Goal: Transaction & Acquisition: Purchase product/service

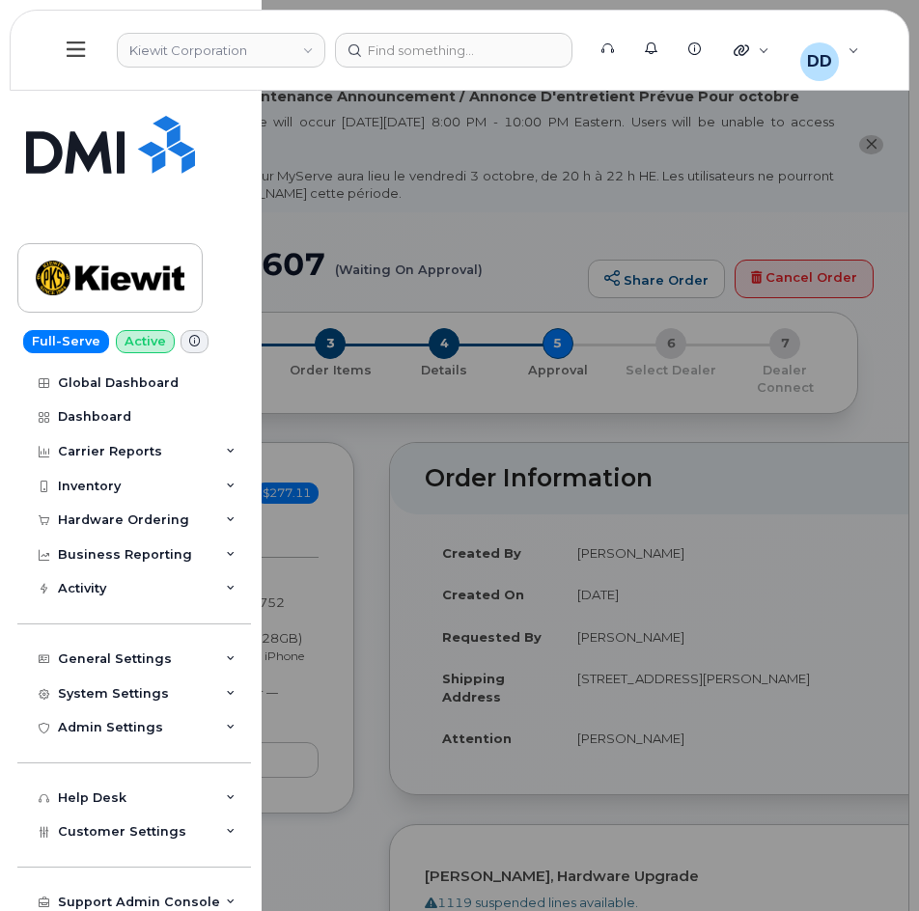
click at [82, 43] on icon at bounding box center [76, 49] width 18 height 15
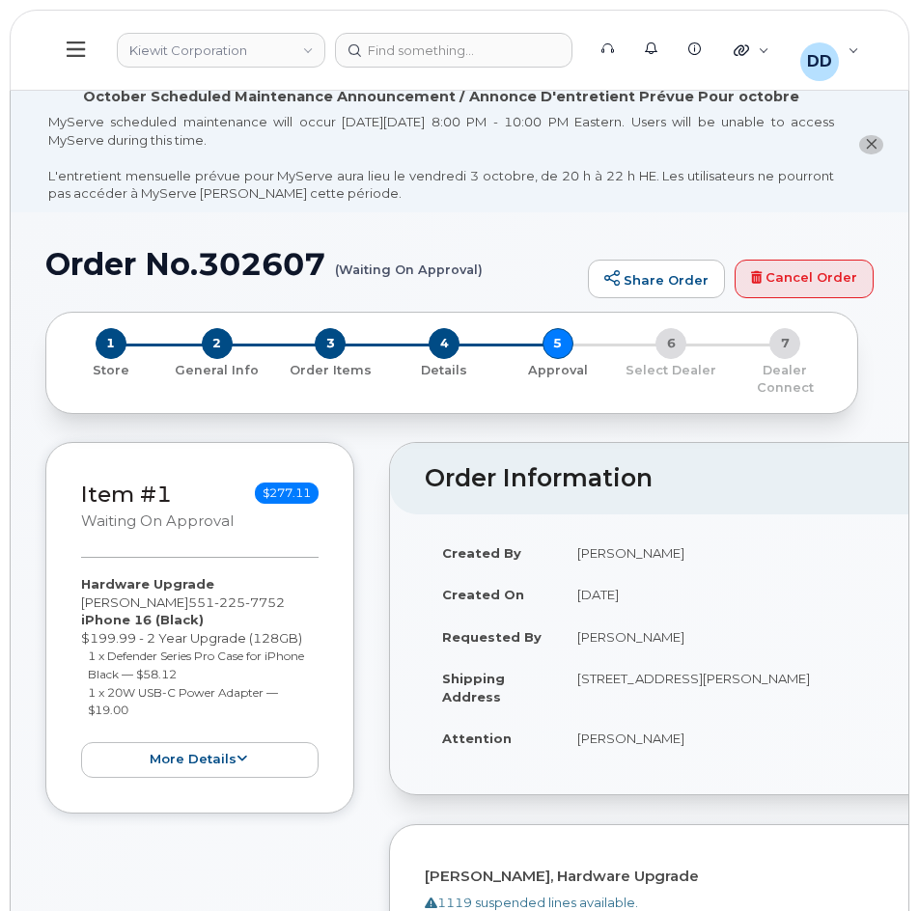
click at [82, 44] on icon at bounding box center [76, 49] width 18 height 21
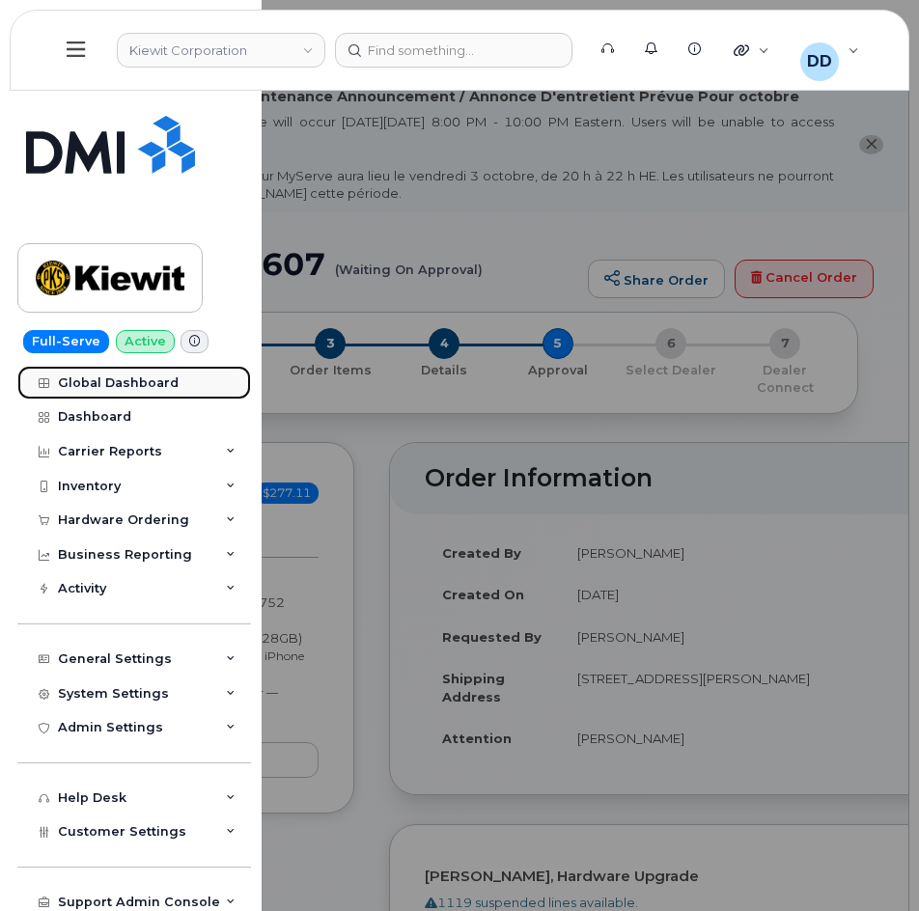
click at [108, 377] on div "Global Dashboard" at bounding box center [118, 382] width 121 height 15
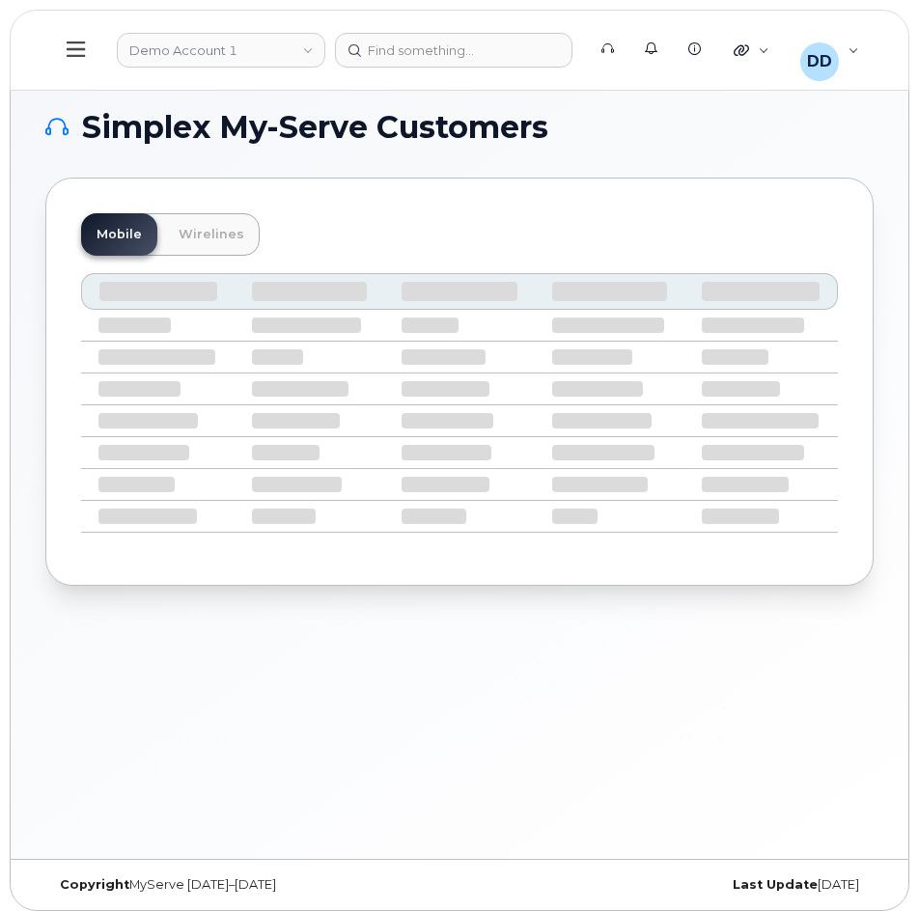
click at [74, 51] on icon at bounding box center [76, 49] width 18 height 21
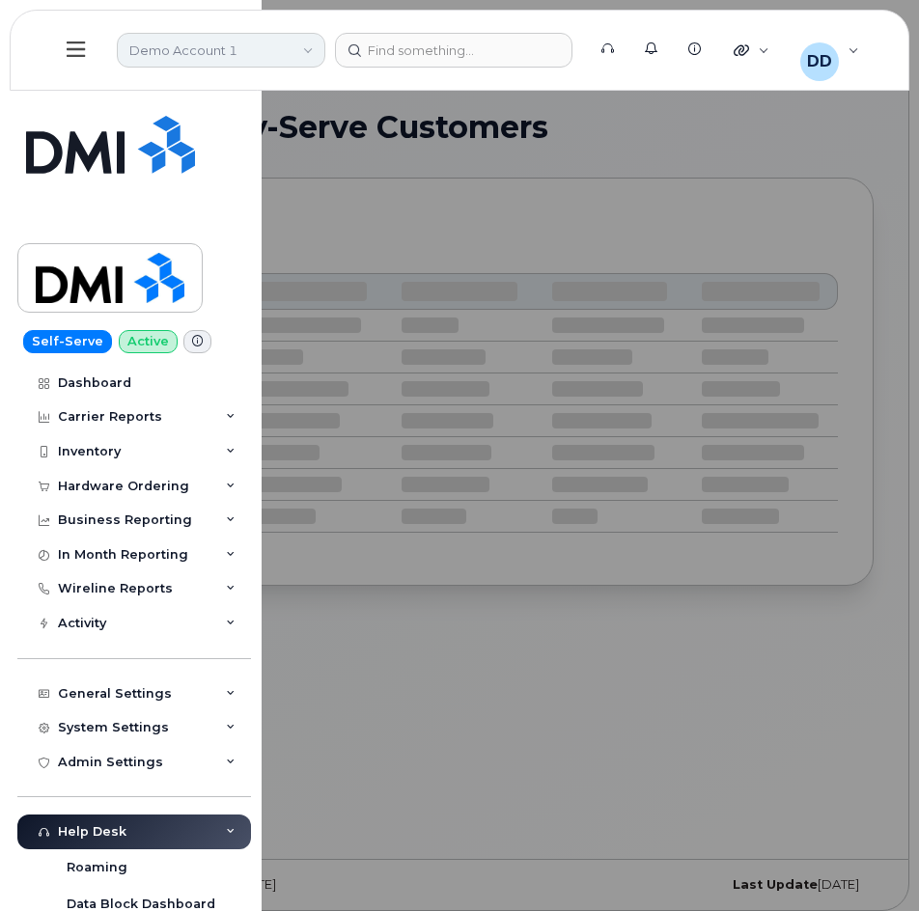
click at [279, 42] on link "Demo Account 1" at bounding box center [221, 50] width 208 height 35
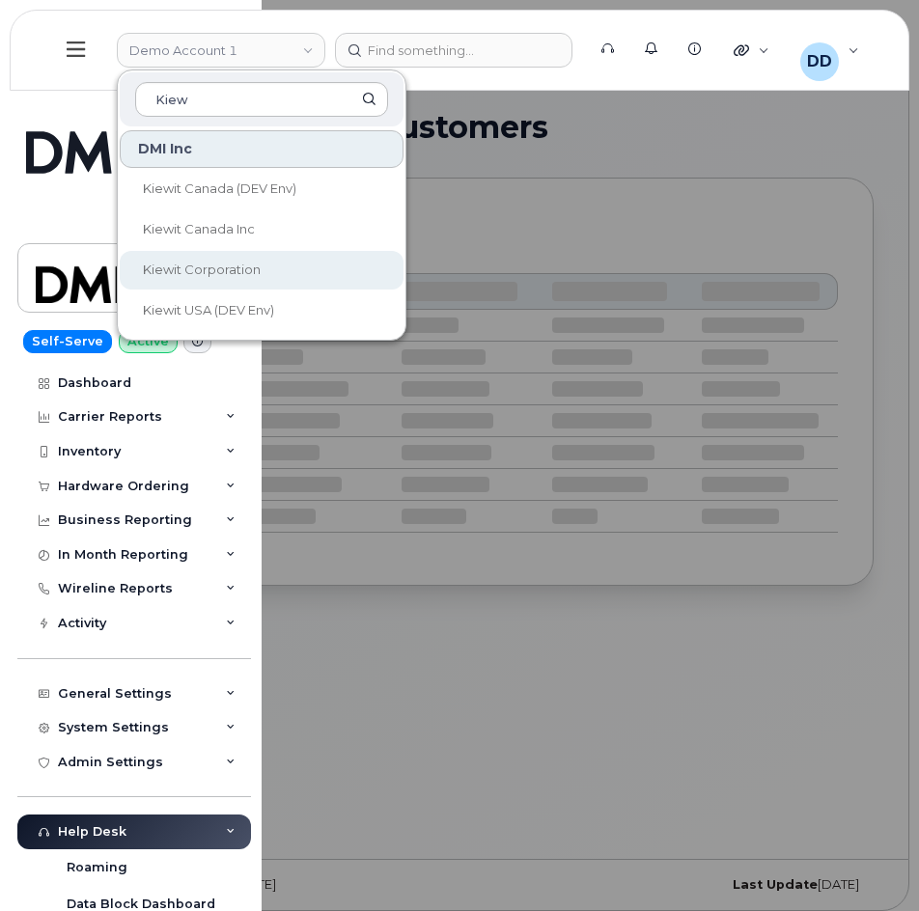
type input "Kiew"
click at [207, 271] on span "Kiewit Corporation" at bounding box center [202, 269] width 118 height 15
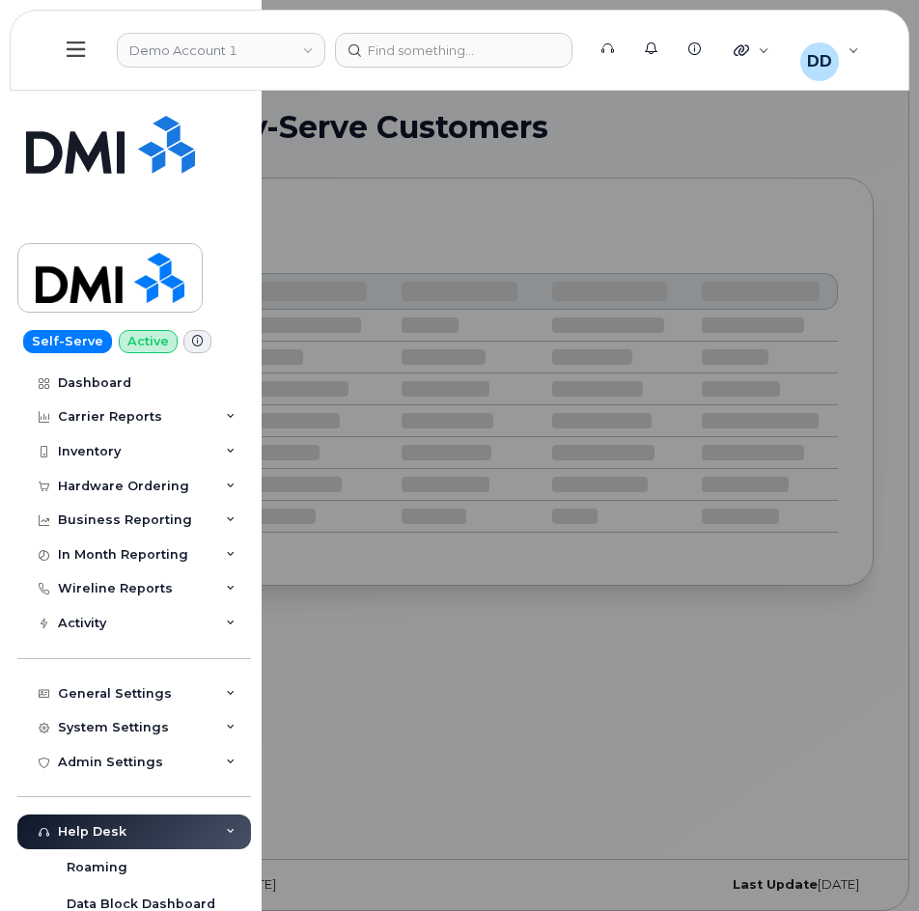
click at [720, 702] on div at bounding box center [459, 455] width 919 height 911
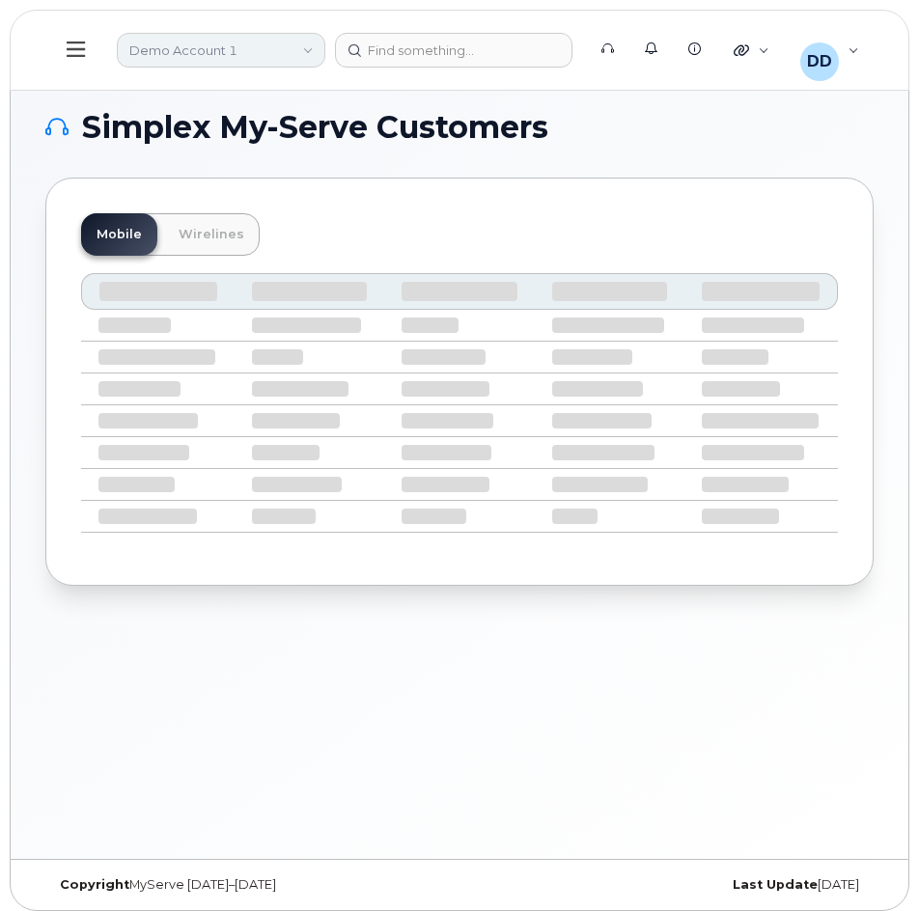
click at [286, 41] on link "Demo Account 1" at bounding box center [221, 50] width 208 height 35
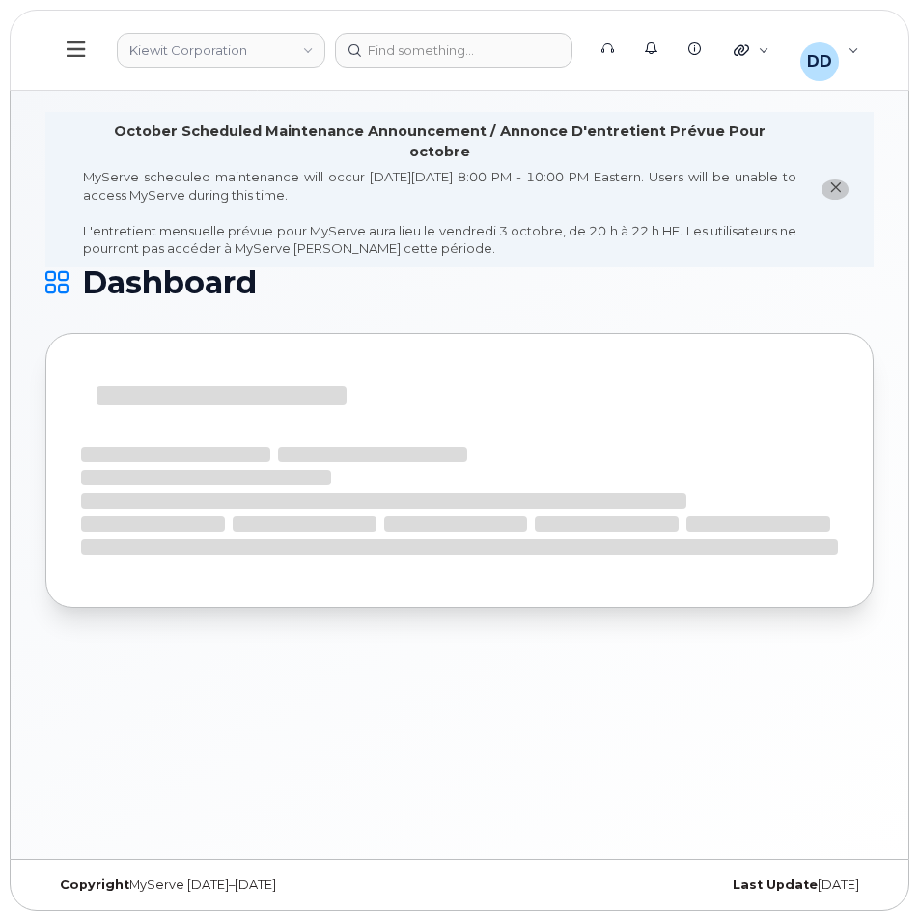
click at [71, 42] on icon at bounding box center [76, 49] width 18 height 21
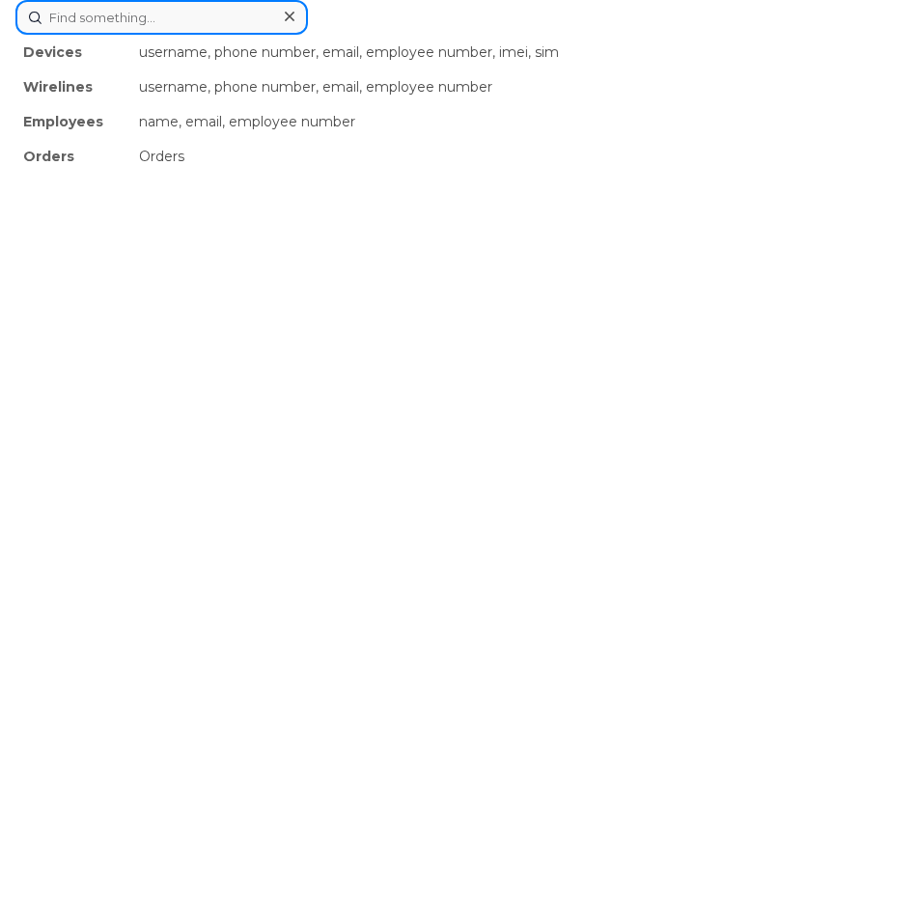
click at [485, 35] on div "Devices username, phone number, email, employee number, imei, sim Wirelines use…" at bounding box center [459, 17] width 888 height 35
paste input "[PERSON_NAME]"
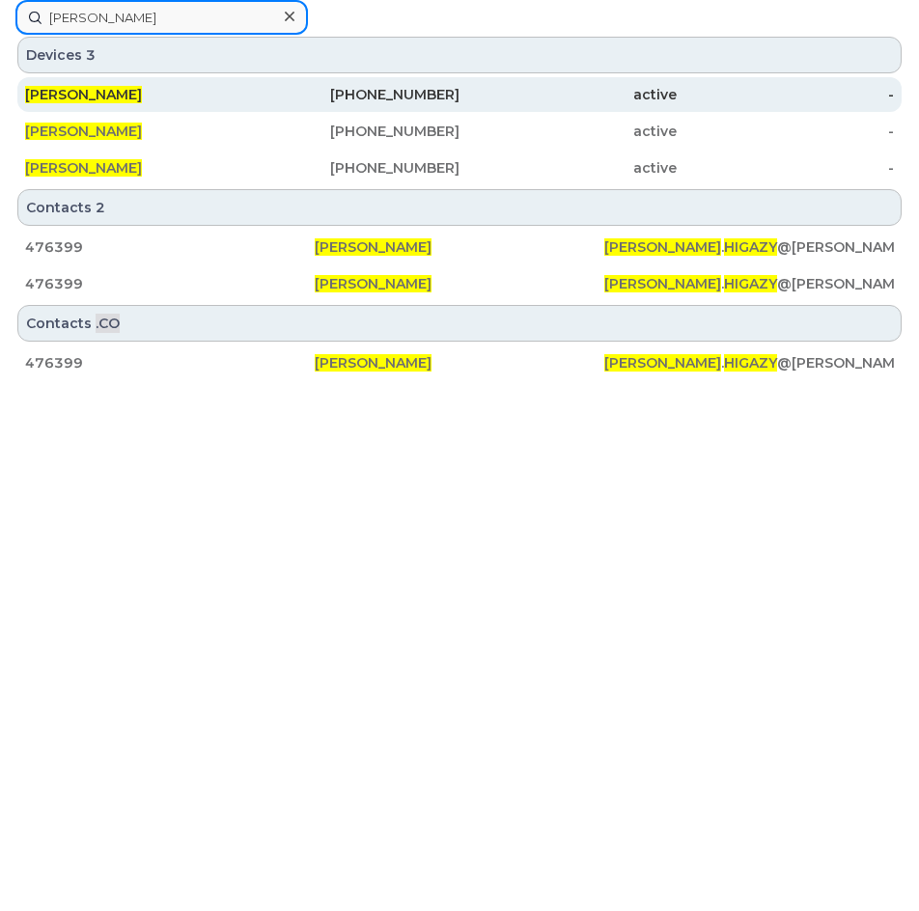
type input "[PERSON_NAME]"
click at [409, 92] on div "410-474-2659" at bounding box center [350, 94] width 217 height 19
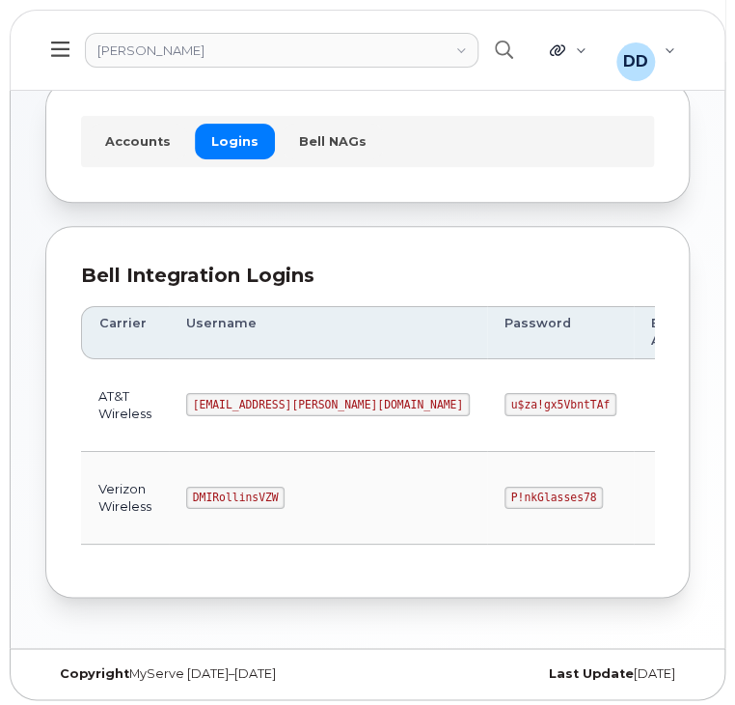
scroll to position [107, 0]
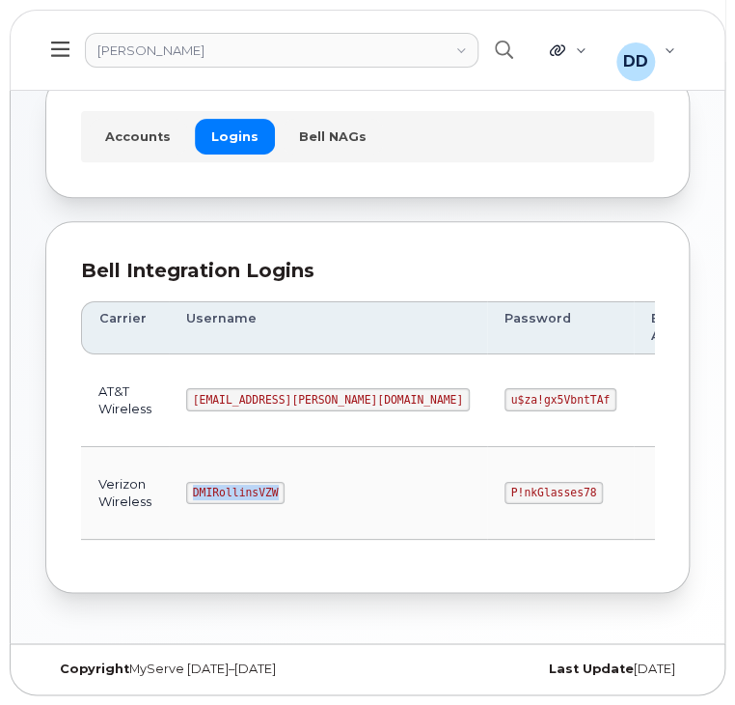
drag, startPoint x: 273, startPoint y: 490, endPoint x: 189, endPoint y: 483, distance: 84.3
click at [189, 483] on code "DMIRollinsVZW" at bounding box center [235, 493] width 98 height 23
copy code "DMIRollinsVZW"
drag, startPoint x: 441, startPoint y: 490, endPoint x: 351, endPoint y: 490, distance: 89.8
click at [505, 490] on code "P!nkGlasses78" at bounding box center [554, 493] width 98 height 23
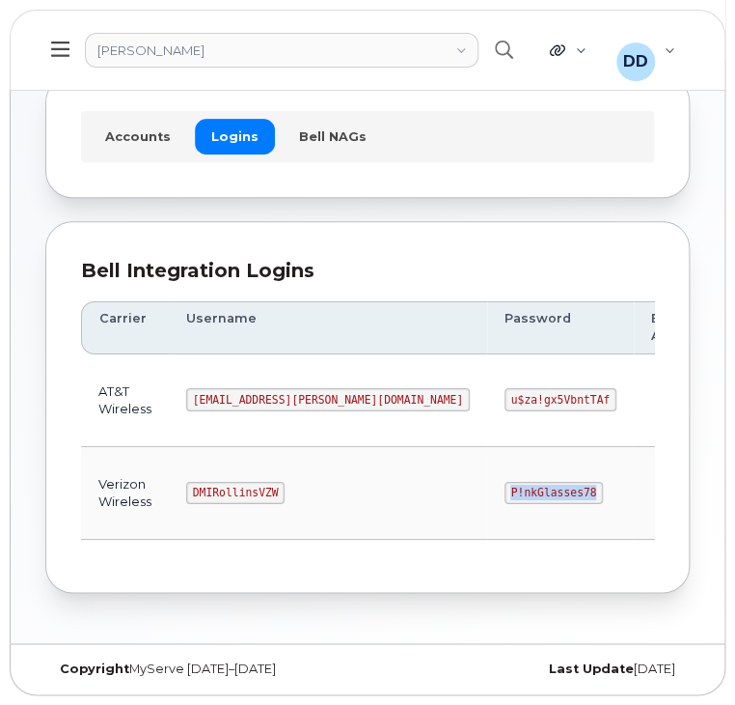
copy code "P!nkGlasses78"
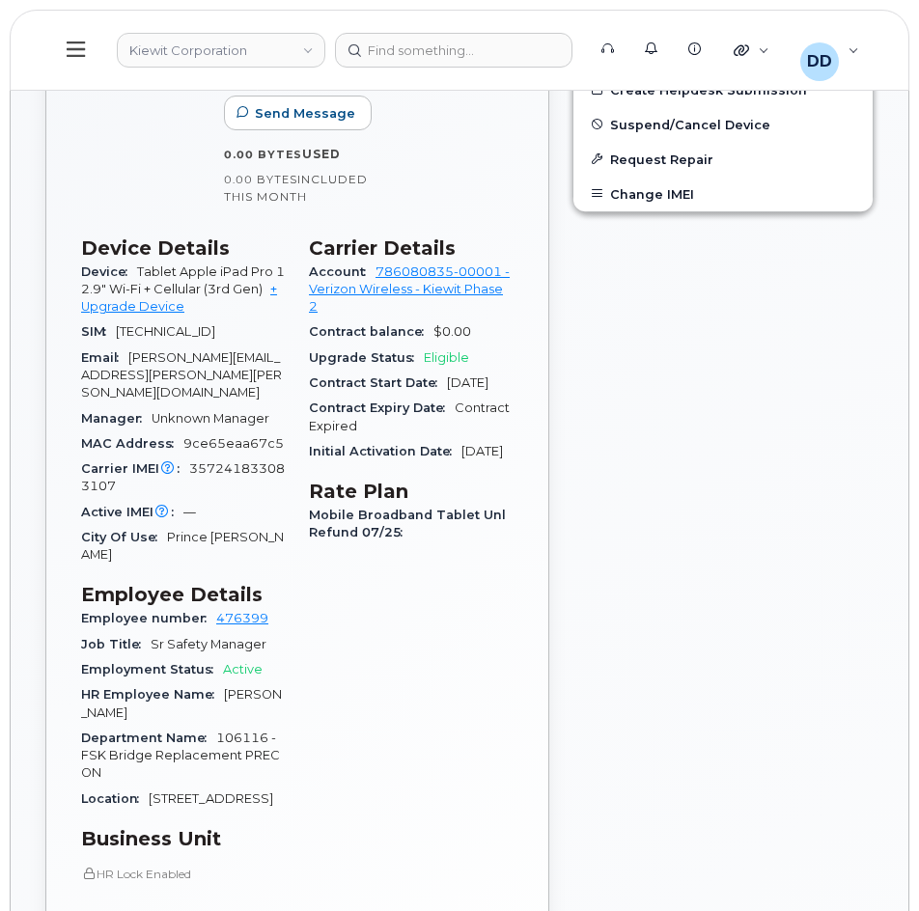
scroll to position [997, 0]
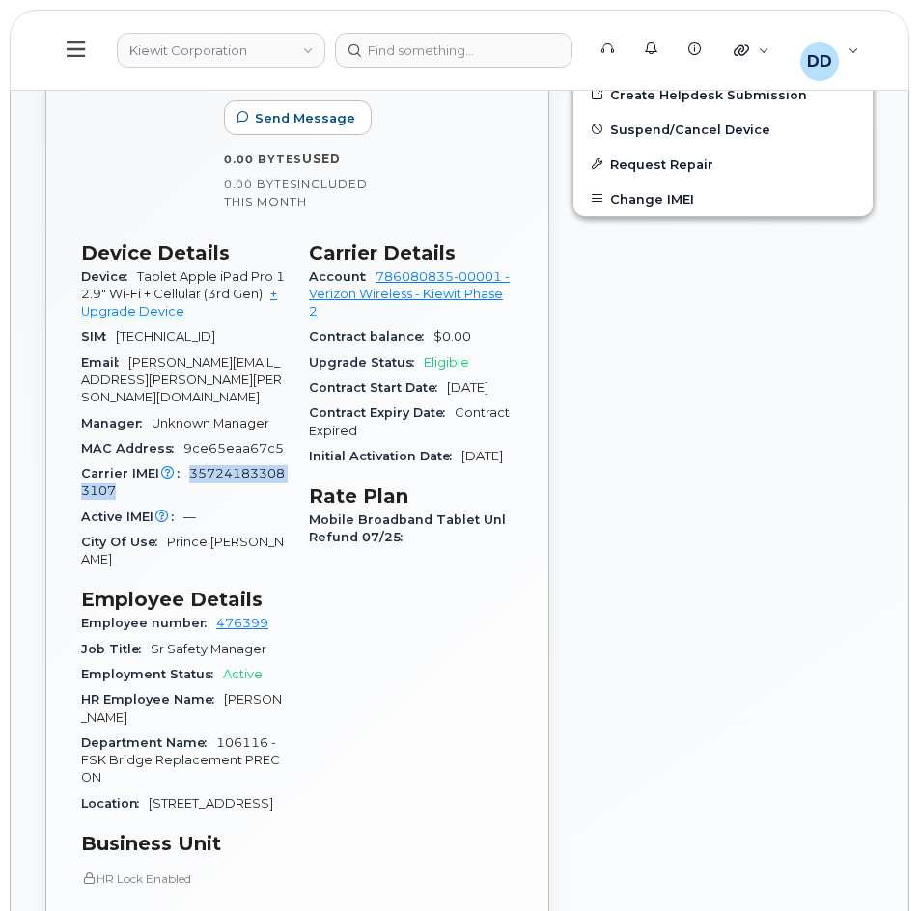
drag, startPoint x: 122, startPoint y: 487, endPoint x: 189, endPoint y: 477, distance: 68.4
click at [189, 477] on div "Carrier IMEI Carrier IMEI is reported during the last billing cycle or change o…" at bounding box center [183, 482] width 205 height 43
copy span "357241833083107"
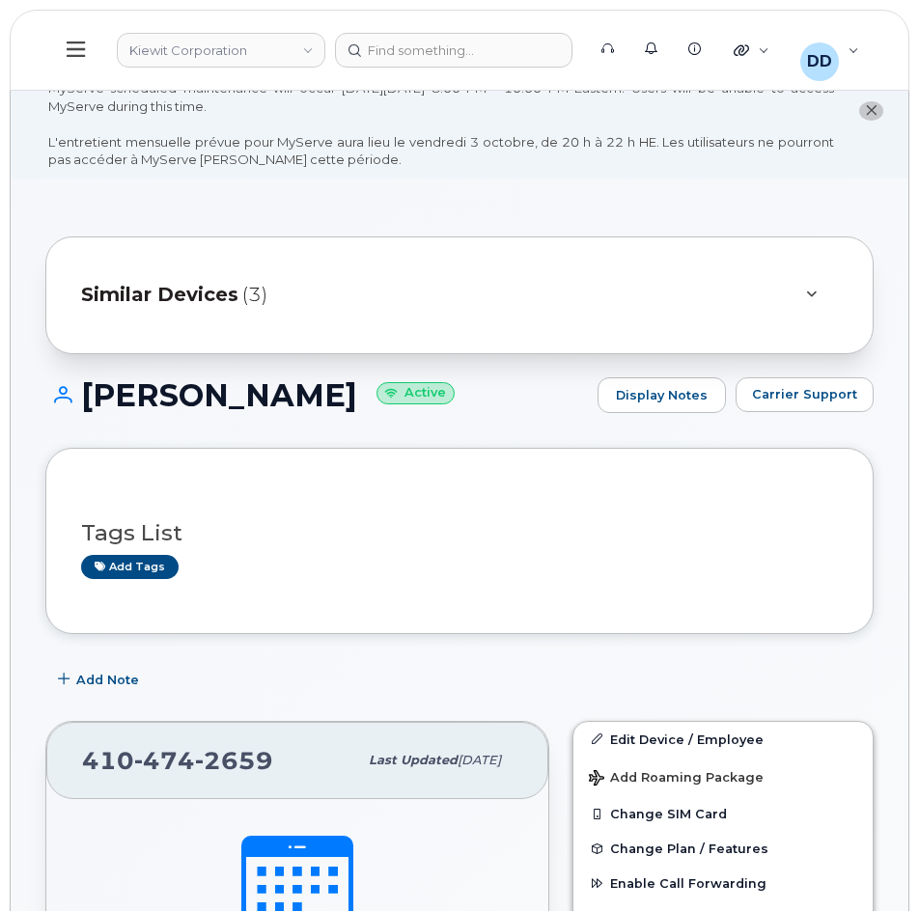
scroll to position [0, 0]
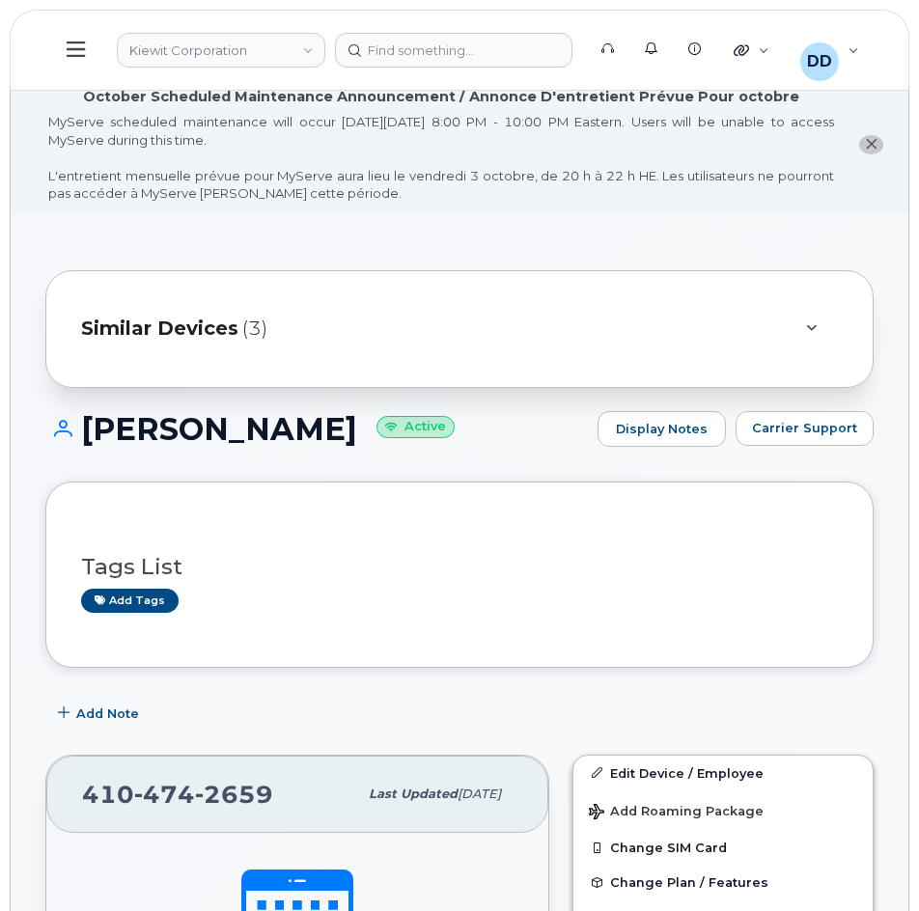
click at [68, 47] on icon at bounding box center [76, 49] width 18 height 21
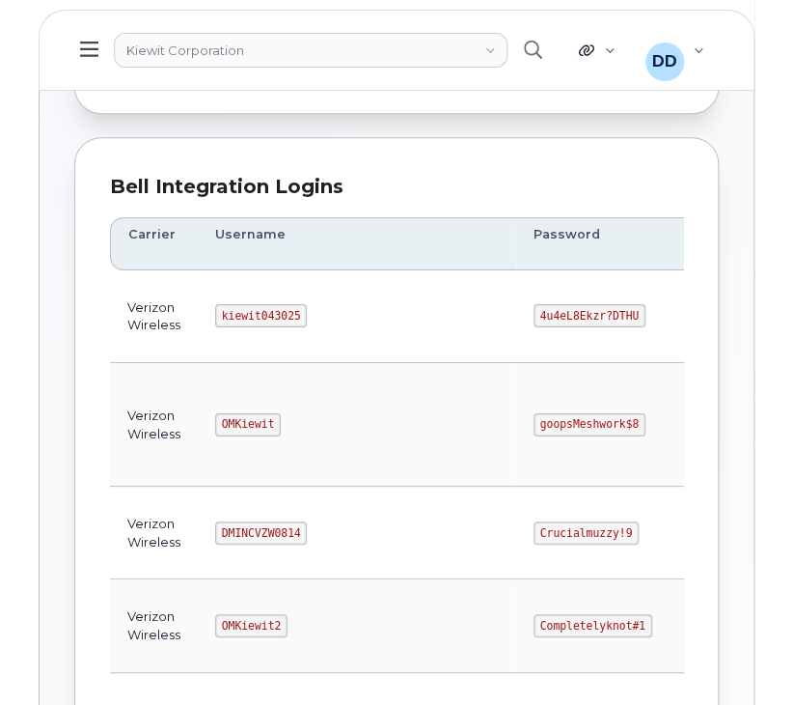
scroll to position [194, 0]
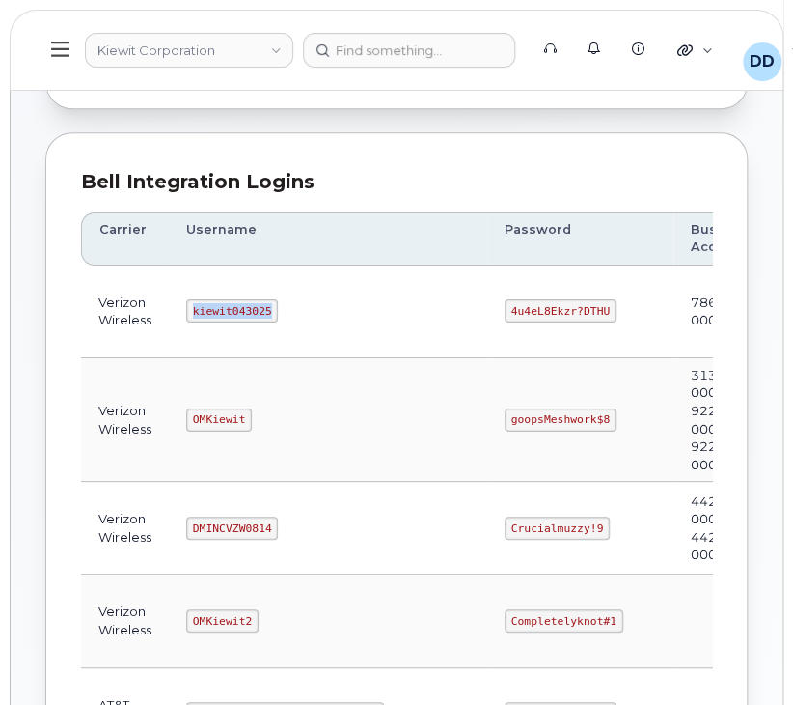
drag, startPoint x: 265, startPoint y: 309, endPoint x: 193, endPoint y: 315, distance: 72.6
click at [193, 315] on code "kiewit043025" at bounding box center [232, 310] width 92 height 23
copy code "kiewit043025"
drag, startPoint x: 517, startPoint y: 309, endPoint x: 417, endPoint y: 310, distance: 100.4
click at [487, 310] on td "4u4eL8Ekzr?DTHU" at bounding box center [580, 311] width 186 height 93
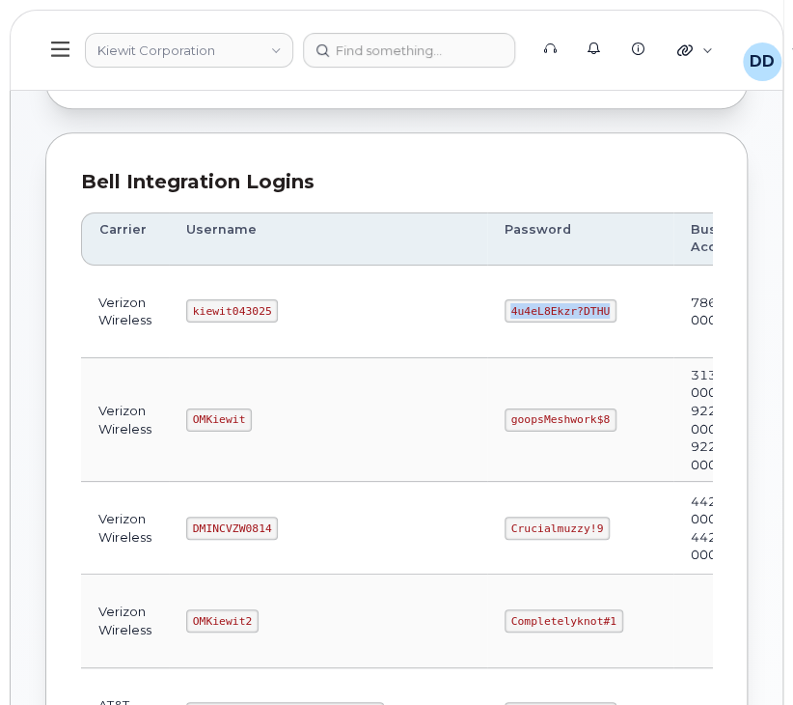
copy code "4u4eL8Ekzr?DTHU"
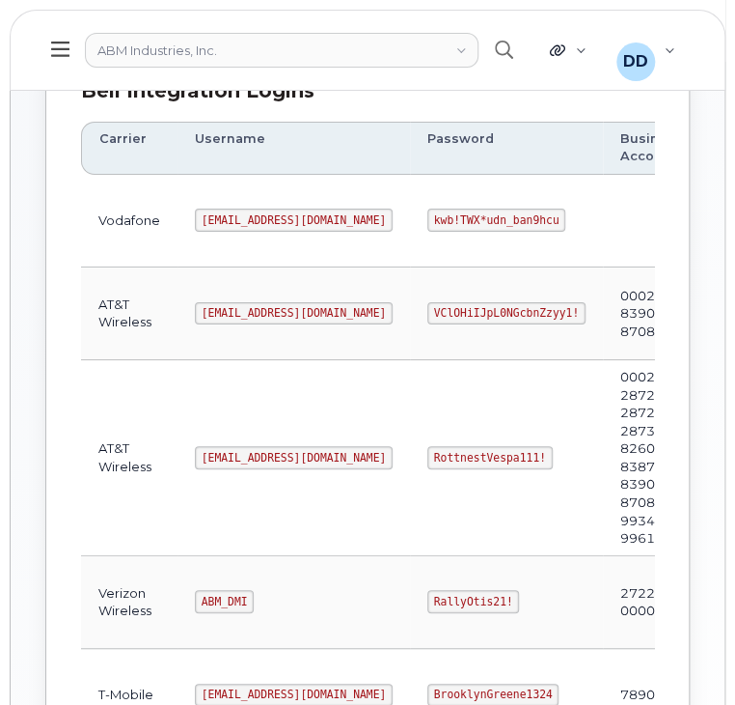
scroll to position [295, 0]
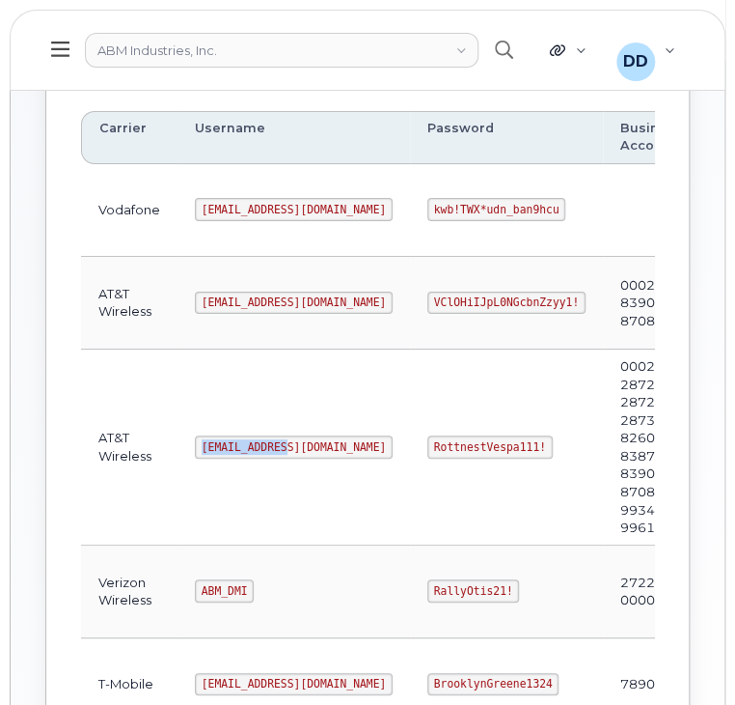
drag, startPoint x: 284, startPoint y: 444, endPoint x: 193, endPoint y: 453, distance: 91.1
click at [193, 453] on td "abm@dminc.com" at bounding box center [294, 447] width 233 height 196
copy code "abm@dminc.com"
drag, startPoint x: 463, startPoint y: 443, endPoint x: 342, endPoint y: 451, distance: 121.9
click at [410, 451] on td "RottnestVespa111!" at bounding box center [506, 447] width 193 height 196
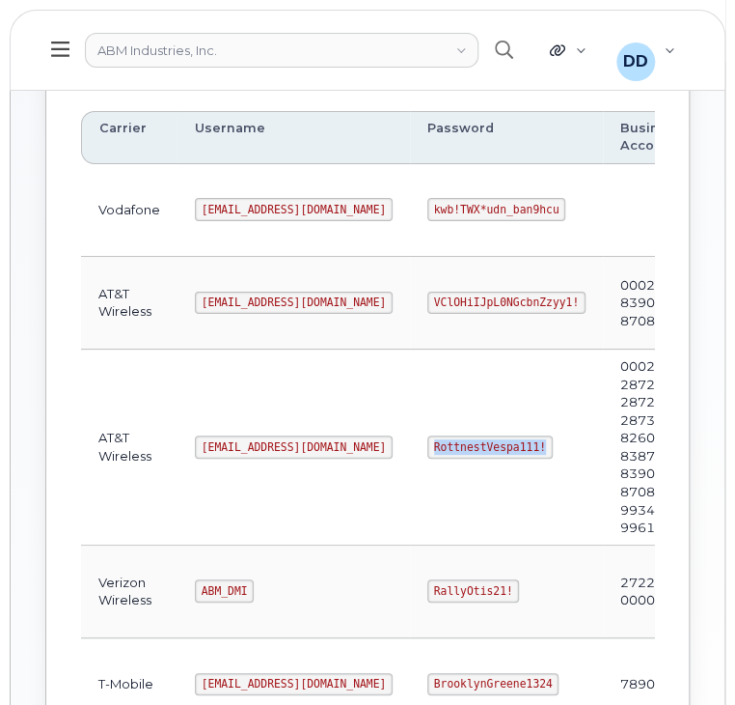
copy code "RottnestVespa111!"
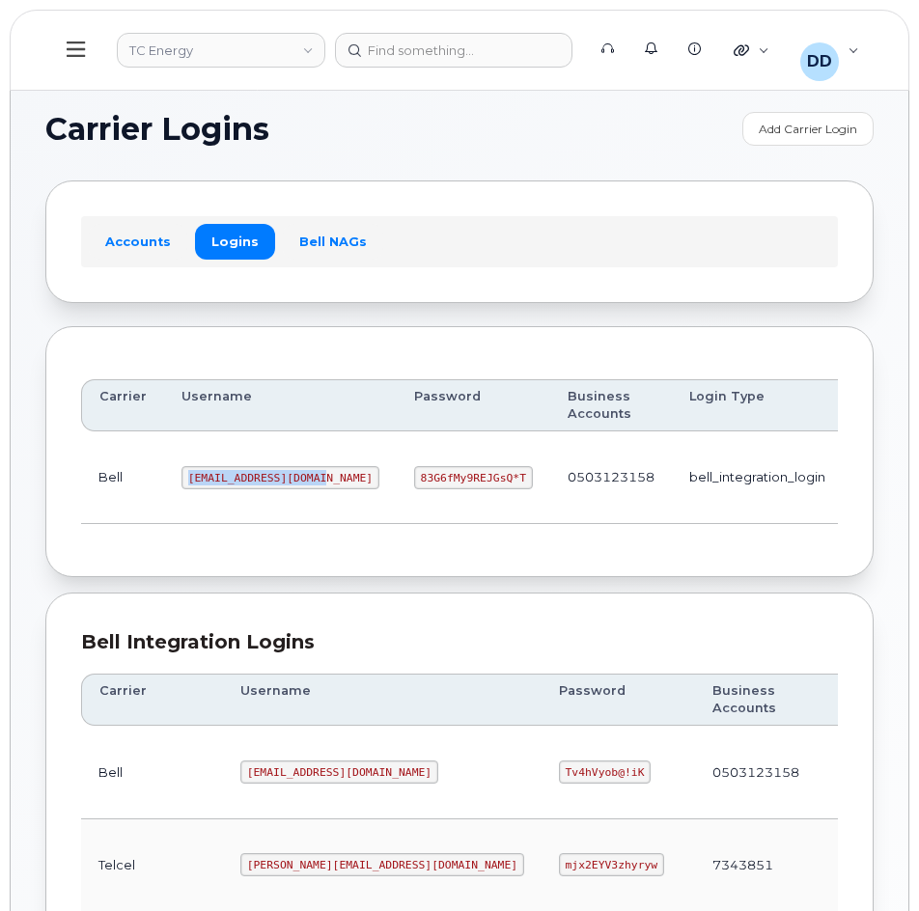
drag, startPoint x: 314, startPoint y: 474, endPoint x: 181, endPoint y: 478, distance: 132.3
click at [181, 478] on code "[EMAIL_ADDRESS][DOMAIN_NAME]" at bounding box center [280, 477] width 198 height 23
copy code "[EMAIL_ADDRESS][DOMAIN_NAME]"
drag, startPoint x: 453, startPoint y: 478, endPoint x: 348, endPoint y: 484, distance: 104.4
click at [397, 484] on td "83G6fMy9REJGsQ*T" at bounding box center [473, 477] width 153 height 93
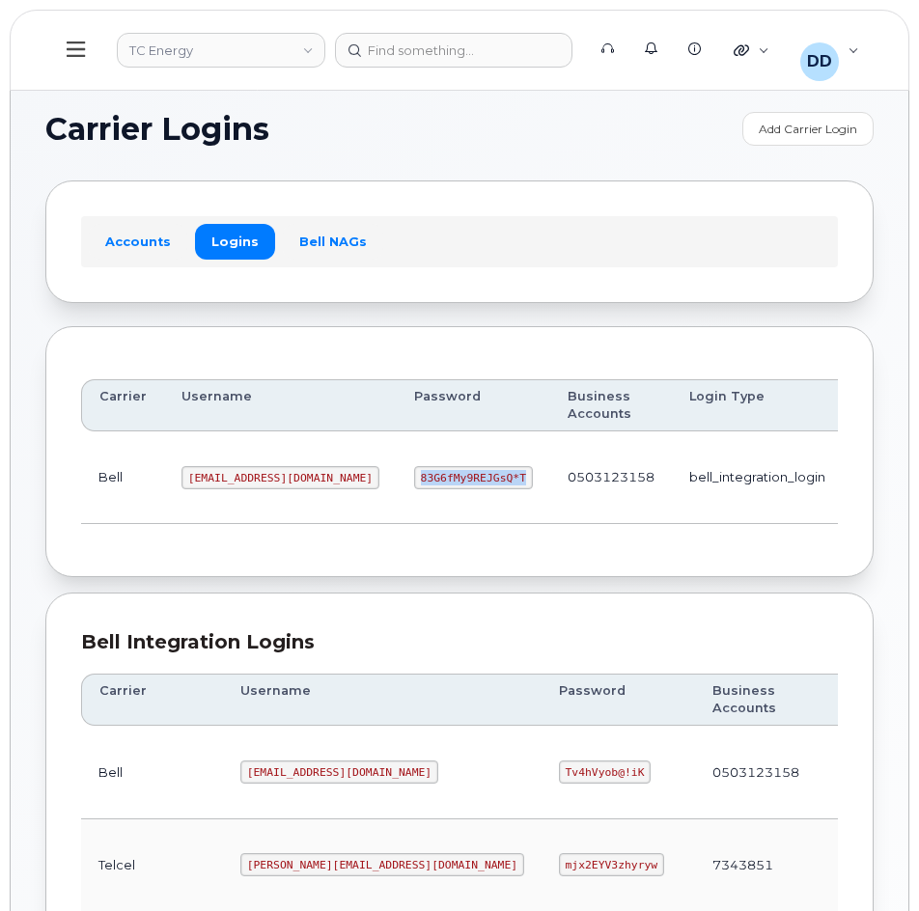
copy code "83G6fMy9REJGsQ*T"
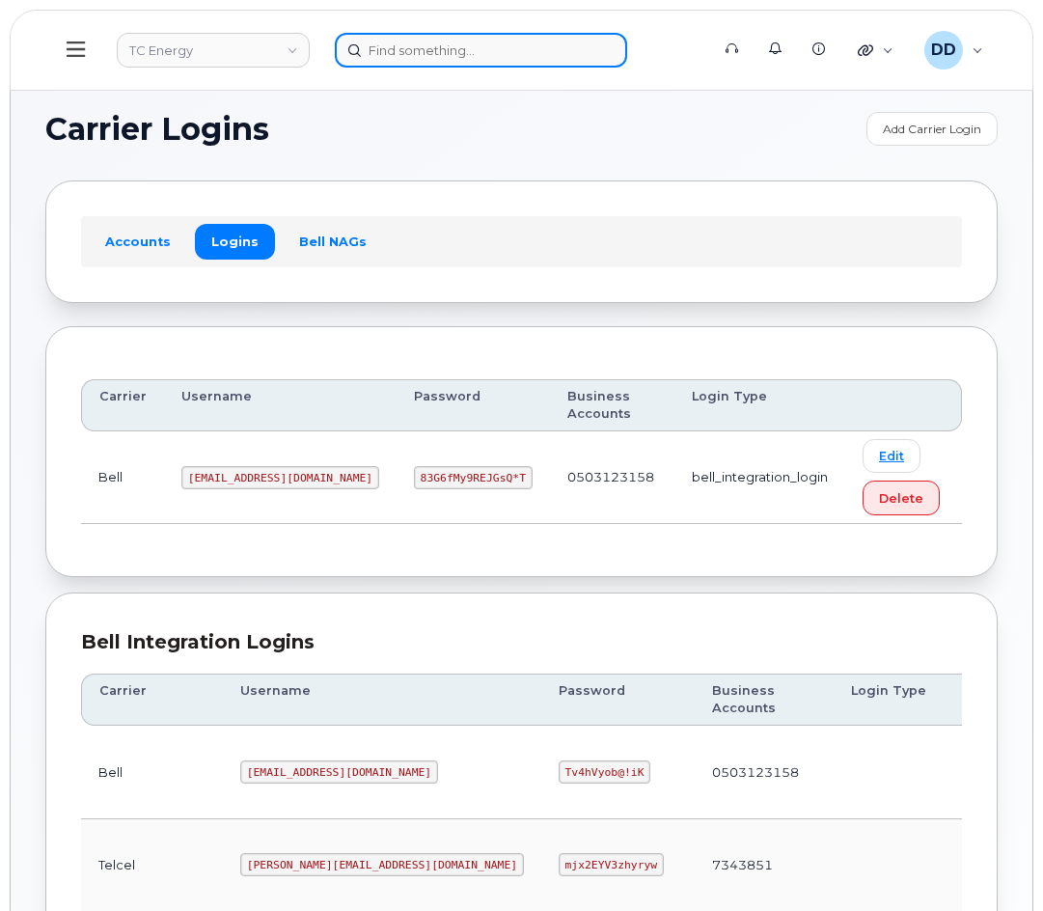
click at [410, 50] on input at bounding box center [481, 50] width 292 height 35
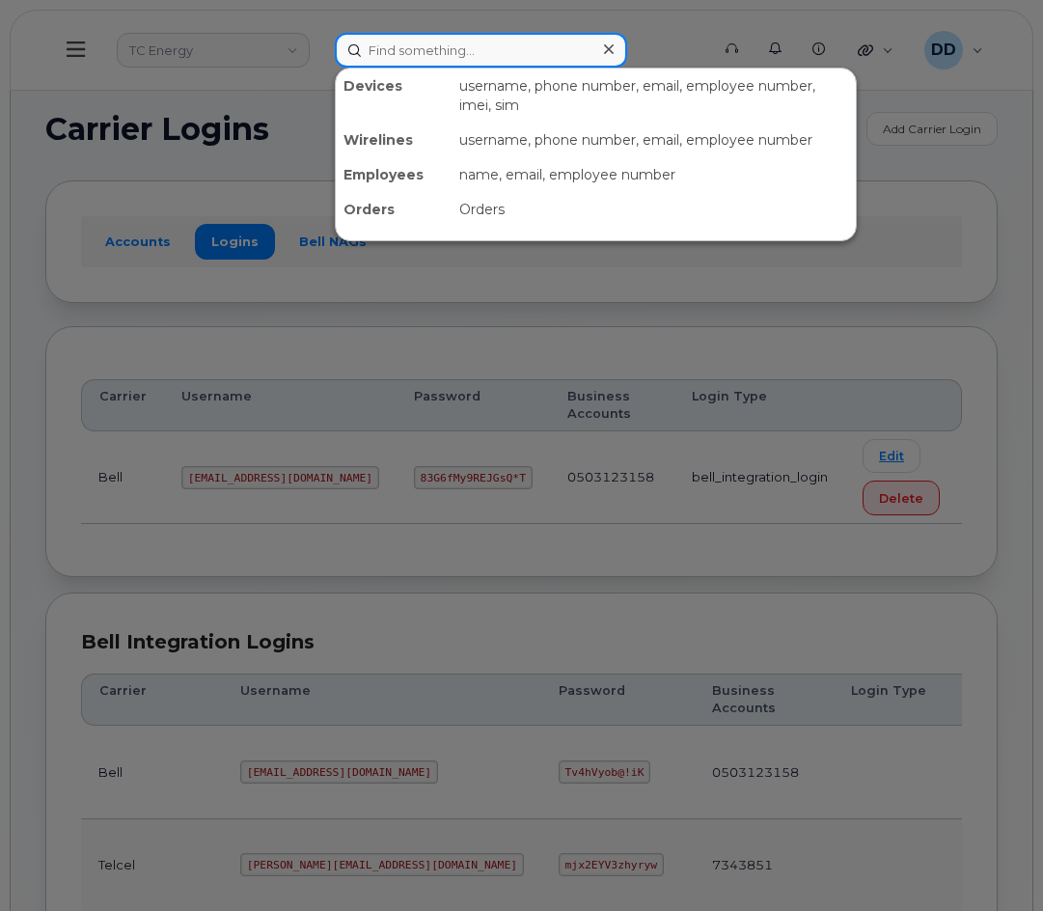
paste input "5873436828"
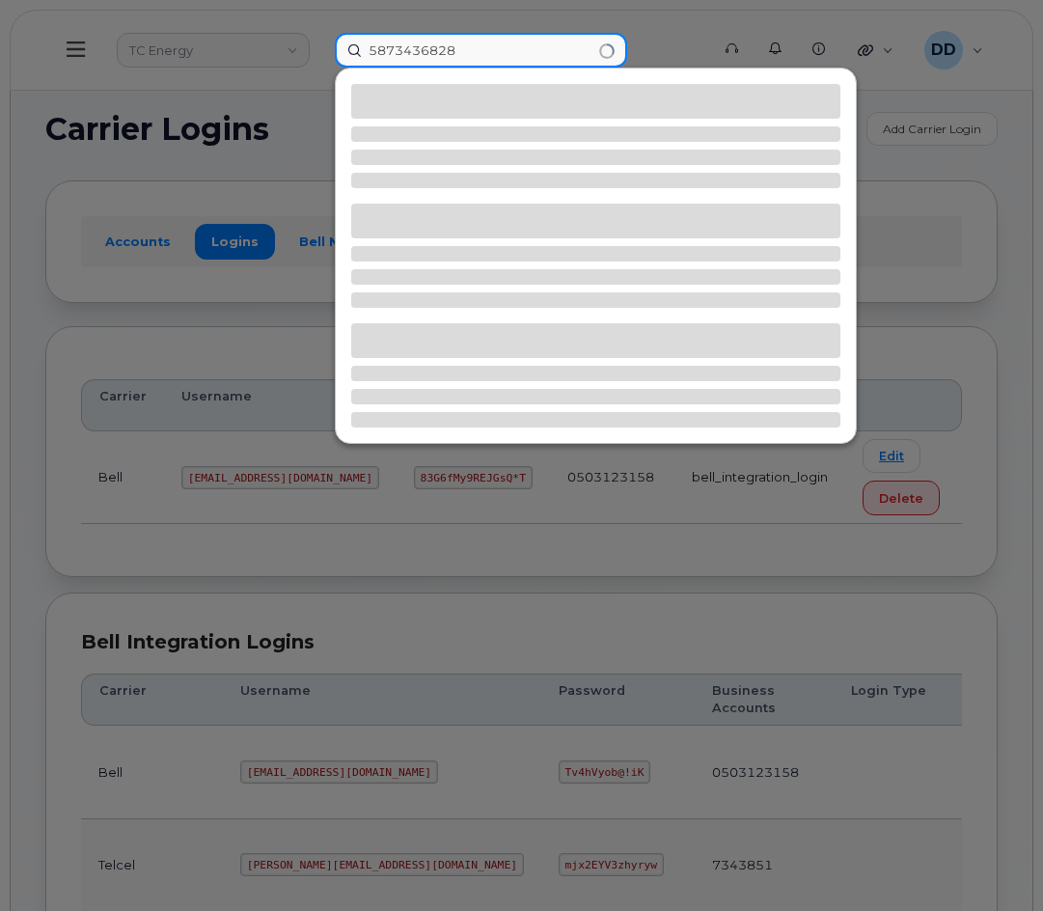
type input "5873436828"
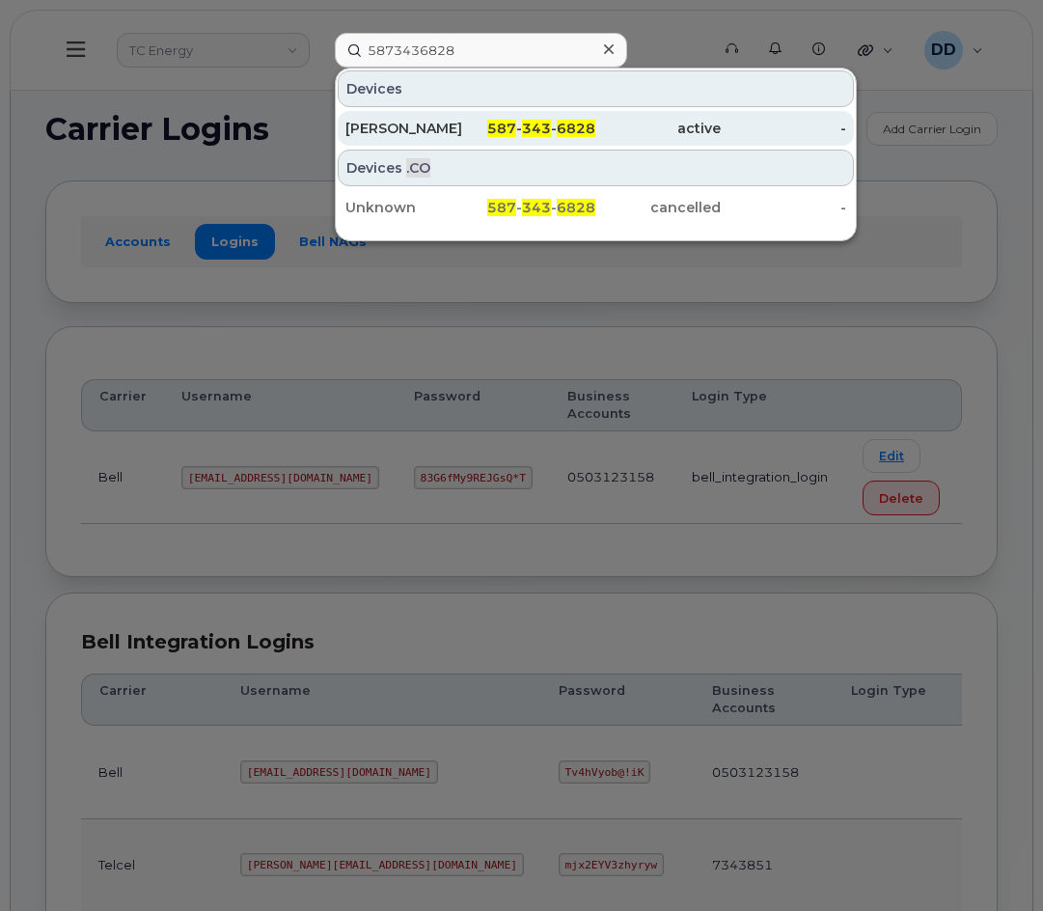
click at [459, 125] on div "[PERSON_NAME]" at bounding box center [408, 128] width 125 height 19
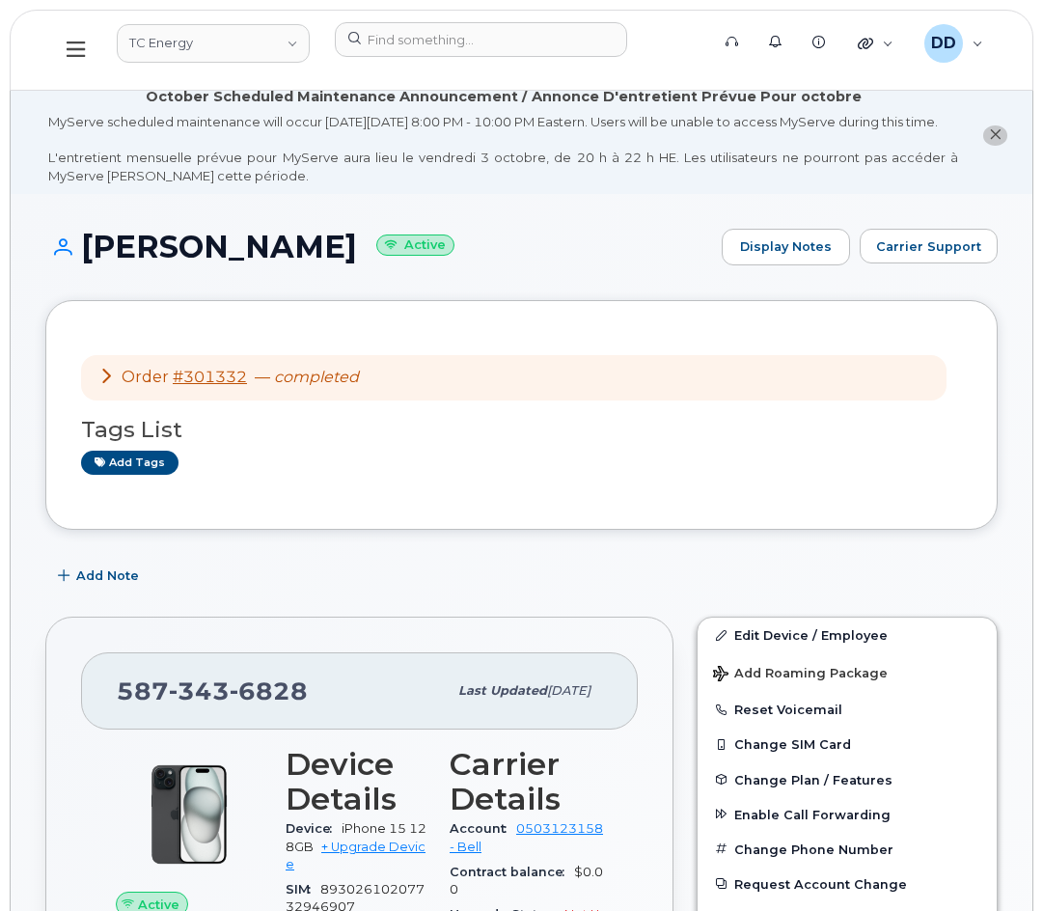
click at [79, 52] on icon at bounding box center [76, 49] width 18 height 21
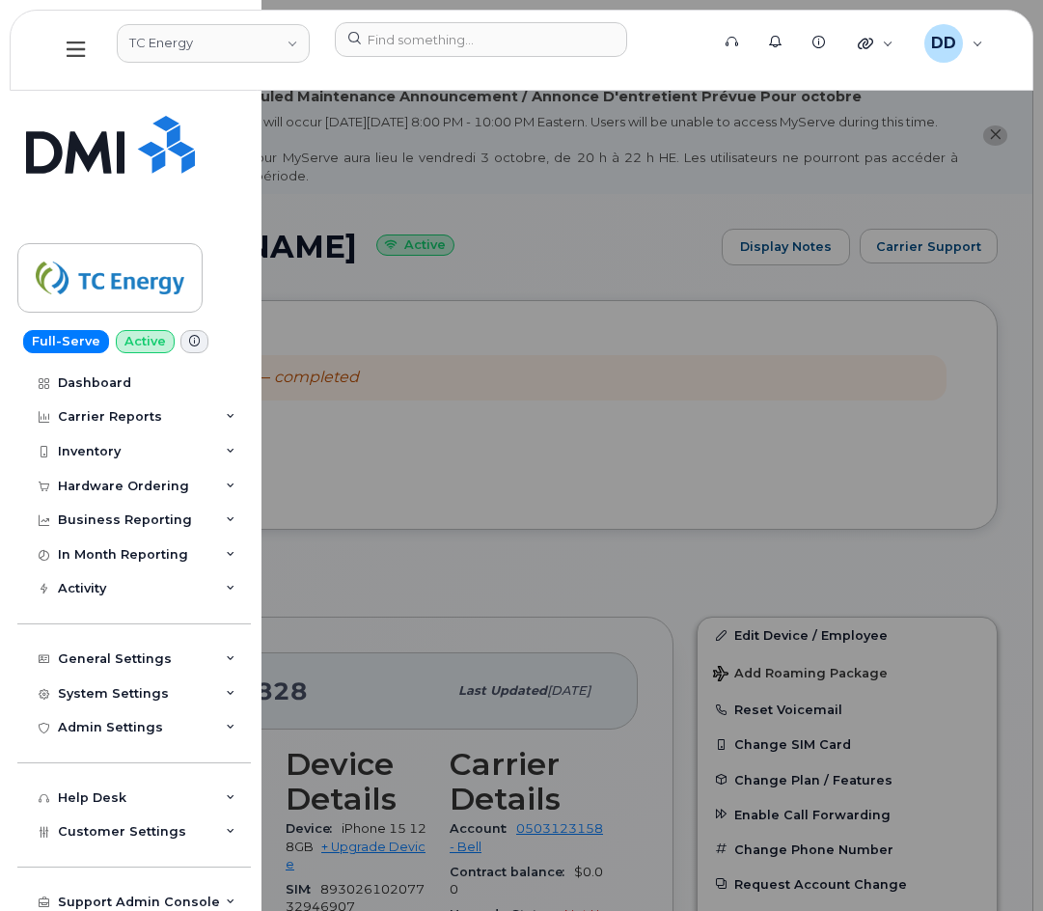
click at [190, 339] on icon at bounding box center [194, 341] width 11 height 11
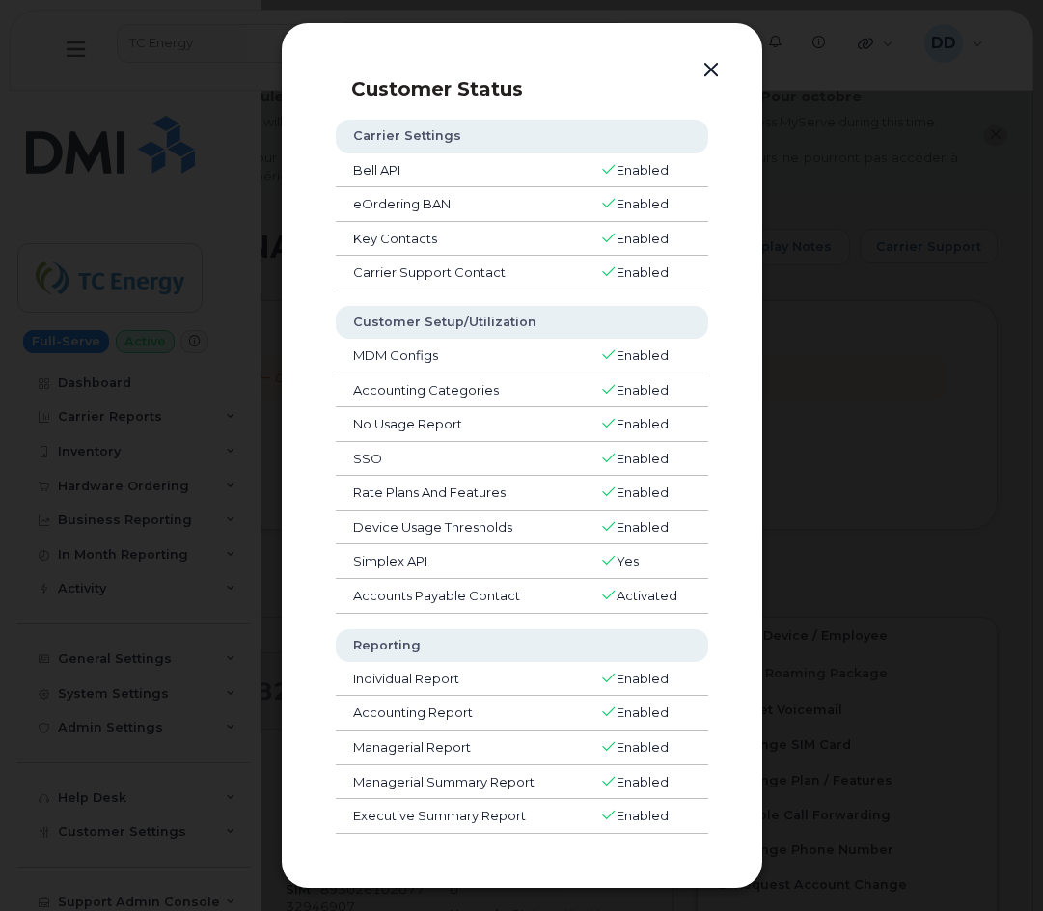
click at [710, 67] on button "button" at bounding box center [711, 70] width 29 height 27
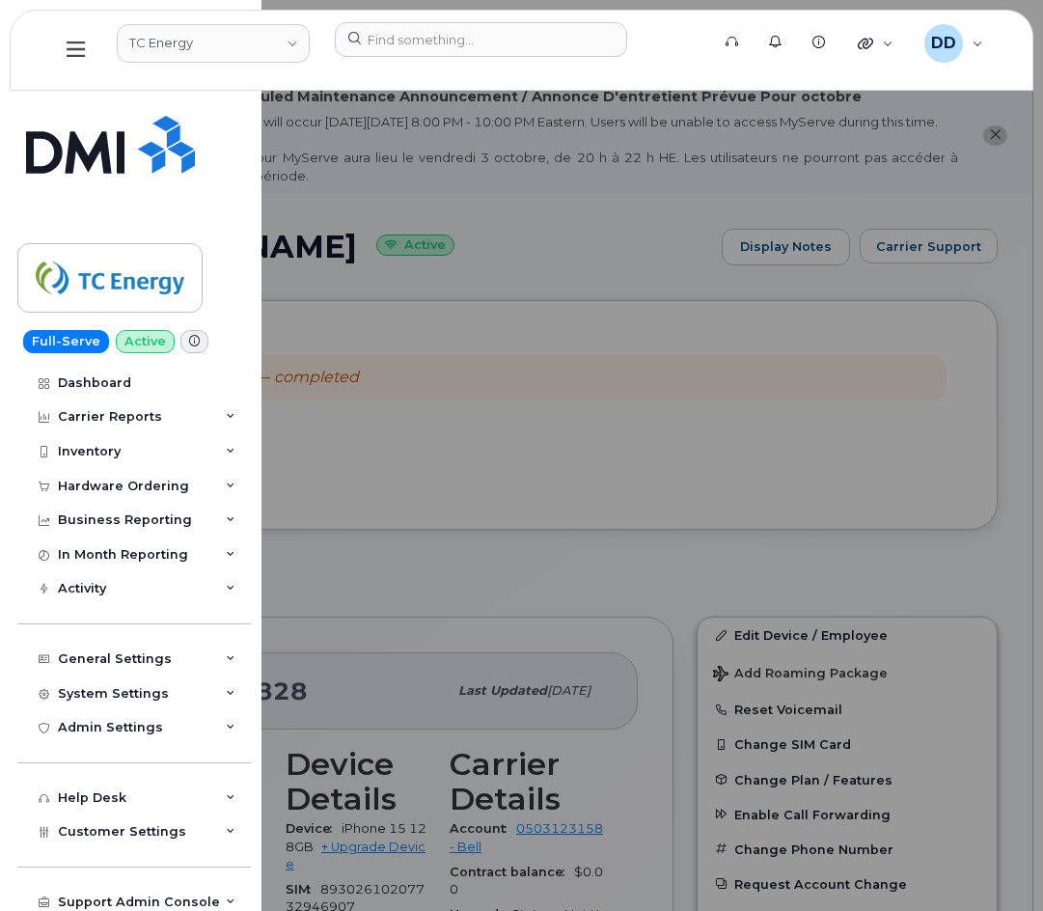
click at [522, 244] on div at bounding box center [521, 455] width 1043 height 911
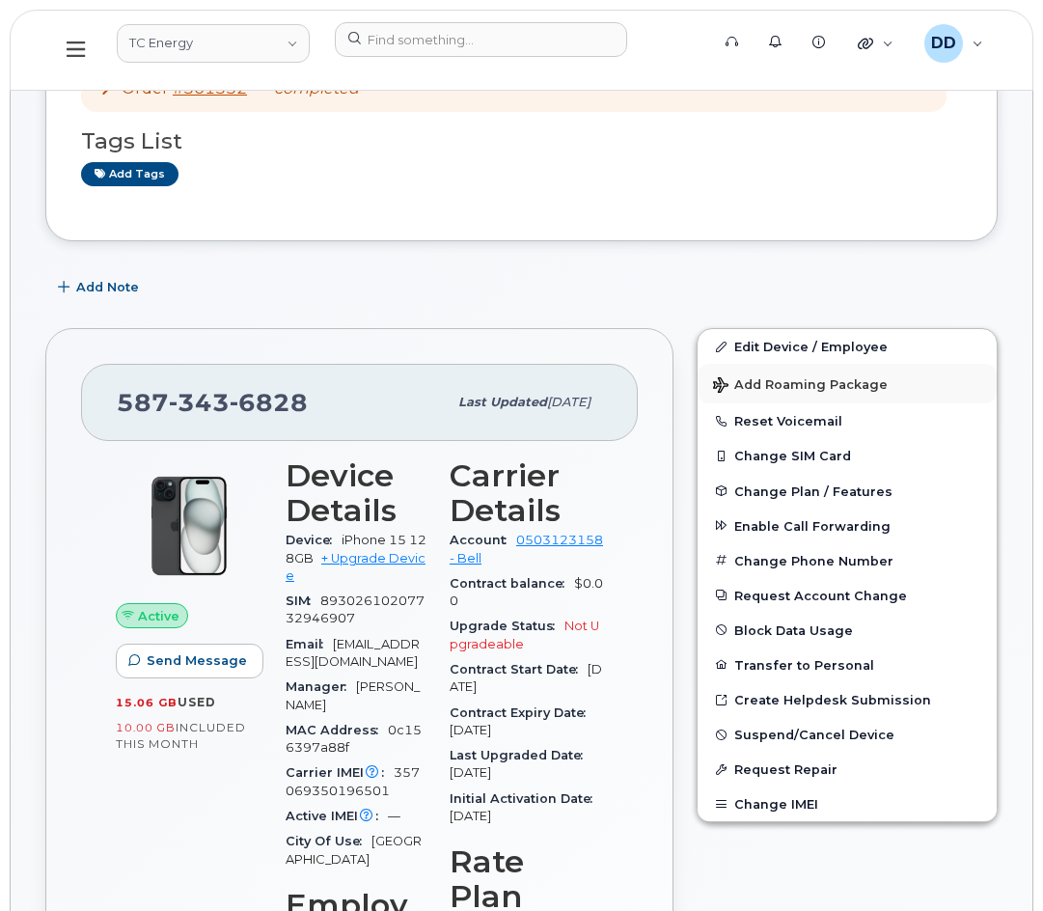
scroll to position [290, 0]
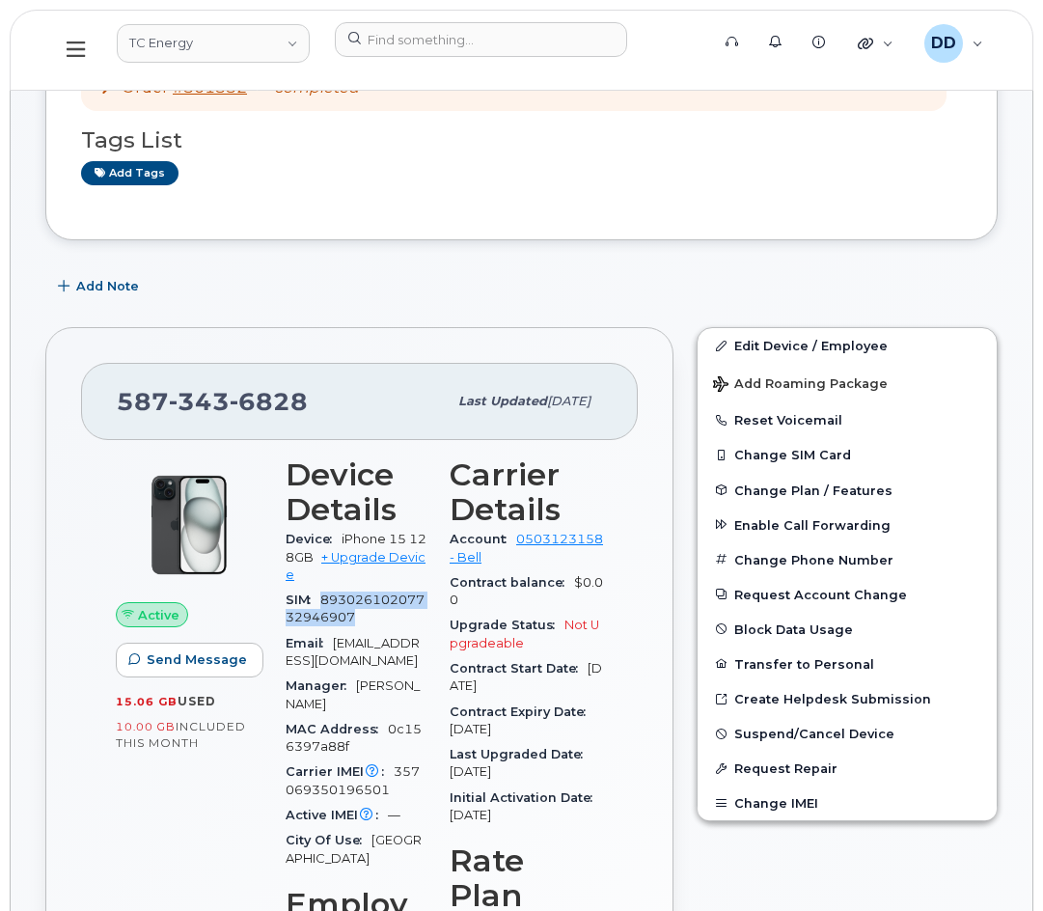
drag, startPoint x: 365, startPoint y: 633, endPoint x: 323, endPoint y: 620, distance: 43.6
click at [323, 620] on div "SIM [TECHNICAL_ID]" at bounding box center [356, 609] width 141 height 43
copy span "89302610207732946907"
drag, startPoint x: 314, startPoint y: 572, endPoint x: 340, endPoint y: 556, distance: 30.8
click at [340, 556] on div "Device iPhone 15 128GB + Upgrade Device" at bounding box center [356, 557] width 141 height 61
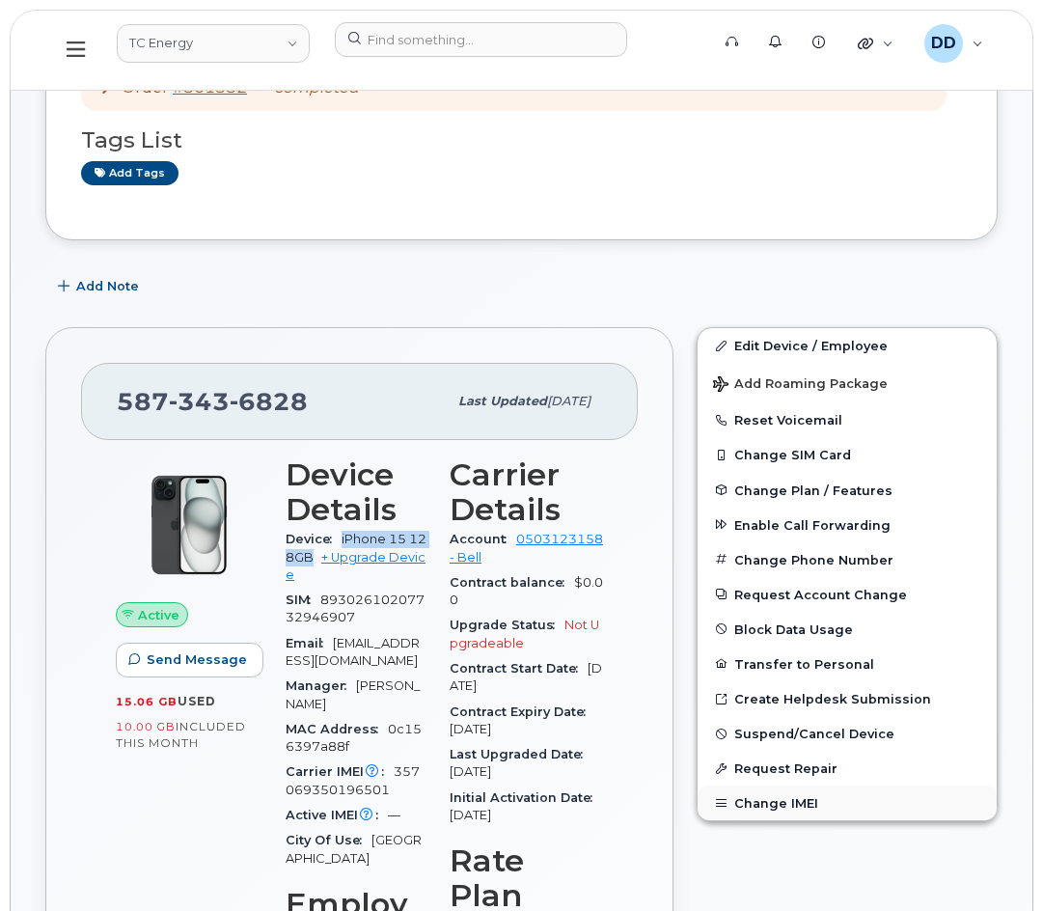
copy span "iPhone 15 128GB"
drag, startPoint x: 381, startPoint y: 809, endPoint x: 391, endPoint y: 791, distance: 19.9
click at [391, 791] on div "Carrier IMEI Carrier IMEI is reported during the last billing cycle or change o…" at bounding box center [356, 781] width 141 height 43
copy span "357069350196501"
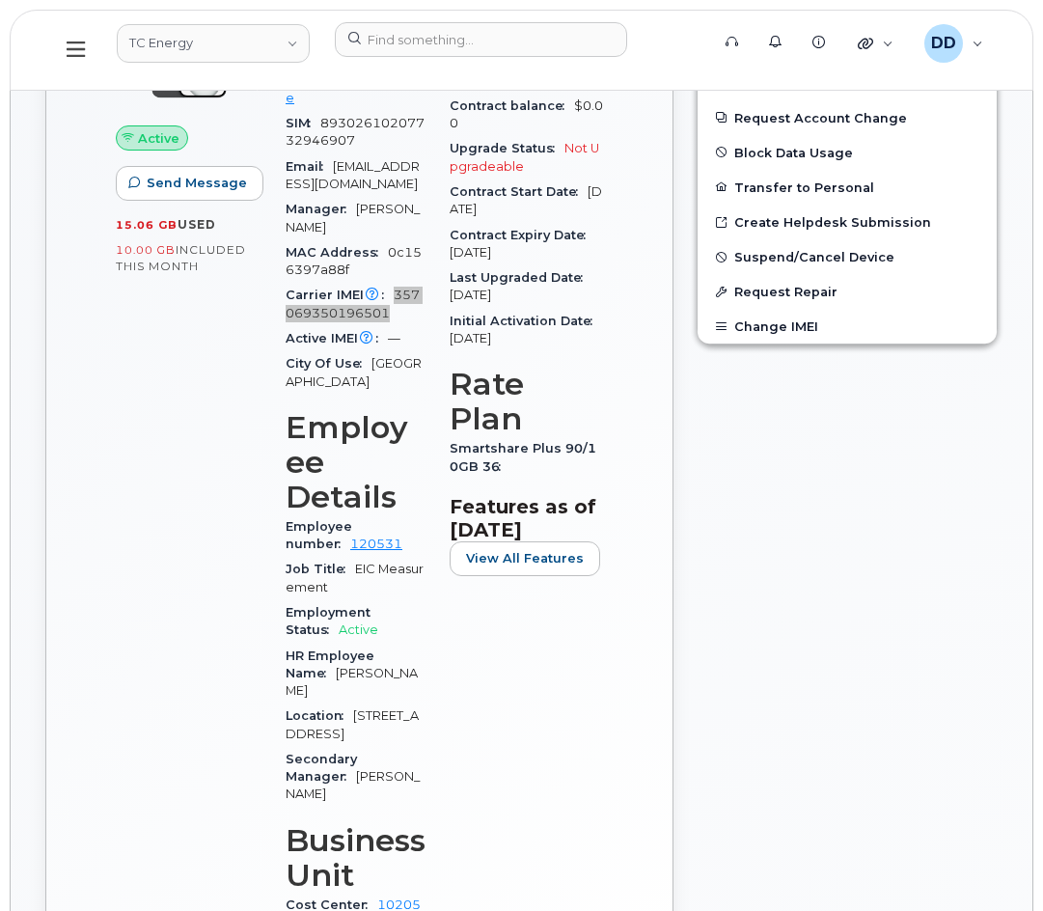
scroll to position [797, 0]
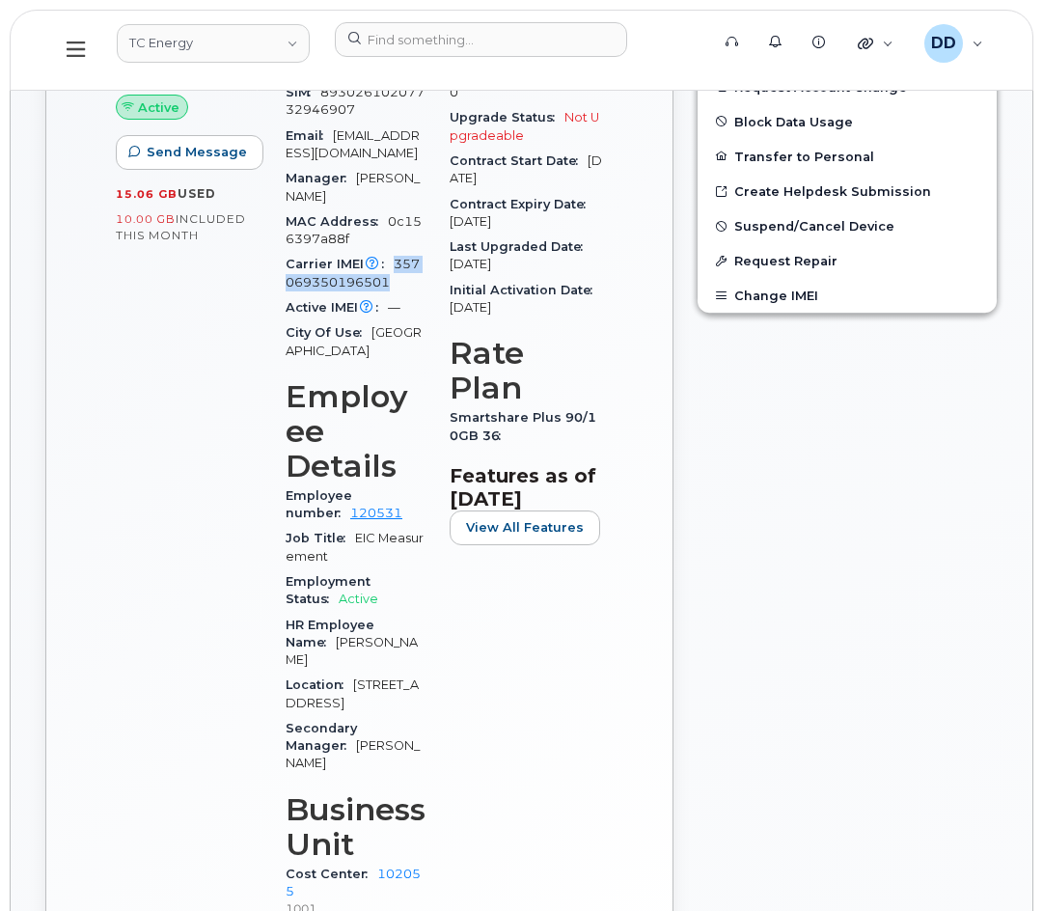
click at [76, 47] on icon at bounding box center [76, 49] width 18 height 21
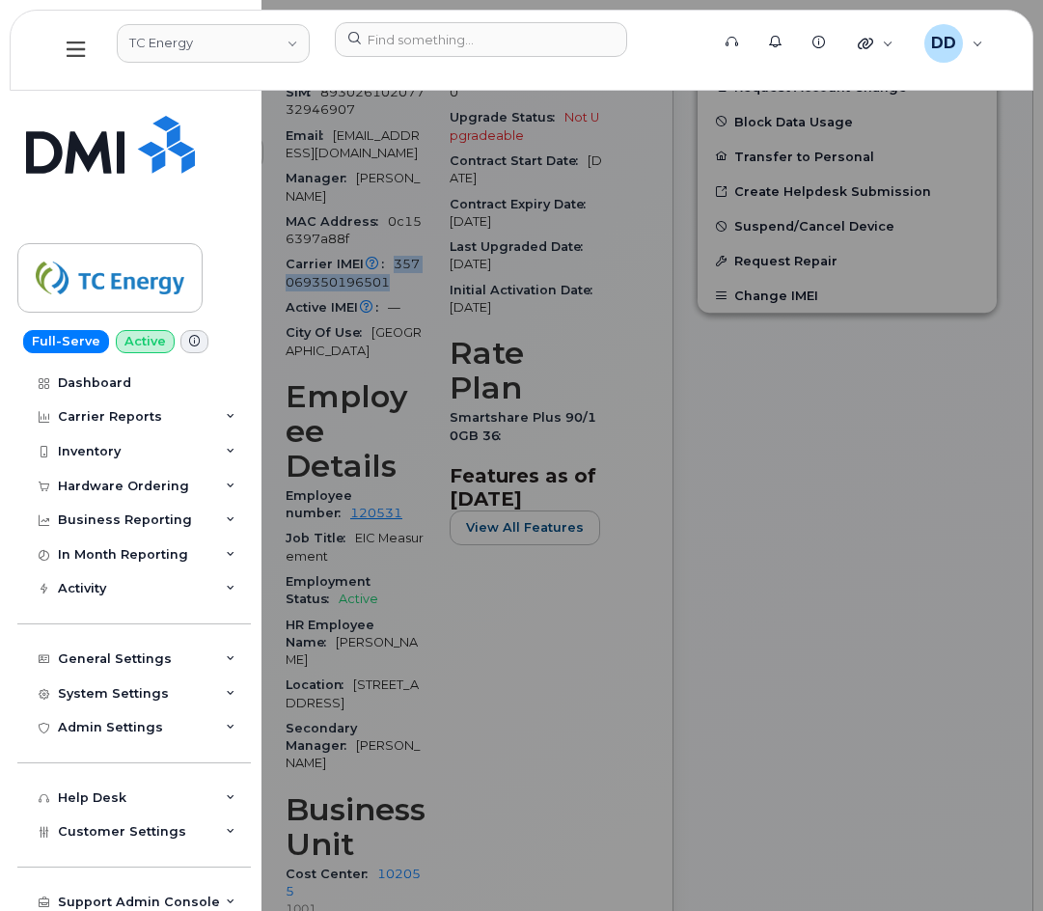
click at [80, 57] on icon at bounding box center [76, 49] width 18 height 15
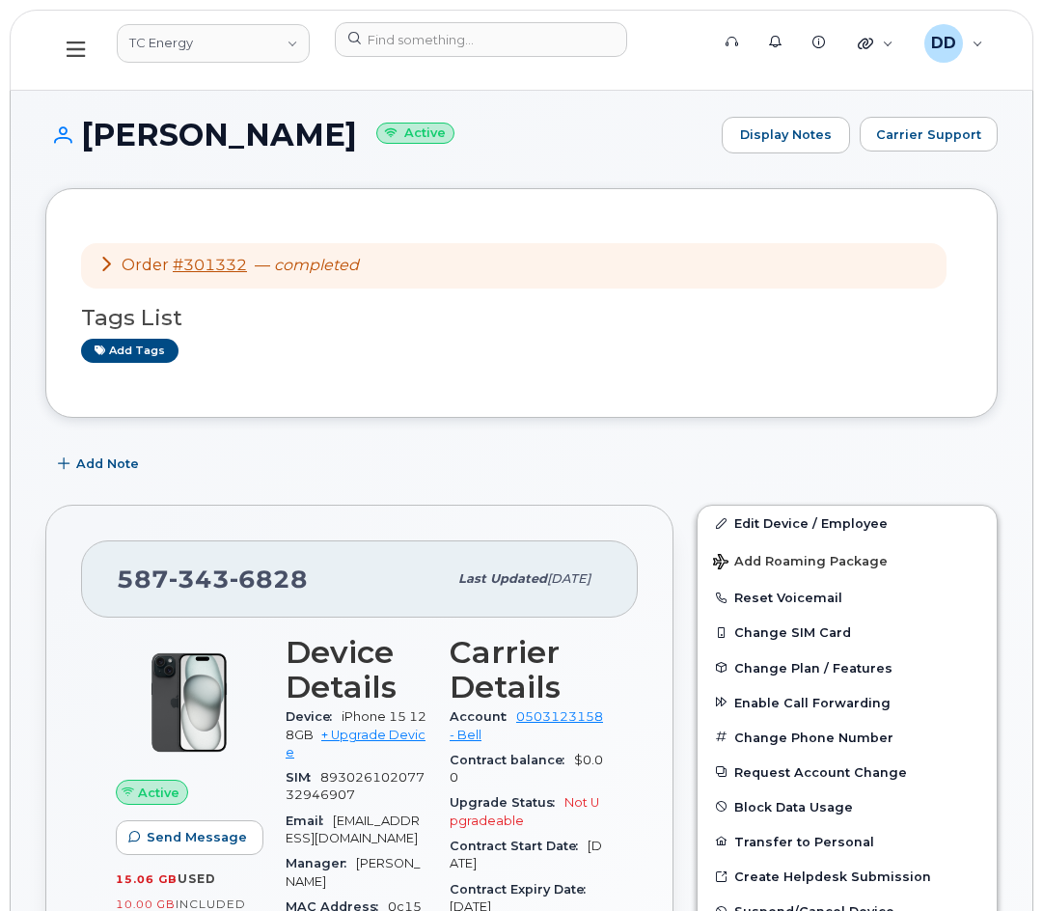
scroll to position [0, 0]
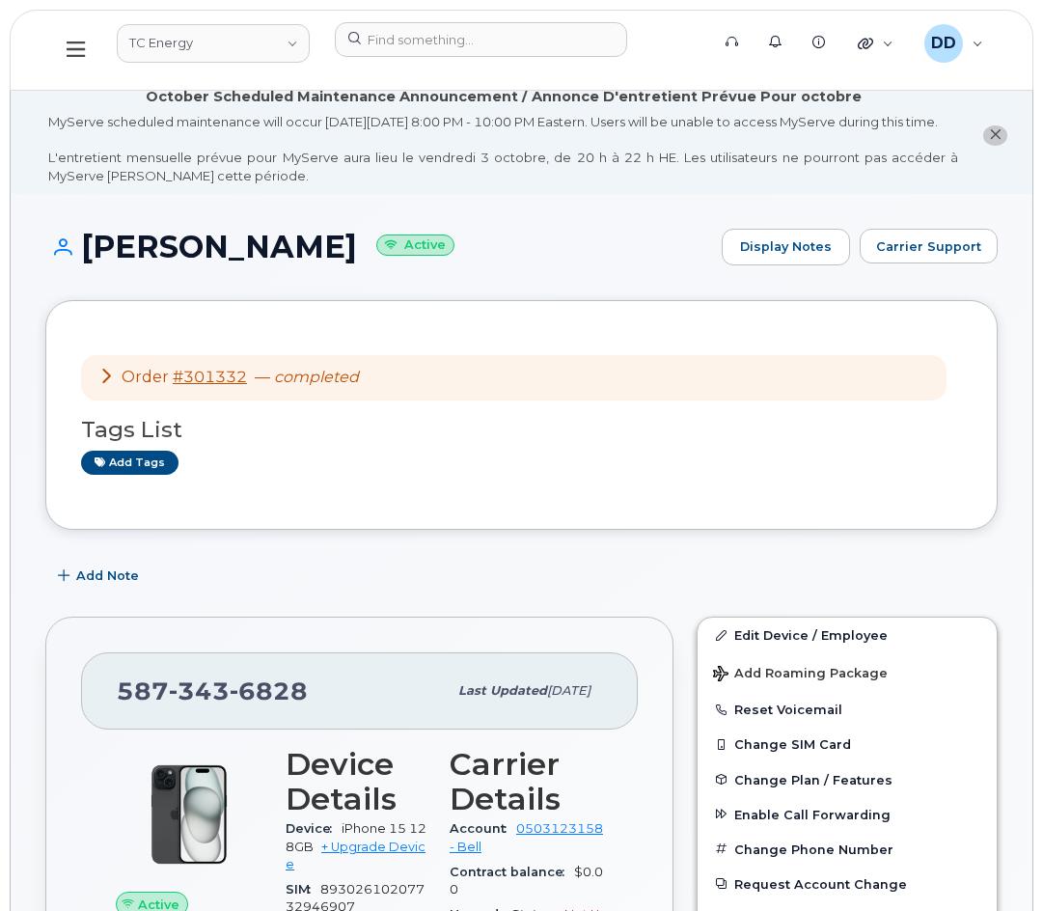
click at [72, 40] on icon at bounding box center [76, 49] width 18 height 21
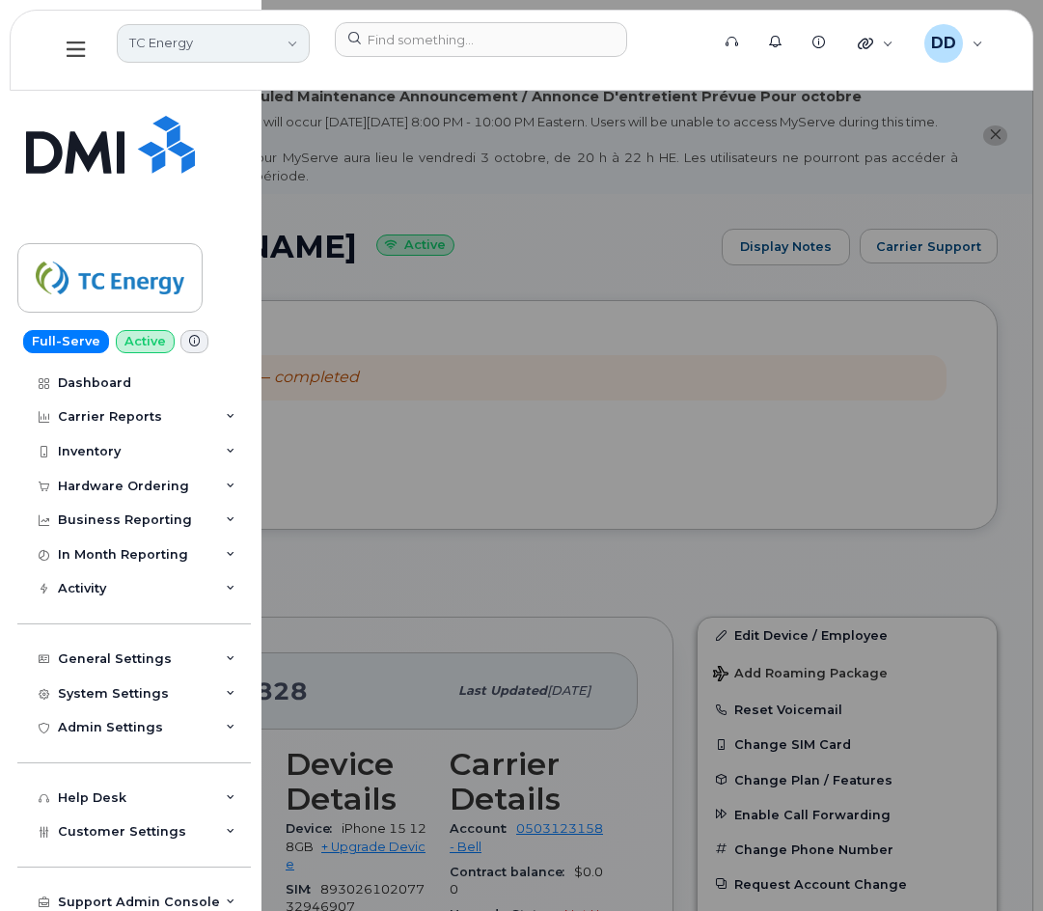
click at [235, 40] on link "TC Energy" at bounding box center [213, 43] width 193 height 39
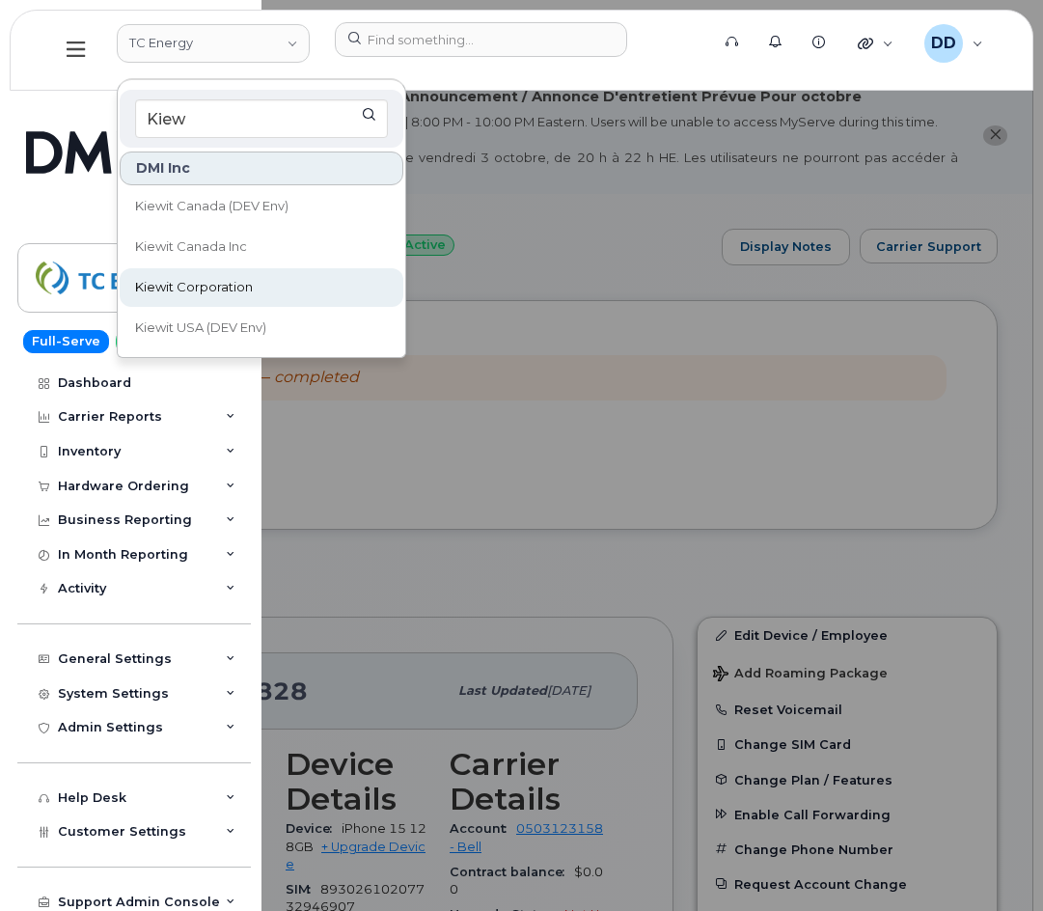
type input "Kiew"
click at [200, 289] on span "Kiewit Corporation" at bounding box center [194, 287] width 118 height 19
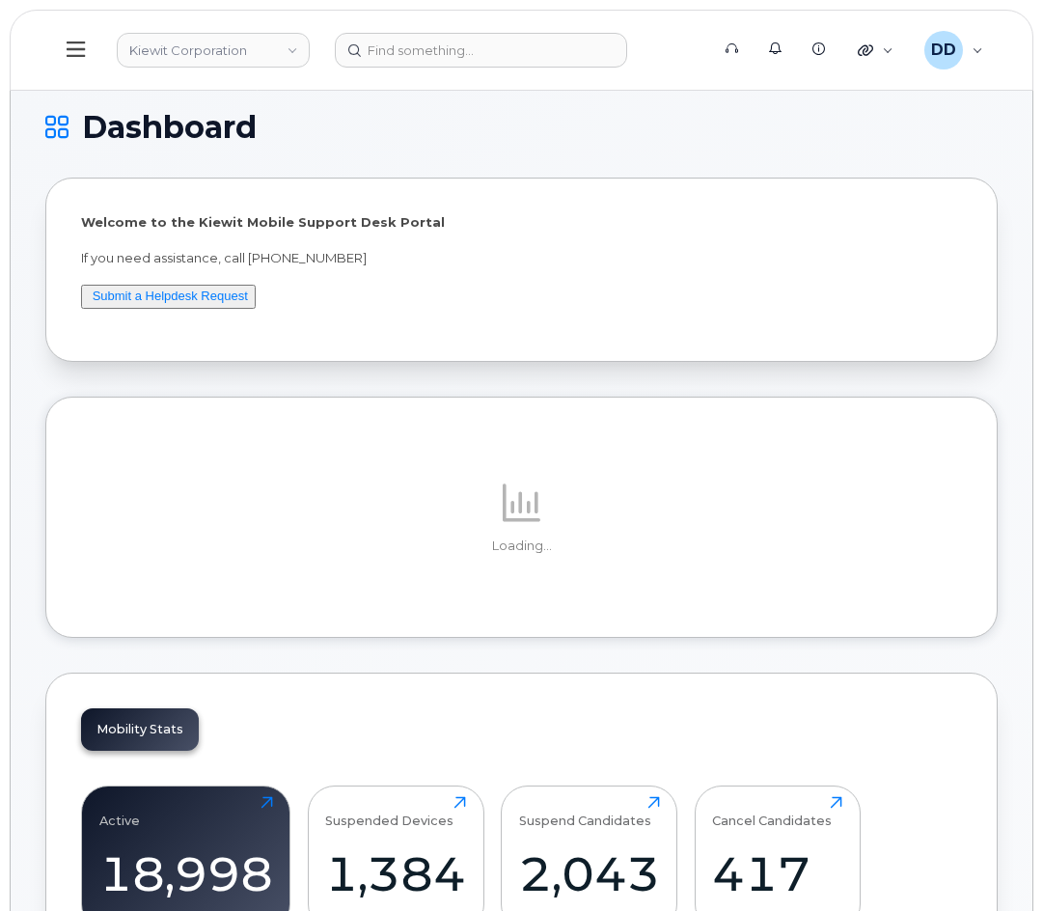
click at [68, 53] on icon at bounding box center [76, 49] width 18 height 21
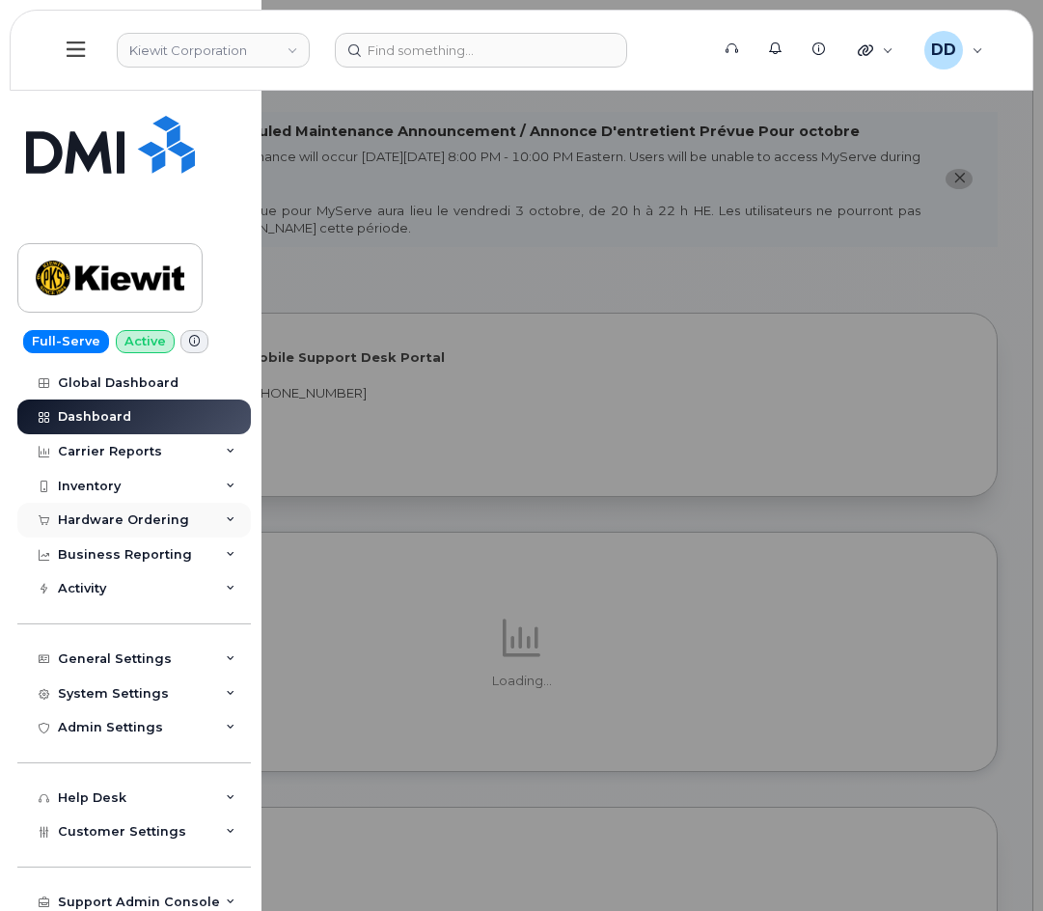
click at [109, 515] on div "Hardware Ordering" at bounding box center [123, 520] width 131 height 15
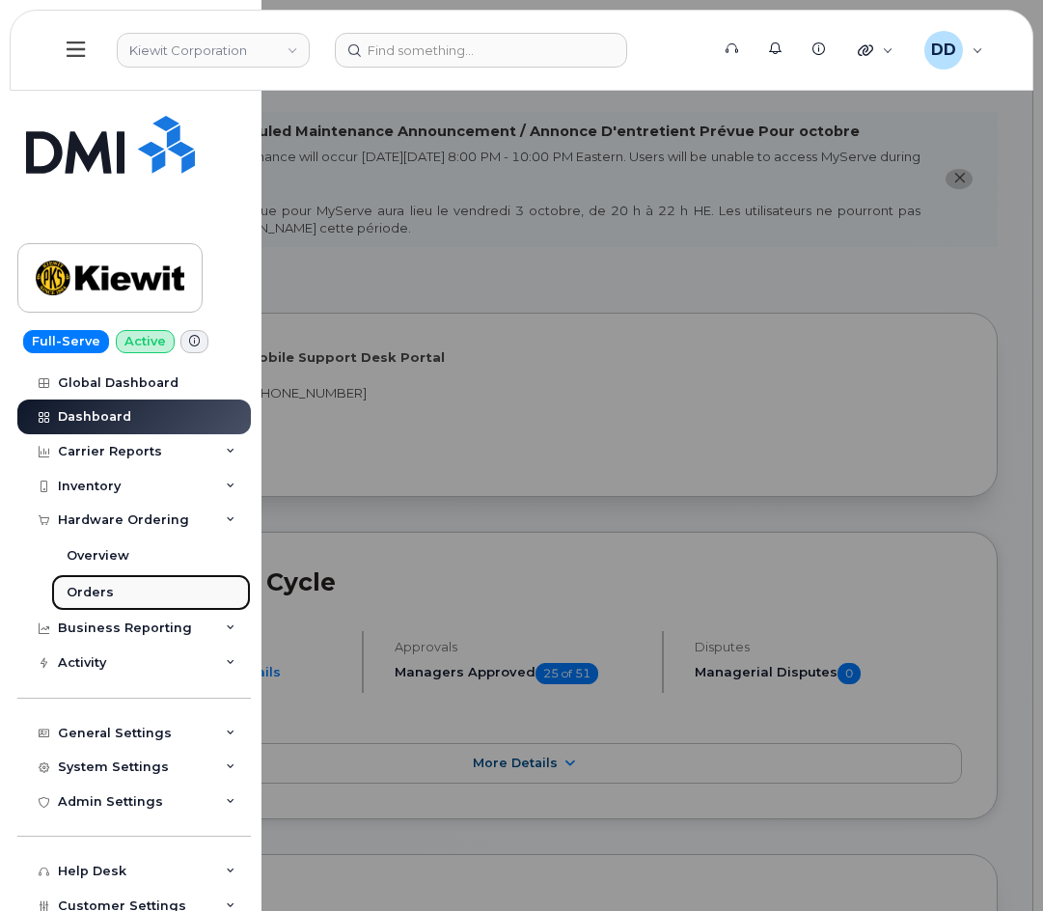
click at [91, 593] on div "Orders" at bounding box center [90, 592] width 47 height 17
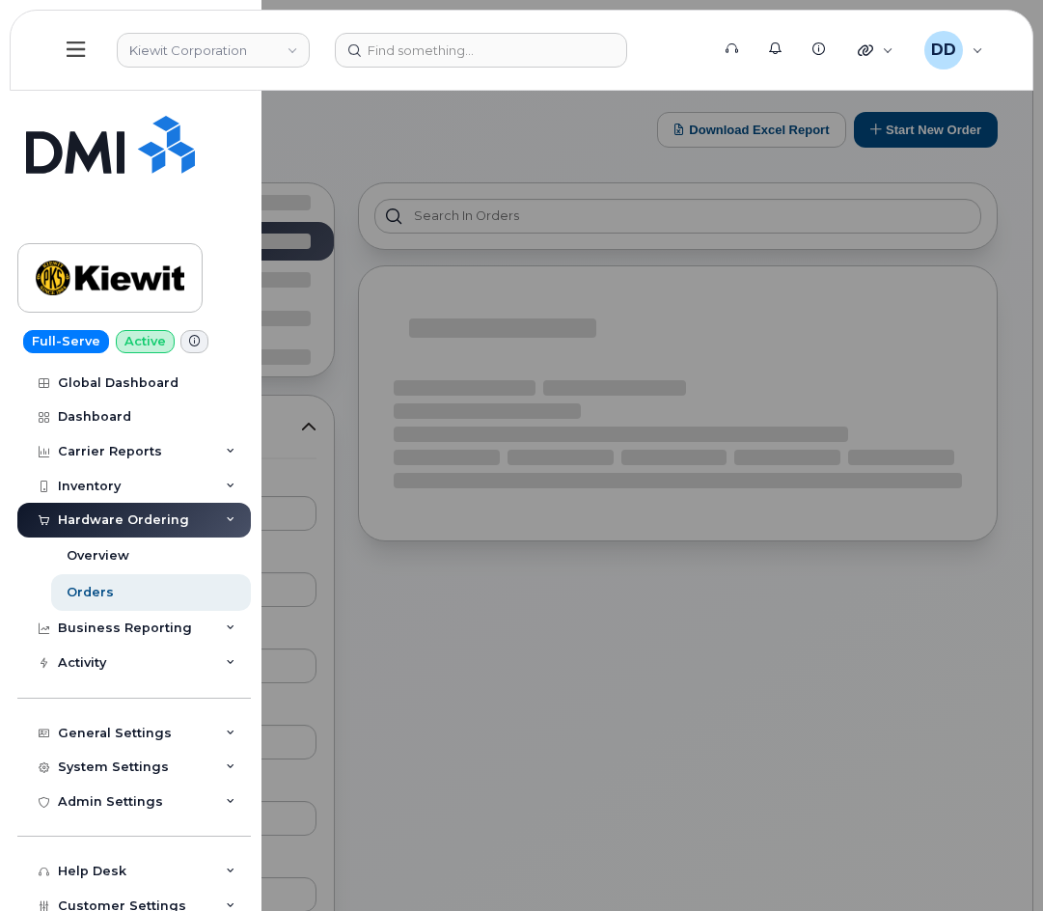
click at [515, 104] on div at bounding box center [521, 455] width 1043 height 911
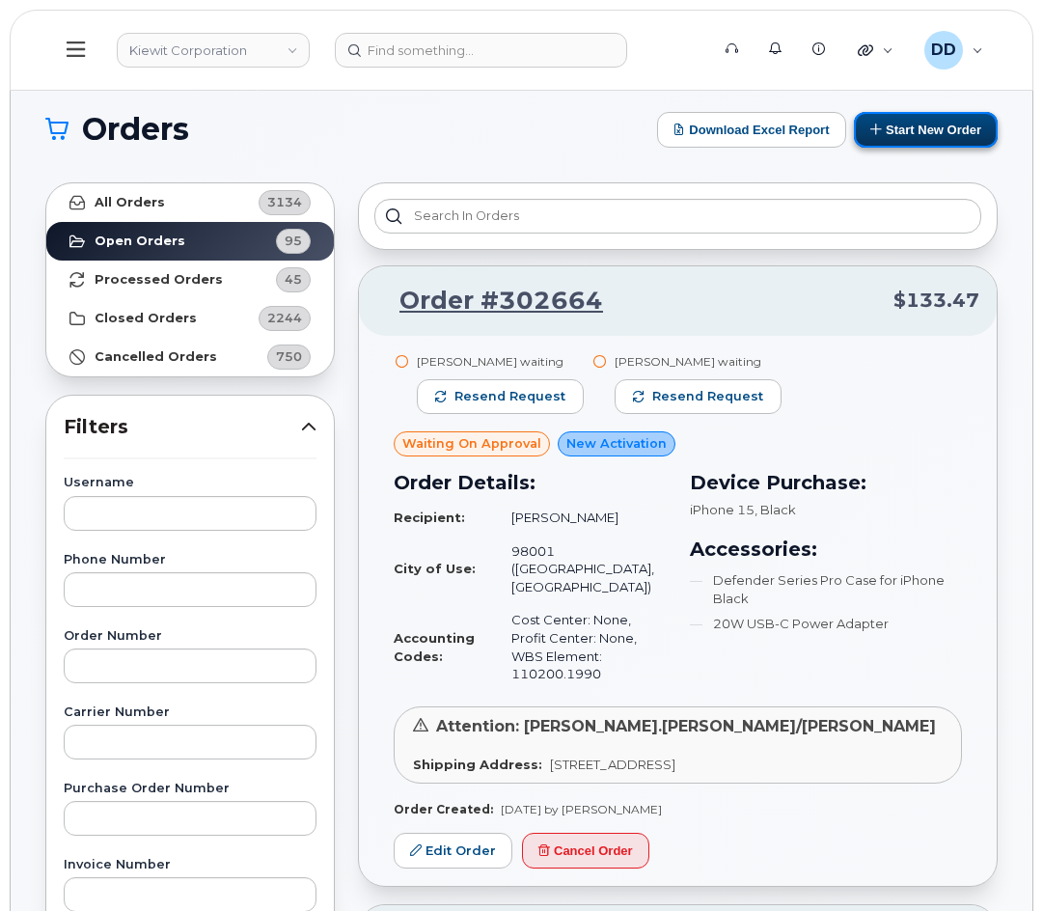
click at [932, 133] on button "Start New Order" at bounding box center [926, 130] width 144 height 36
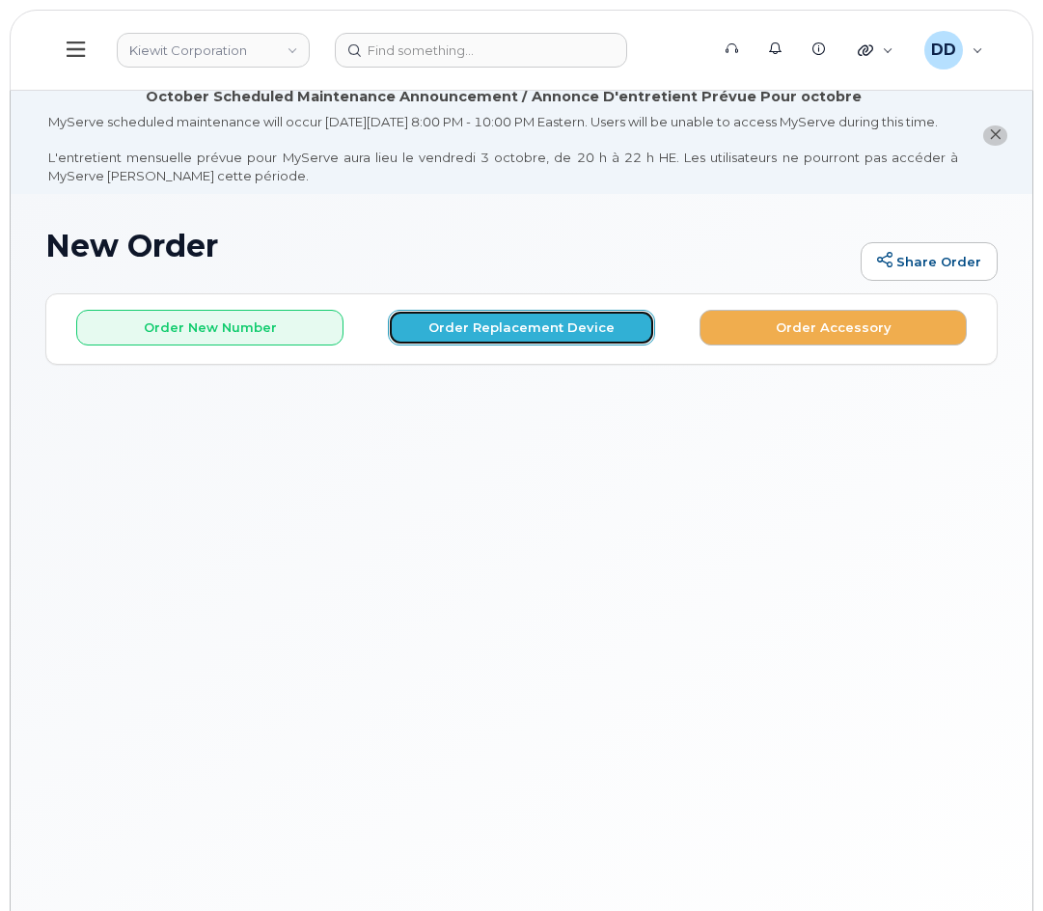
click at [520, 345] on button "Order Replacement Device" at bounding box center [521, 328] width 267 height 36
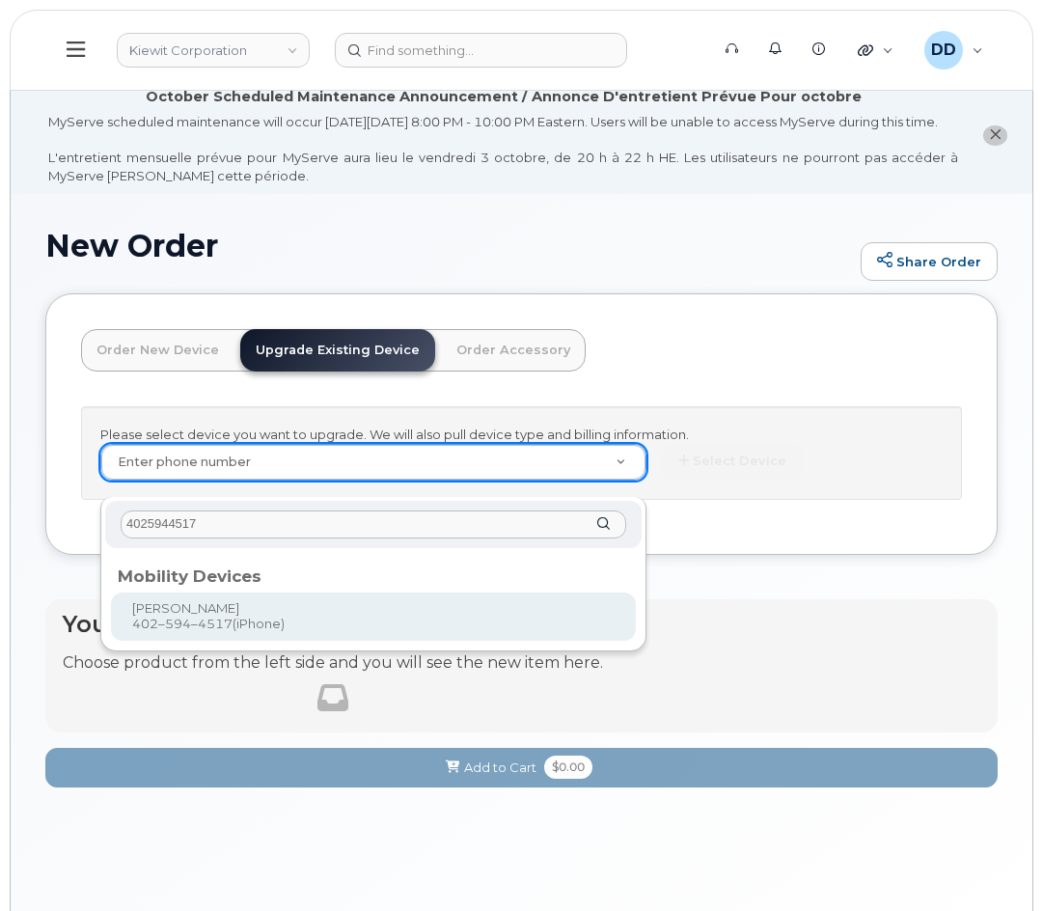
type input "4025944517"
type input "1167619"
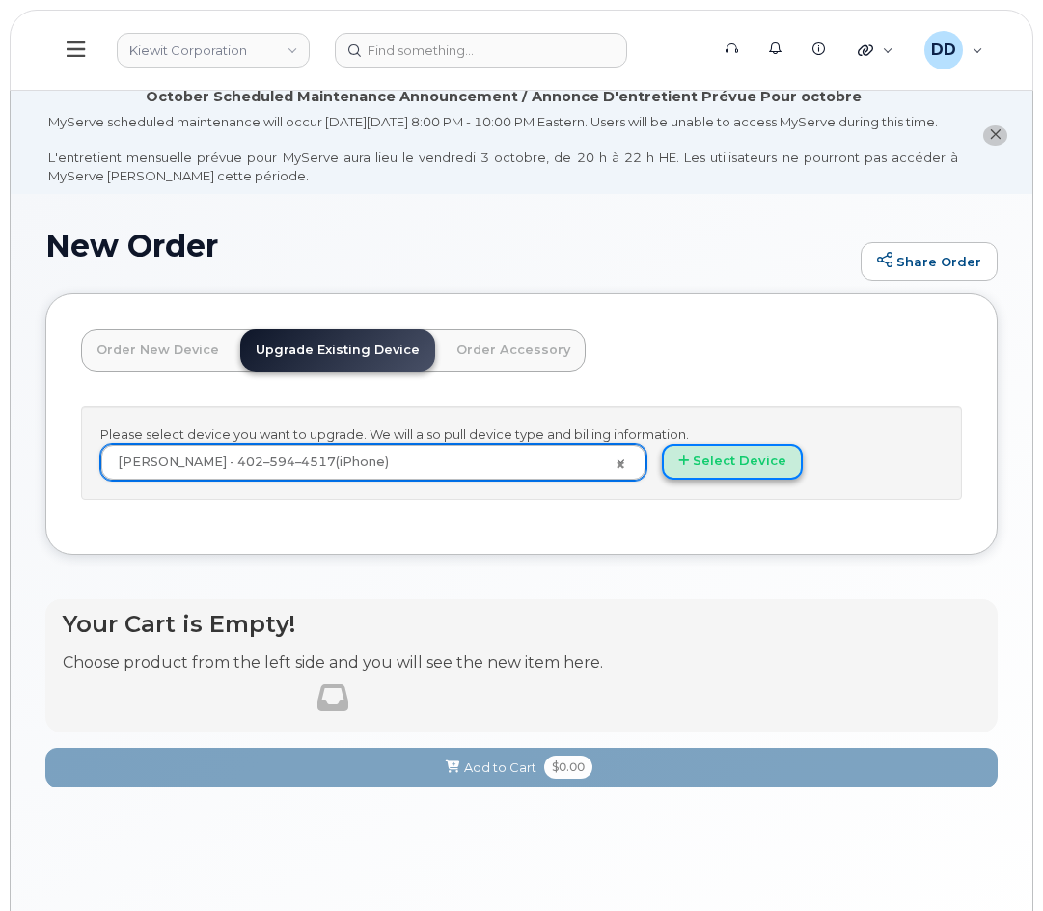
click at [747, 473] on button "Select Device" at bounding box center [732, 462] width 141 height 36
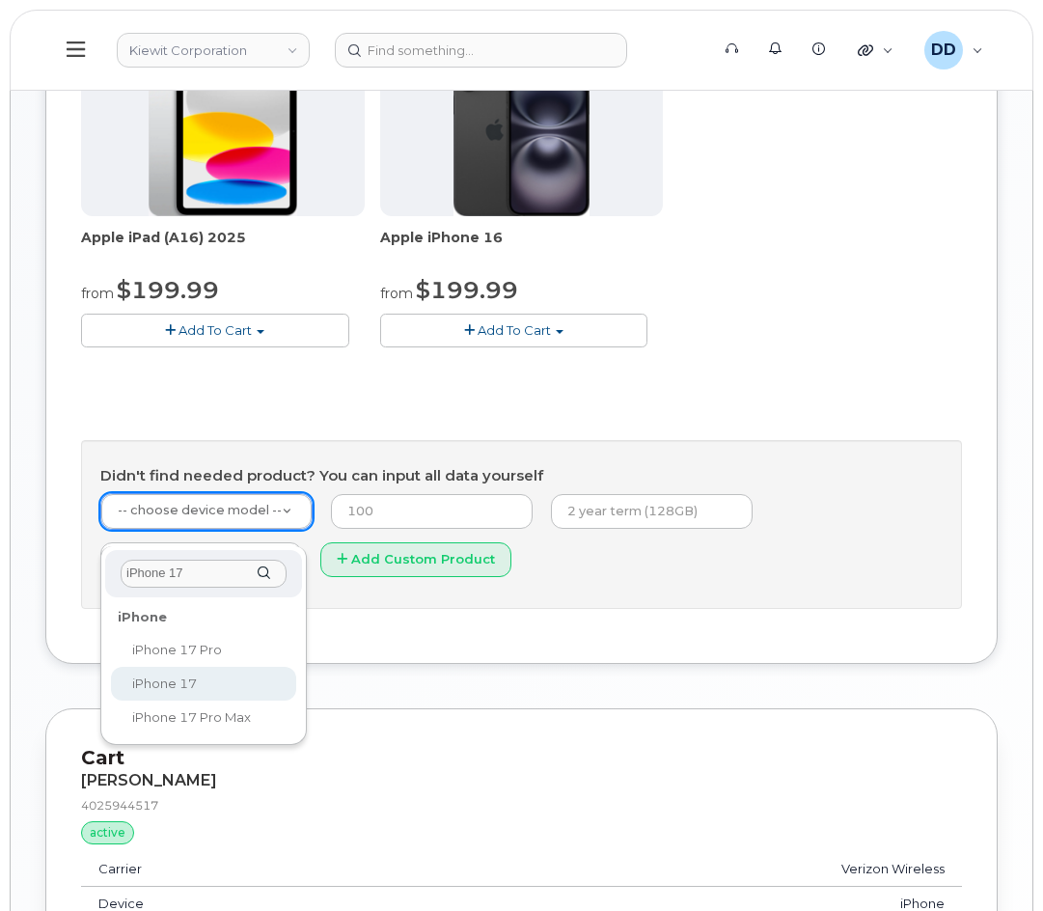
type input "iPhone 17"
select select "3442"
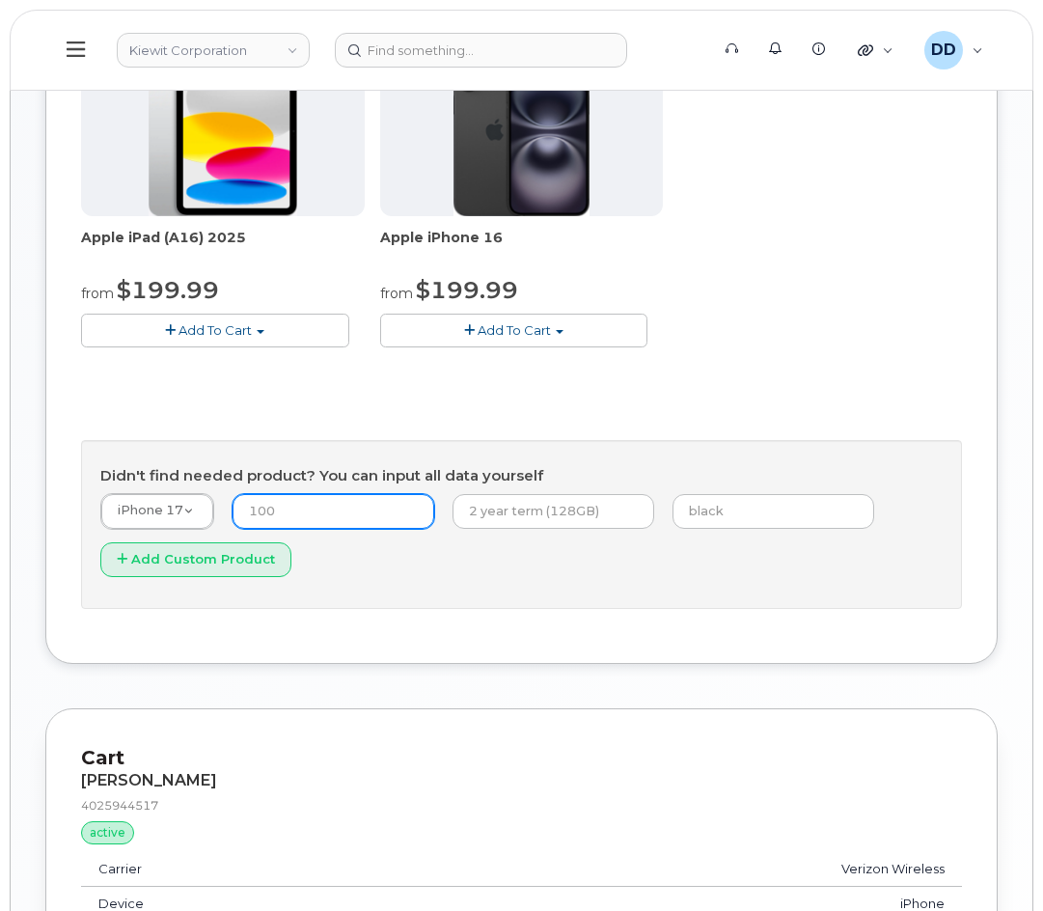
drag, startPoint x: 250, startPoint y: 534, endPoint x: 216, endPoint y: 539, distance: 34.1
click at [223, 537] on form "iPhone 17 -- choose device model -- Aircard Huawei E303c Aircard Huawei E5220 M…" at bounding box center [521, 541] width 843 height 97
type input "1"
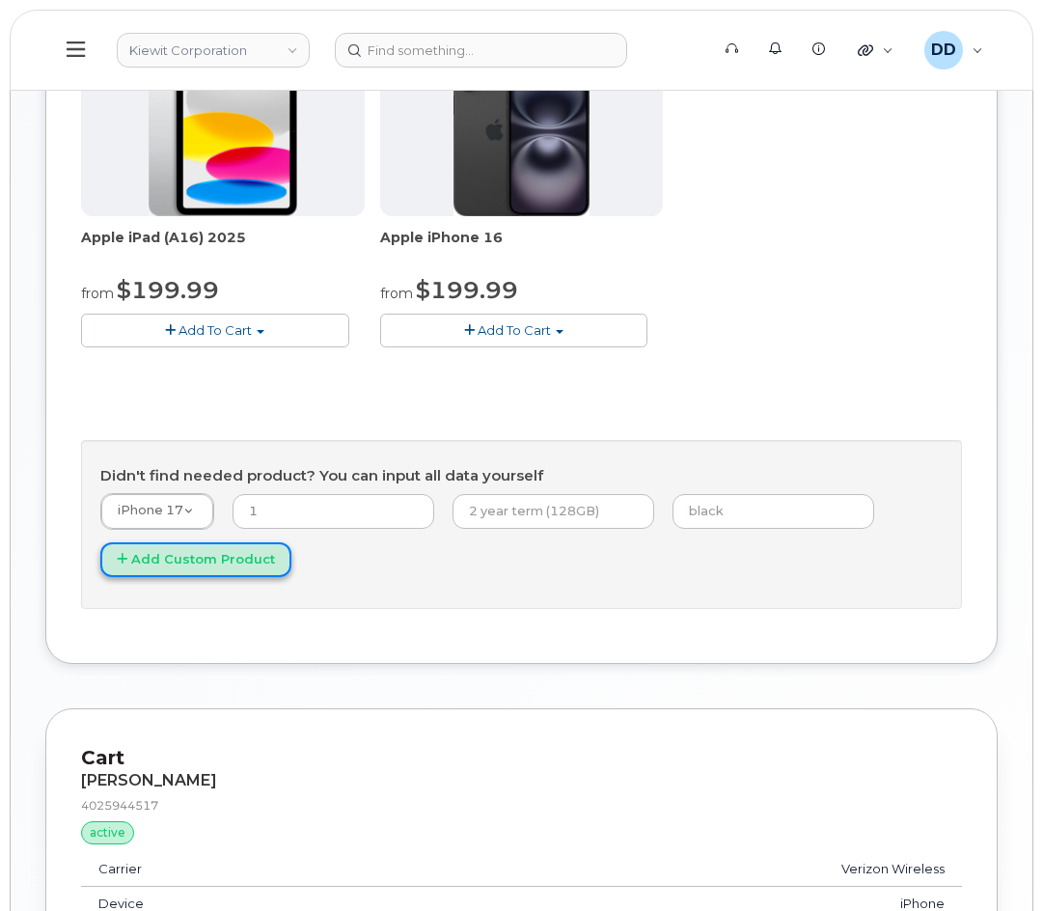
click at [208, 578] on button "Add Custom Product" at bounding box center [195, 560] width 191 height 36
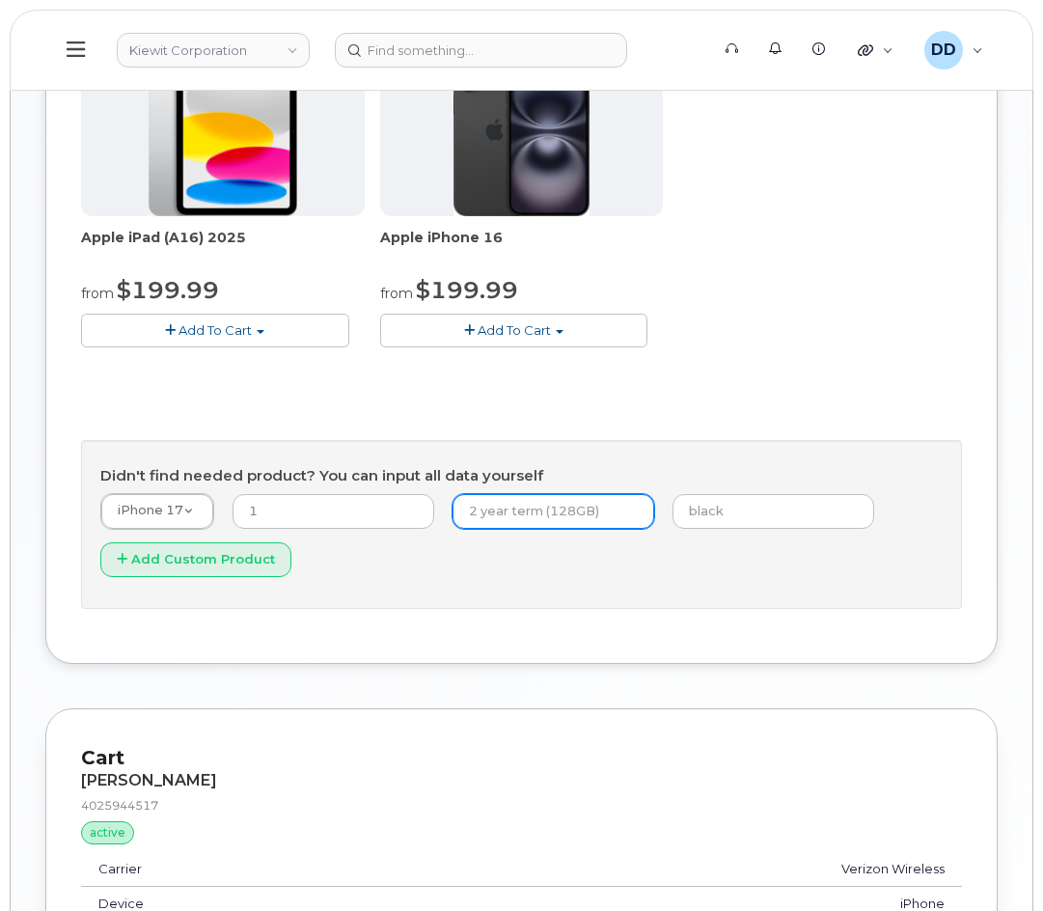
click at [488, 529] on input "text" at bounding box center [554, 511] width 202 height 35
type input "2 Year Term"
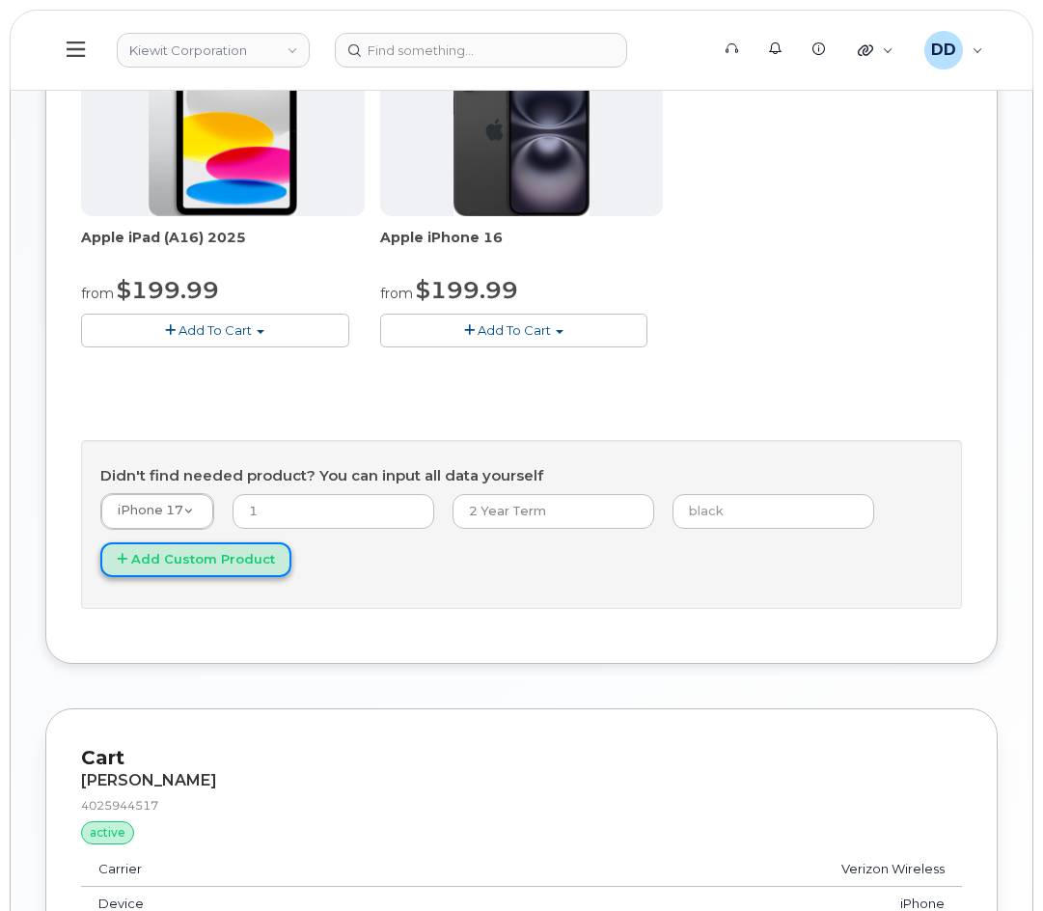
click at [193, 578] on button "Add Custom Product" at bounding box center [195, 560] width 191 height 36
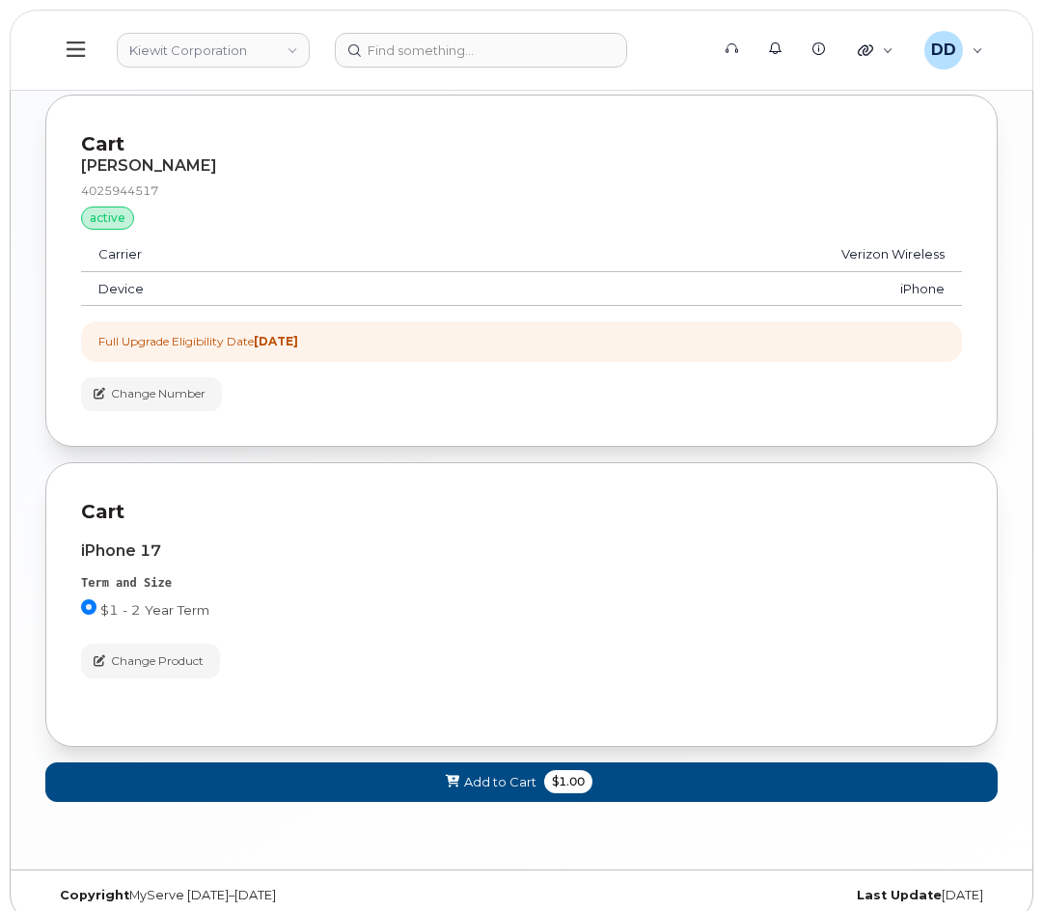
scroll to position [1388, 0]
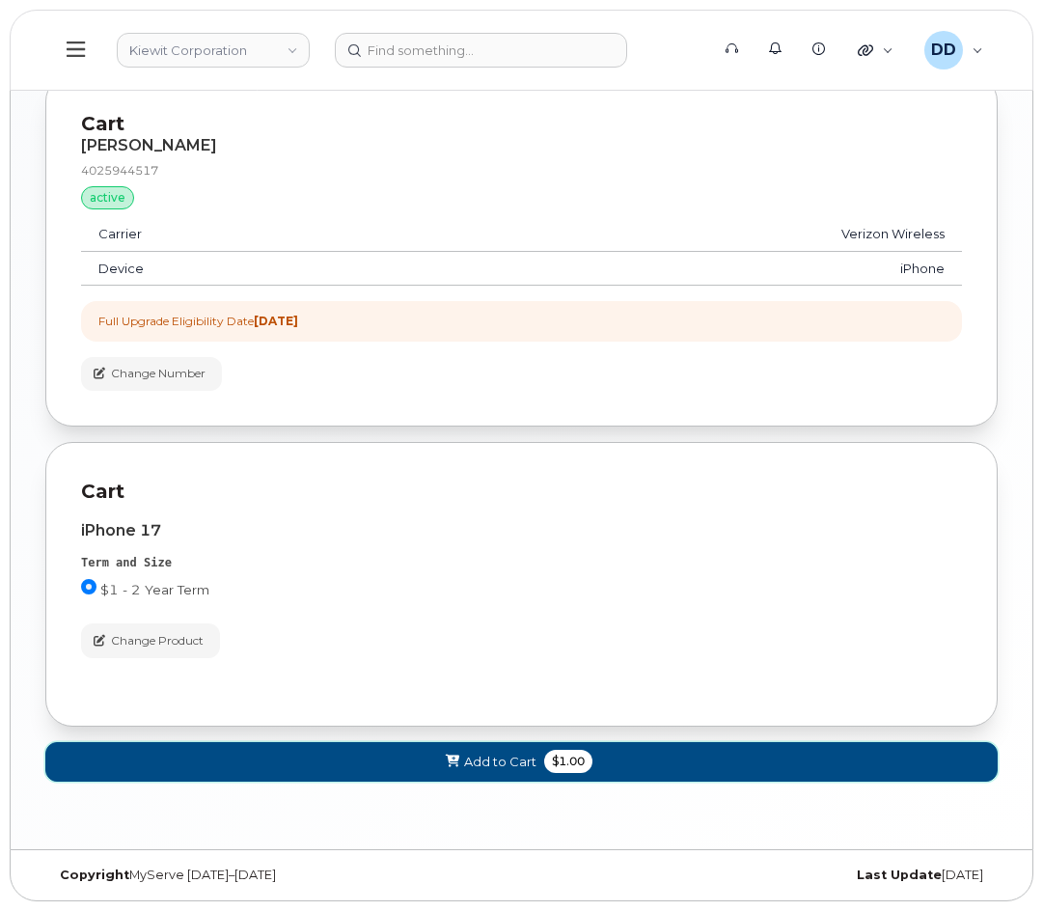
click at [427, 760] on button "Add to Cart $1.00" at bounding box center [521, 762] width 953 height 40
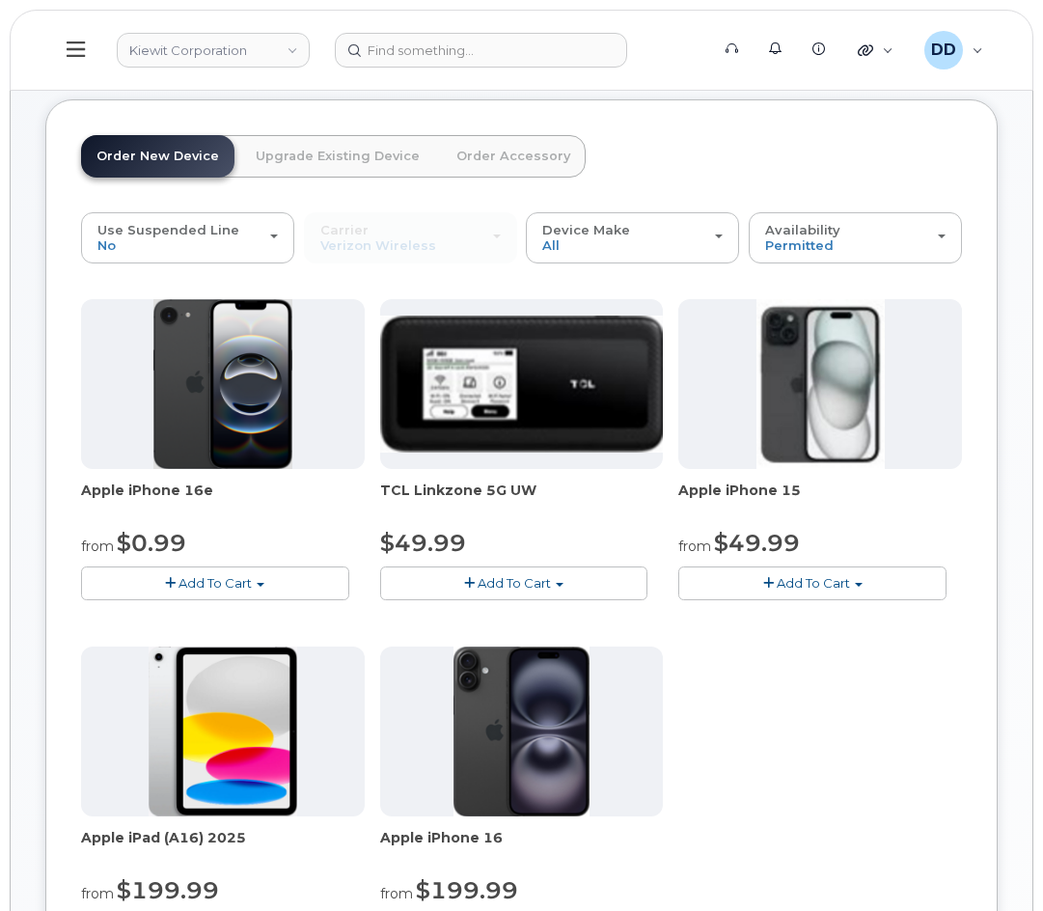
scroll to position [187, 0]
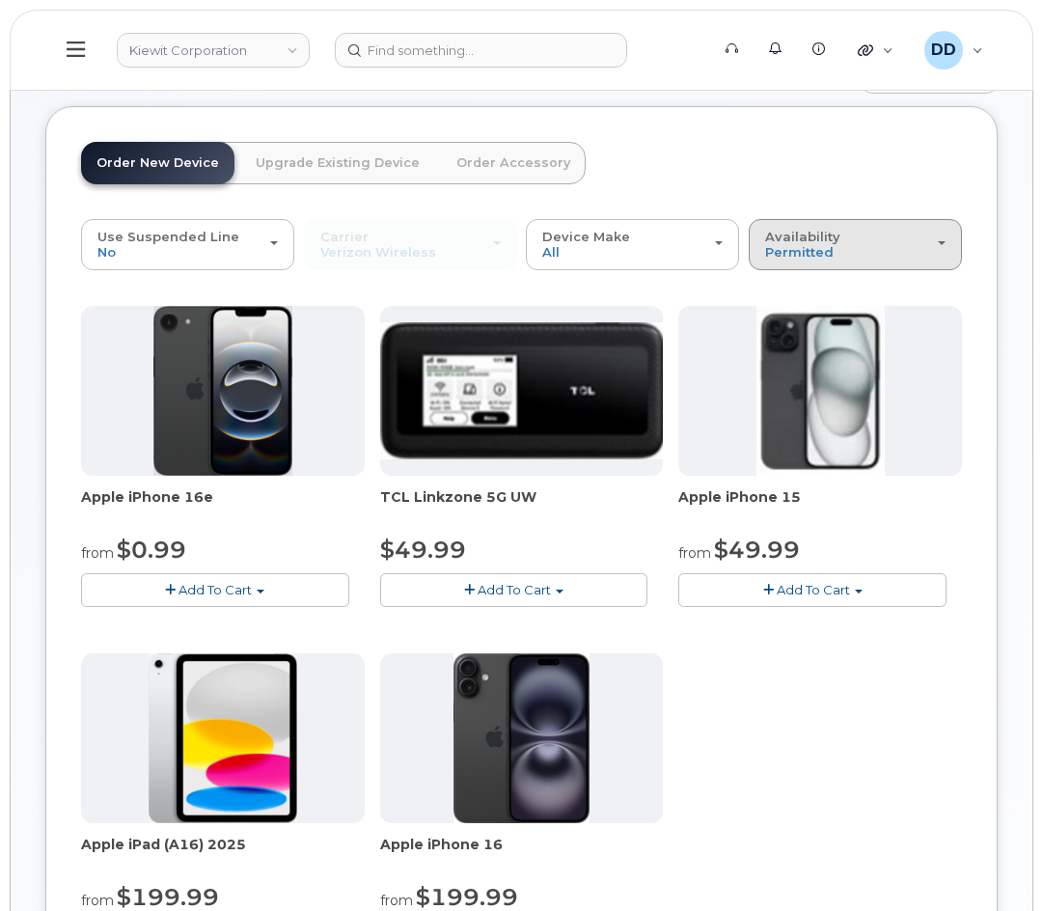
click at [912, 255] on div "Availability Permitted All" at bounding box center [855, 245] width 180 height 30
click at [791, 333] on label "All" at bounding box center [774, 321] width 41 height 23
click at [0, 0] on input "All" at bounding box center [0, 0] width 0 height 0
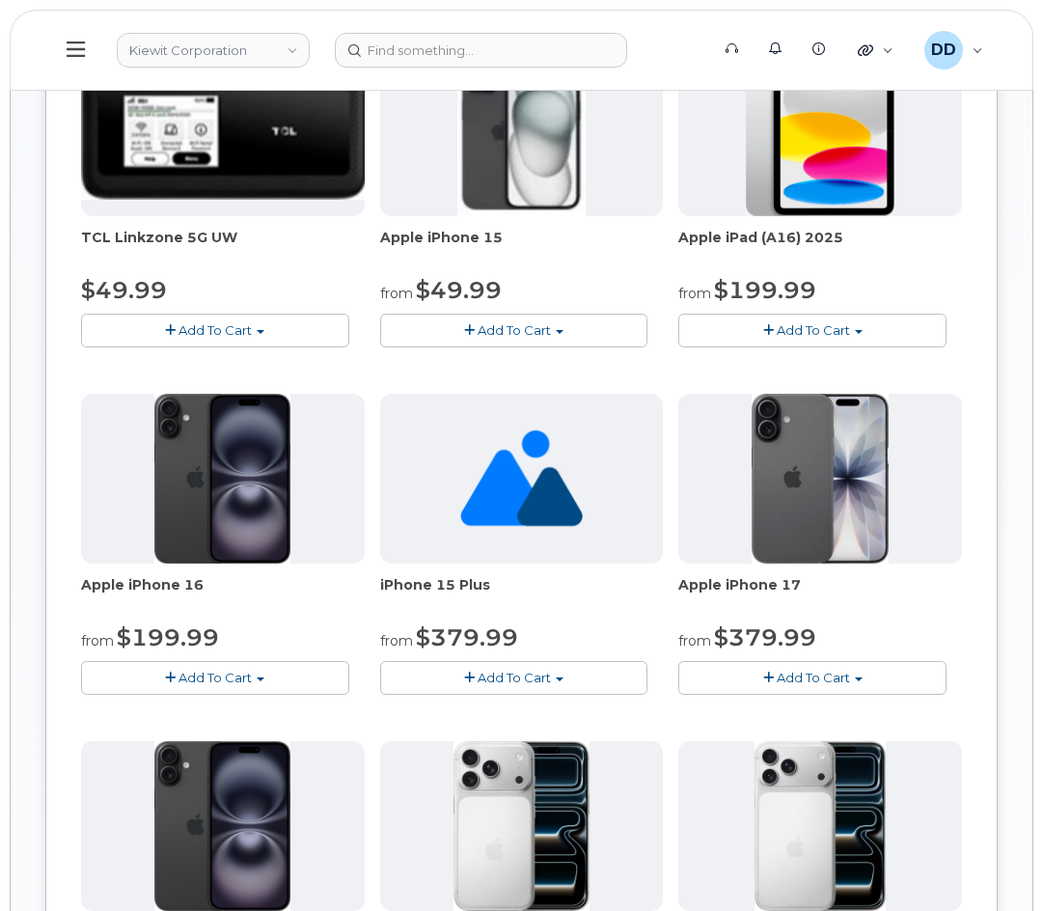
scroll to position [1152, 0]
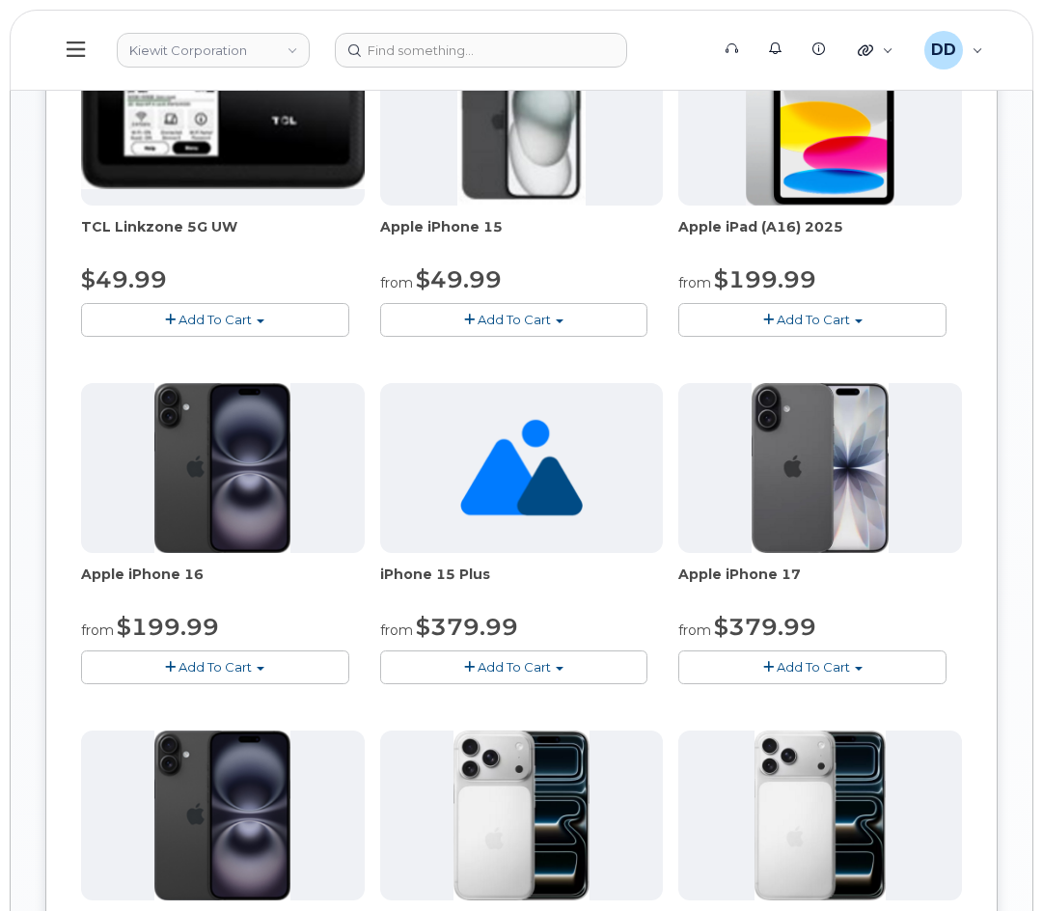
click at [820, 675] on span "Add To Cart" at bounding box center [813, 666] width 73 height 15
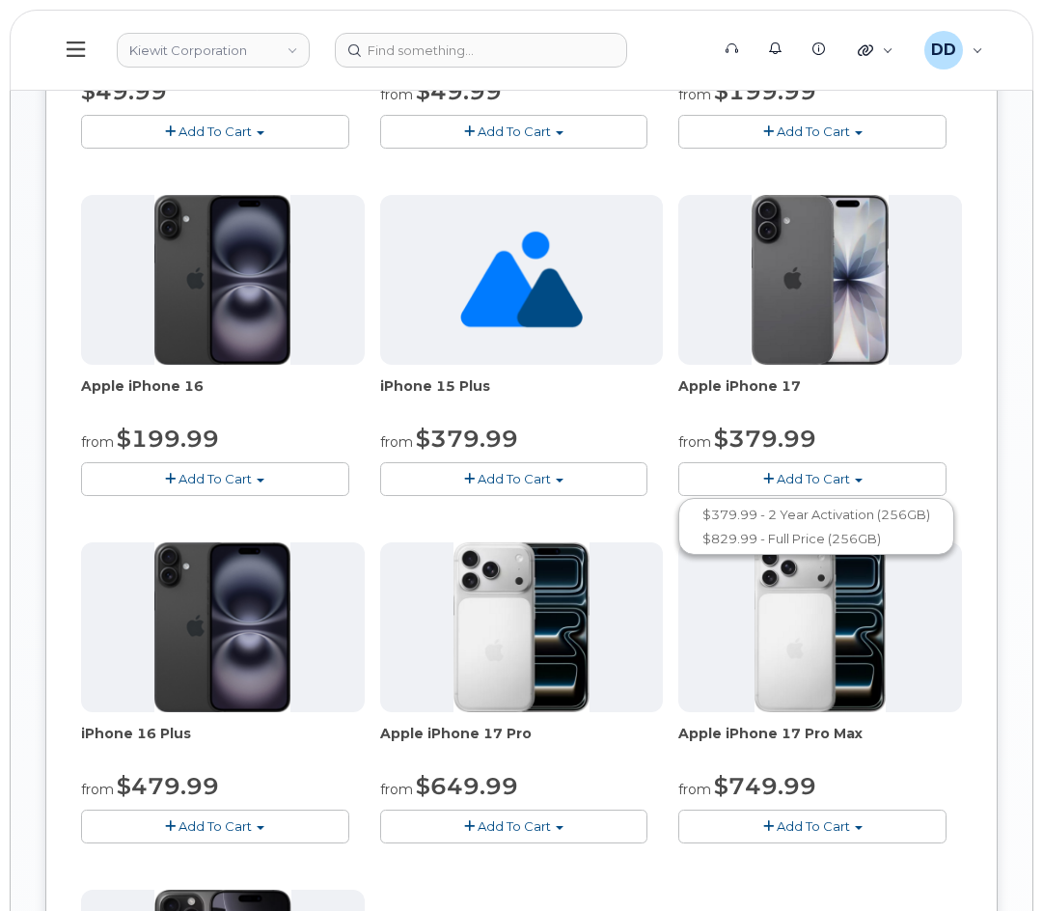
scroll to position [1345, 0]
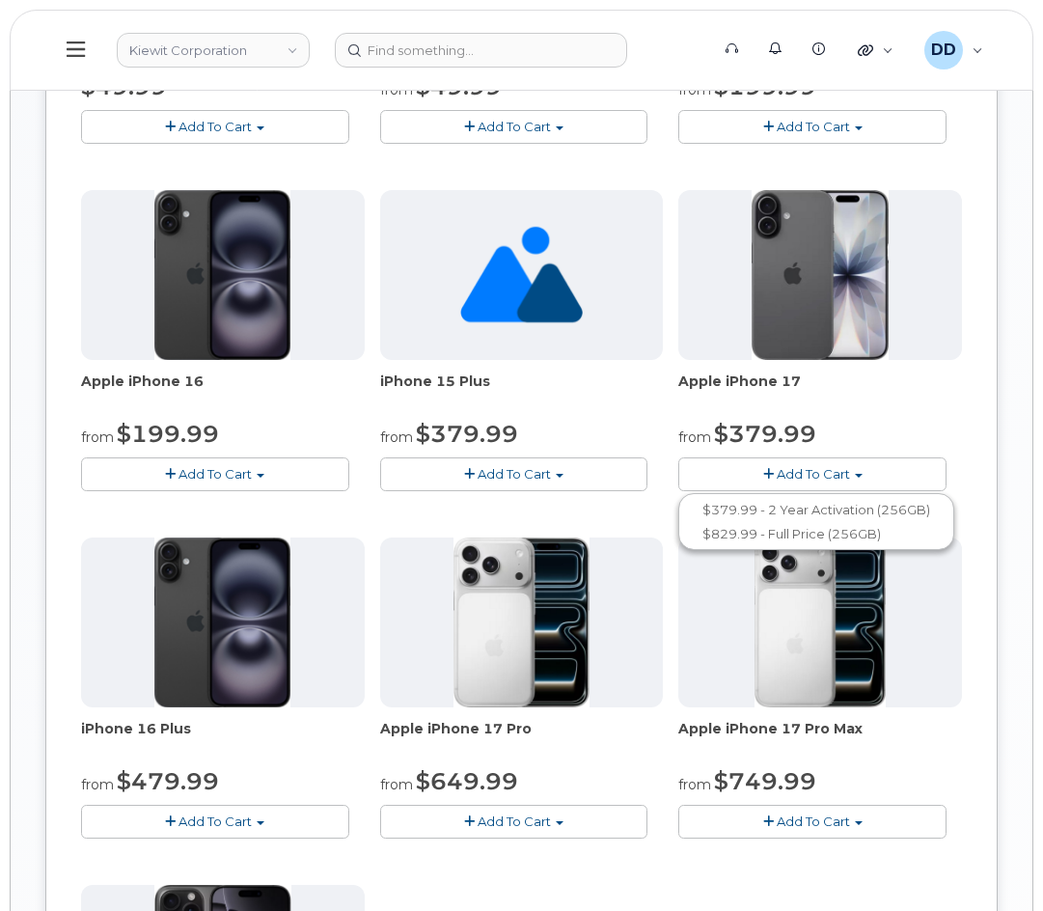
click at [535, 829] on span "Add To Cart" at bounding box center [514, 821] width 73 height 15
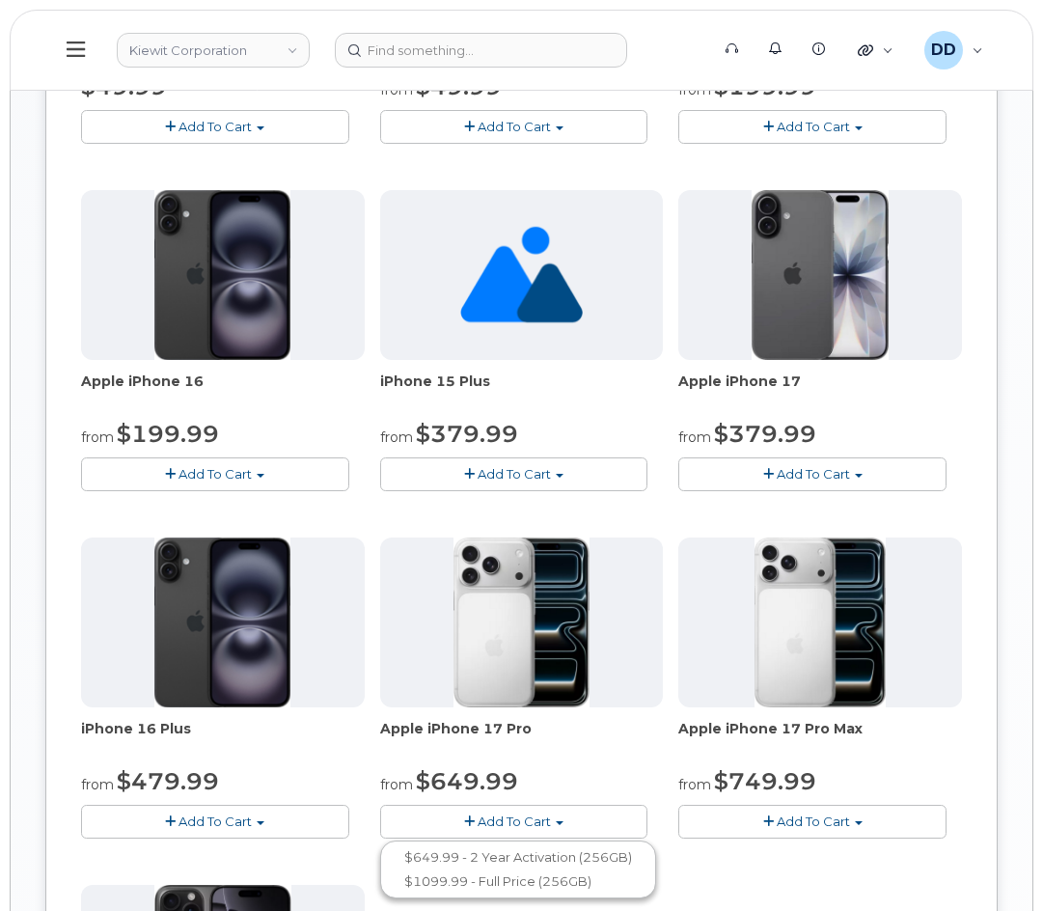
click at [853, 837] on button "Add To Cart" at bounding box center [813, 822] width 268 height 34
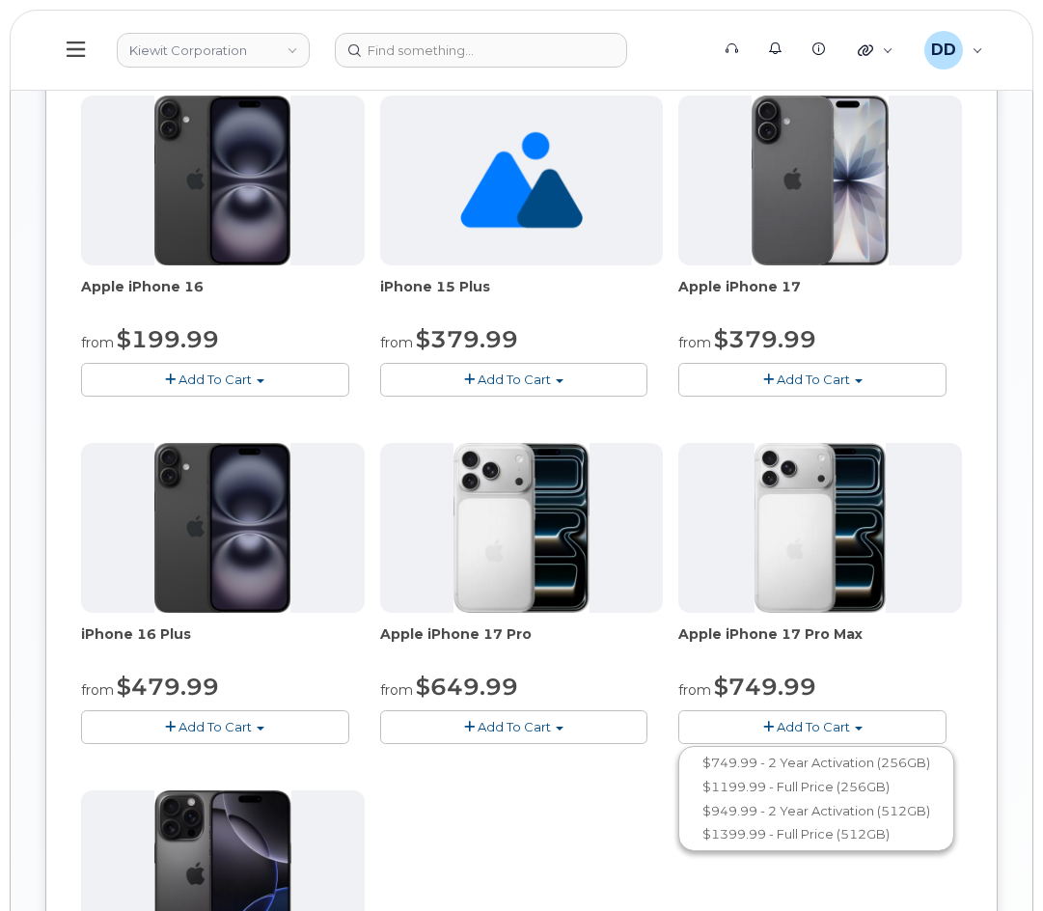
scroll to position [1442, 0]
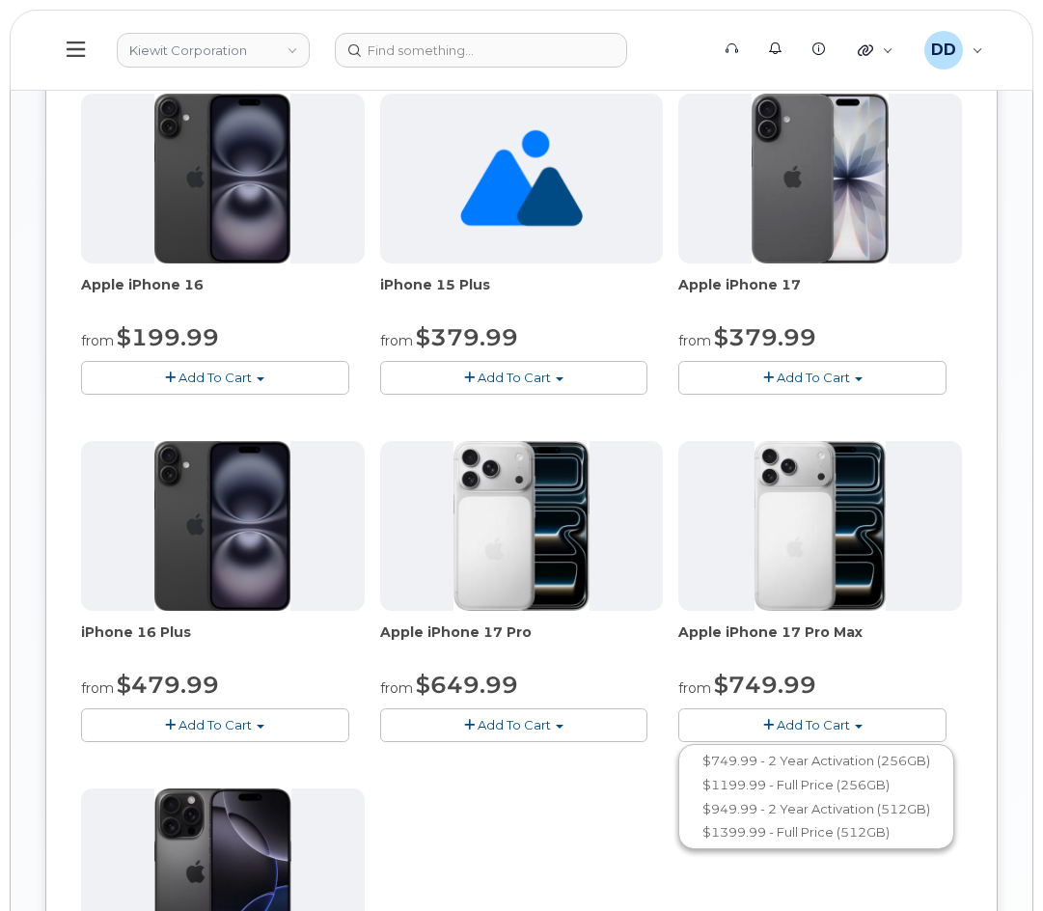
click at [472, 732] on span "button" at bounding box center [469, 725] width 11 height 13
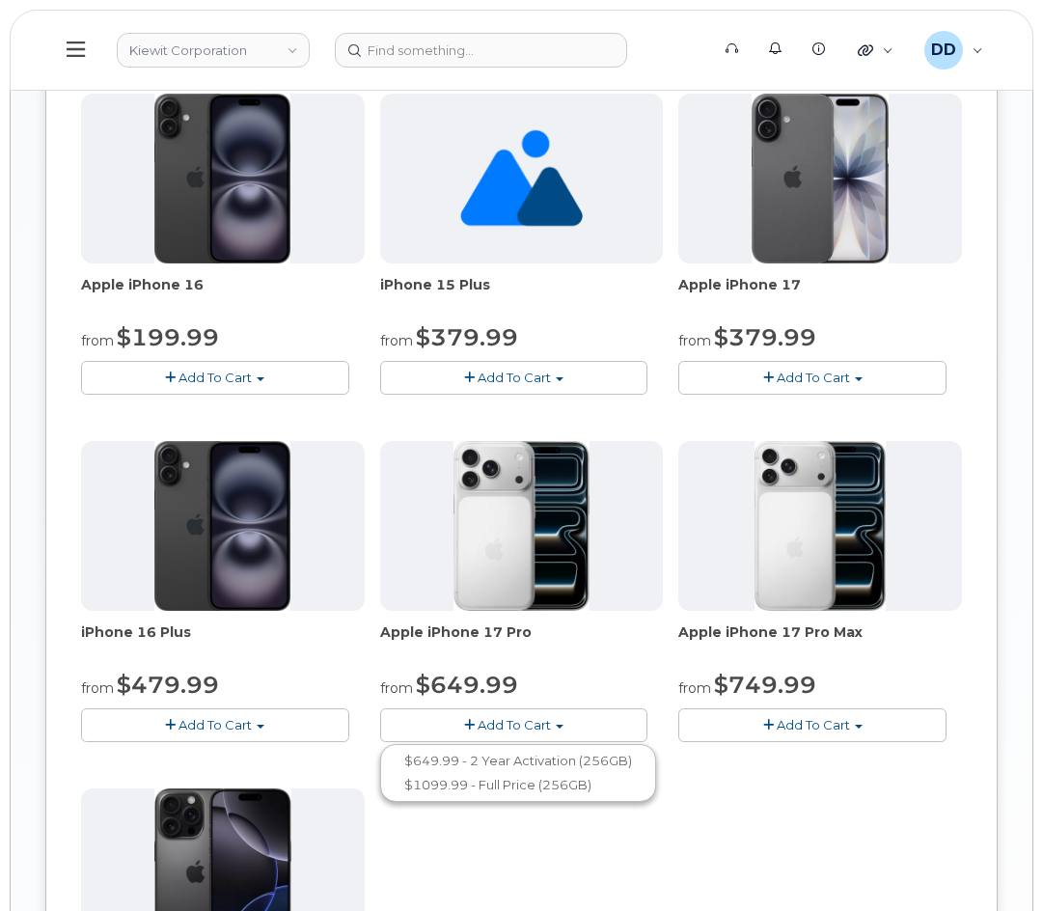
click at [819, 385] on span "Add To Cart" at bounding box center [813, 377] width 73 height 15
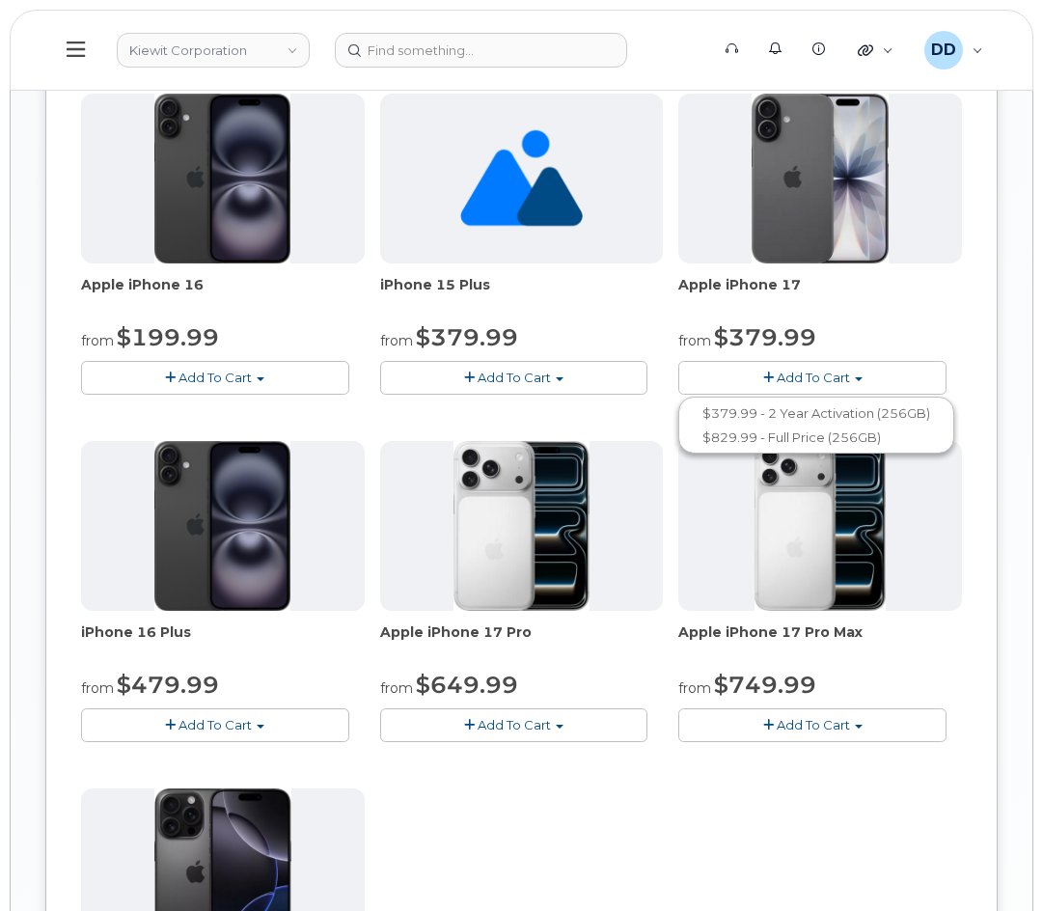
click at [502, 733] on span "Add To Cart" at bounding box center [514, 724] width 73 height 15
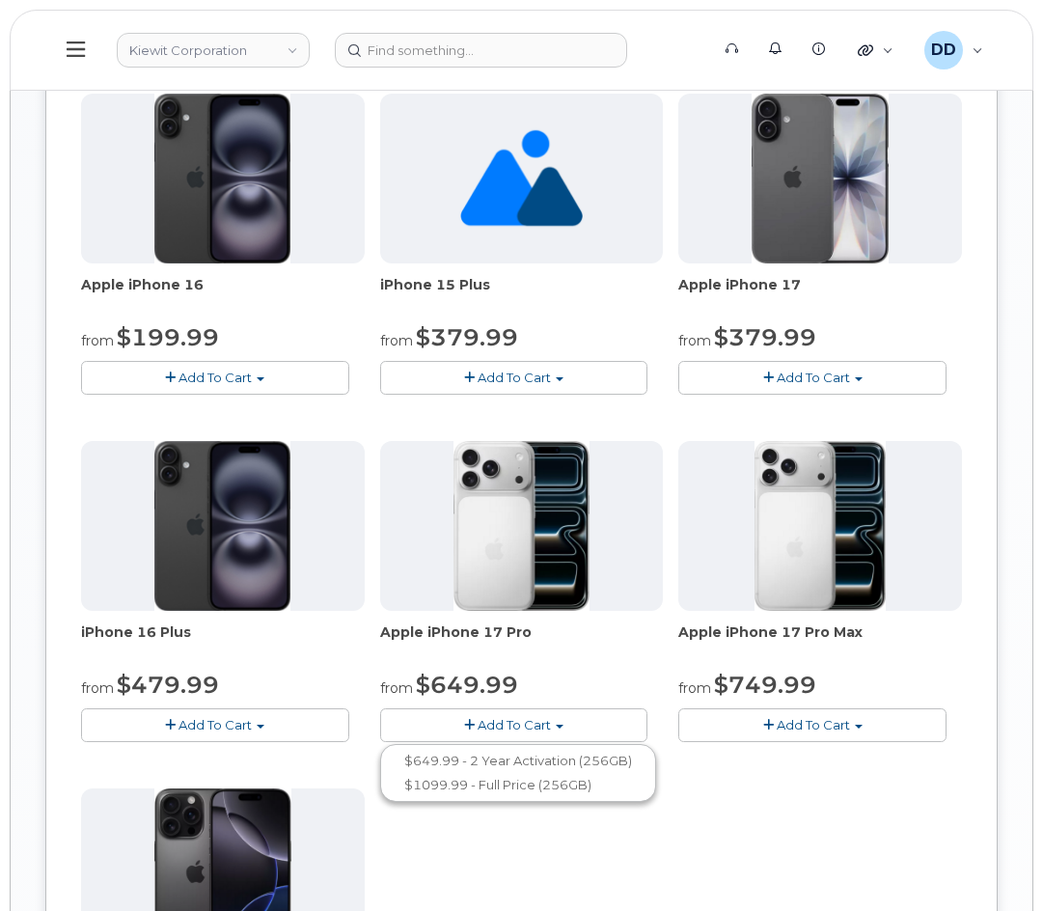
click at [816, 385] on span "Add To Cart" at bounding box center [813, 377] width 73 height 15
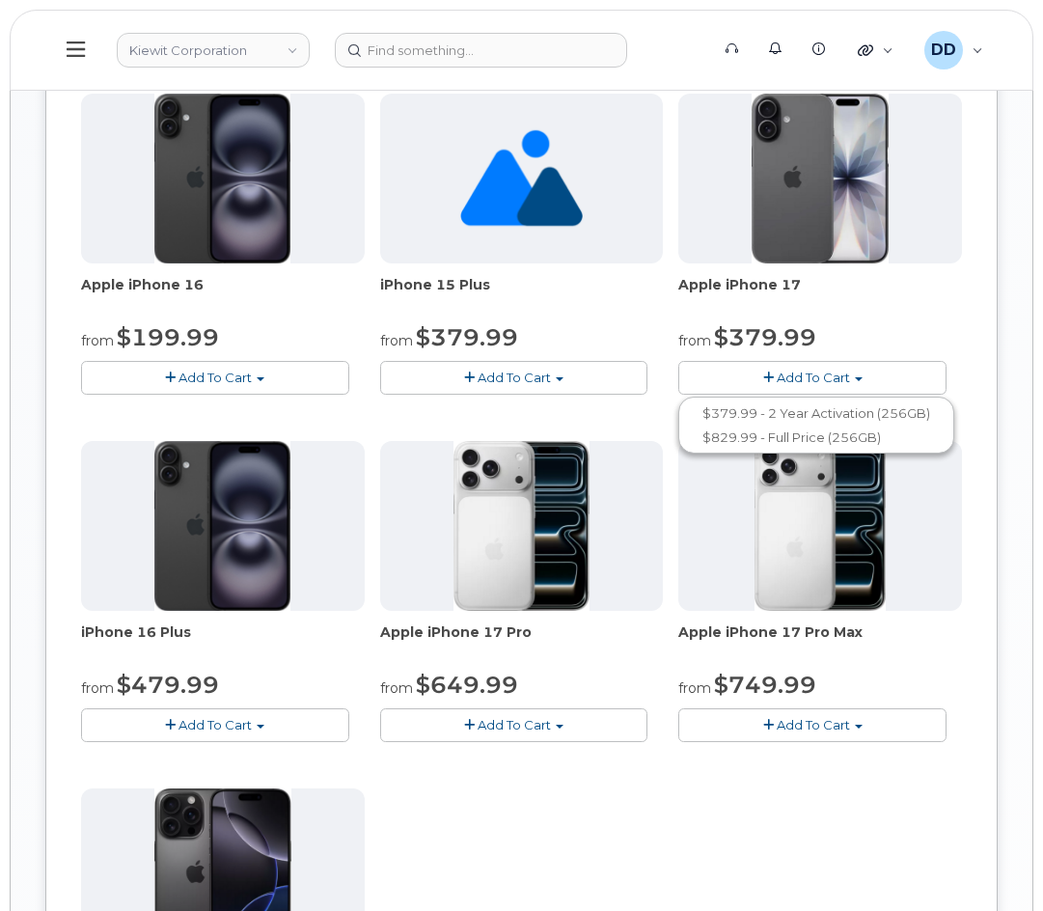
click at [545, 733] on span "Add To Cart" at bounding box center [514, 724] width 73 height 15
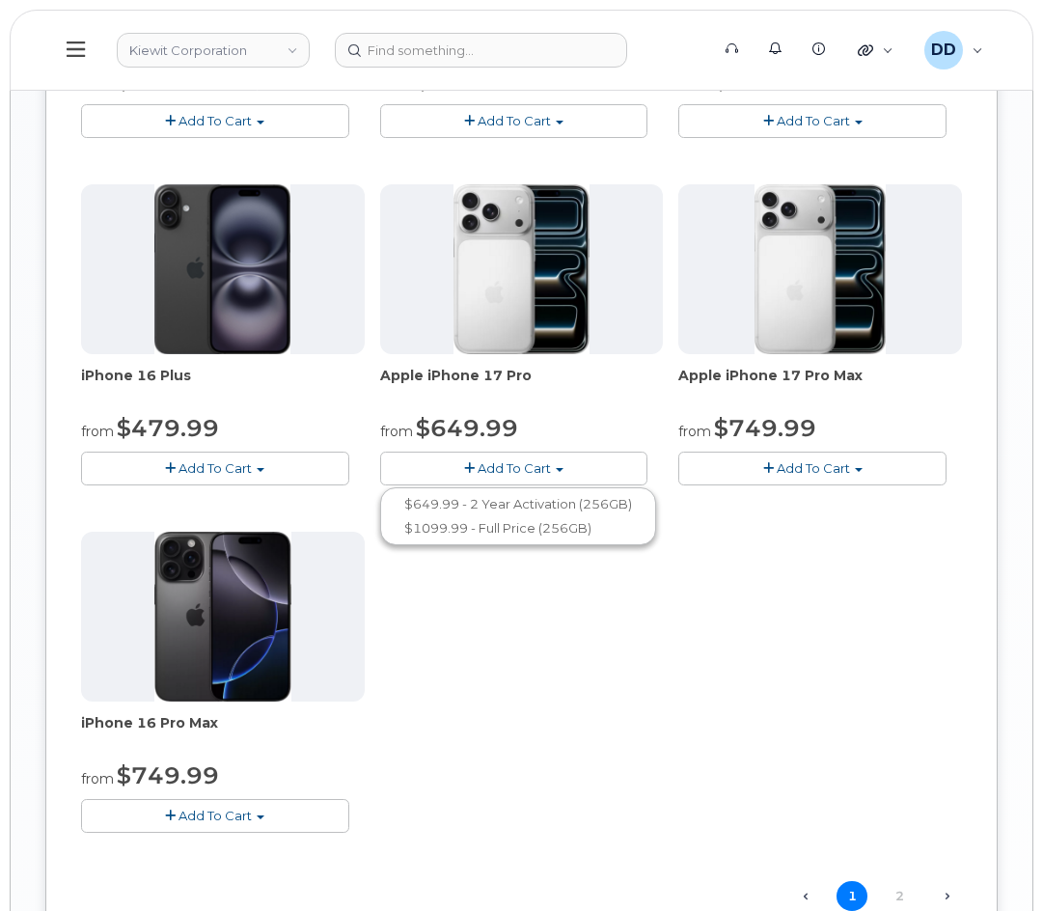
scroll to position [1688, 0]
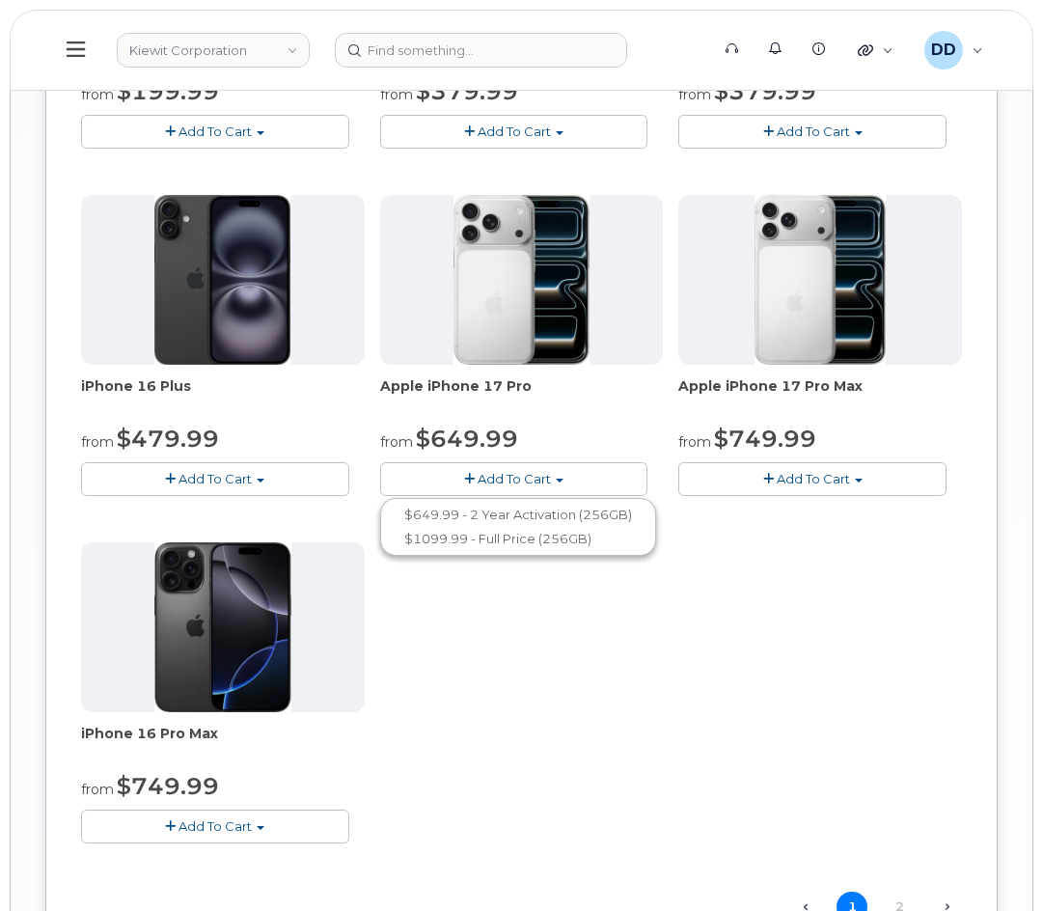
click at [814, 486] on span "Add To Cart" at bounding box center [813, 478] width 73 height 15
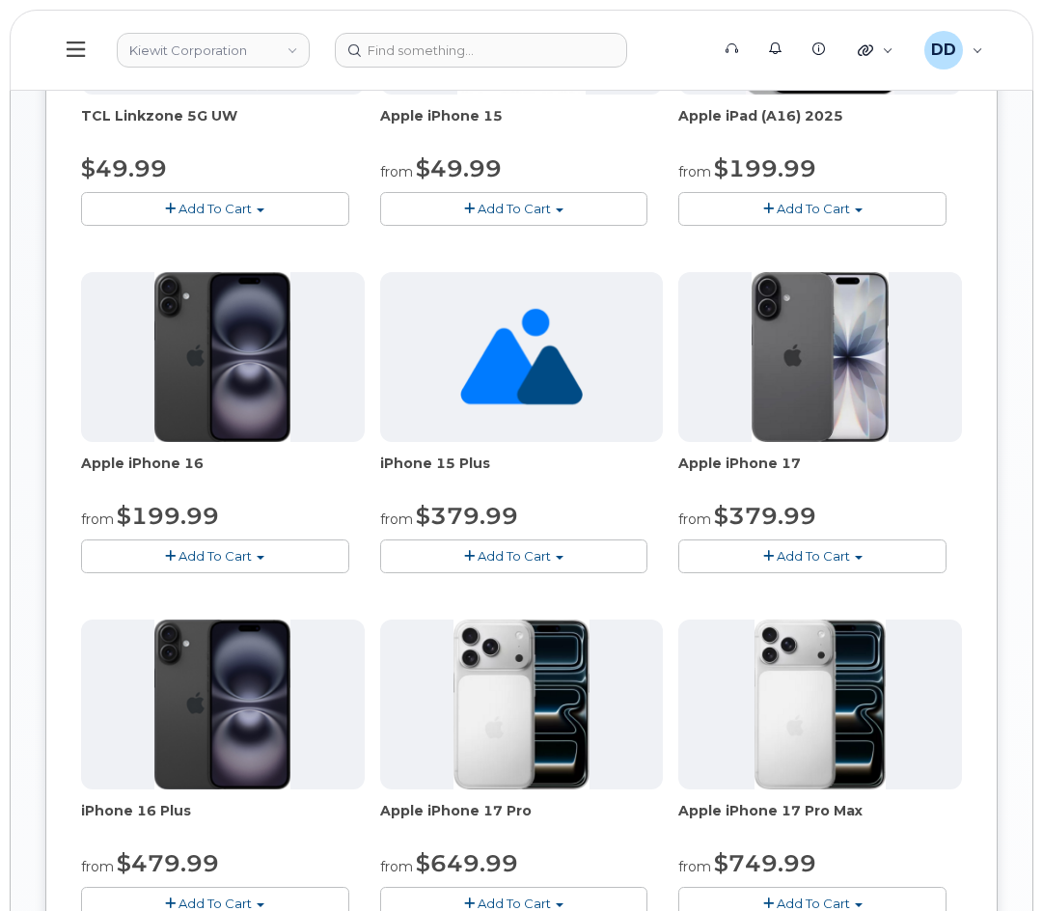
scroll to position [1259, 0]
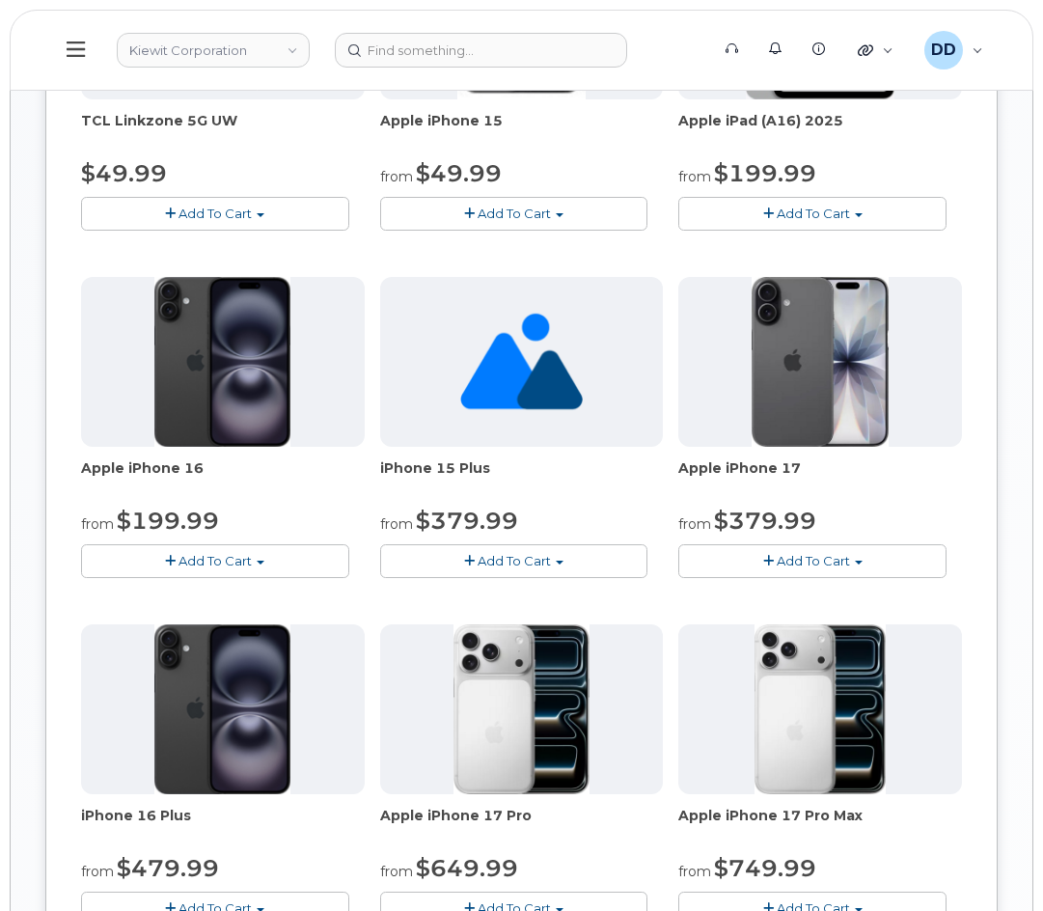
click at [830, 569] on button "Add To Cart" at bounding box center [813, 561] width 268 height 34
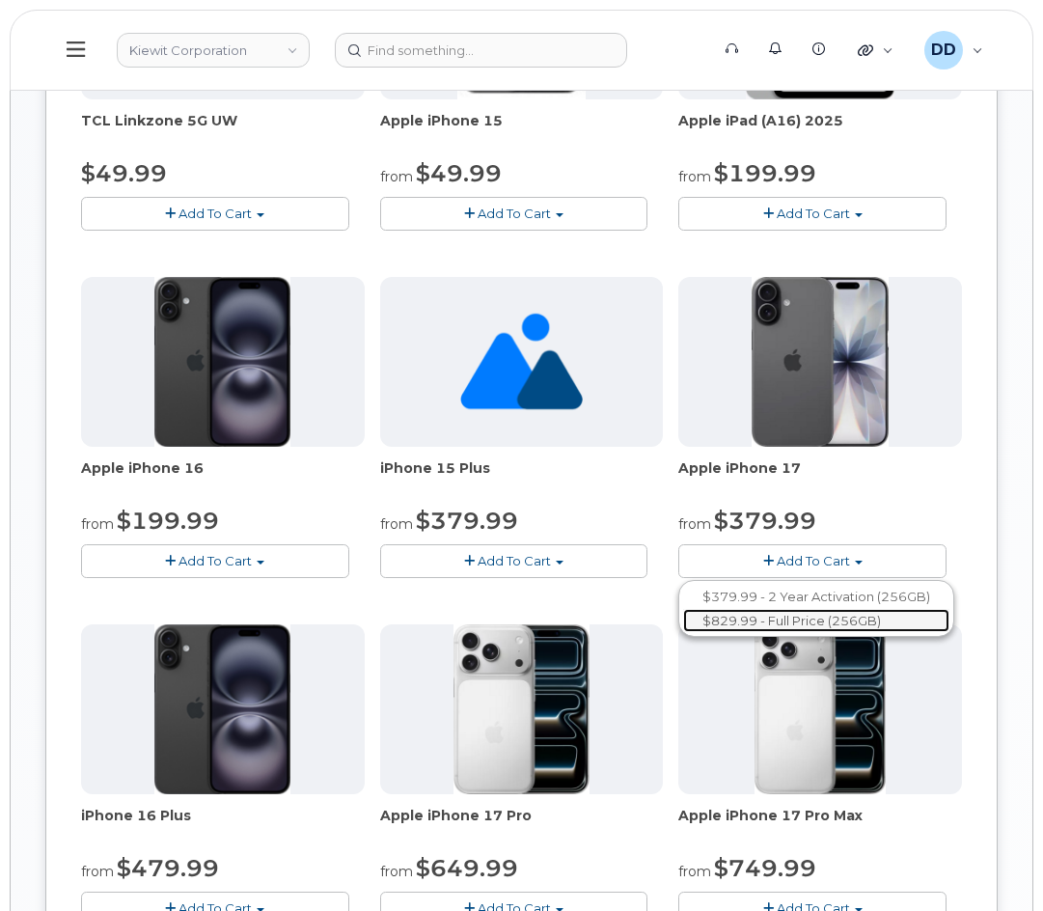
click at [751, 633] on link "$829.99 - Full Price (256GB)" at bounding box center [816, 621] width 266 height 24
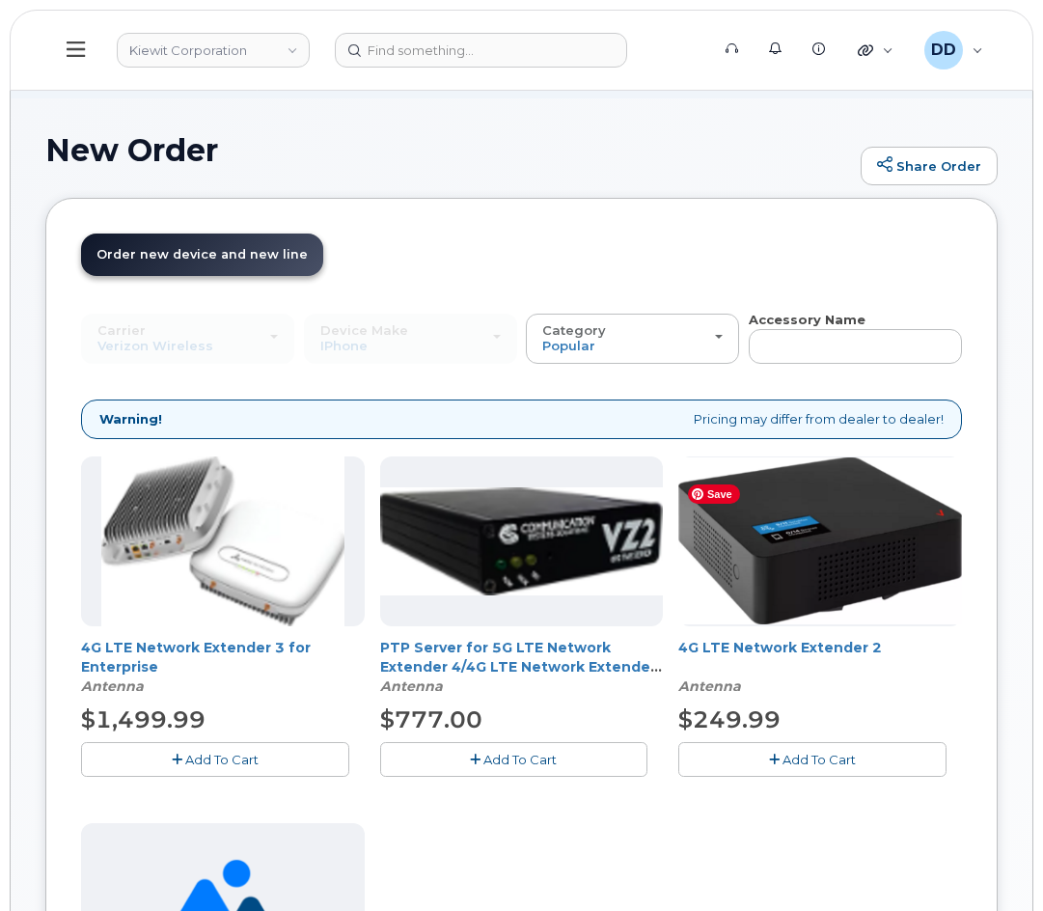
scroll to position [0, 0]
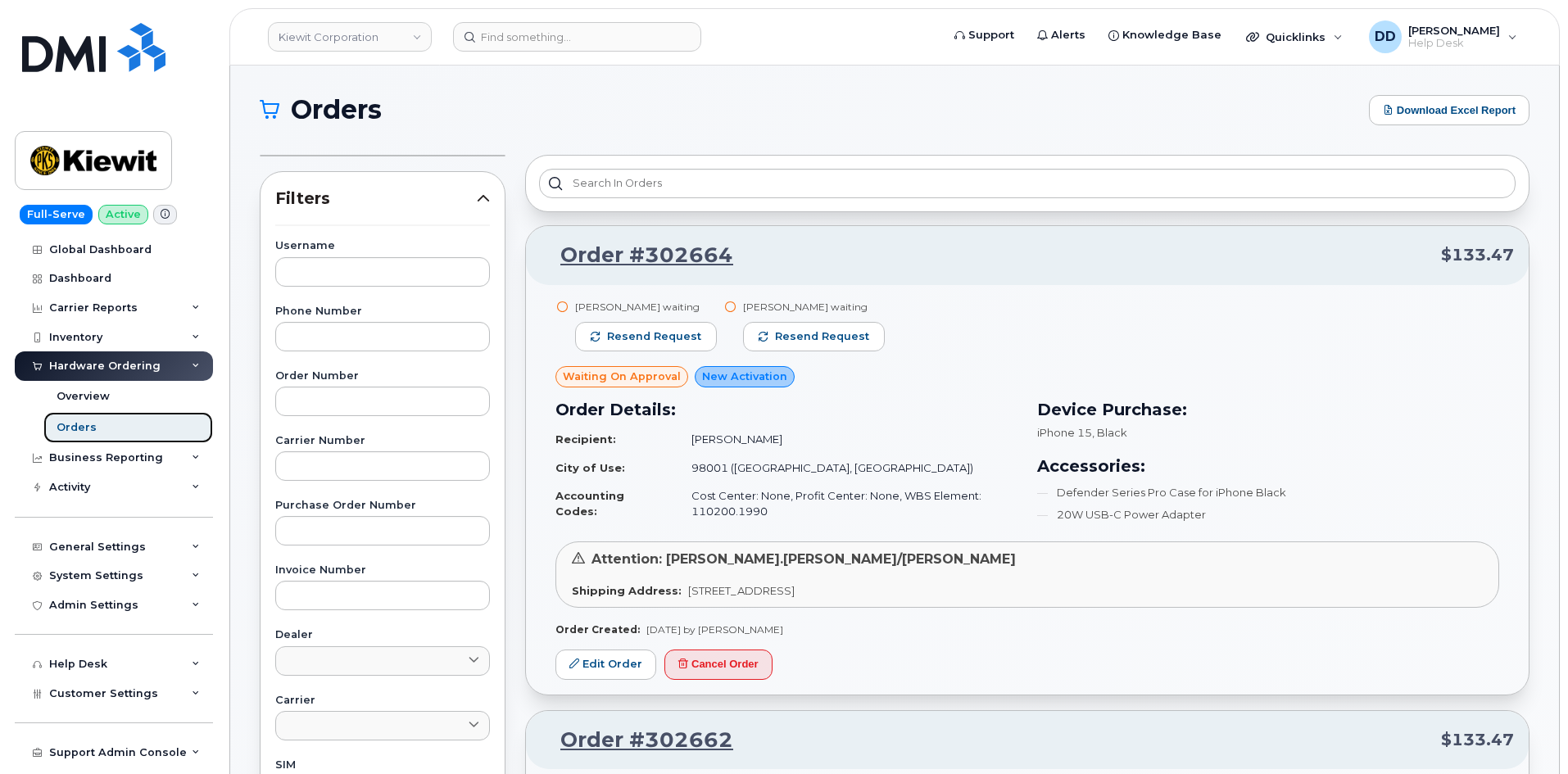
click at [79, 430] on div "Orders" at bounding box center [76, 427] width 40 height 14
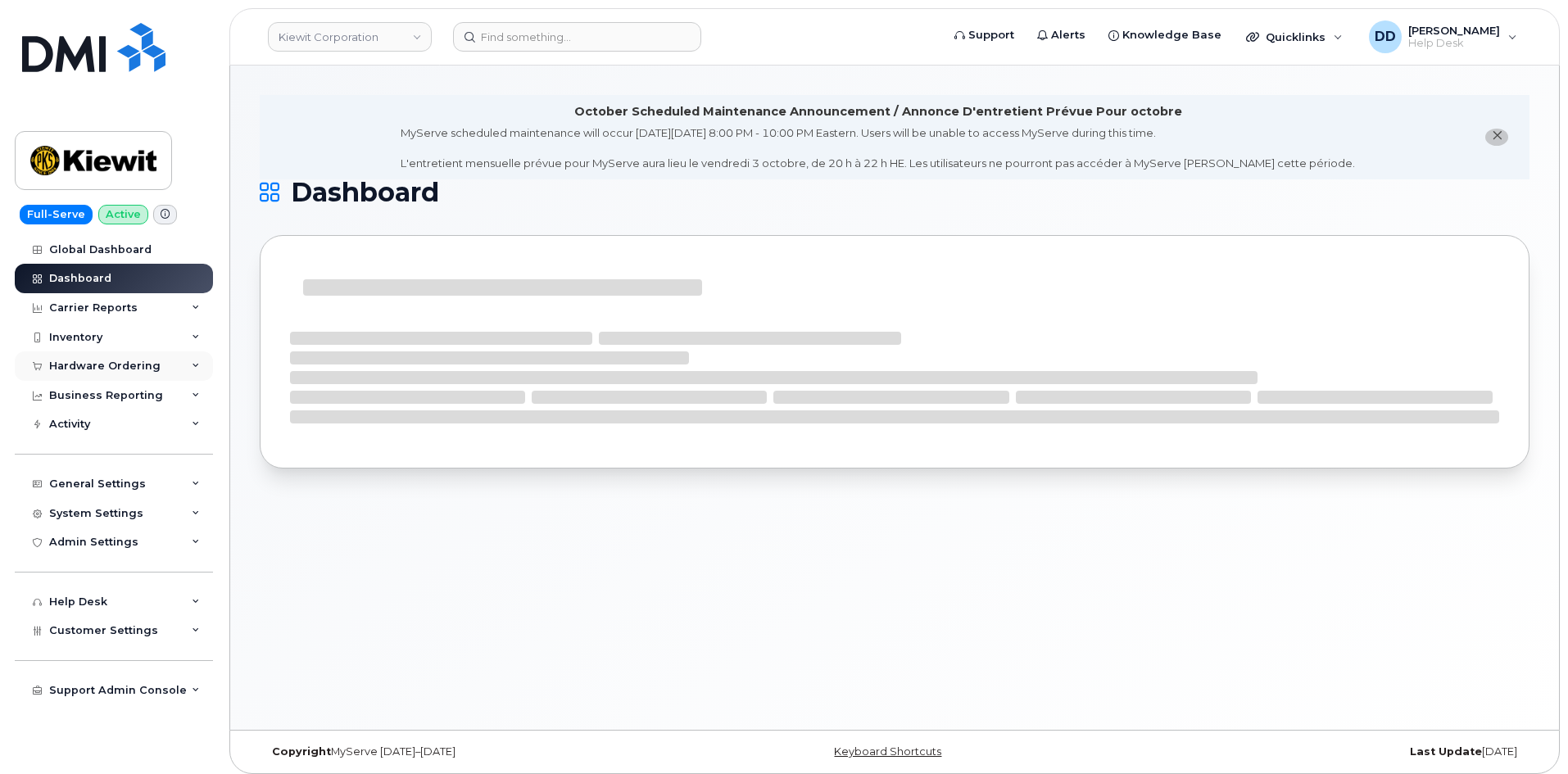
click at [77, 362] on div "Hardware Ordering" at bounding box center [104, 366] width 111 height 13
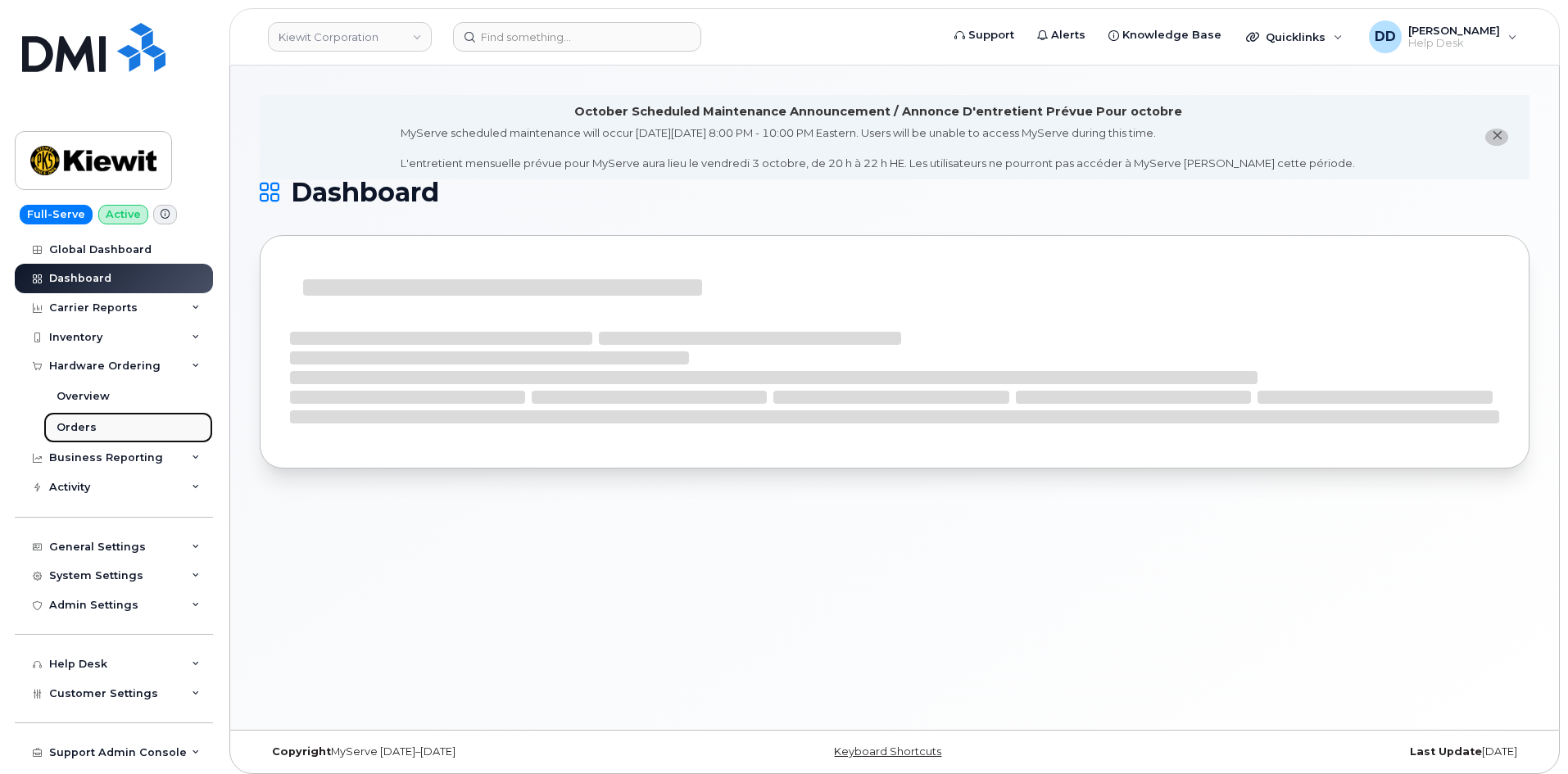
click at [84, 430] on div "Orders" at bounding box center [76, 427] width 40 height 14
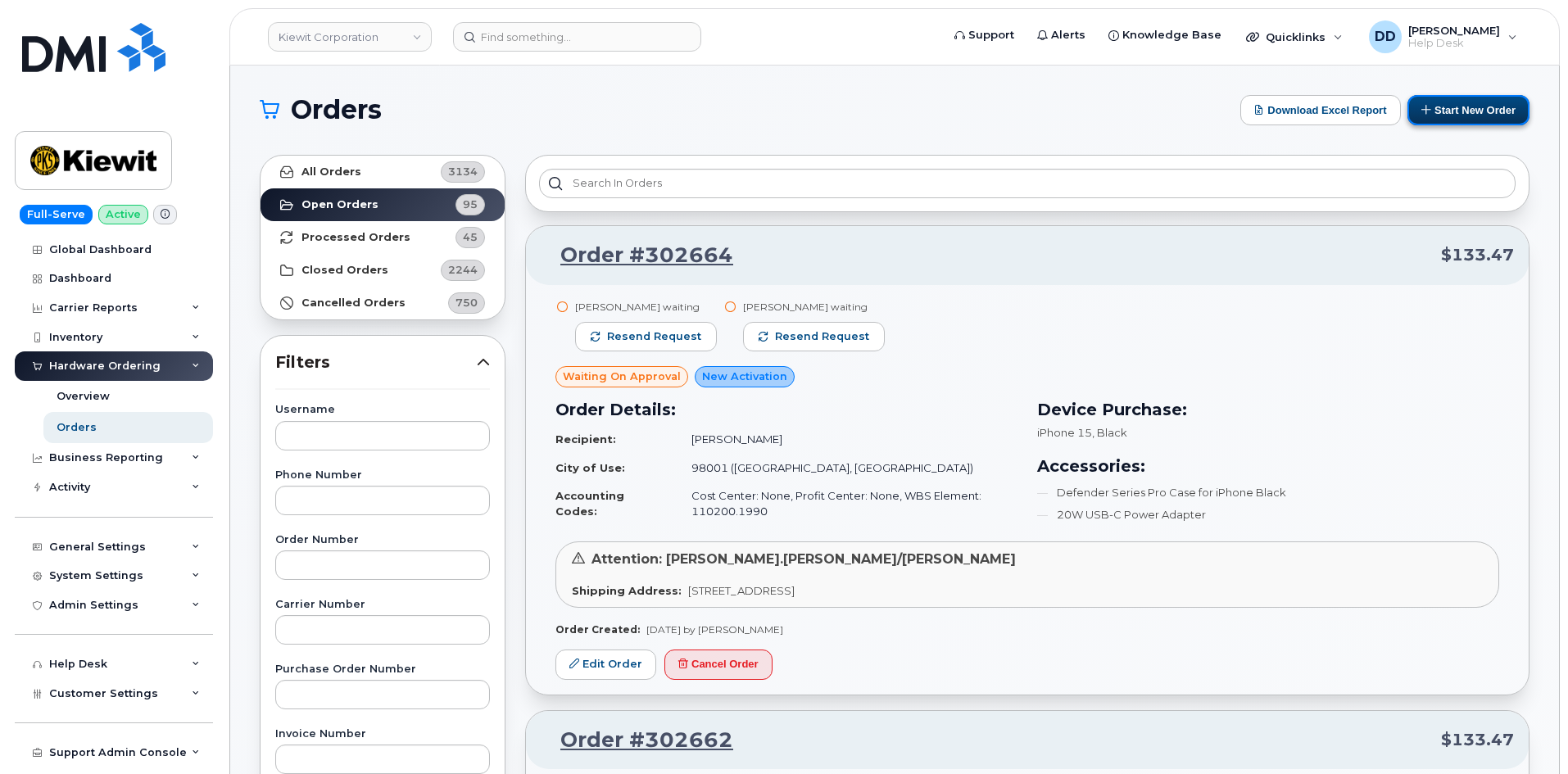
click at [1490, 113] on button "Start New Order" at bounding box center [1469, 110] width 122 height 31
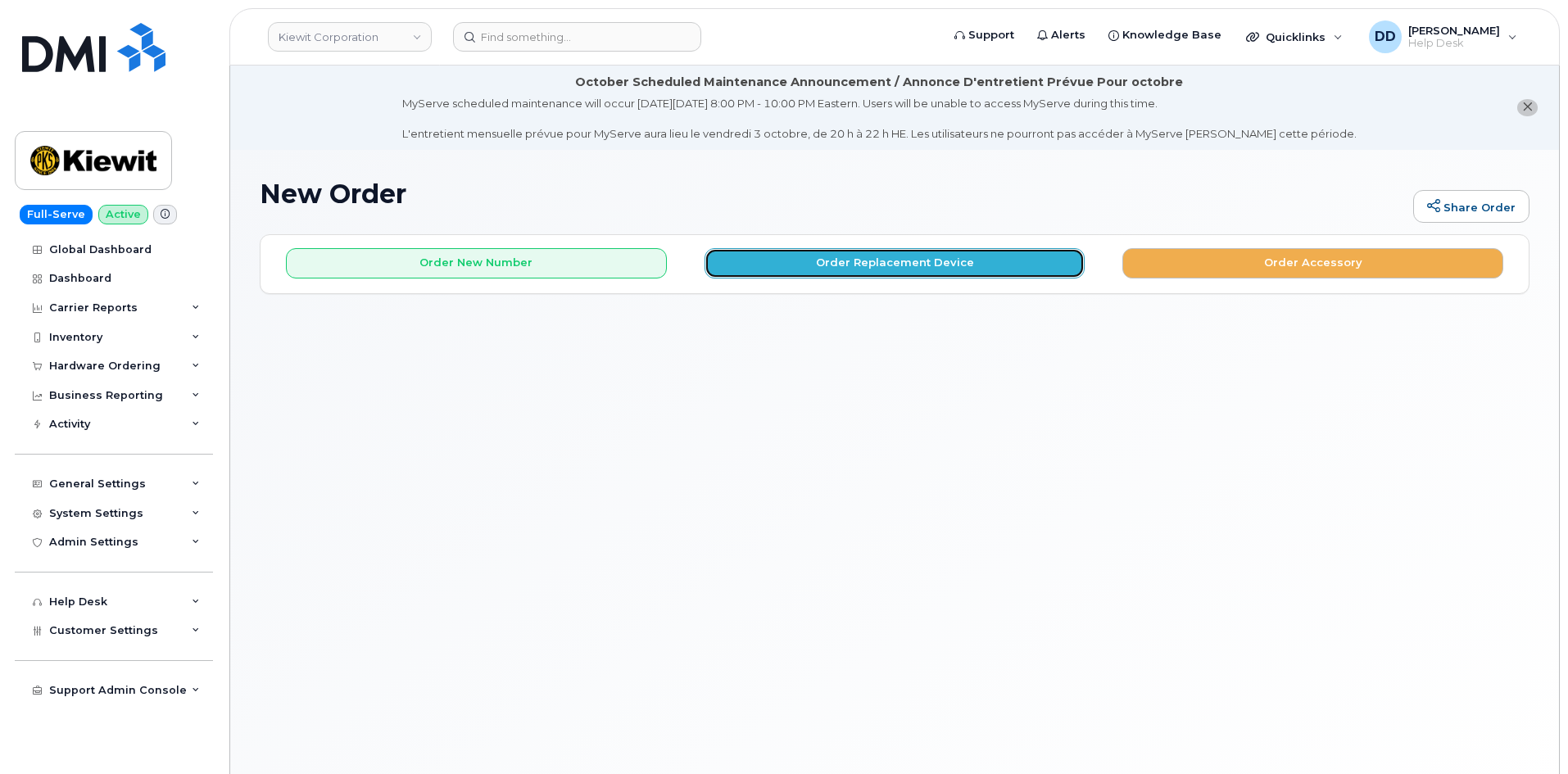
click at [844, 261] on button "Order Replacement Device" at bounding box center [895, 263] width 381 height 31
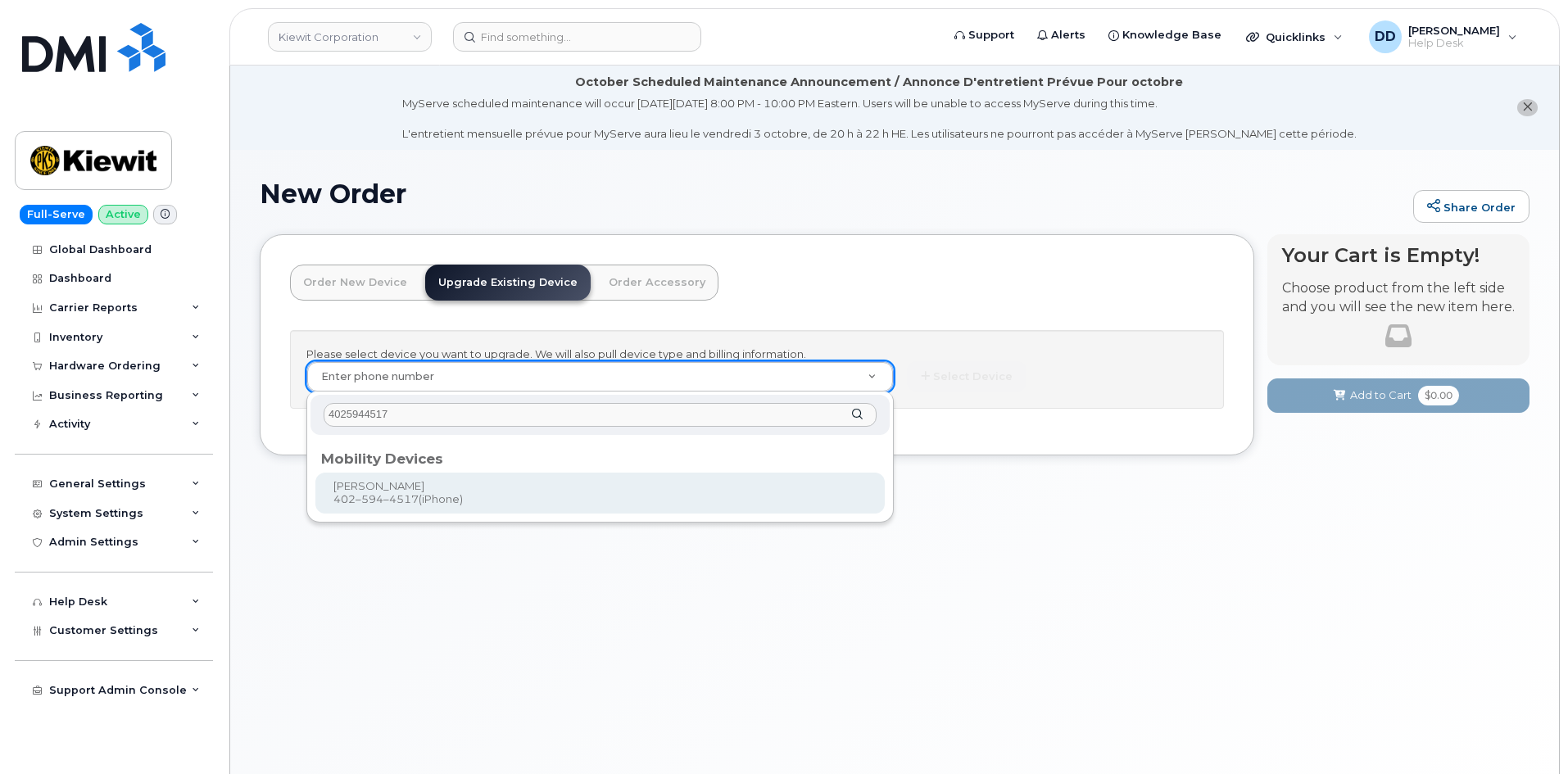
type input "4025944517"
type input "1167619"
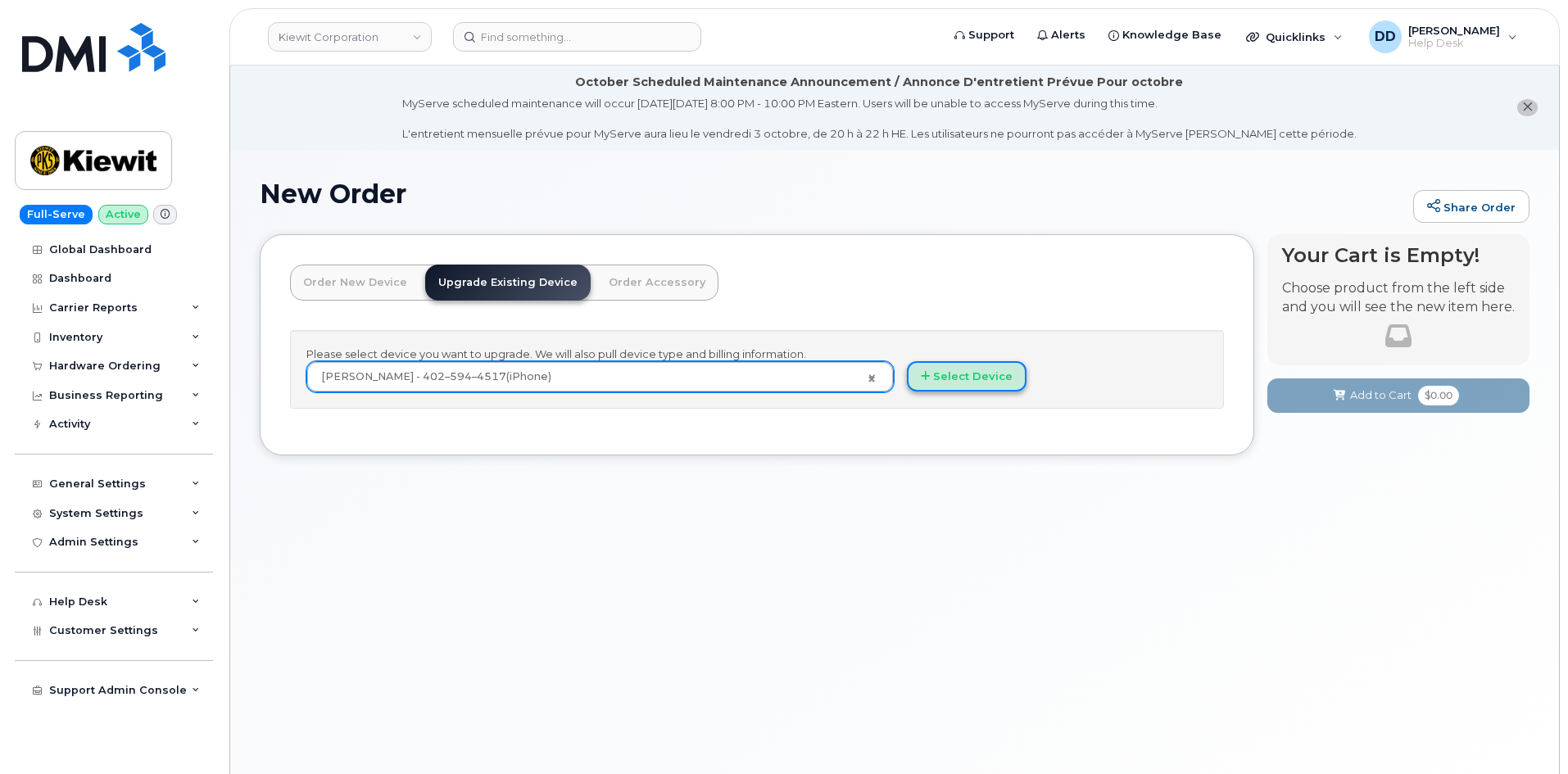
click at [975, 377] on button "Select Device" at bounding box center [966, 377] width 120 height 31
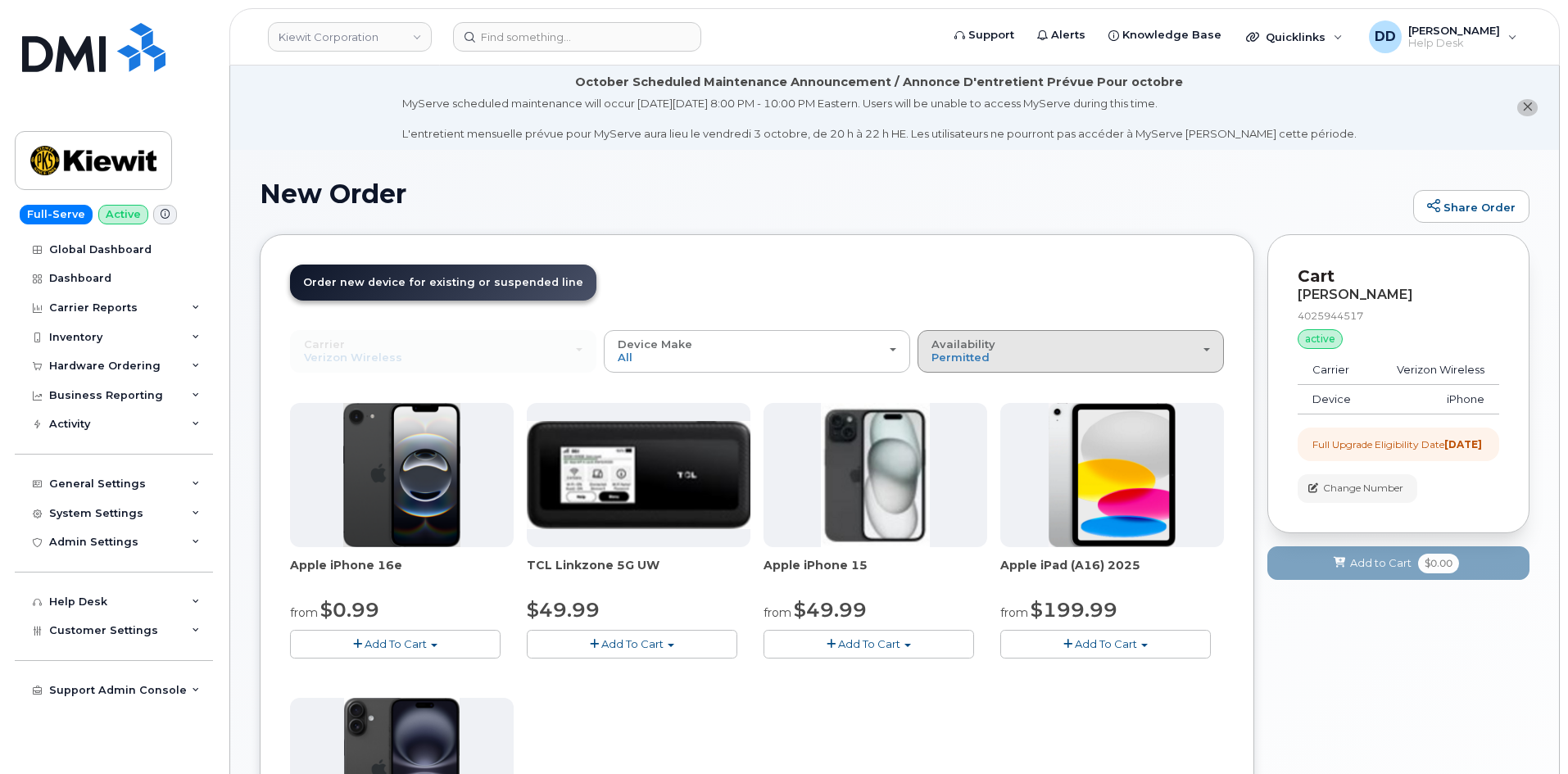
click at [1102, 350] on div "Availability Permitted All" at bounding box center [1071, 351] width 278 height 25
click at [951, 410] on label "All" at bounding box center [939, 416] width 35 height 20
click at [0, 0] on input "All" at bounding box center [0, 0] width 0 height 0
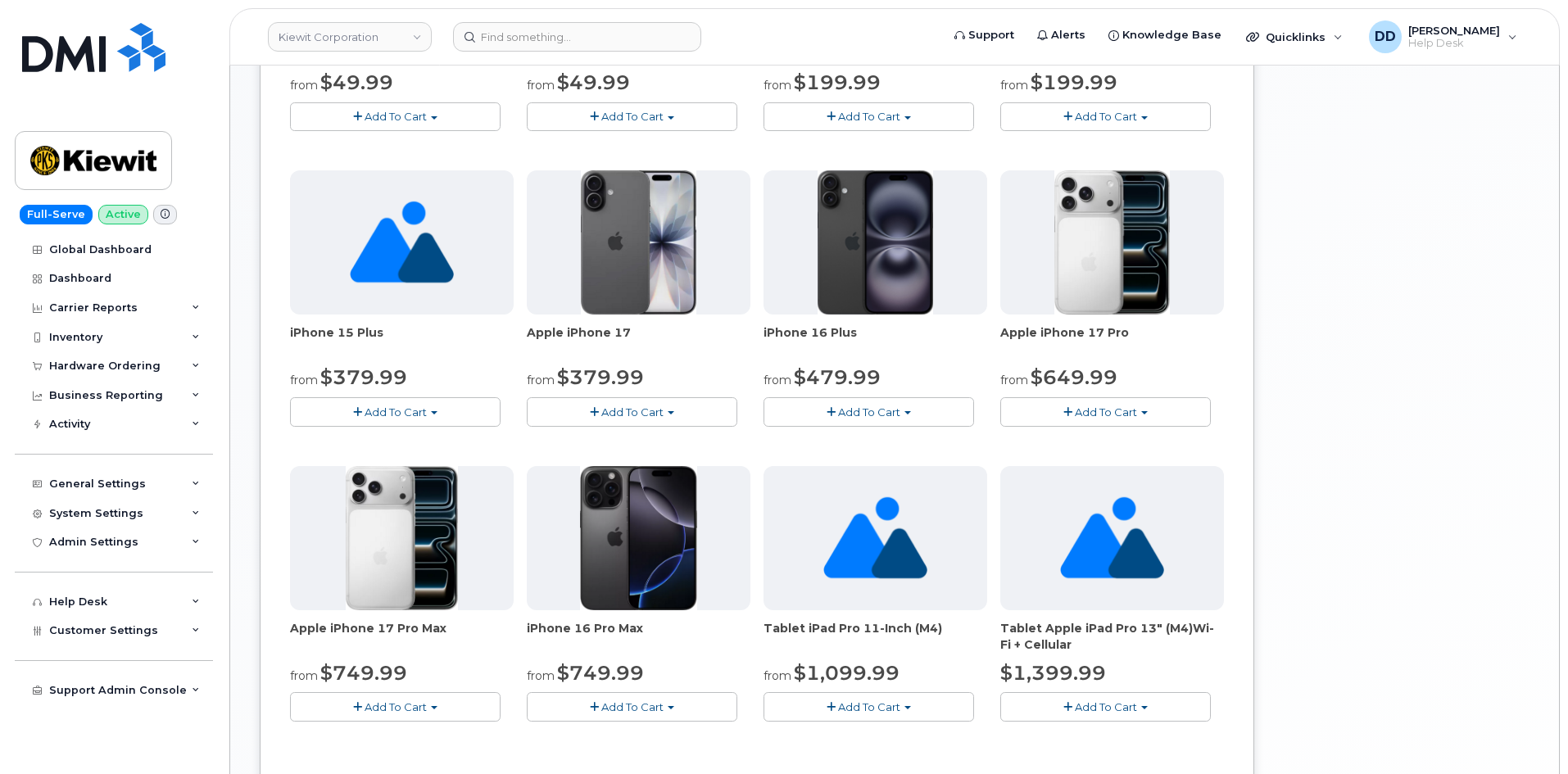
scroll to position [823, 0]
click at [627, 412] on span "Add To Cart" at bounding box center [632, 411] width 62 height 13
click at [648, 461] on link "$829.99 - Full Price (256GB)" at bounding box center [641, 462] width 221 height 20
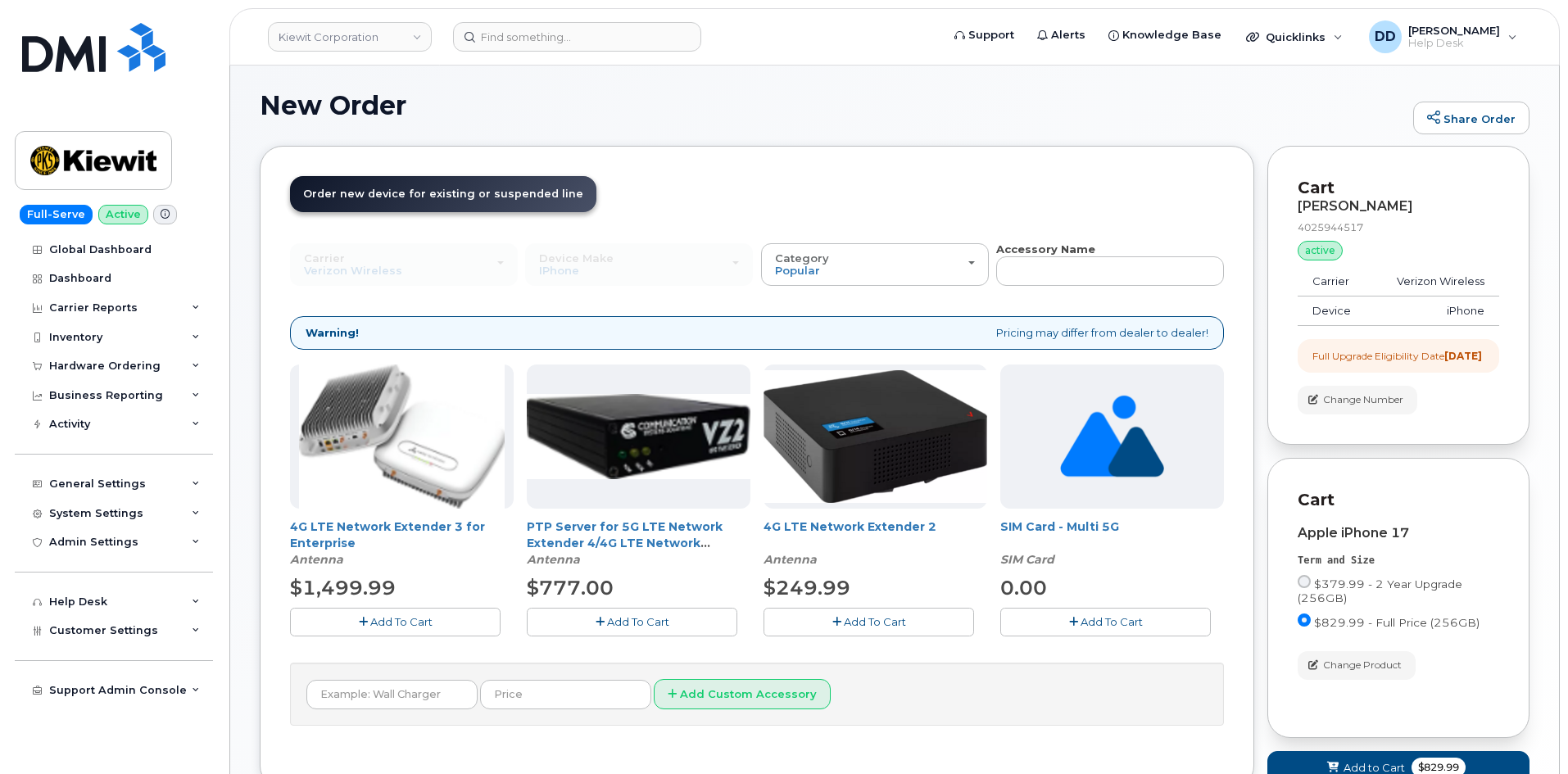
scroll to position [0, 0]
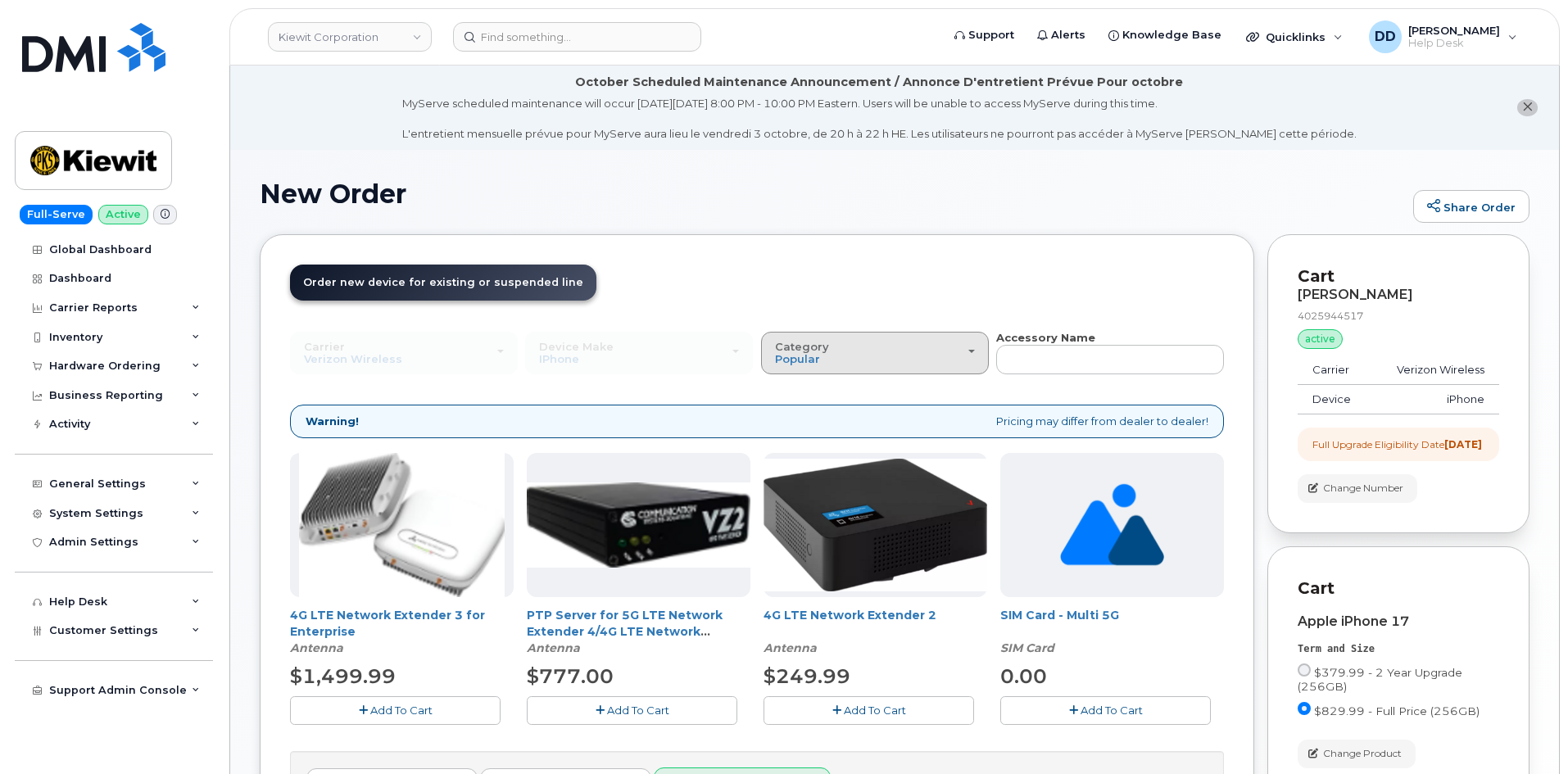
click at [950, 355] on div "Category Popular" at bounding box center [875, 354] width 200 height 25
click at [790, 390] on label "All" at bounding box center [782, 390] width 35 height 20
click at [0, 0] on input "All" at bounding box center [0, 0] width 0 height 0
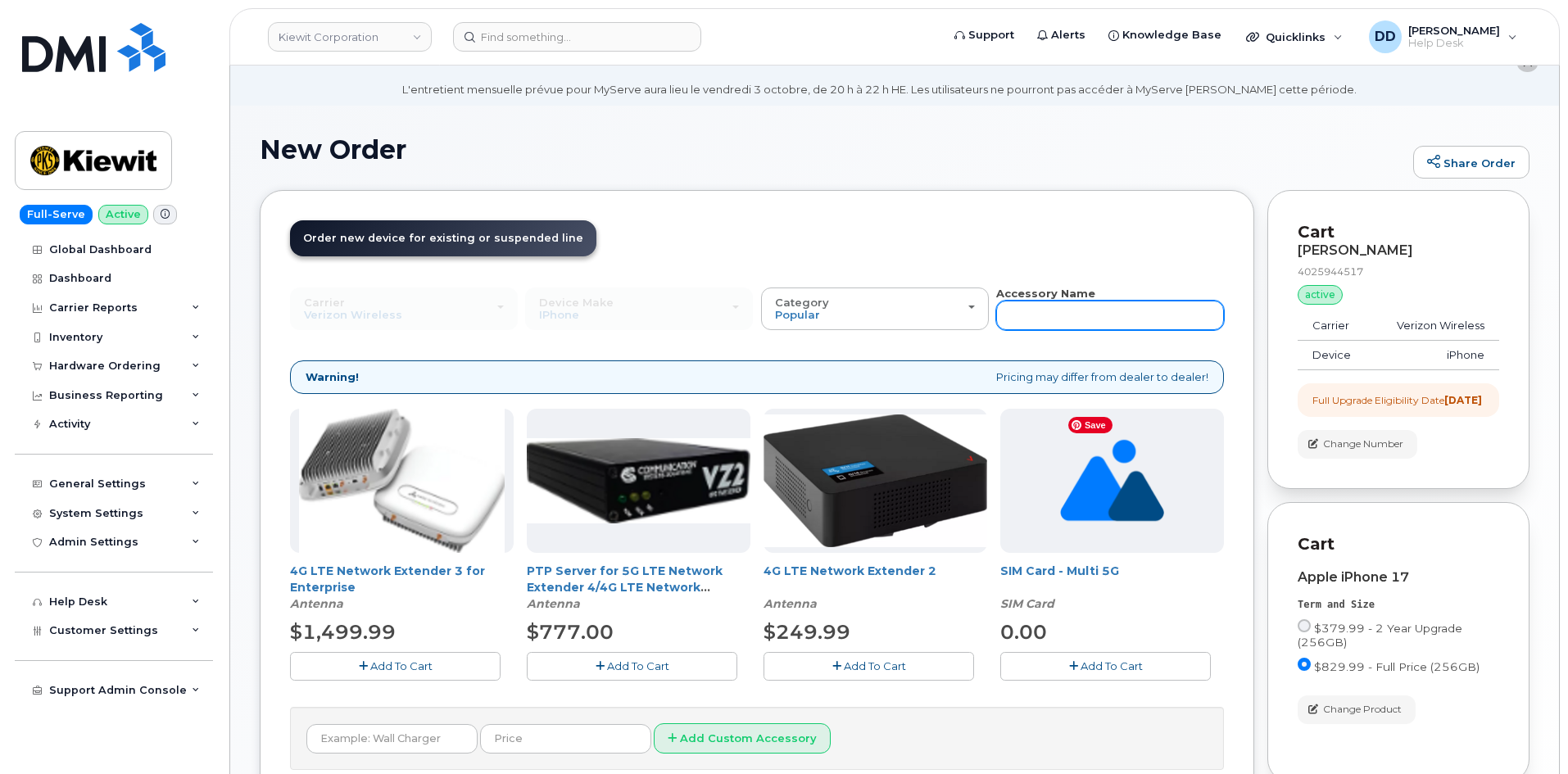
scroll to position [38, 0]
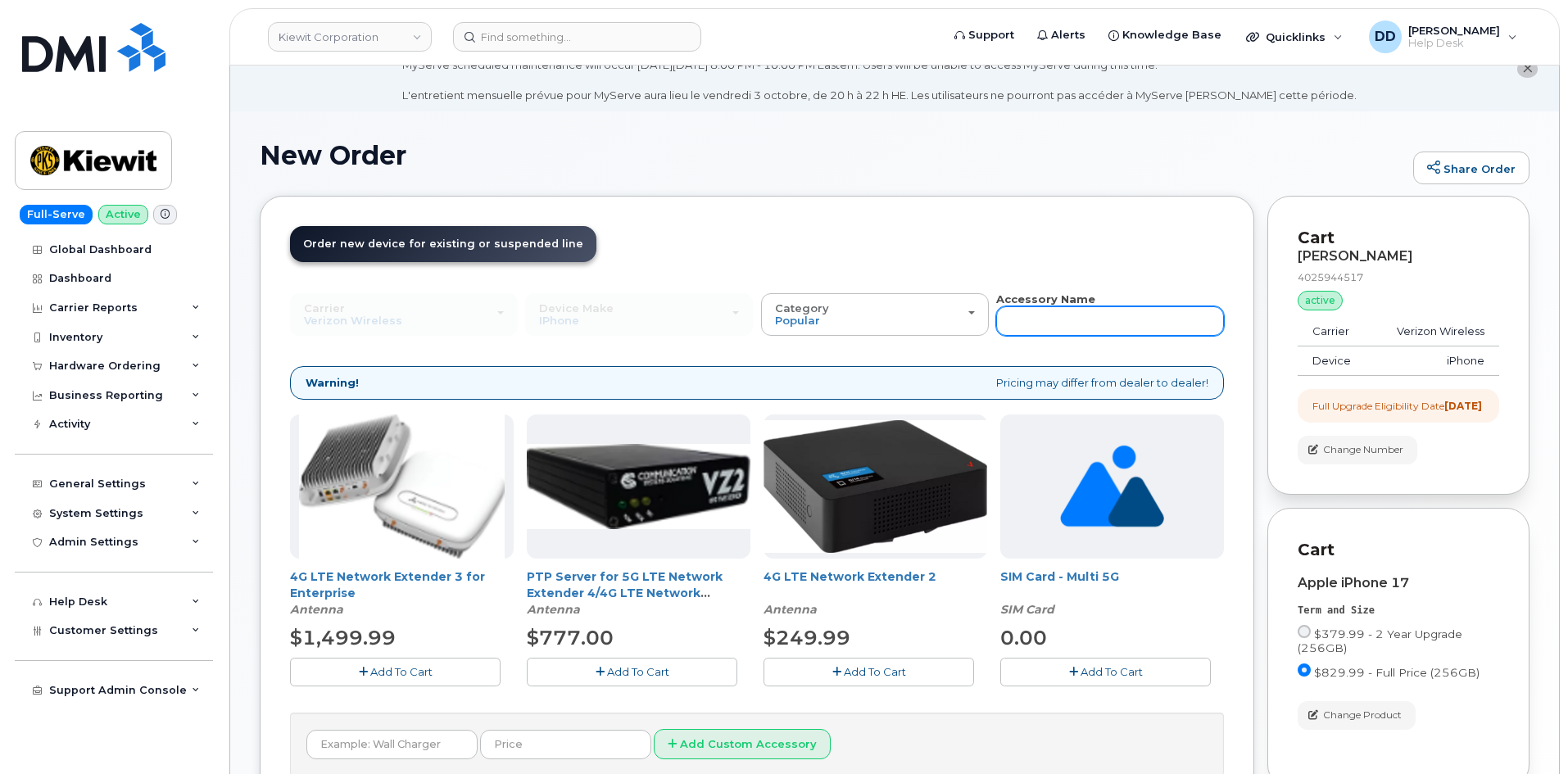
click at [1054, 322] on input "text" at bounding box center [1110, 321] width 228 height 30
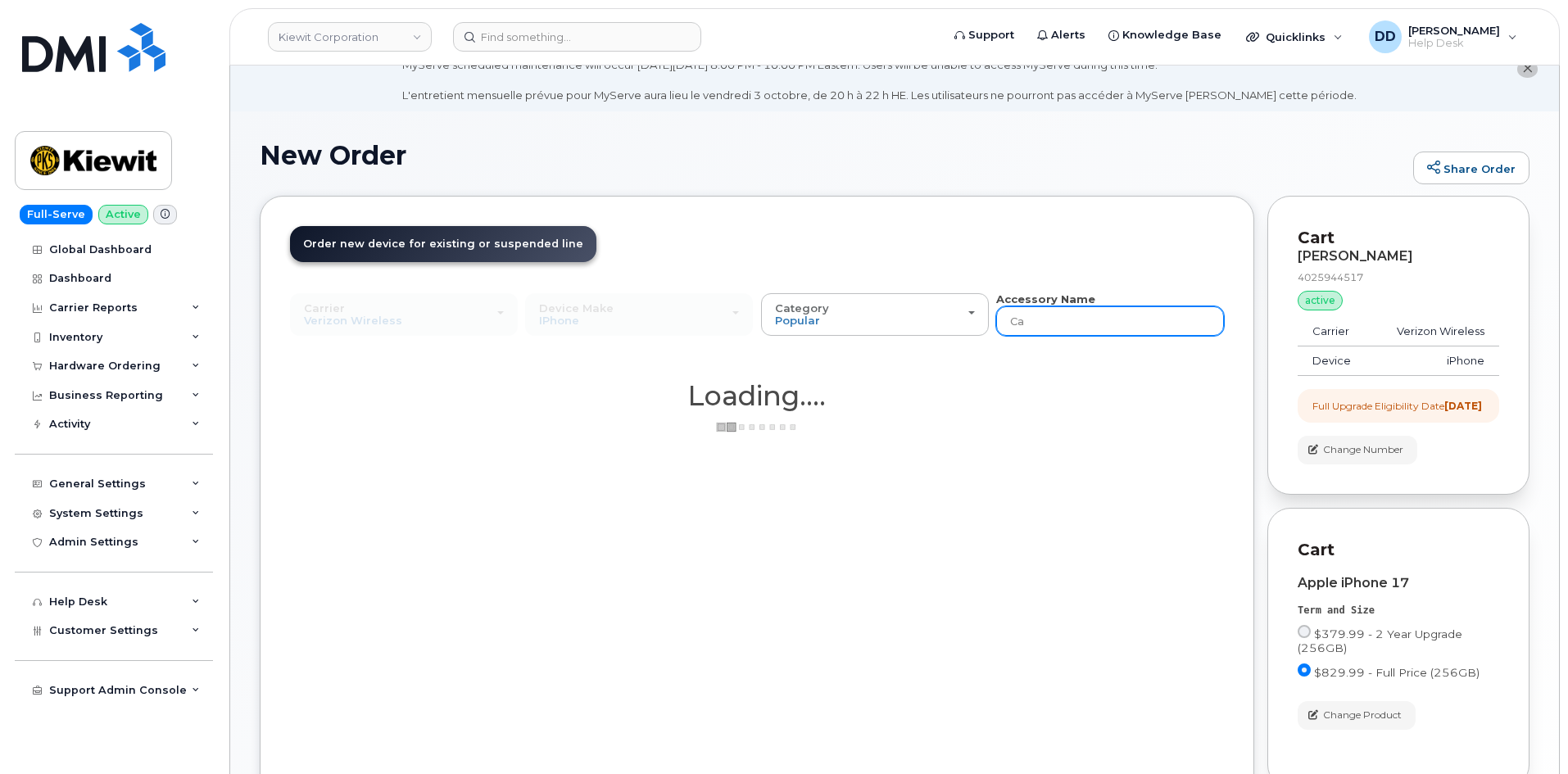
type input "Car"
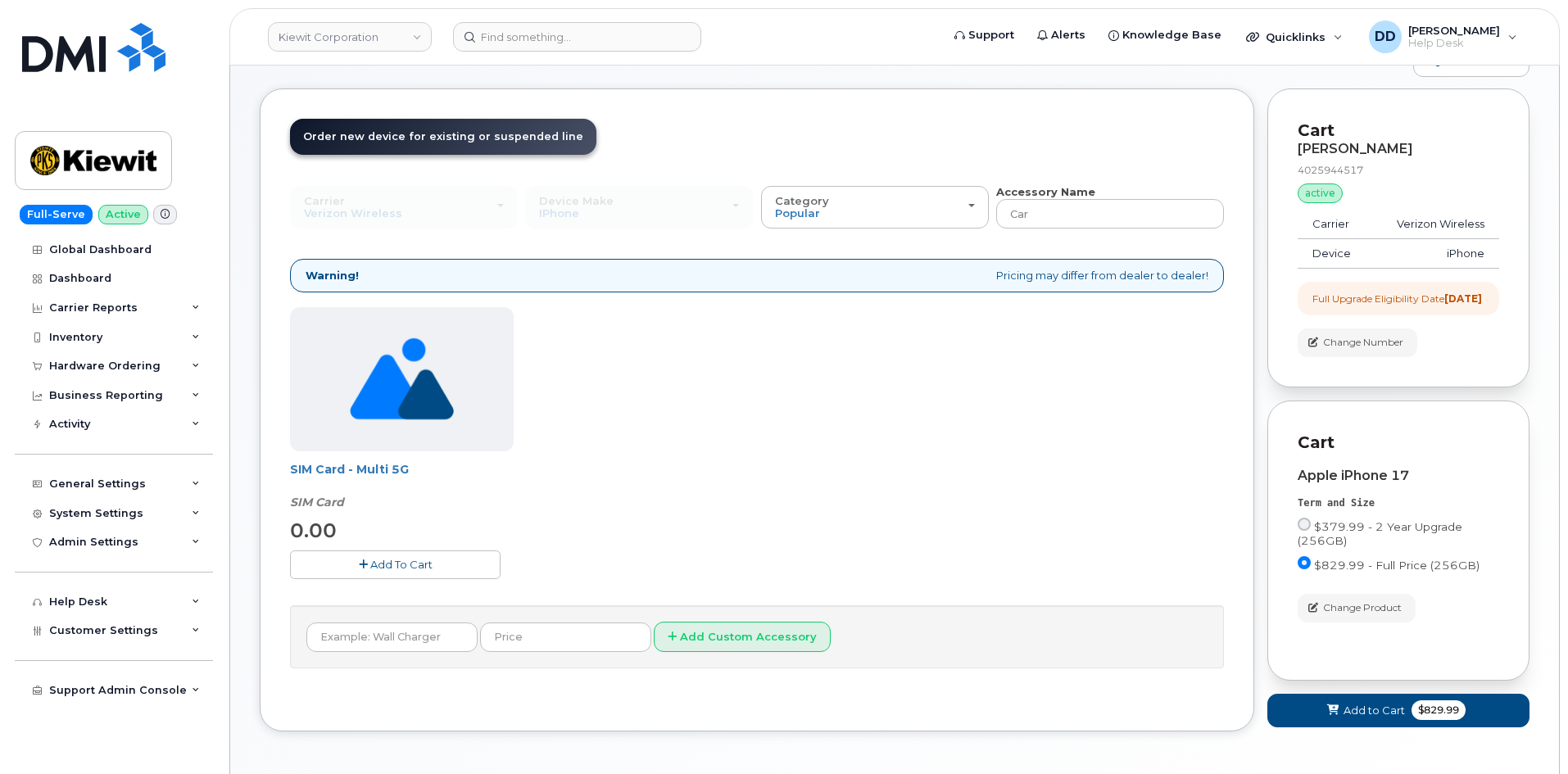
scroll to position [223, 0]
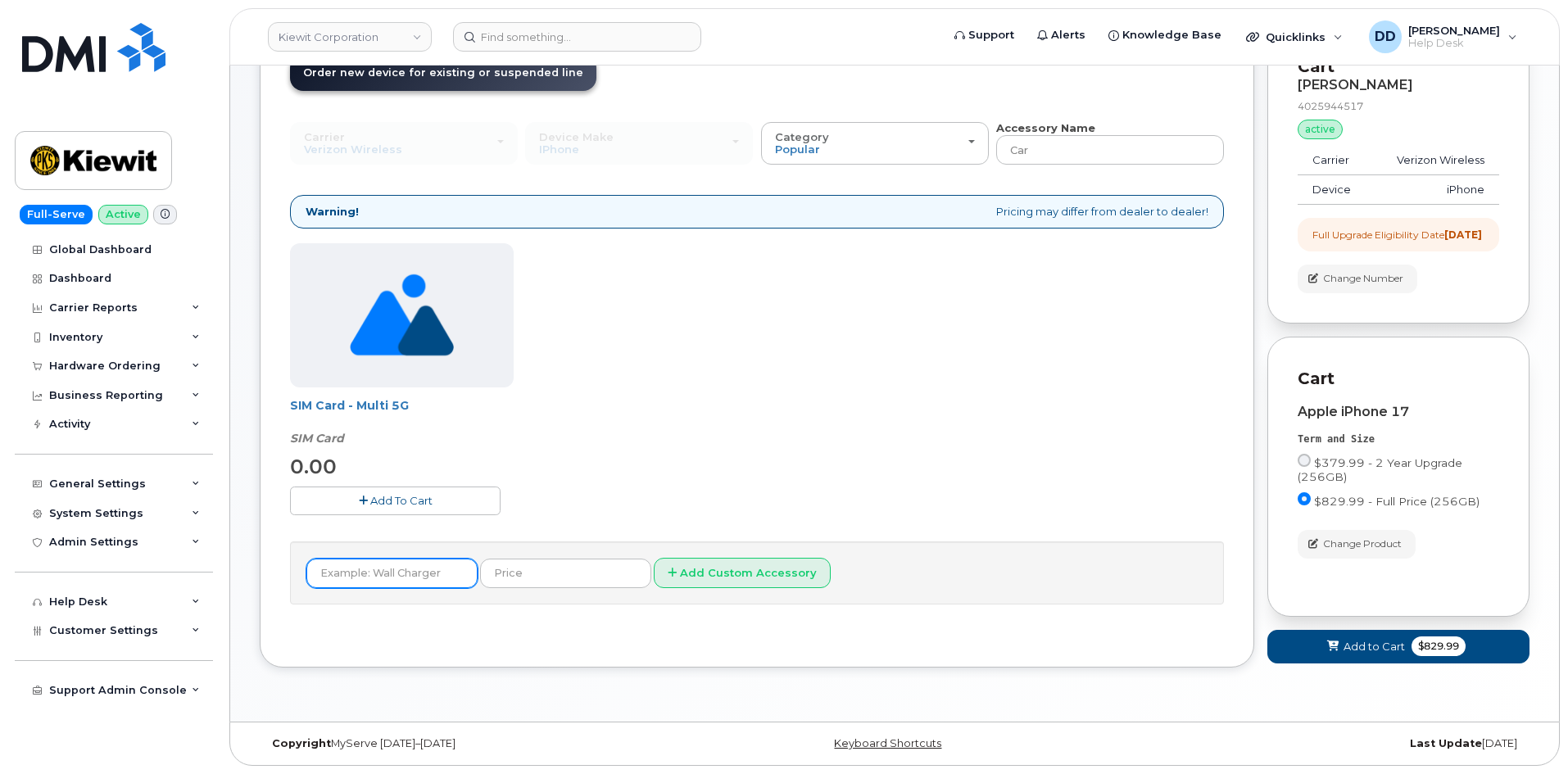
click at [415, 558] on input "text" at bounding box center [392, 573] width 171 height 30
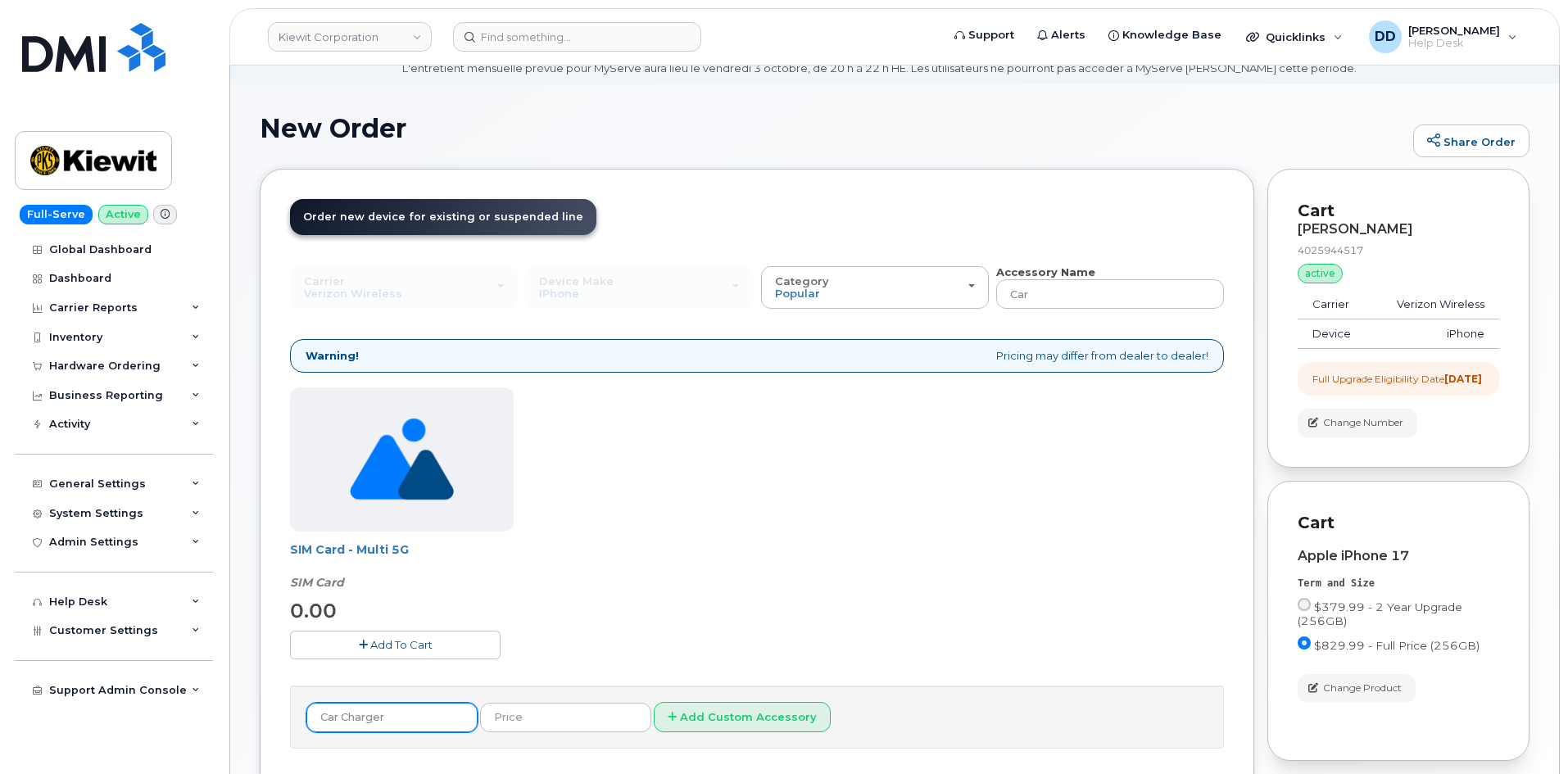
scroll to position [0, 0]
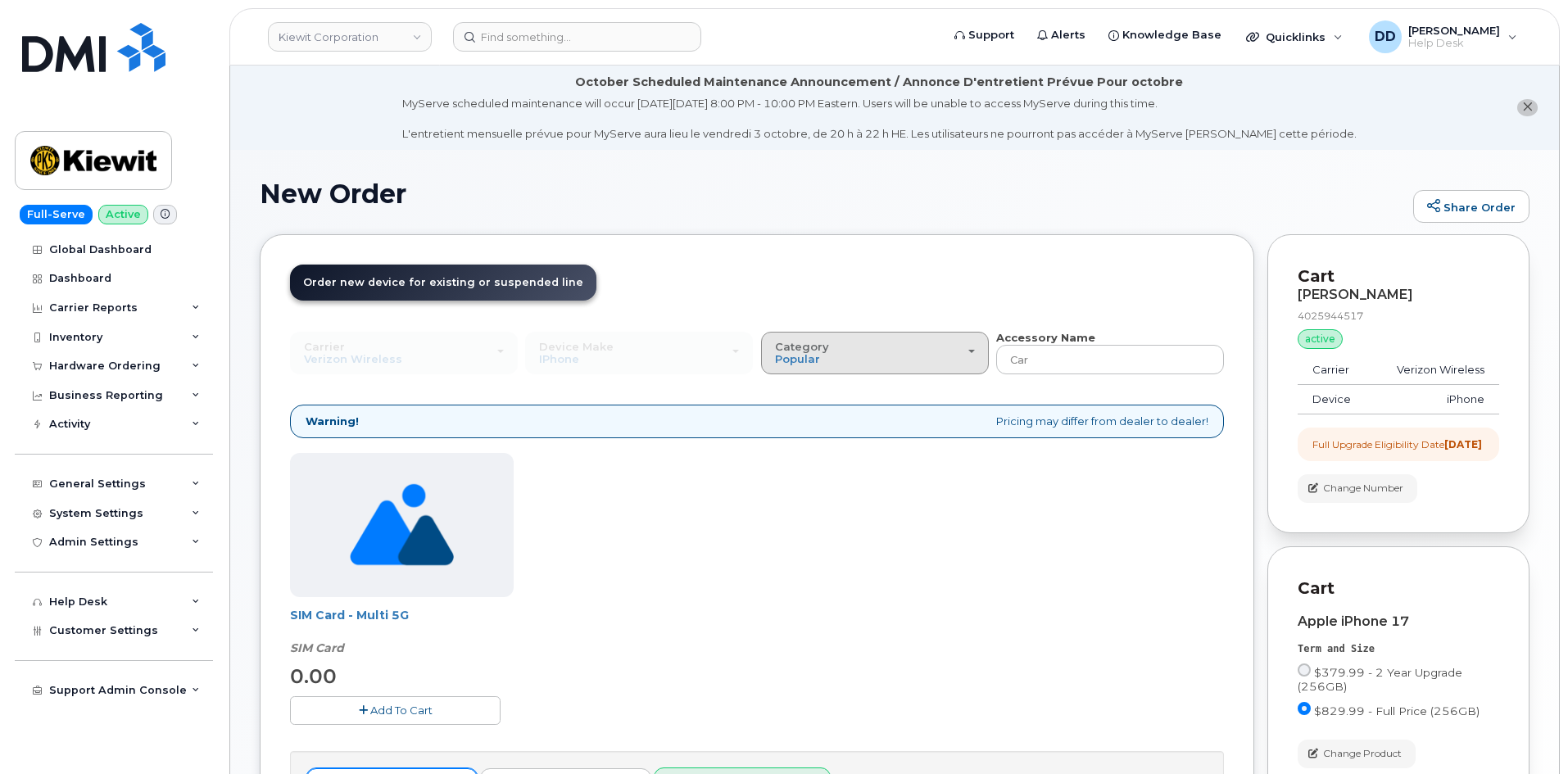
type input "Car Charger"
click at [964, 359] on div "Category Popular" at bounding box center [875, 354] width 200 height 25
click at [847, 390] on div "All" at bounding box center [874, 390] width 220 height 20
click at [964, 354] on div "Category Popular" at bounding box center [875, 354] width 200 height 25
click at [791, 389] on label "All" at bounding box center [782, 390] width 35 height 20
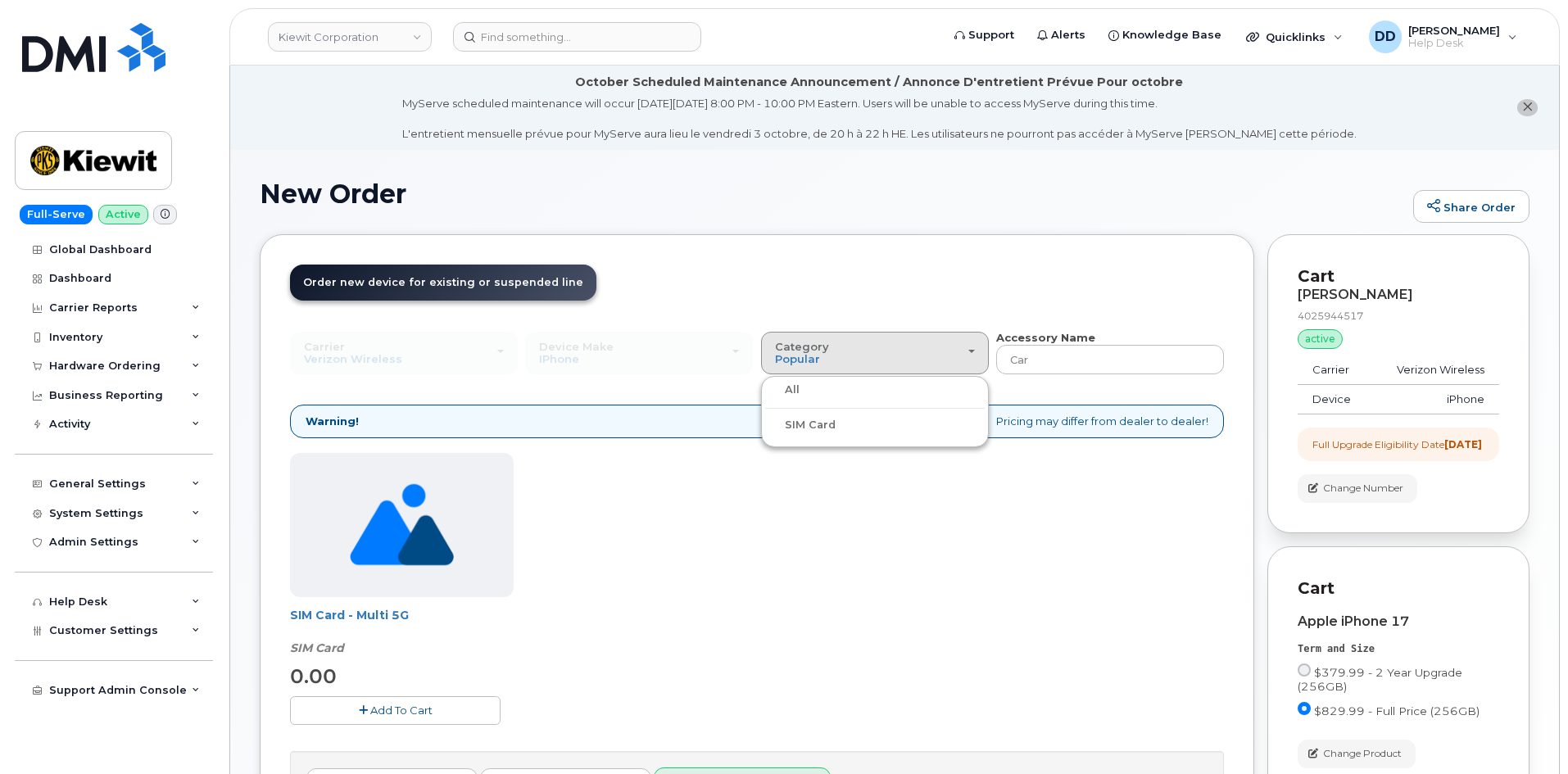
click at [0, 0] on input "All" at bounding box center [0, 0] width 0 height 0
click at [909, 354] on div "Category Popular" at bounding box center [875, 354] width 200 height 25
click at [790, 390] on label "All" at bounding box center [782, 390] width 35 height 20
click at [0, 0] on input "All" at bounding box center [0, 0] width 0 height 0
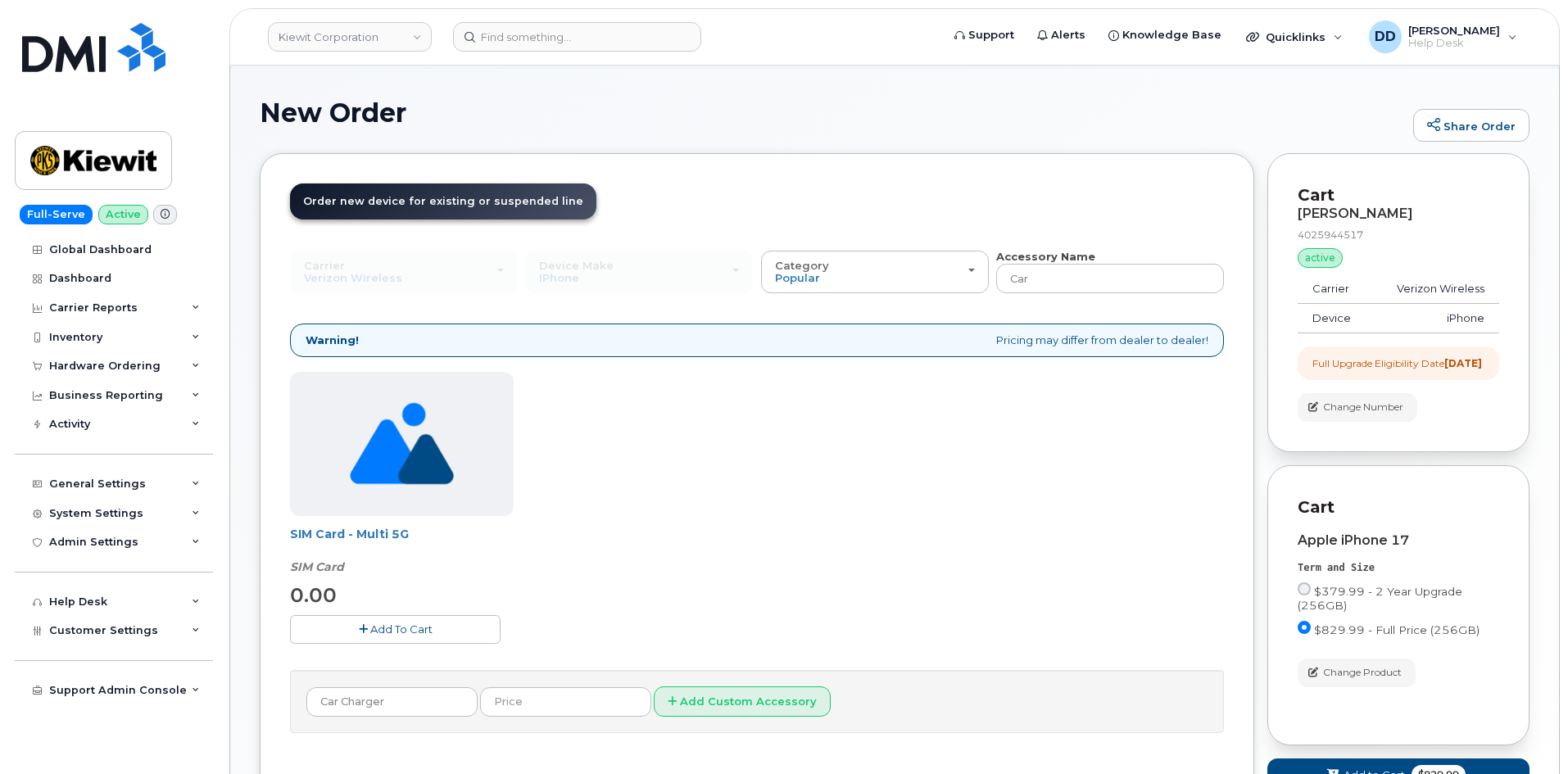
scroll to position [82, 0]
click at [1051, 280] on input "Car" at bounding box center [1110, 278] width 228 height 30
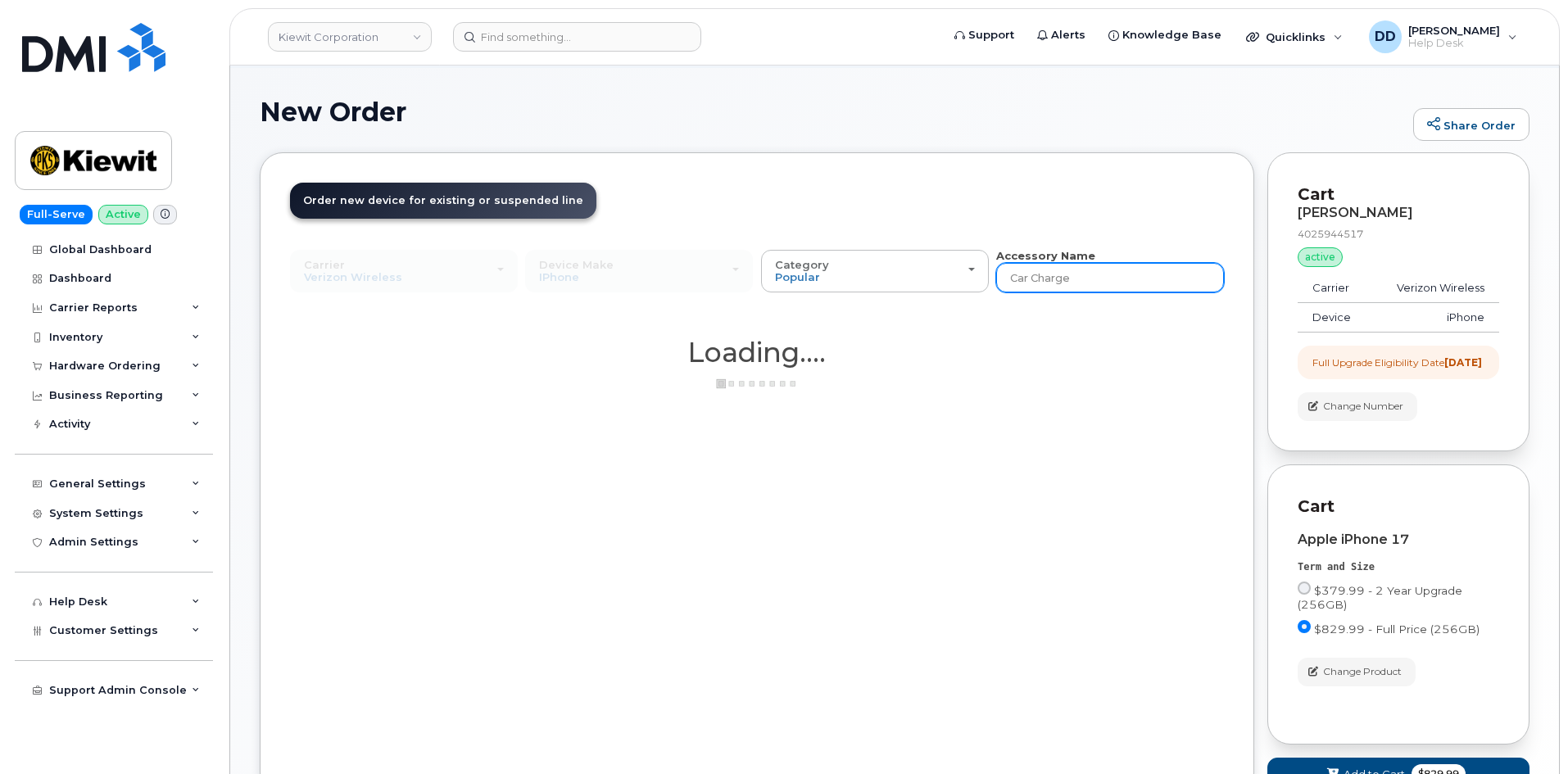
type input "Car Charger"
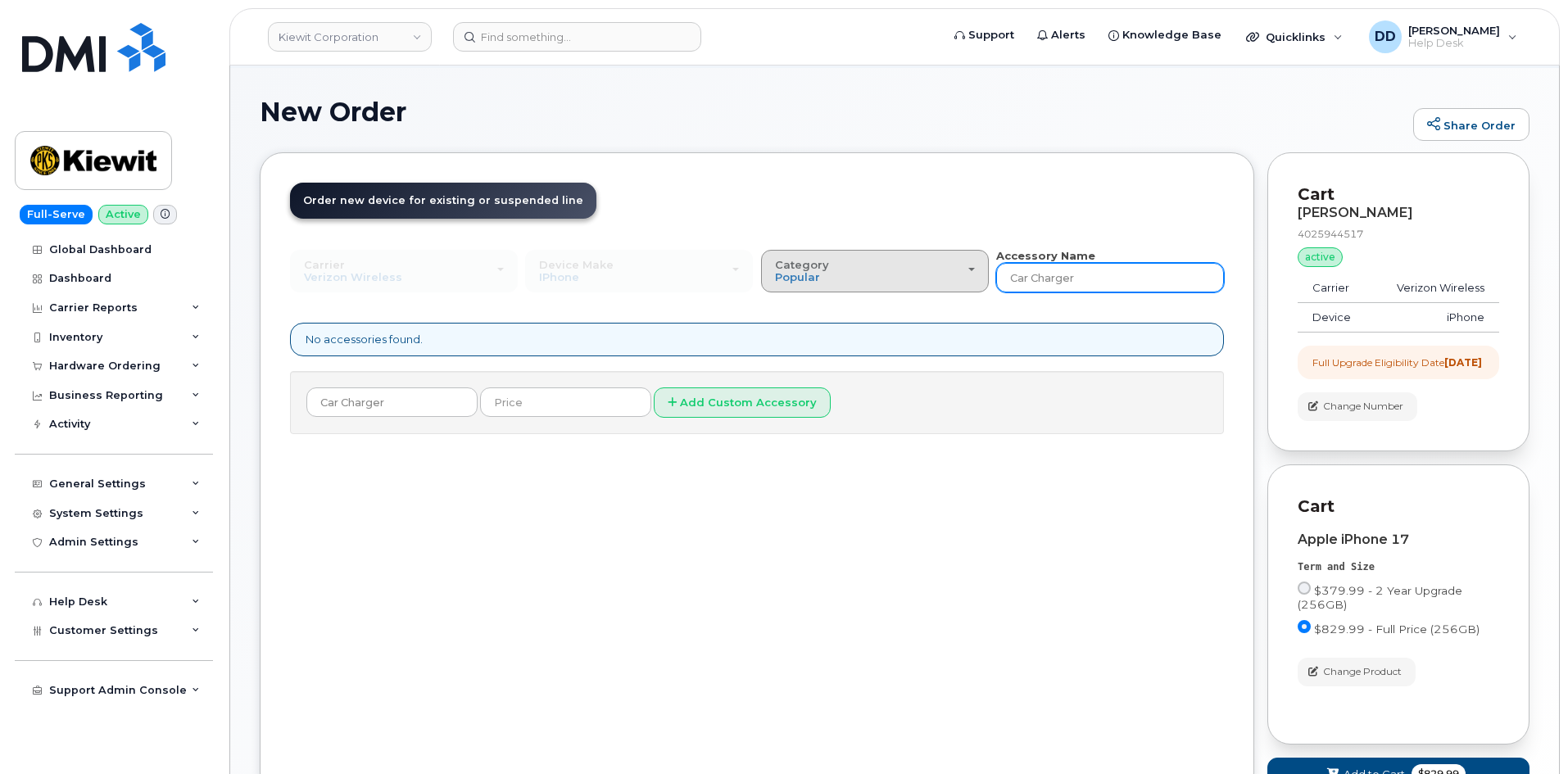
drag, startPoint x: 1108, startPoint y: 278, endPoint x: 849, endPoint y: 283, distance: 259.0
click at [849, 283] on div "Carrier Verizon Wireless T-Mobile AT&T Wireless Verizon Wireless T-Mobile AT&T …" at bounding box center [757, 270] width 934 height 45
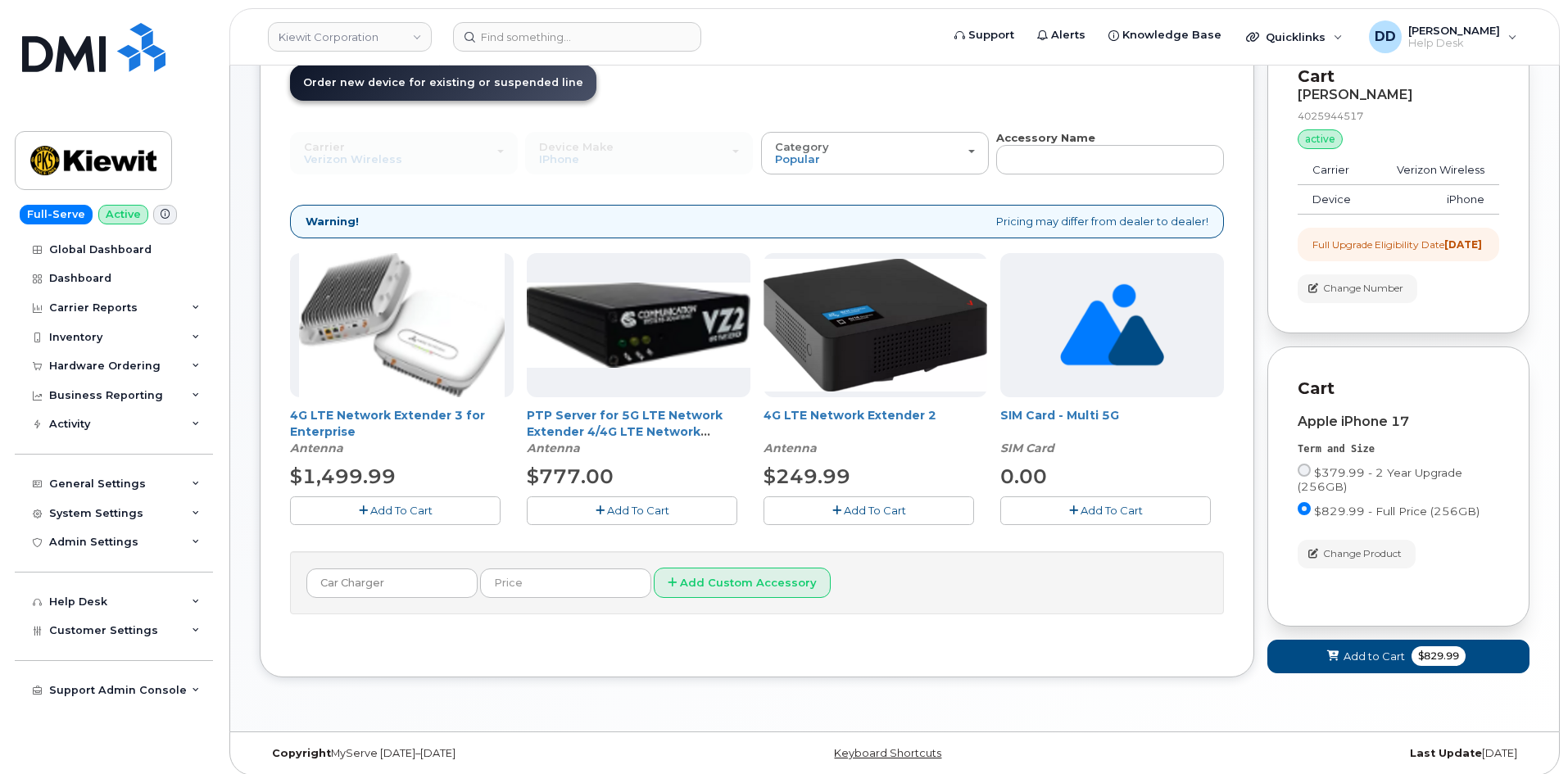
scroll to position [223, 0]
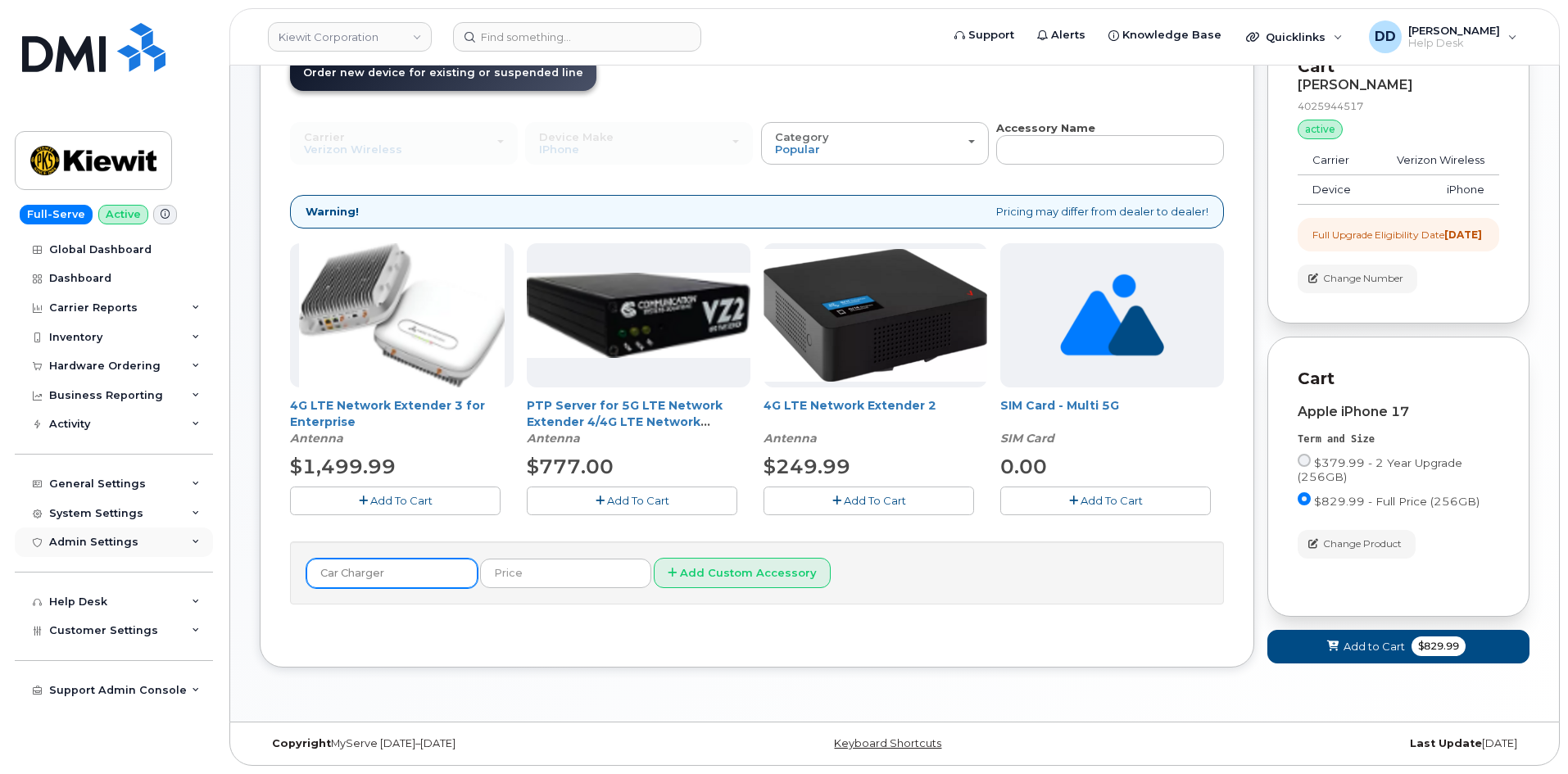
drag, startPoint x: 284, startPoint y: 547, endPoint x: 193, endPoint y: 556, distance: 91.4
click at [229, 552] on div "Kiewit Corporation Support Alerts Knowledge Base Quicklinks Suspend / Cancel De…" at bounding box center [894, 289] width 1330 height 866
click at [1124, 135] on input "text" at bounding box center [1110, 149] width 228 height 30
type input "C"
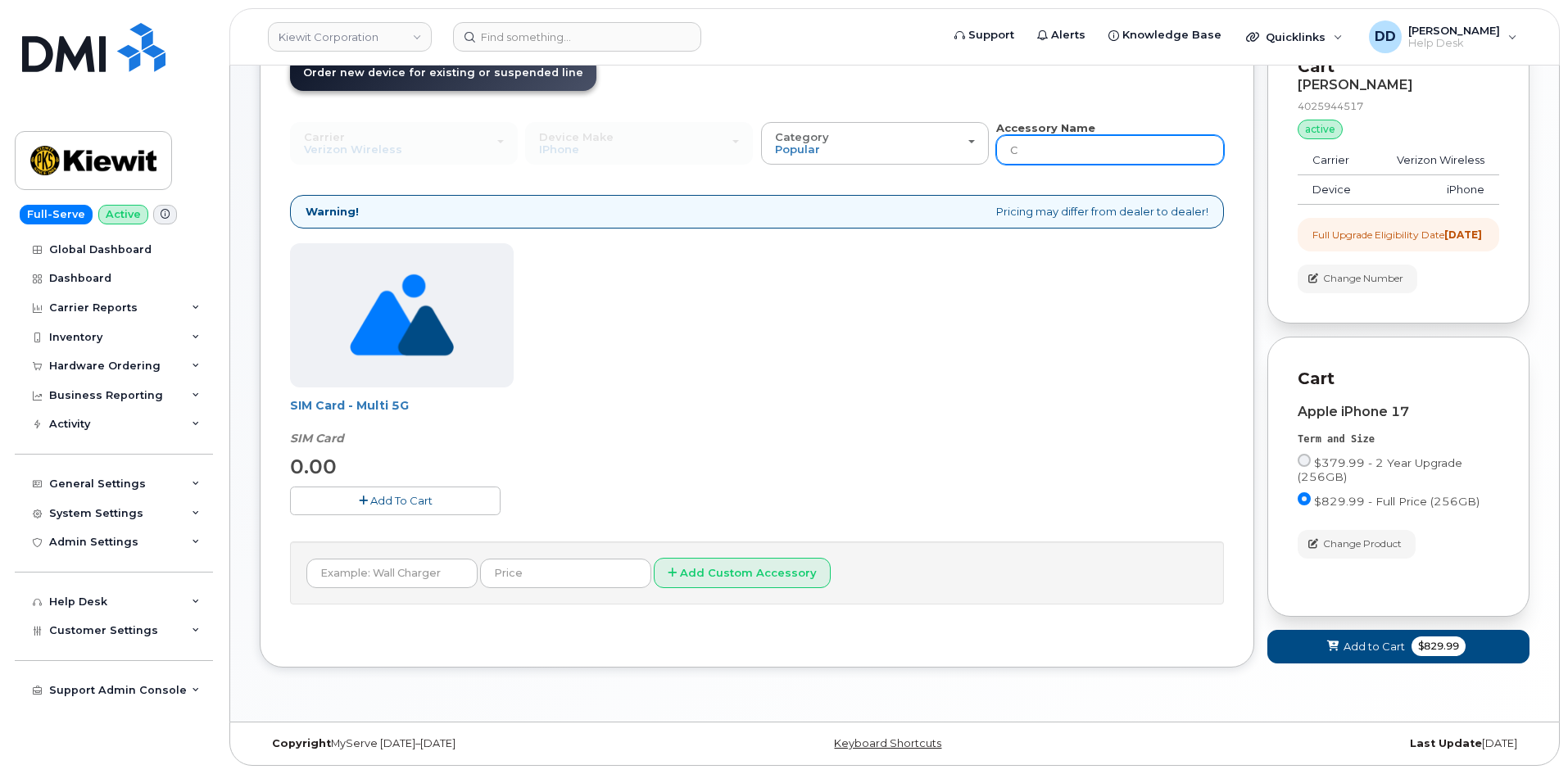
click at [1060, 135] on input "C" at bounding box center [1110, 149] width 228 height 30
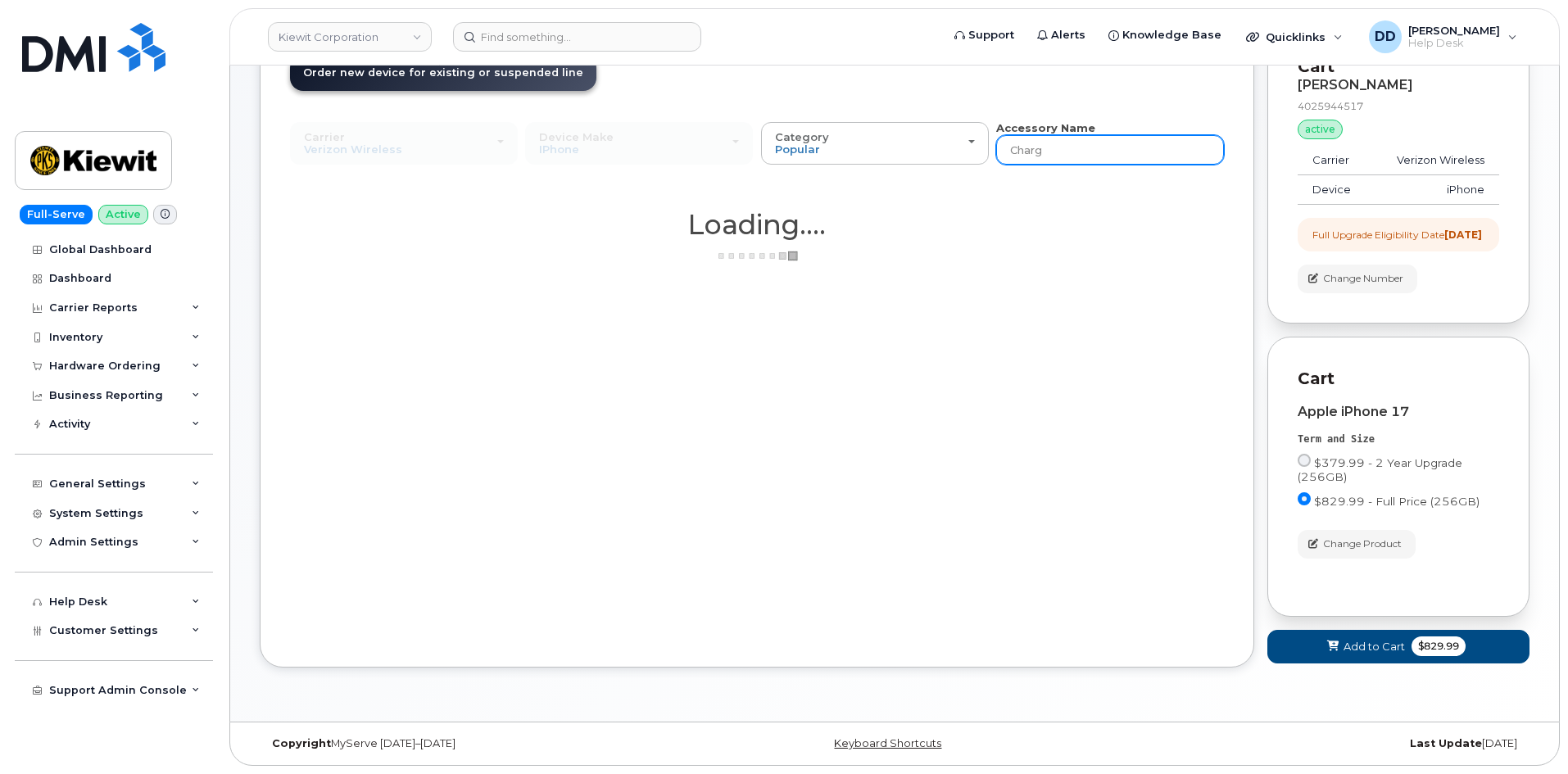
type input "Charge"
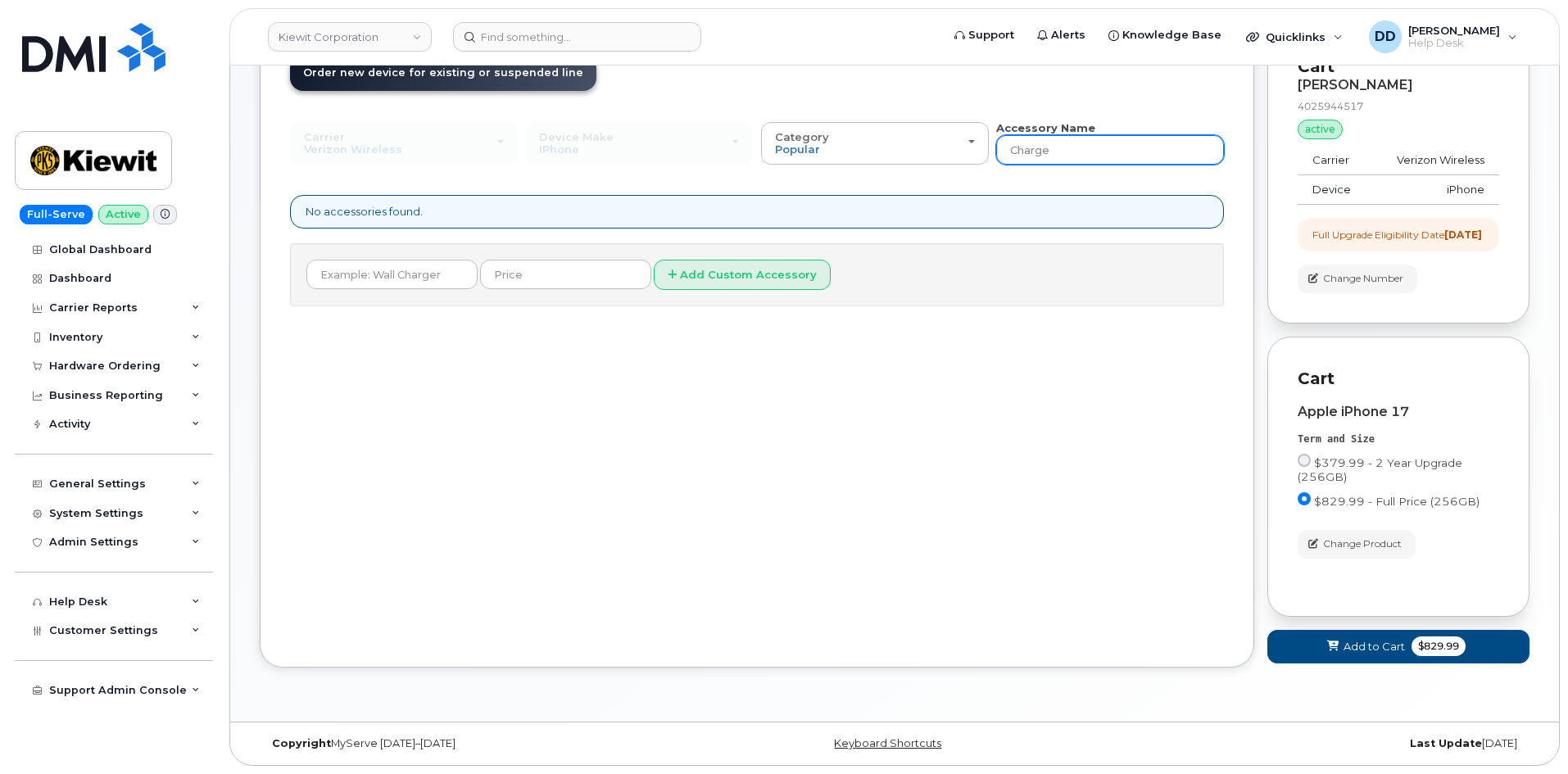
click at [1124, 135] on input "Charge" at bounding box center [1110, 149] width 228 height 30
type input "Charger"
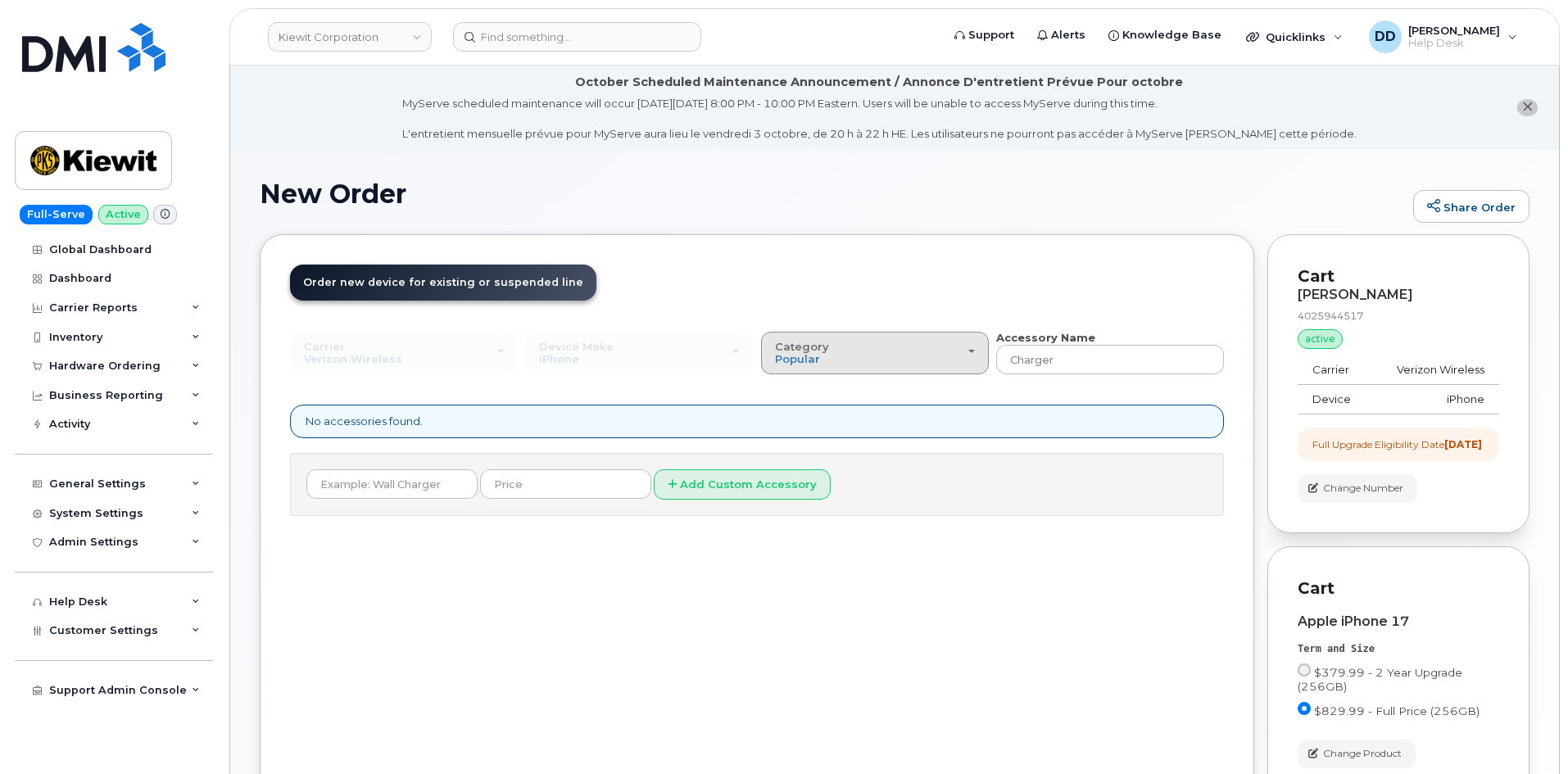
click at [969, 345] on div "Category Popular" at bounding box center [875, 354] width 200 height 25
click at [795, 387] on label "All" at bounding box center [782, 390] width 35 height 20
click at [0, 0] on input "All" at bounding box center [0, 0] width 0 height 0
drag, startPoint x: 967, startPoint y: 356, endPoint x: 947, endPoint y: 356, distance: 20.0
click at [968, 356] on div "Category Popular" at bounding box center [875, 354] width 200 height 25
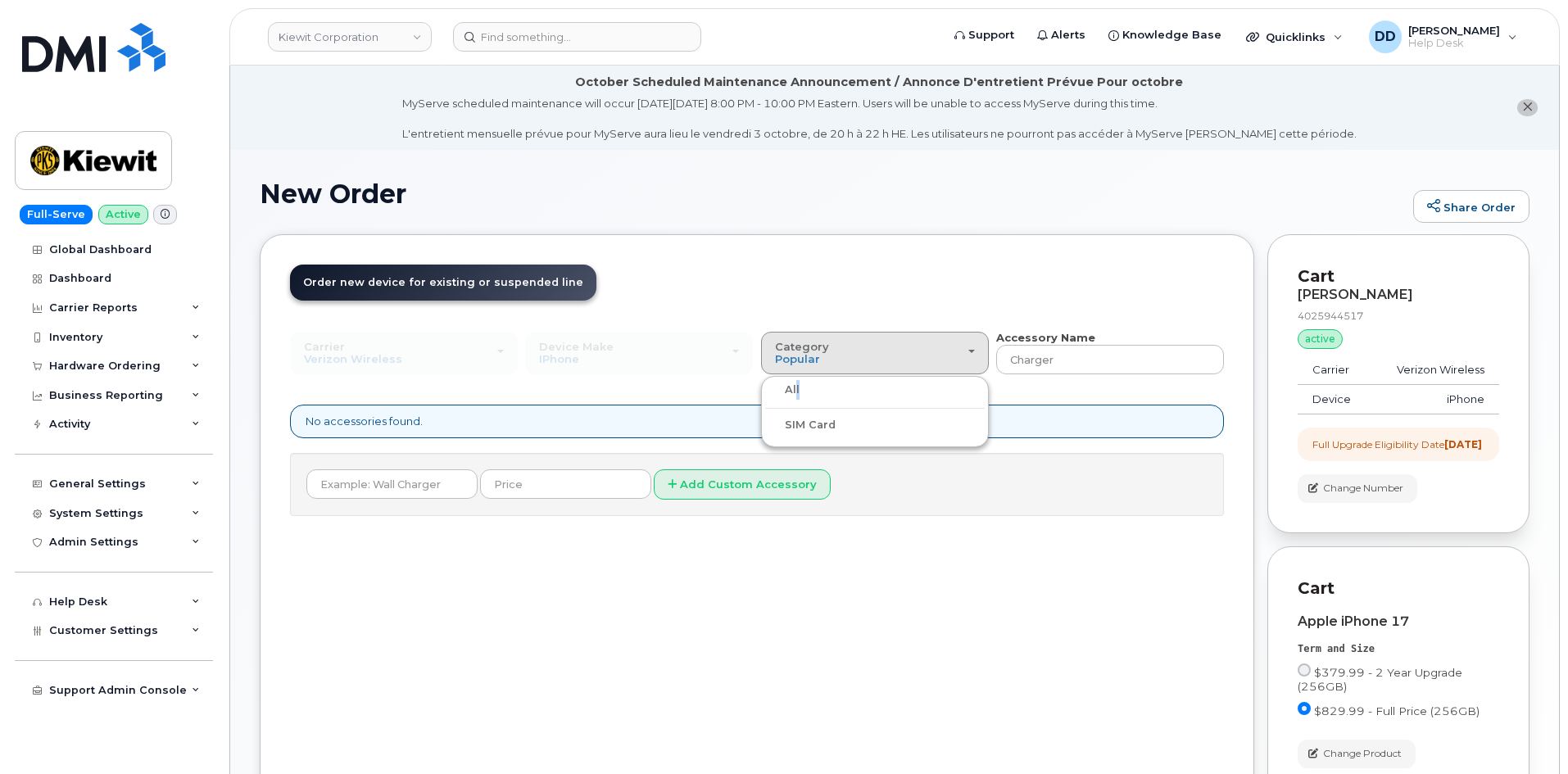
click at [795, 388] on label "All" at bounding box center [782, 390] width 35 height 20
click at [0, 0] on input "All" at bounding box center [0, 0] width 0 height 0
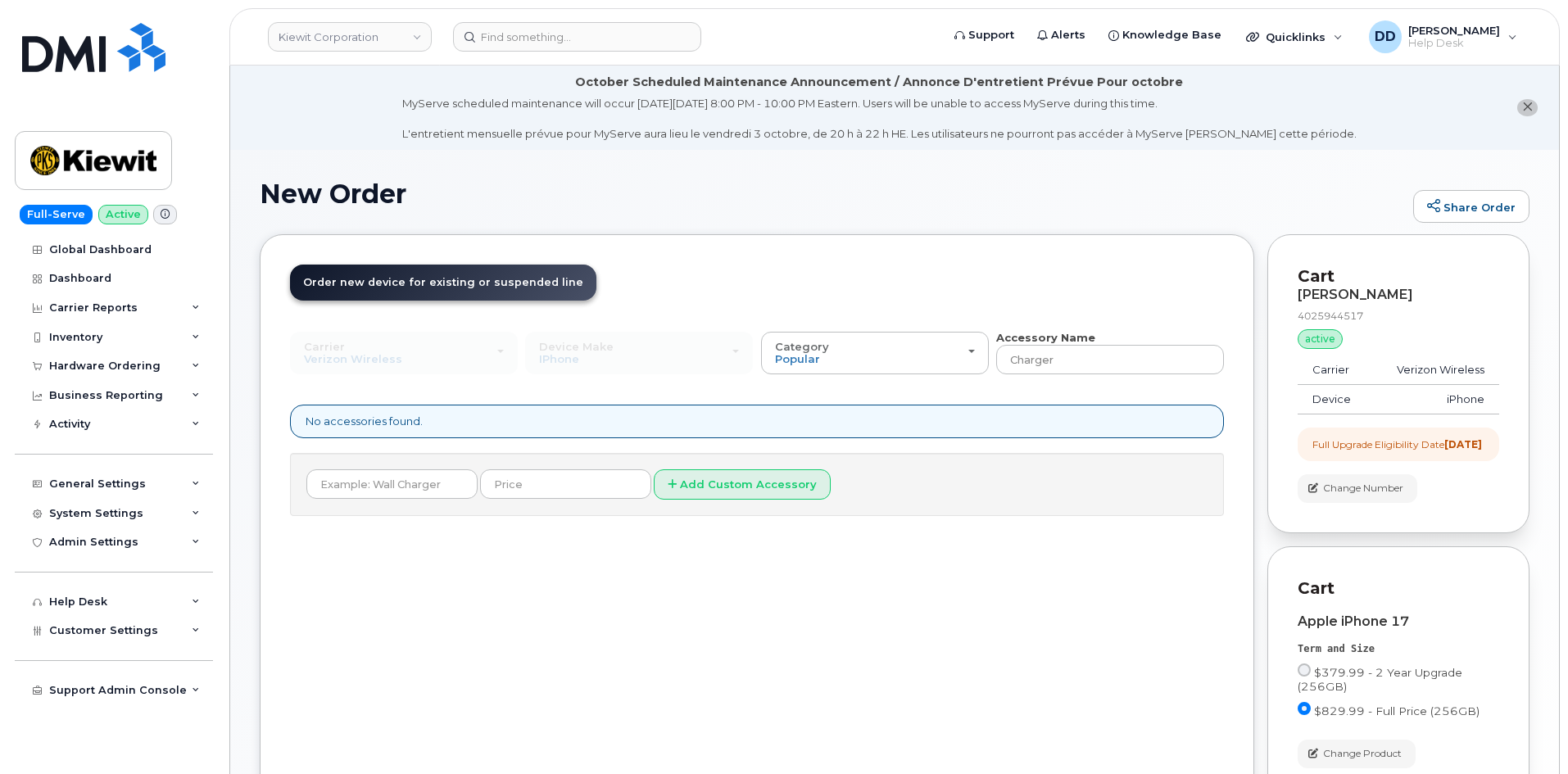
click at [745, 365] on div "Device Make All Android iPhone Tablet All Android iPhone Tablet" at bounding box center [639, 353] width 228 height 42
drag, startPoint x: 933, startPoint y: 351, endPoint x: 923, endPoint y: 355, distance: 10.8
click at [932, 355] on div "Category Popular" at bounding box center [875, 354] width 200 height 25
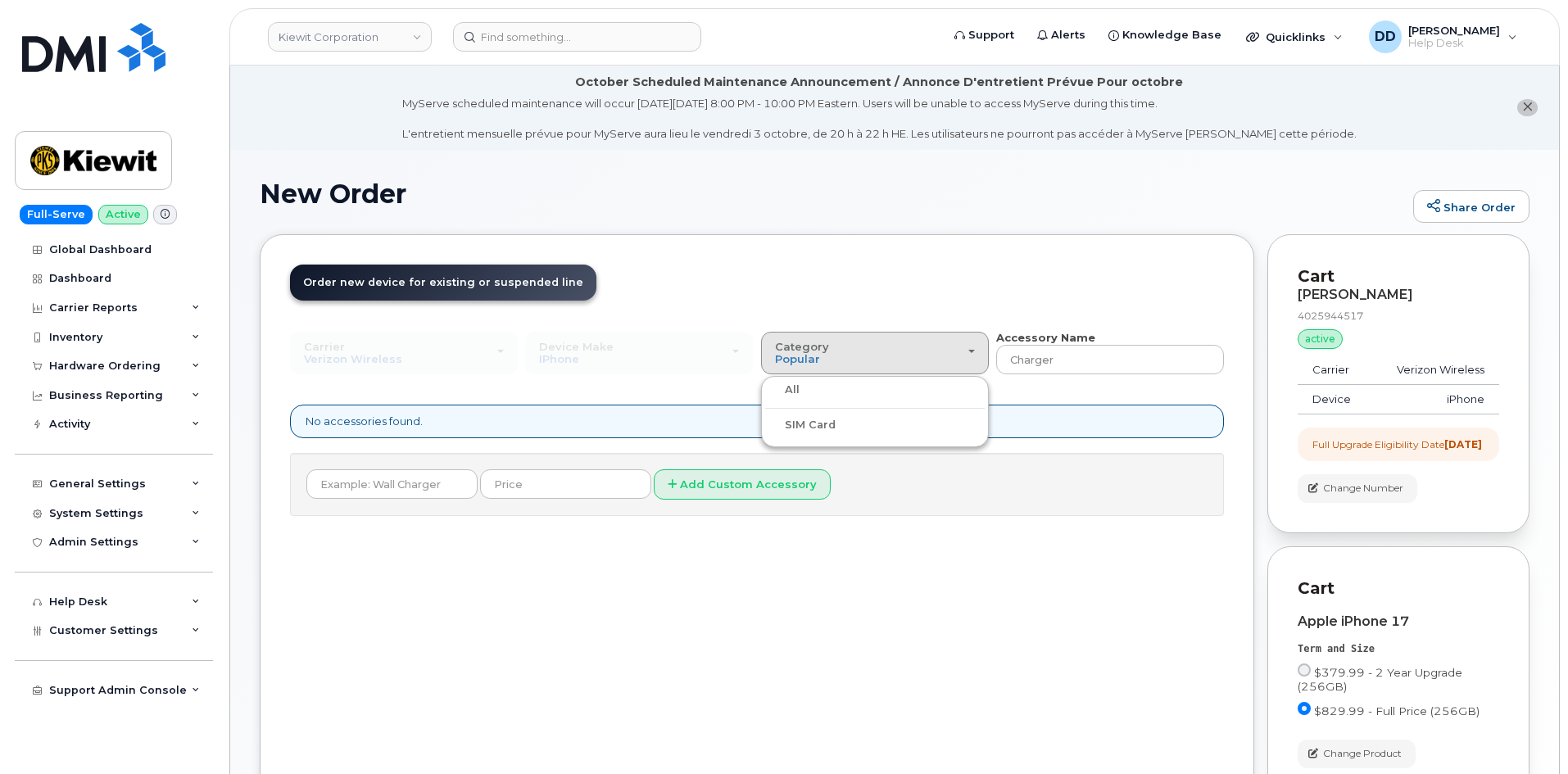
click at [725, 358] on div "Device Make All Android iPhone Tablet All Android iPhone Tablet" at bounding box center [639, 353] width 228 height 42
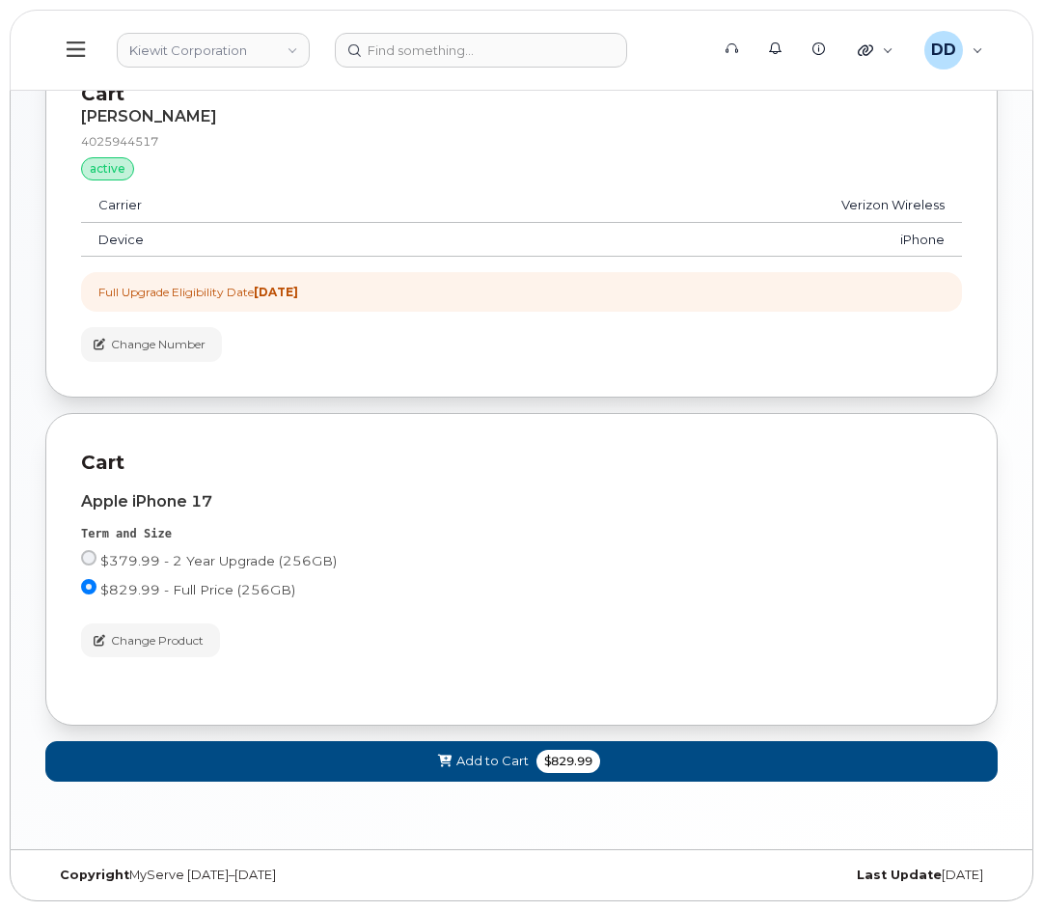
scroll to position [699, 0]
click at [436, 762] on span at bounding box center [444, 761] width 18 height 18
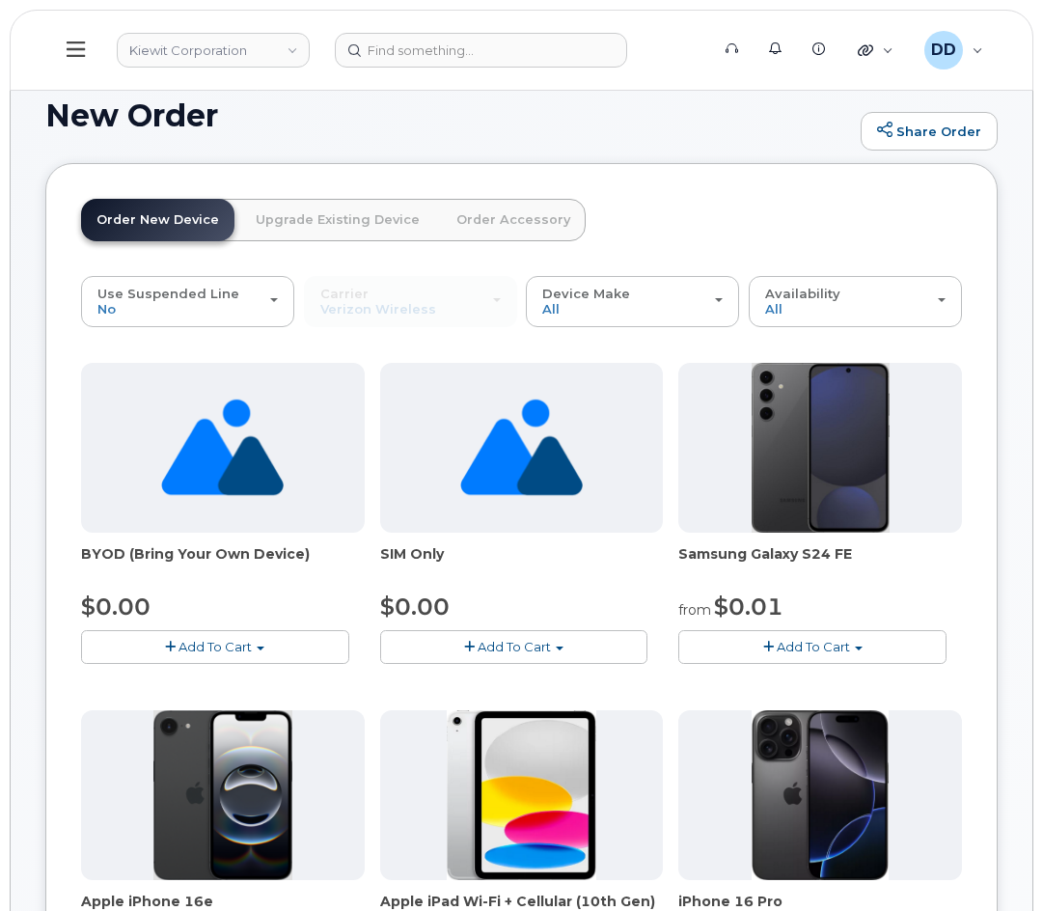
scroll to position [122, 0]
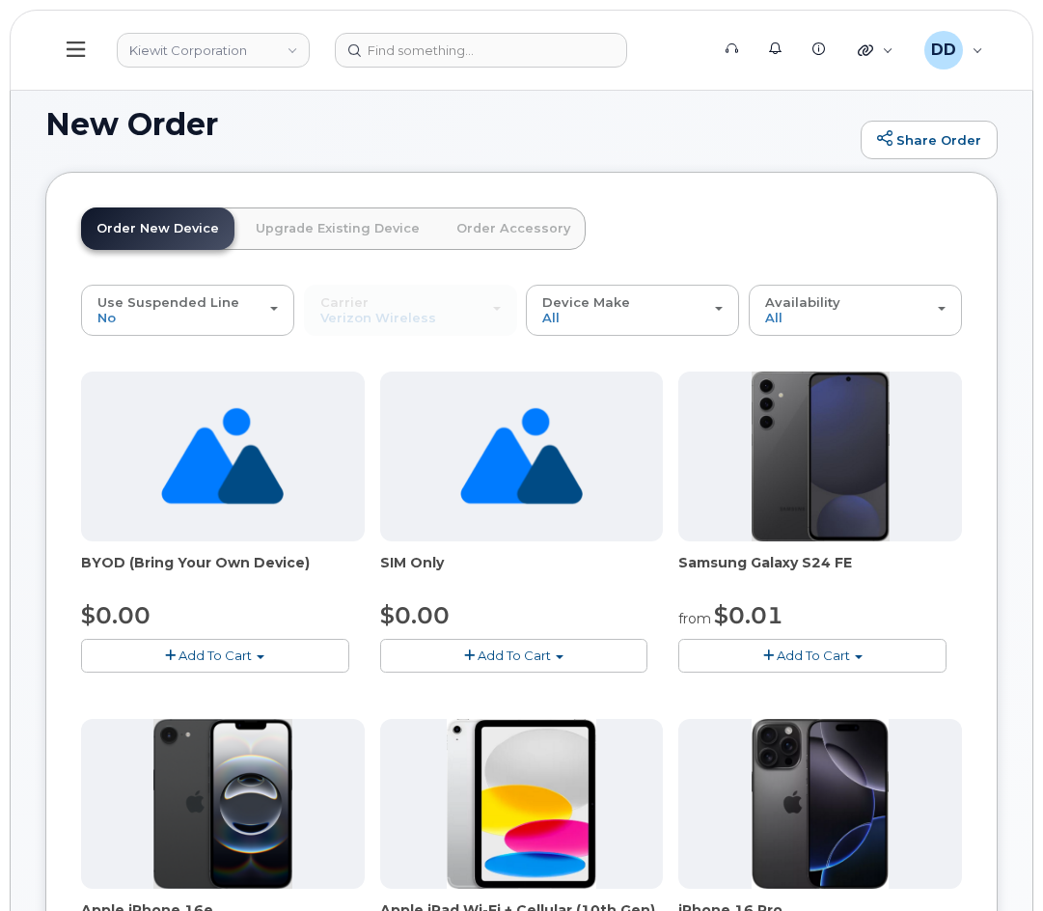
click at [502, 248] on link "Order Accessory" at bounding box center [513, 229] width 145 height 42
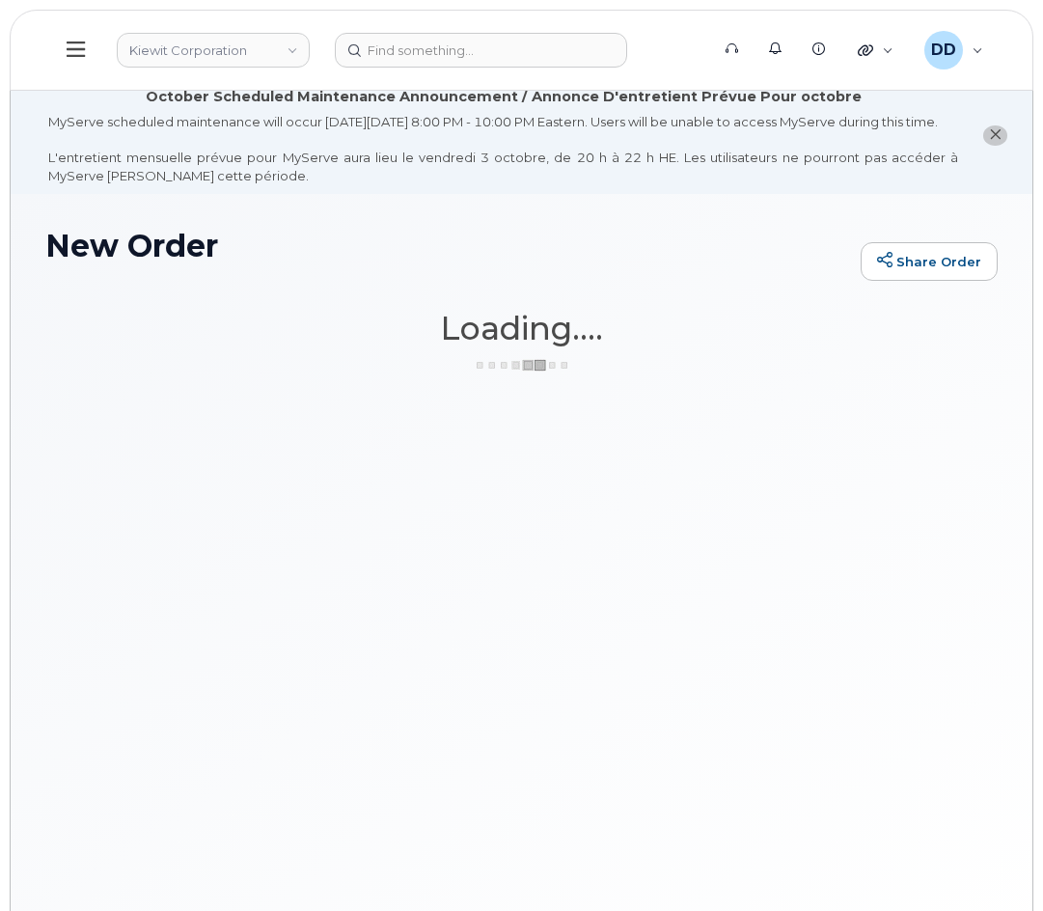
click at [79, 48] on icon at bounding box center [76, 49] width 18 height 21
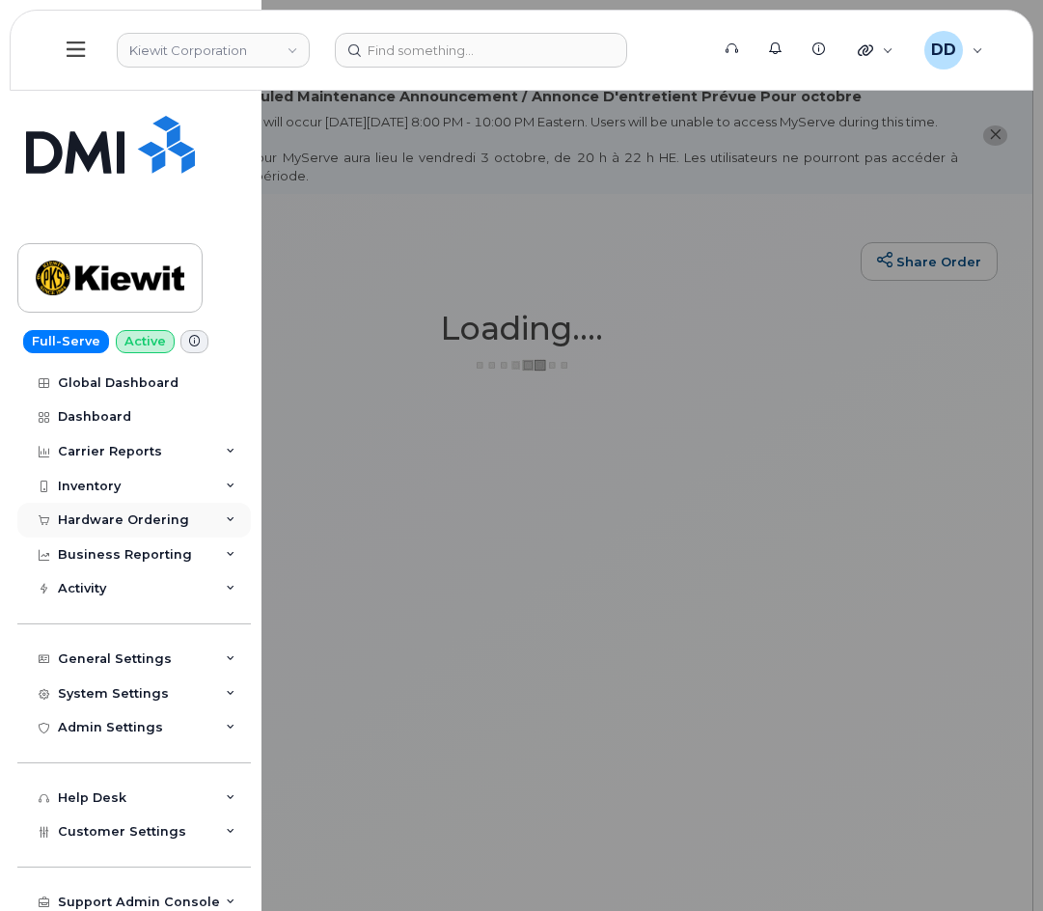
click at [96, 509] on div "Hardware Ordering" at bounding box center [134, 520] width 234 height 35
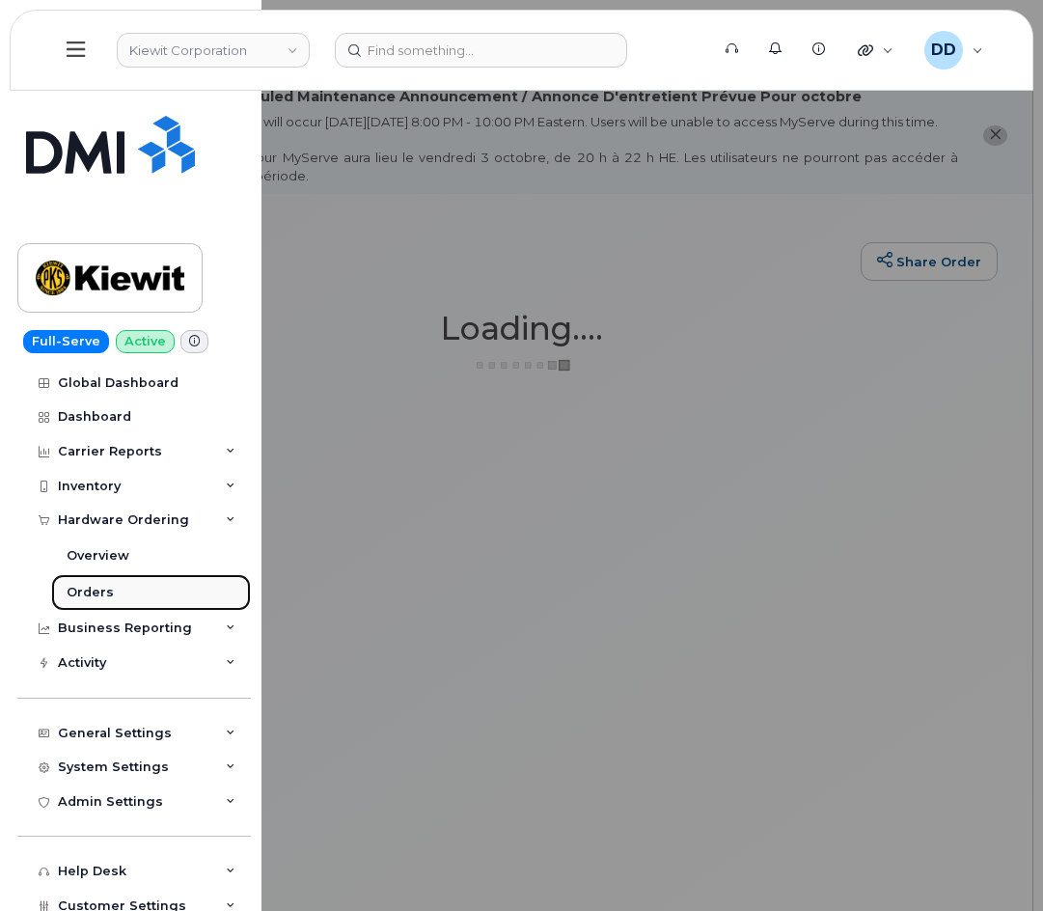
click at [106, 583] on link "Orders" at bounding box center [151, 592] width 200 height 37
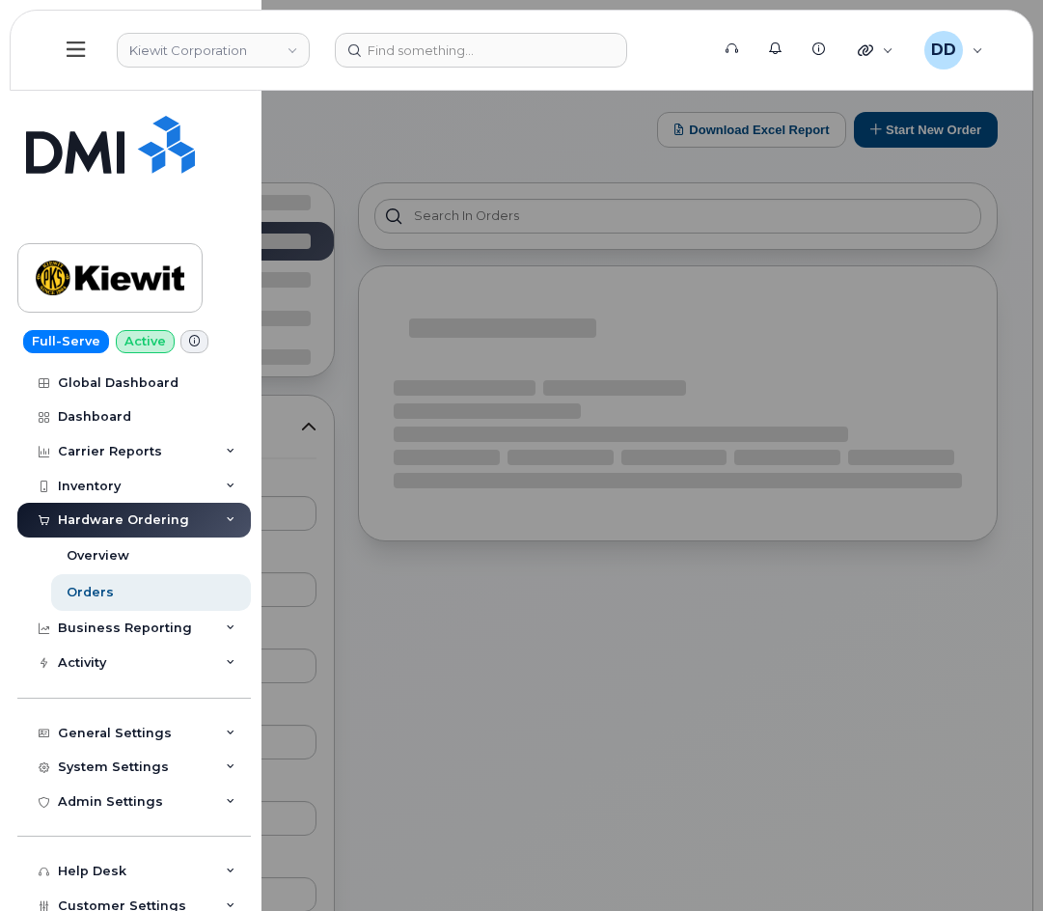
click at [443, 125] on div at bounding box center [521, 455] width 1043 height 911
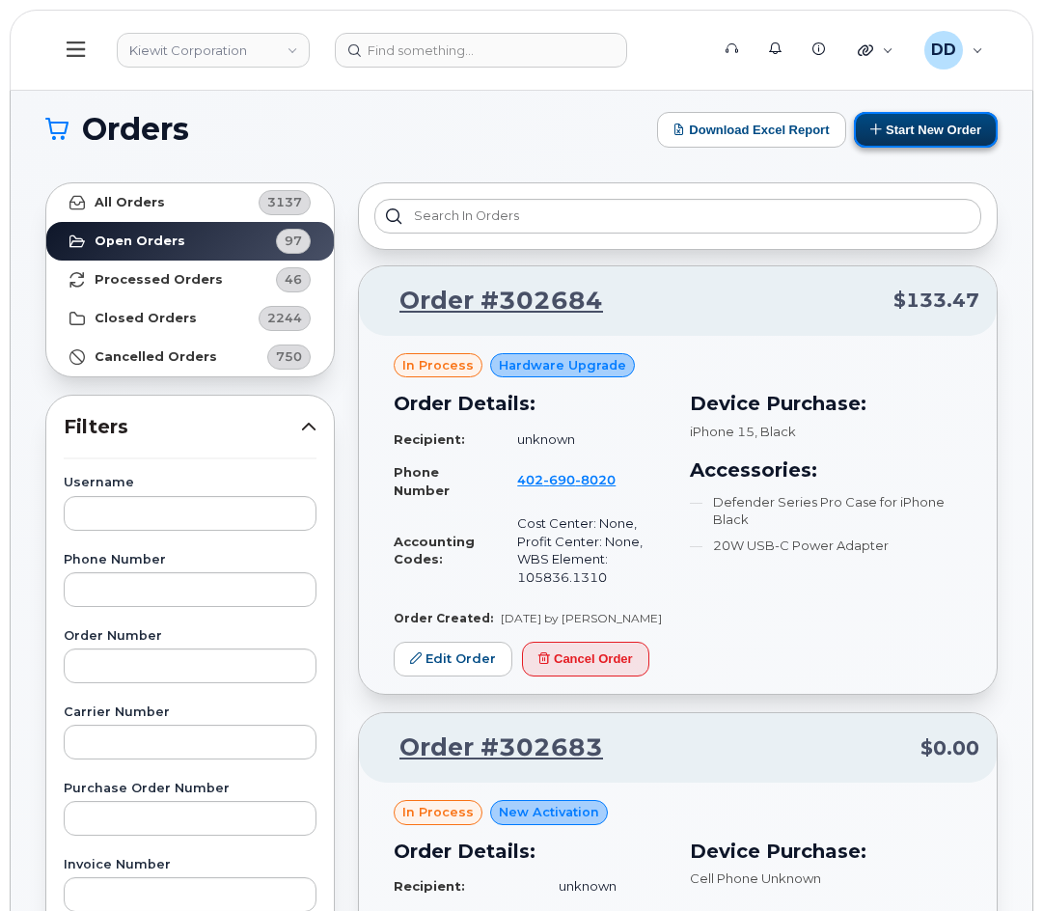
drag, startPoint x: 898, startPoint y: 130, endPoint x: 885, endPoint y: 144, distance: 18.4
click at [898, 130] on button "Start New Order" at bounding box center [926, 130] width 144 height 36
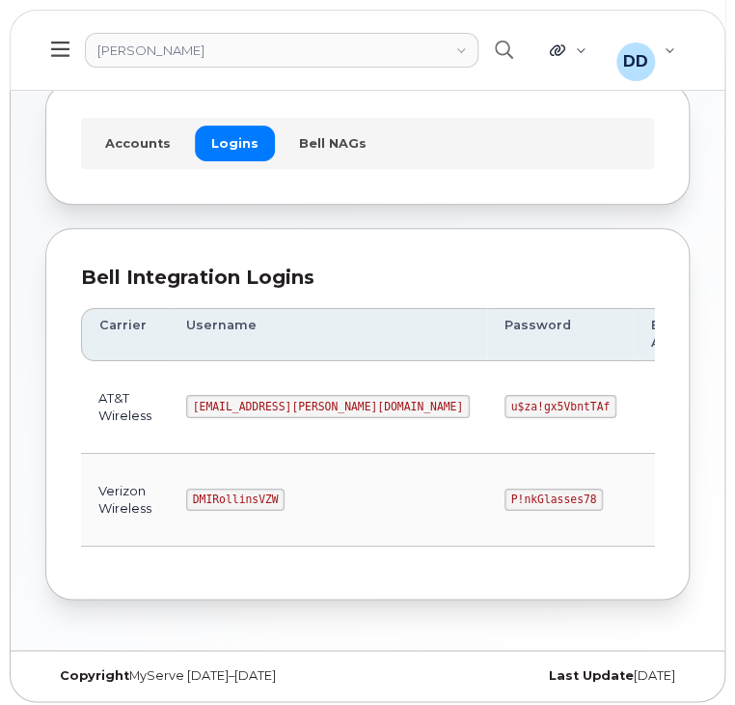
scroll to position [107, 0]
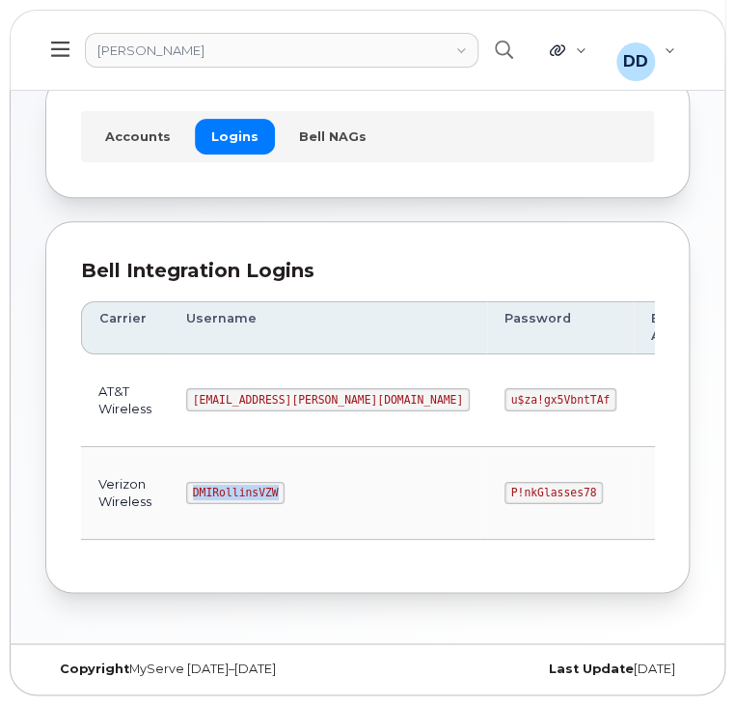
drag, startPoint x: 274, startPoint y: 488, endPoint x: 178, endPoint y: 491, distance: 96.6
click at [178, 491] on td "DMIRollinsVZW" at bounding box center [328, 493] width 319 height 93
copy code "DMIRollinsVZW"
drag, startPoint x: 438, startPoint y: 486, endPoint x: 354, endPoint y: 485, distance: 84.0
click at [505, 486] on code "P!nkGlasses78" at bounding box center [554, 493] width 98 height 23
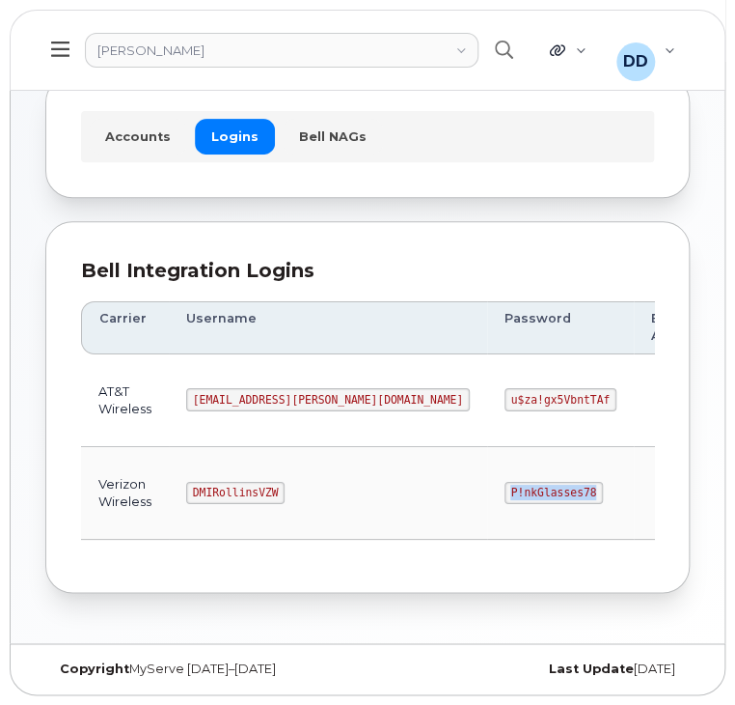
copy code "P!nkGlasses78"
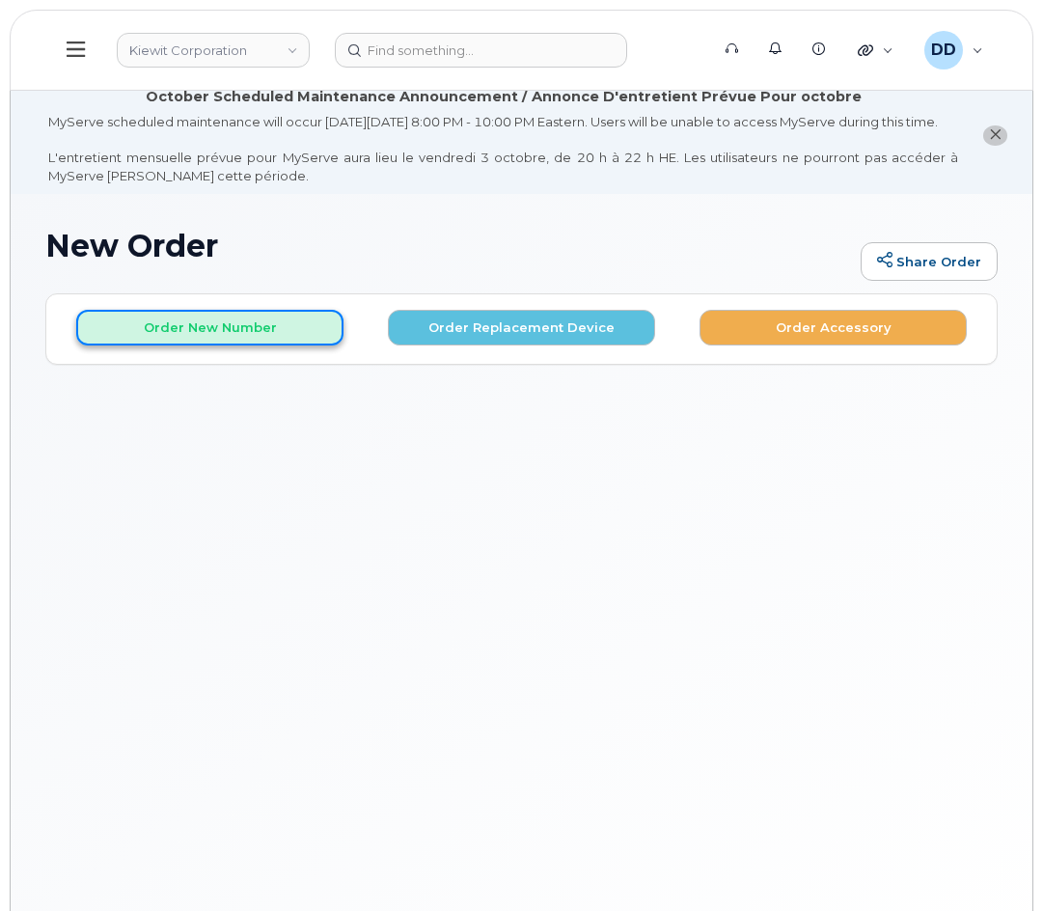
click at [211, 339] on button "Order New Number" at bounding box center [209, 328] width 267 height 36
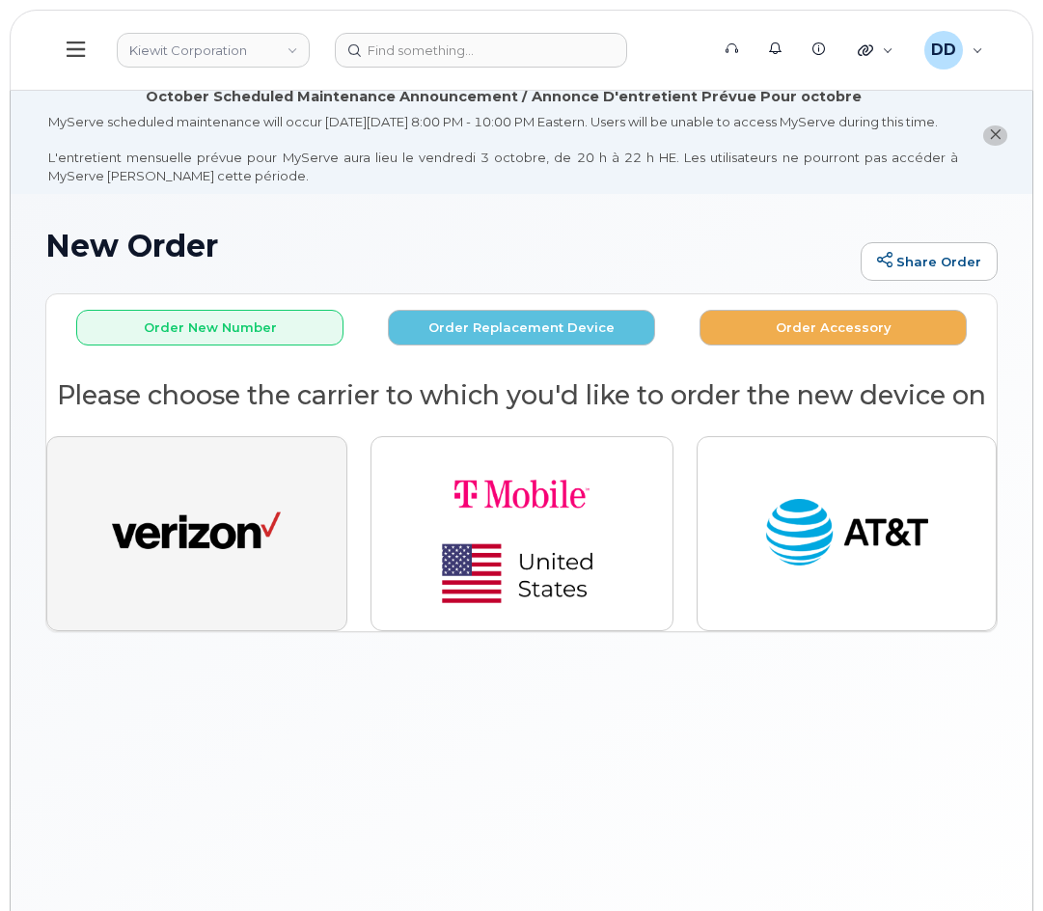
click at [236, 532] on img "button" at bounding box center [196, 533] width 169 height 87
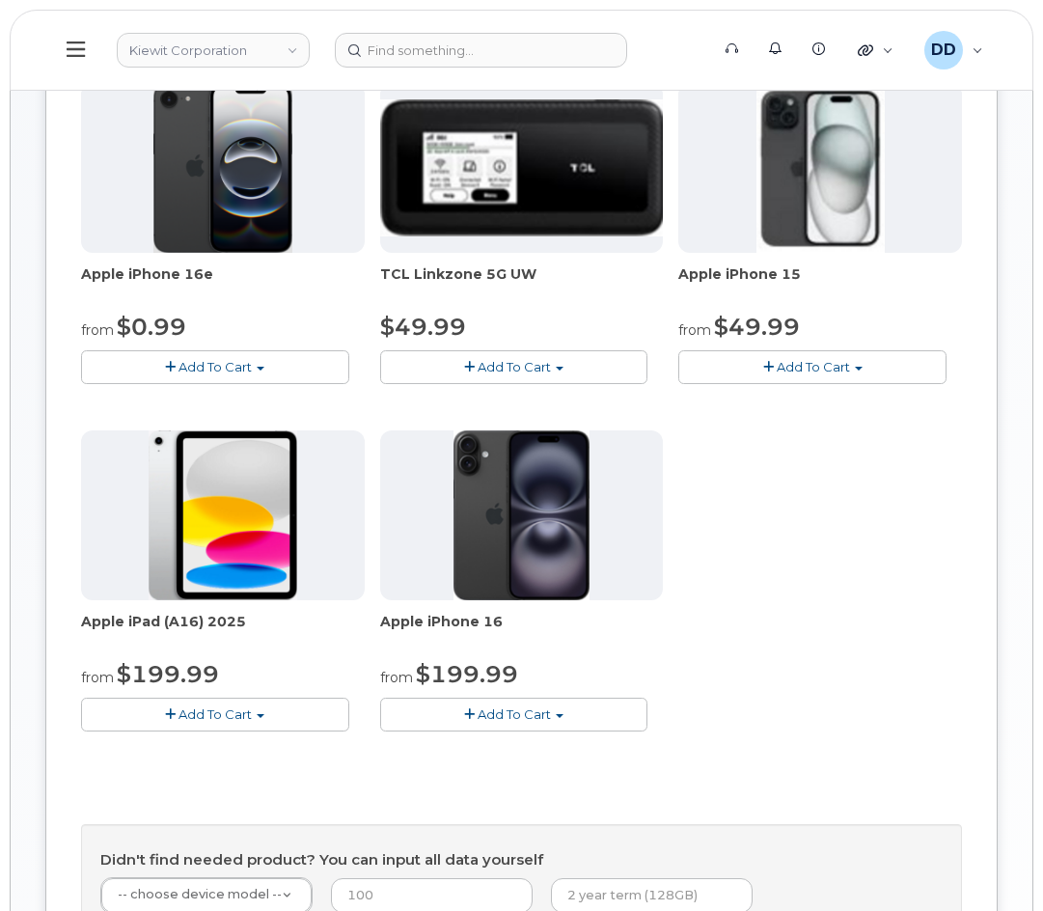
scroll to position [411, 0]
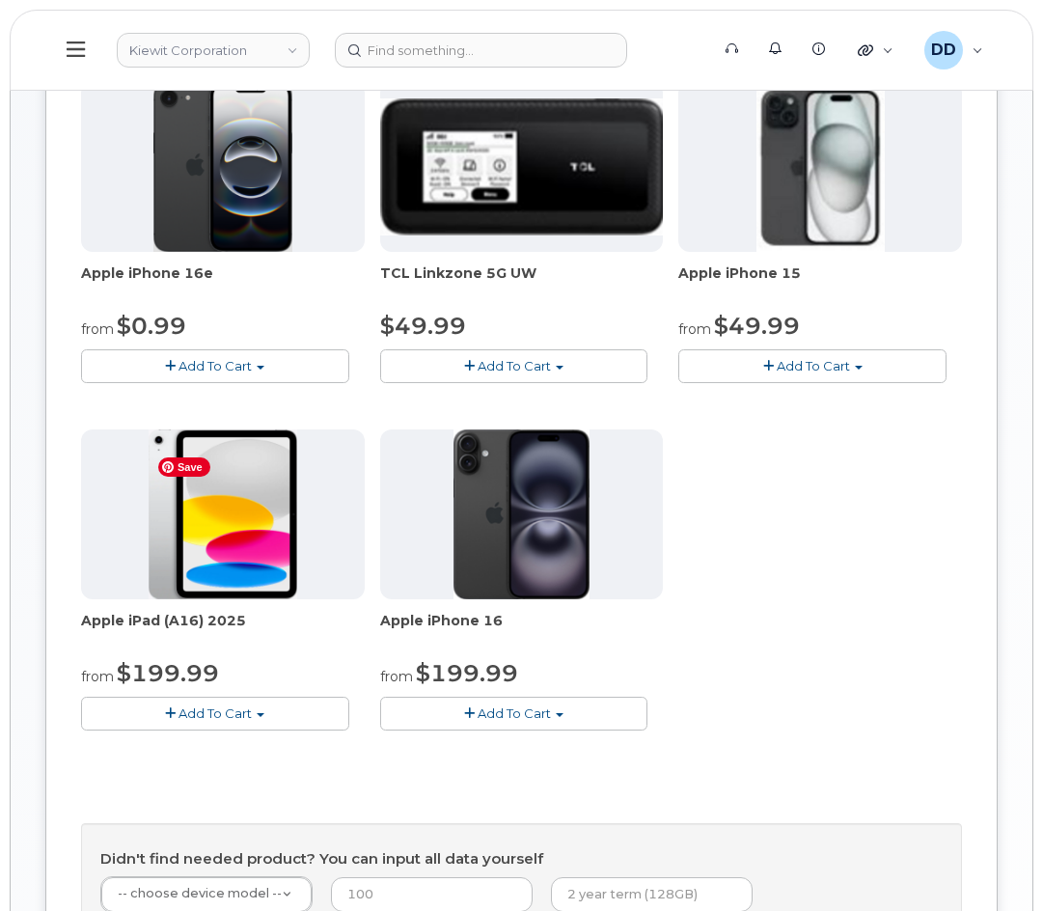
click at [229, 577] on img at bounding box center [224, 515] width 150 height 170
click at [243, 721] on span "Add To Cart" at bounding box center [215, 713] width 73 height 15
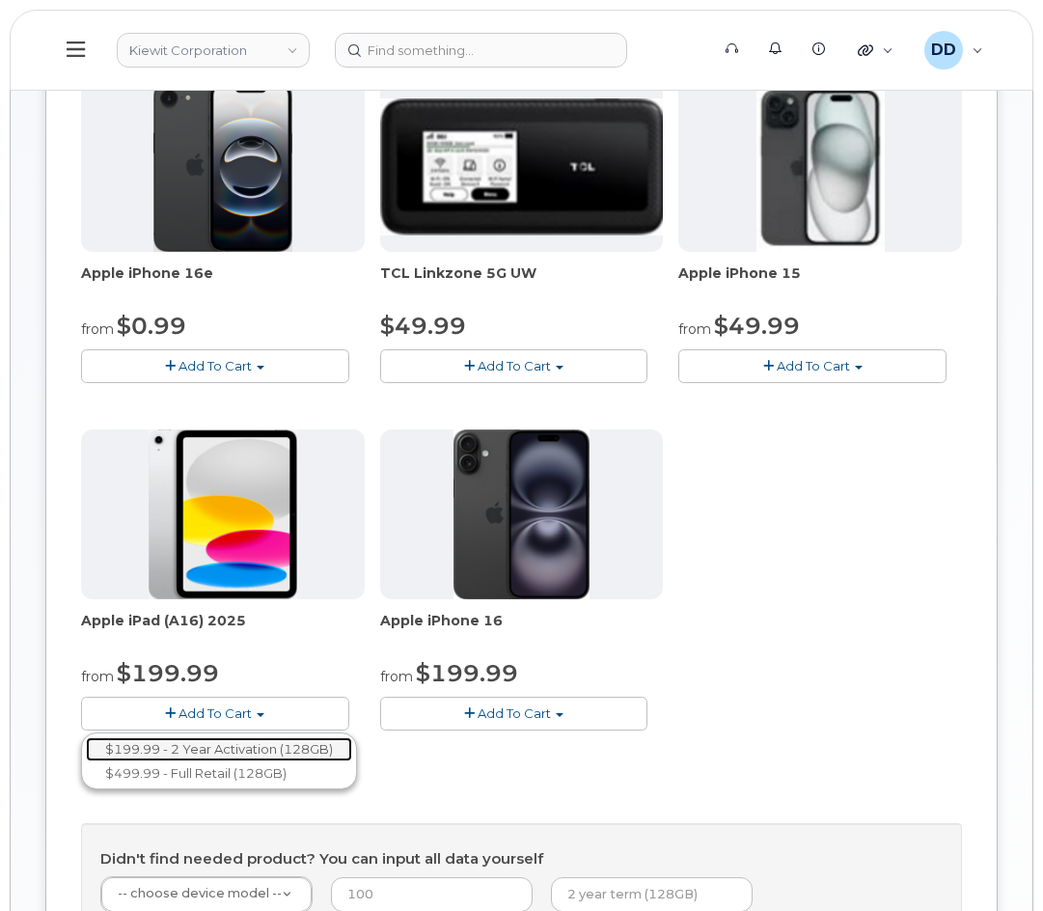
click at [242, 762] on link "$199.99 - 2 Year Activation (128GB)" at bounding box center [219, 749] width 266 height 24
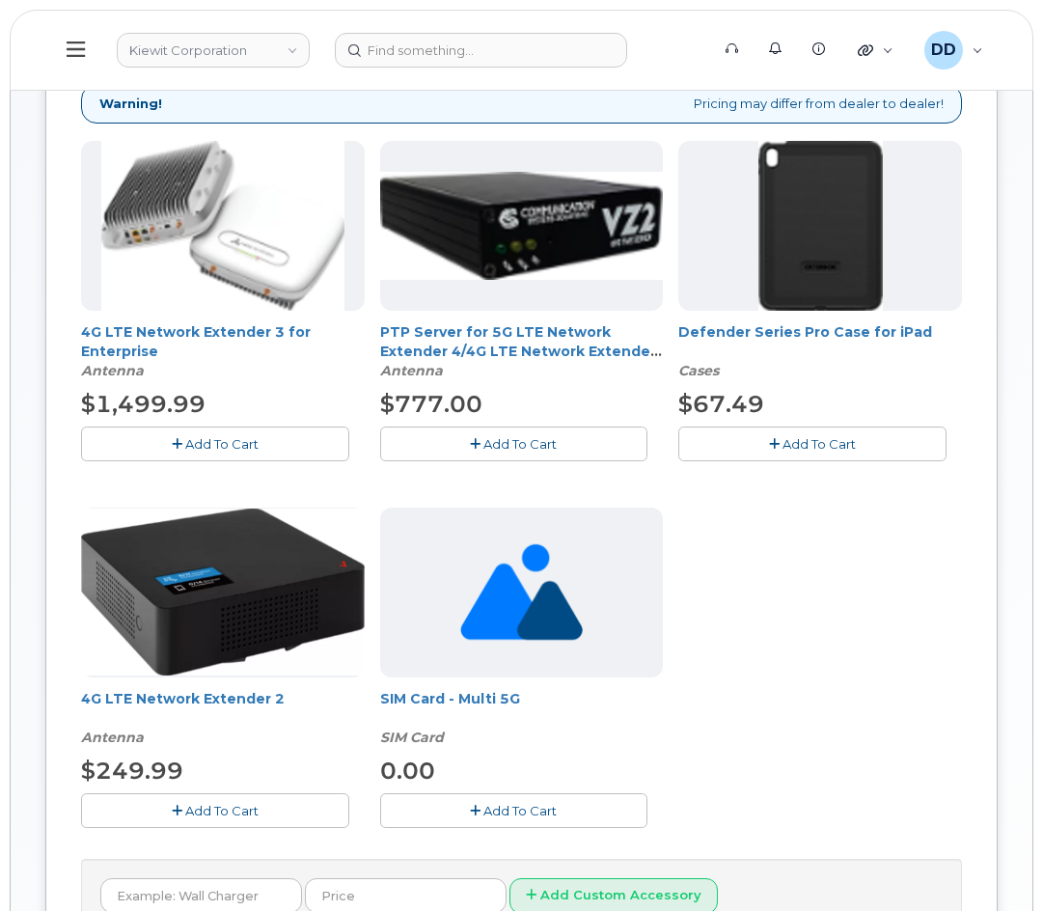
click at [811, 452] on span "Add To Cart" at bounding box center [819, 443] width 73 height 15
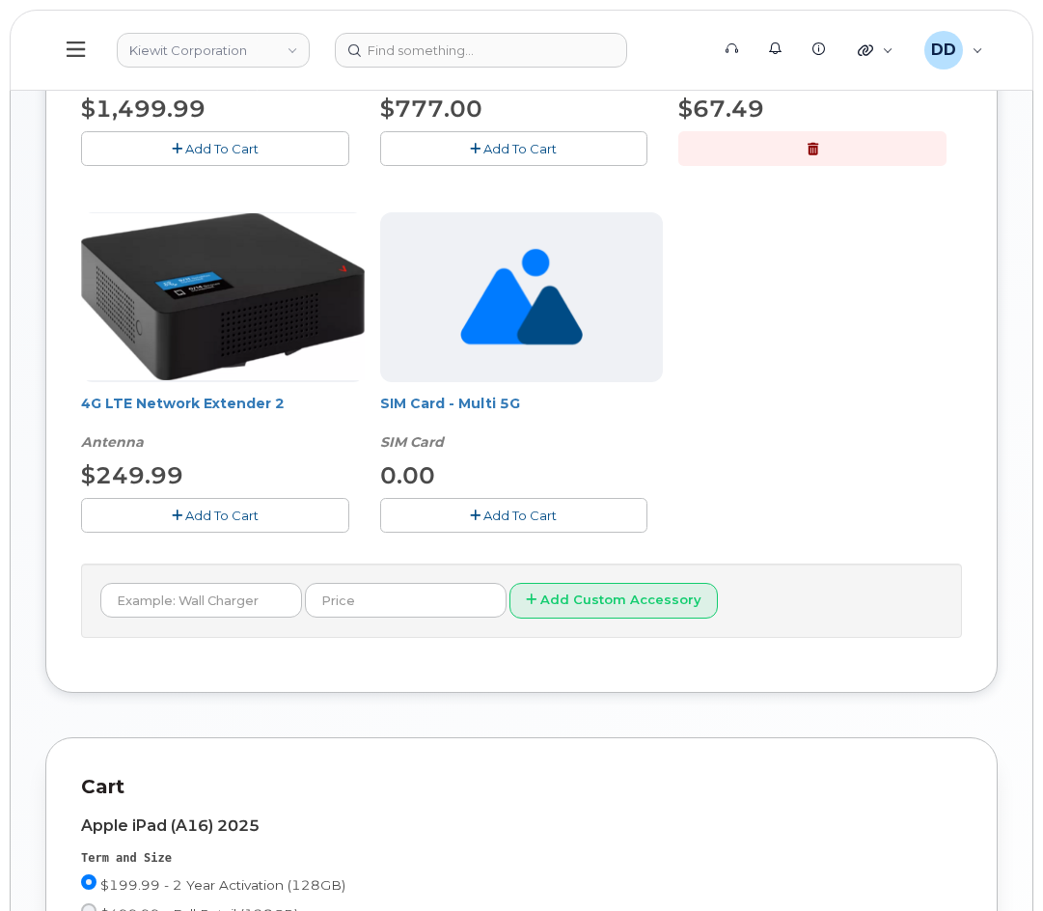
scroll to position [724, 0]
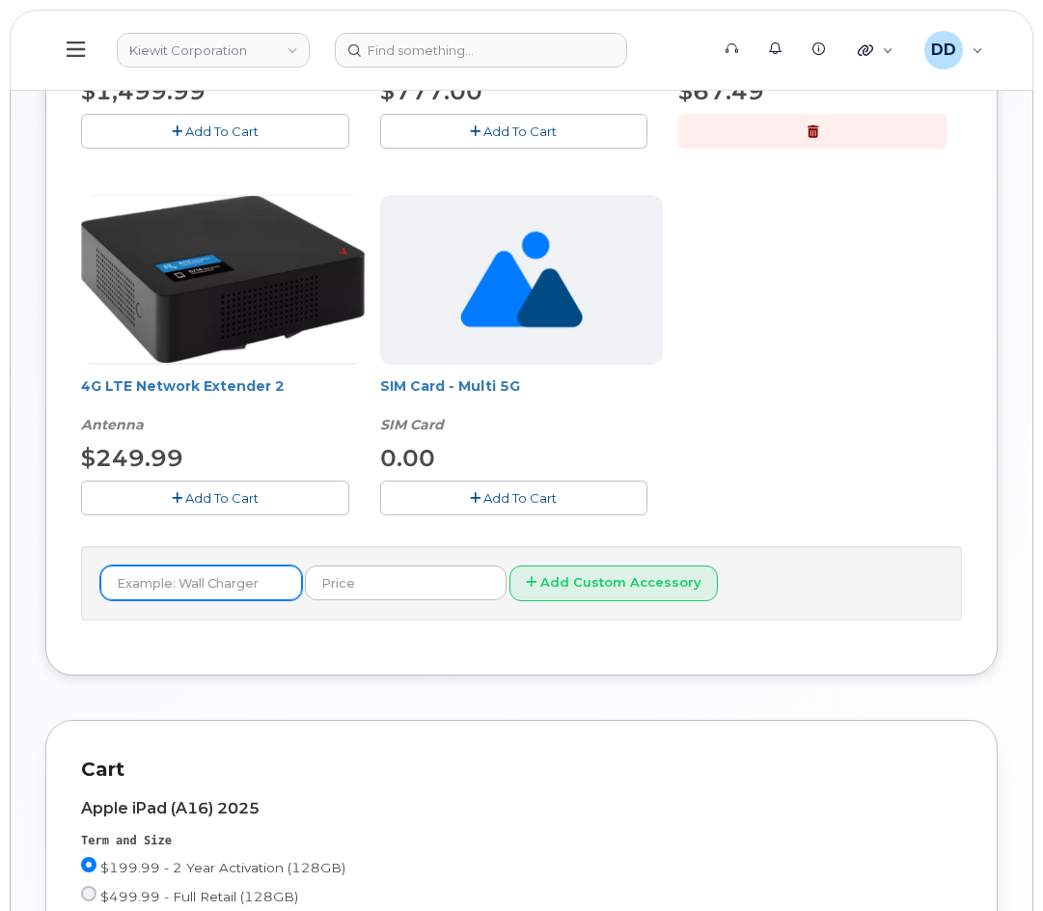
click at [221, 600] on input "text" at bounding box center [201, 583] width 202 height 35
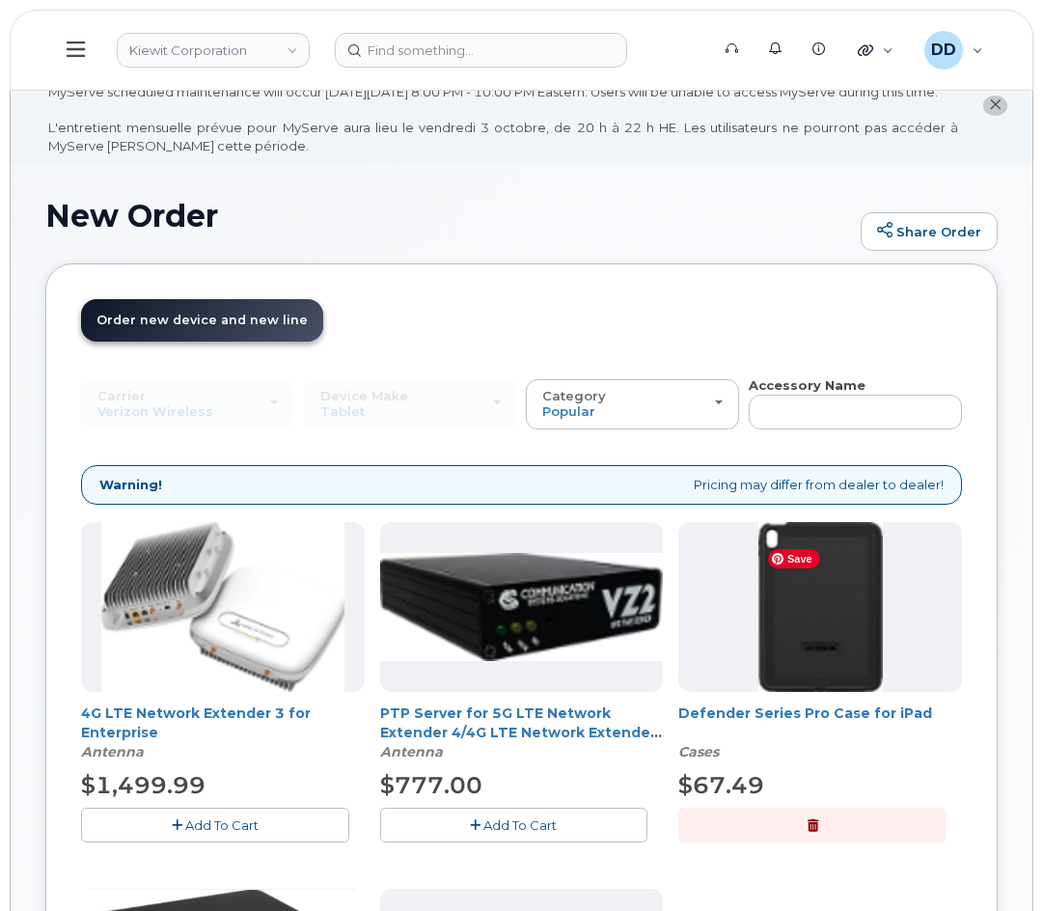
scroll to position [0, 0]
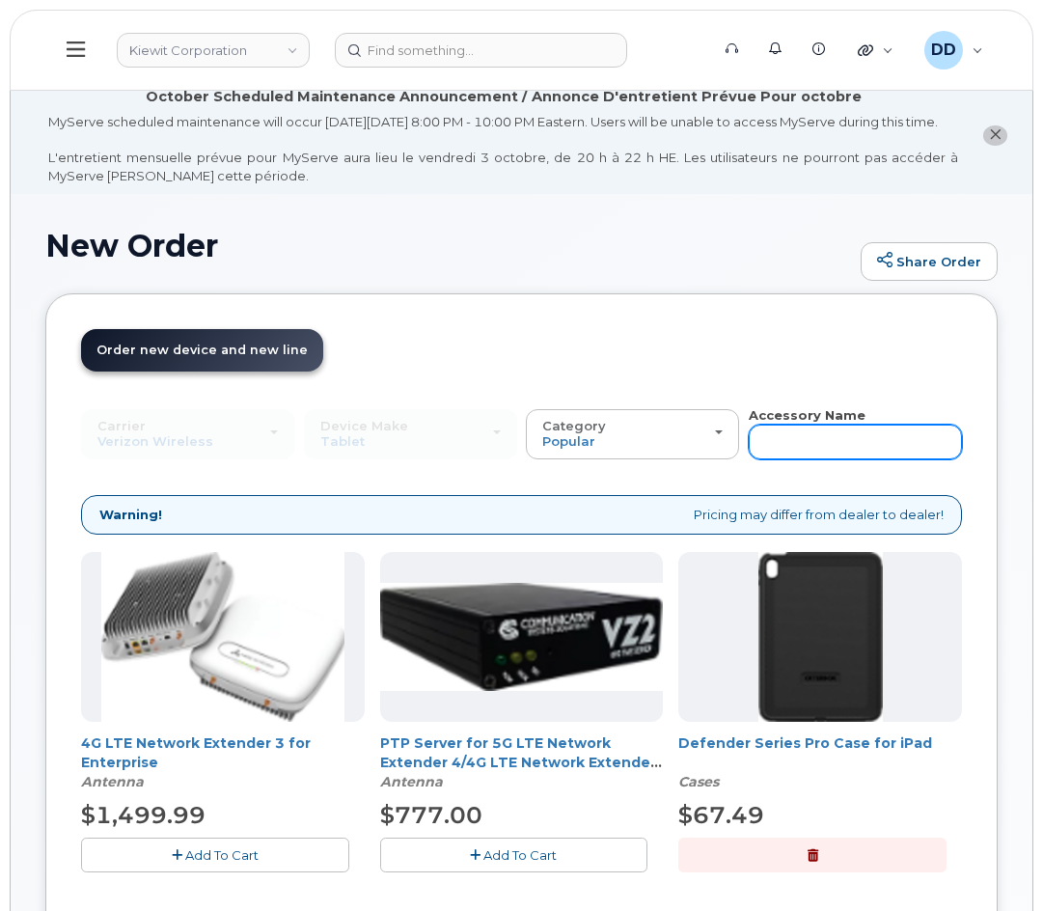
type input "Wall Charger"
click at [832, 459] on input "text" at bounding box center [855, 442] width 213 height 35
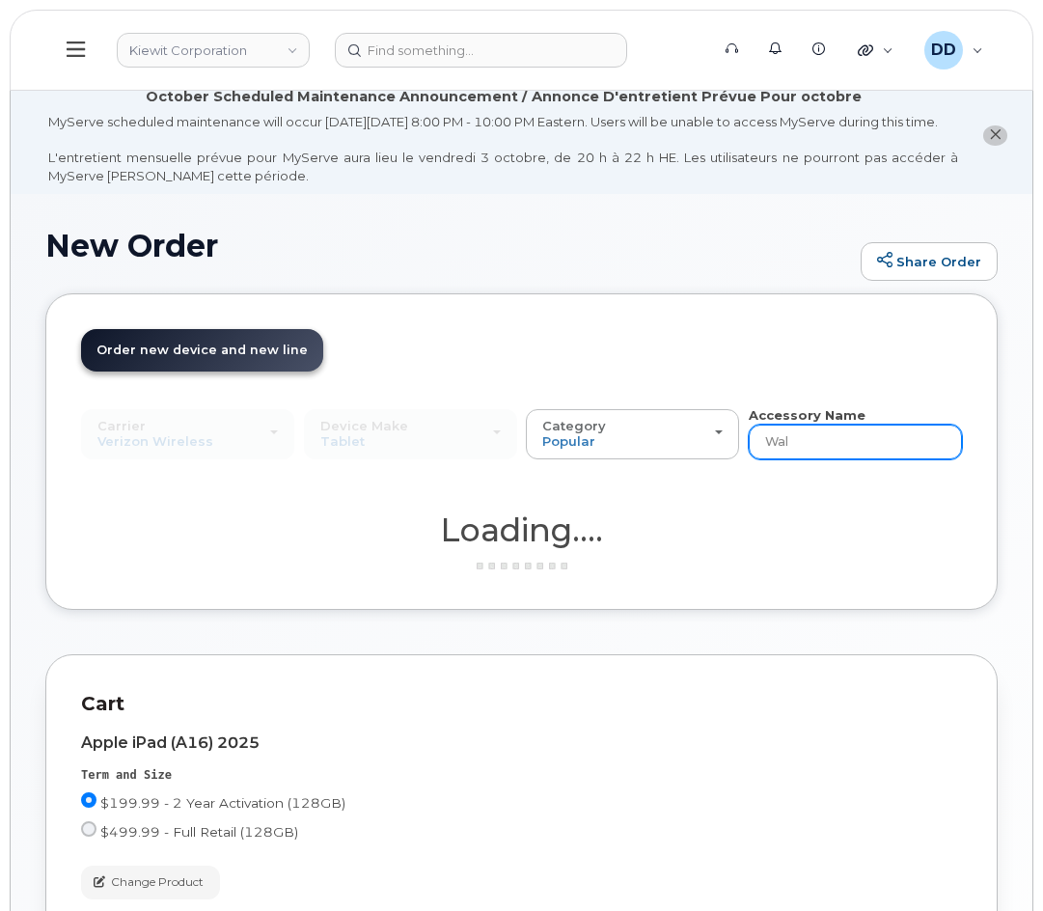
type input "Wall"
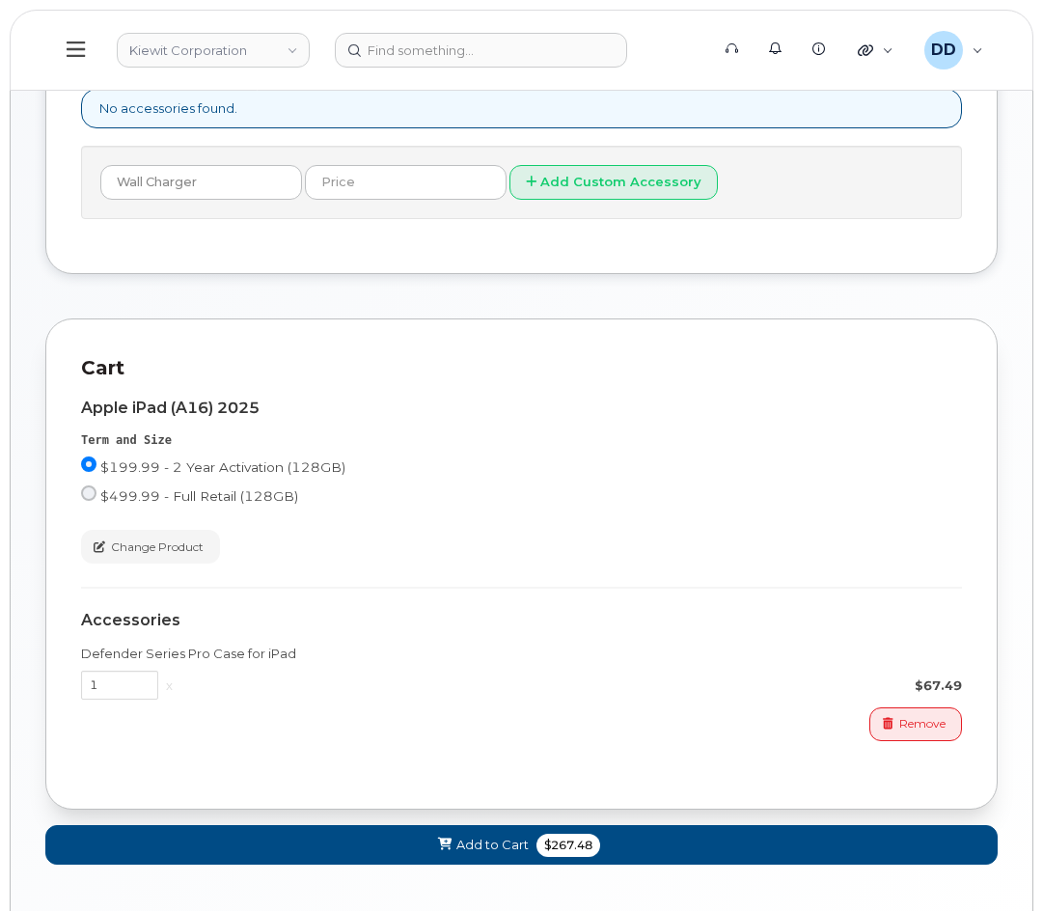
scroll to position [416, 0]
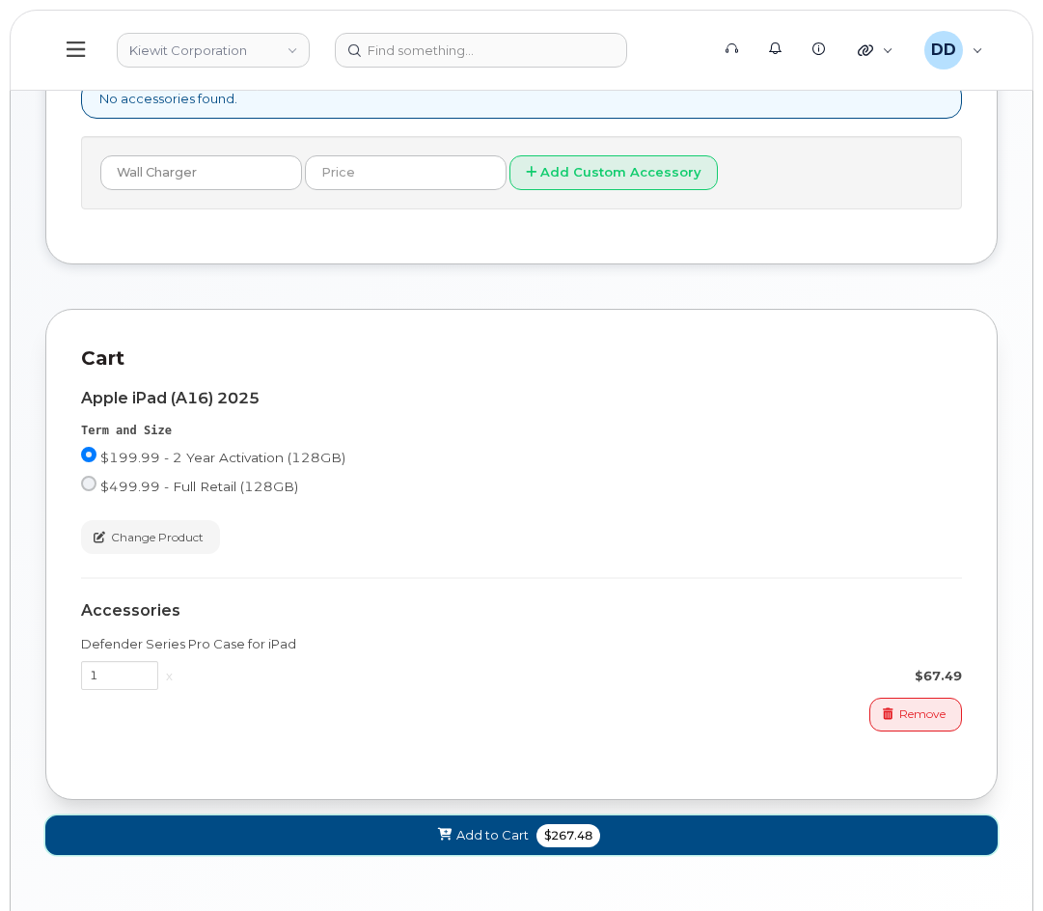
click at [456, 855] on button "Add to Cart $267.48" at bounding box center [521, 836] width 953 height 40
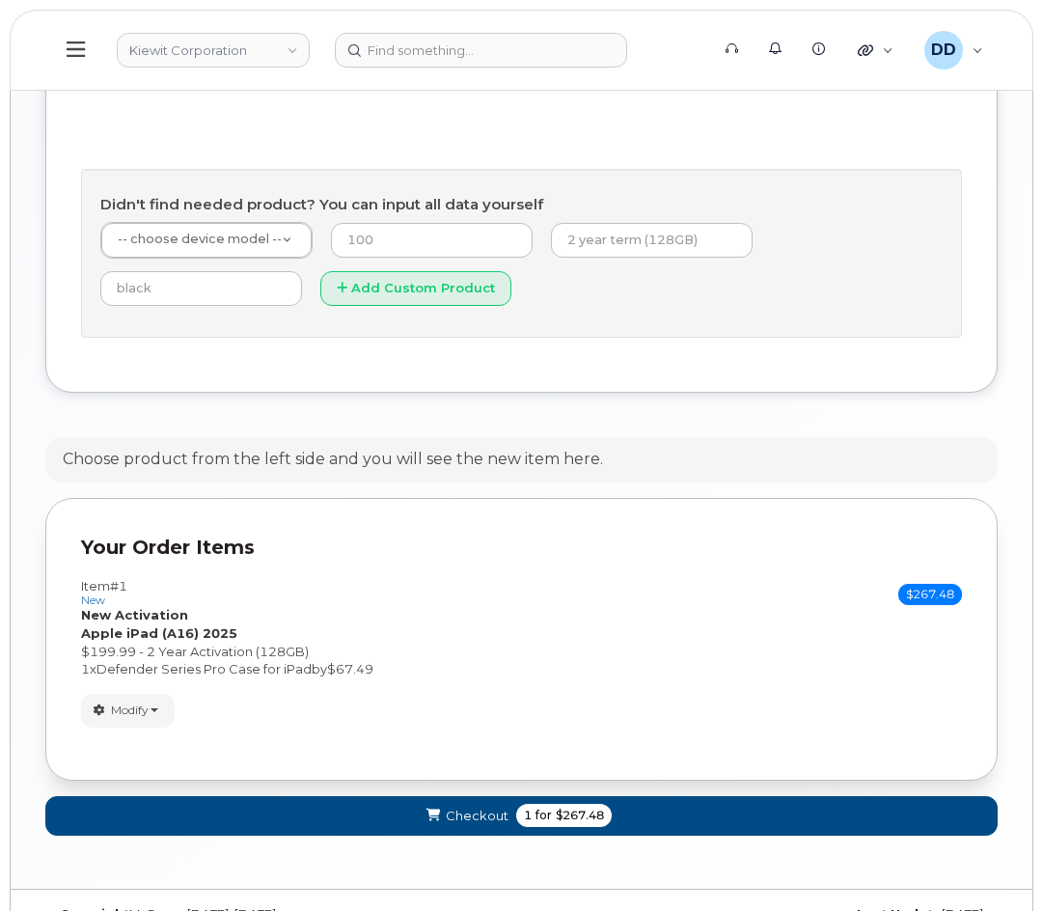
scroll to position [1086, 0]
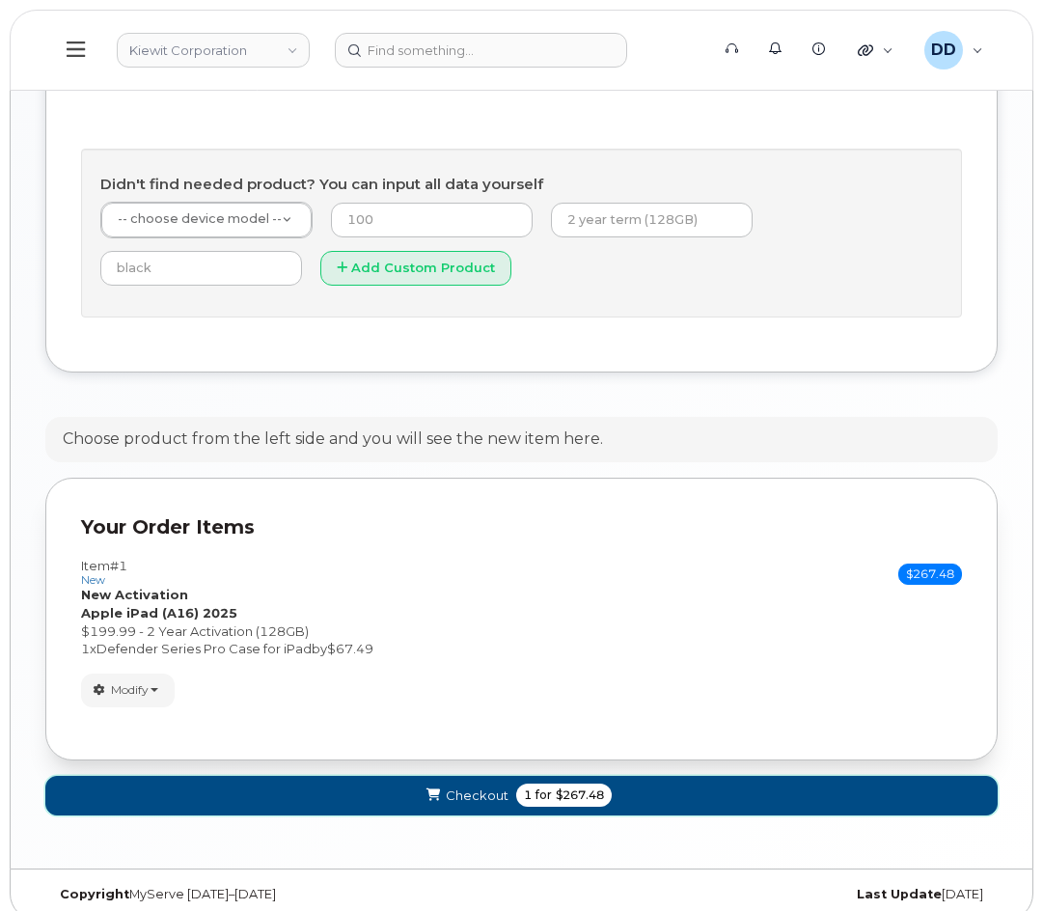
click at [472, 805] on span "Checkout" at bounding box center [477, 796] width 63 height 18
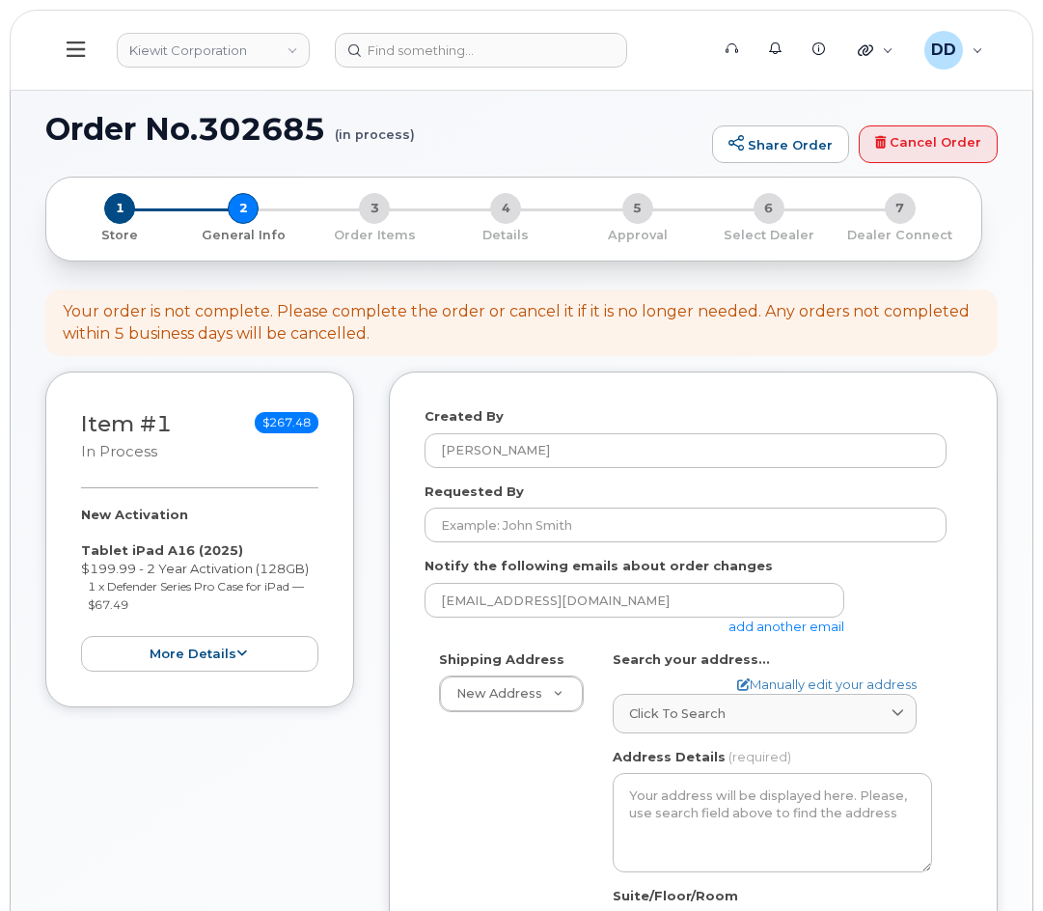
select select
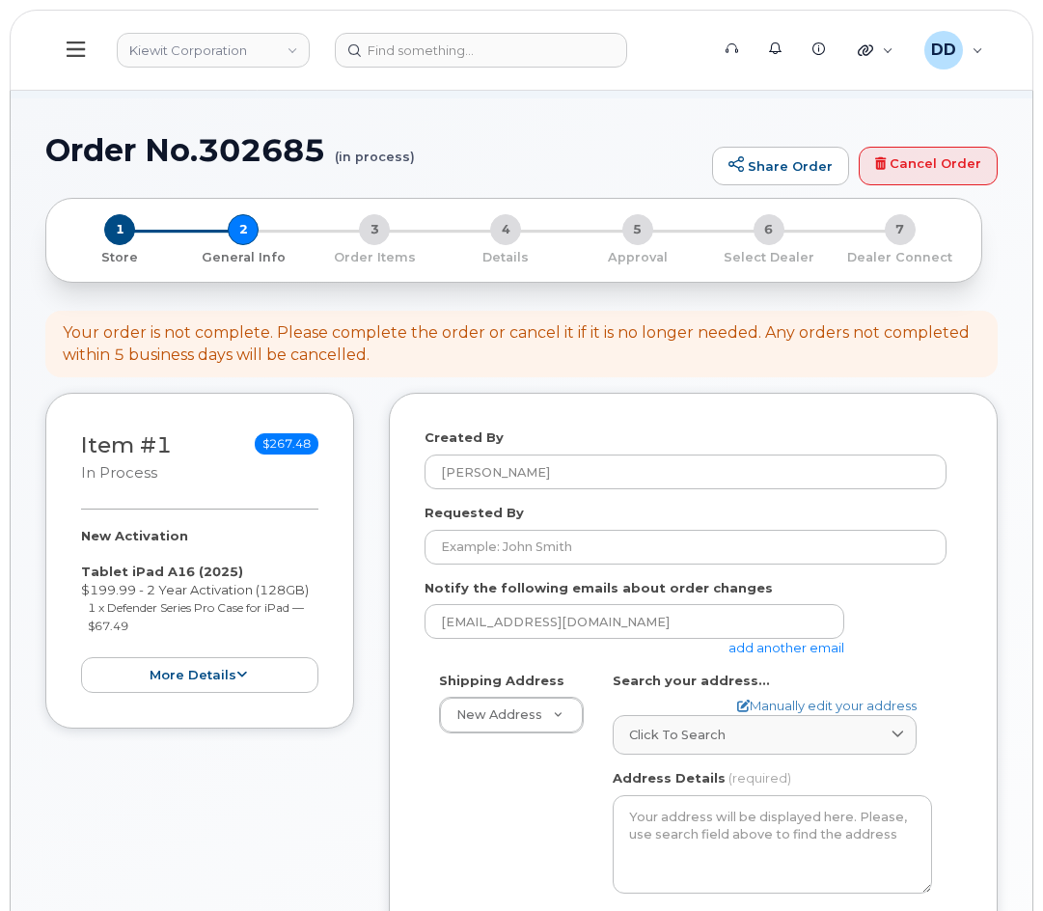
scroll to position [97, 0]
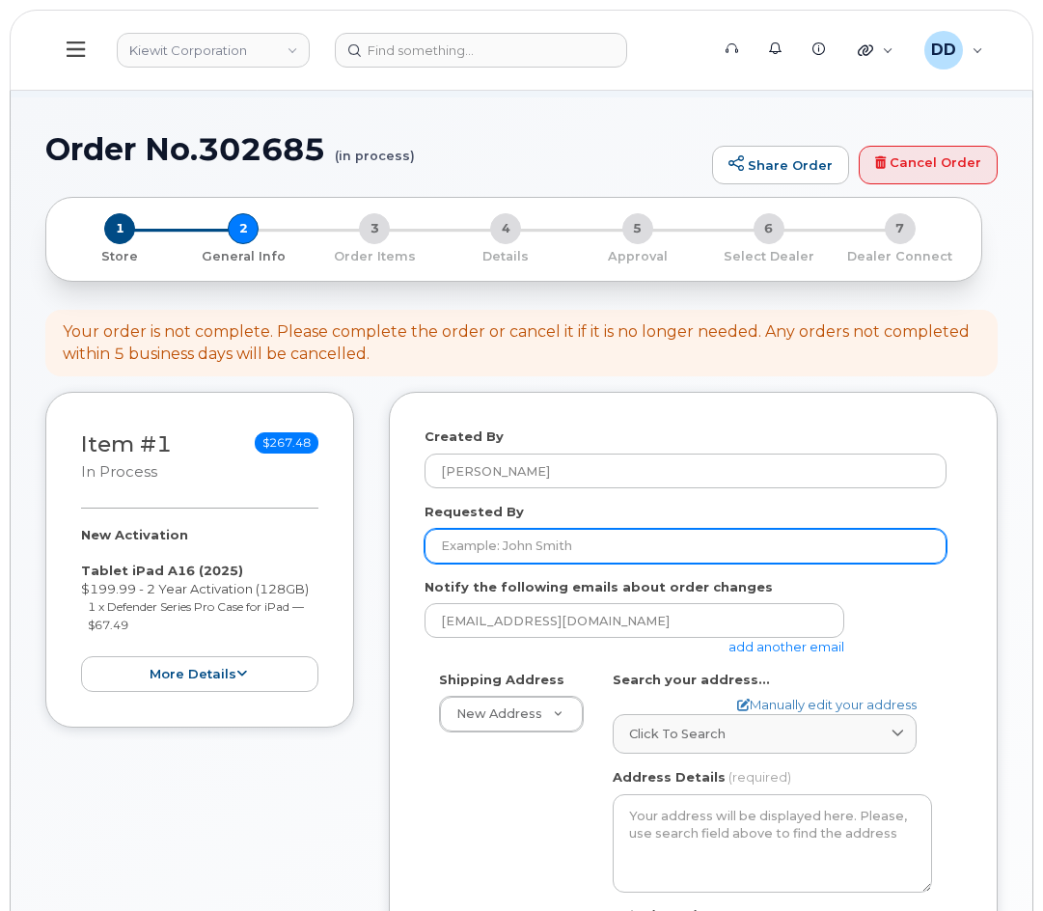
click at [609, 564] on input "Requested By" at bounding box center [686, 546] width 522 height 35
paste input "[PERSON_NAME]"
type input "[PERSON_NAME]"
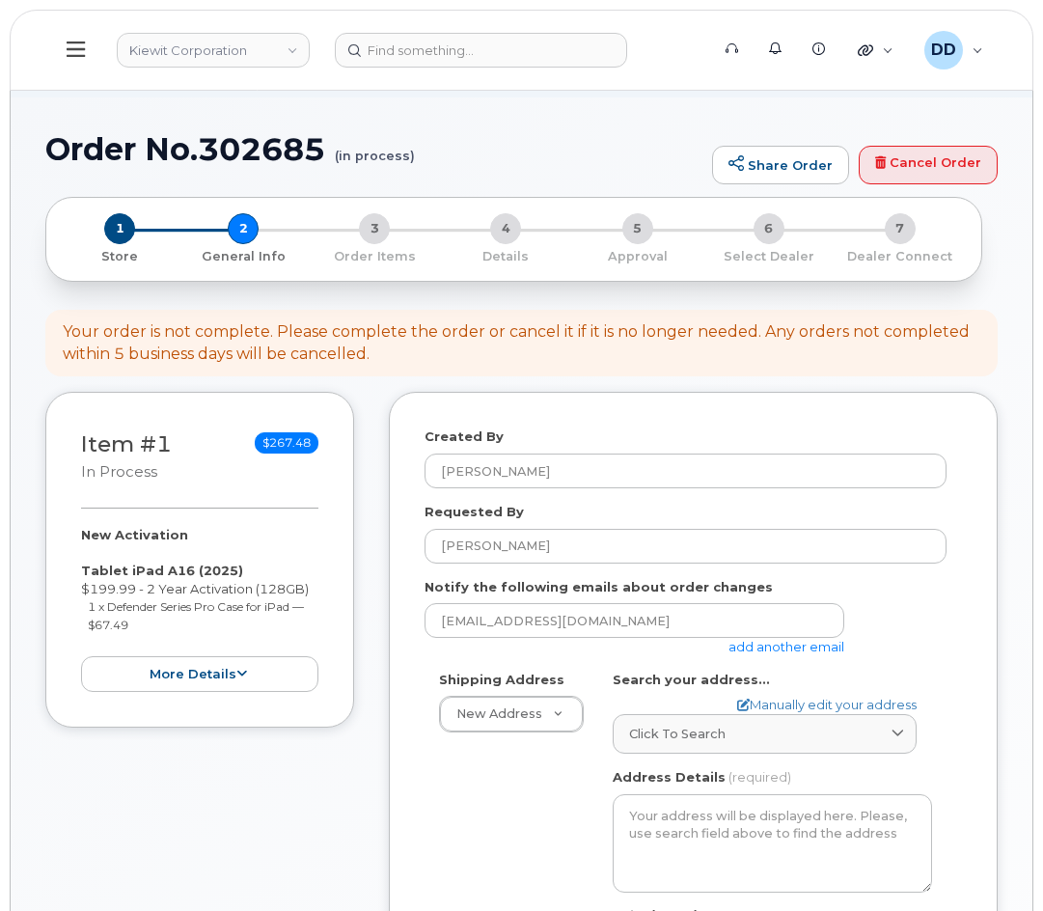
click at [527, 851] on div "Shipping Address New Address New Address AB Search your address... Manually edi…" at bounding box center [686, 901] width 522 height 461
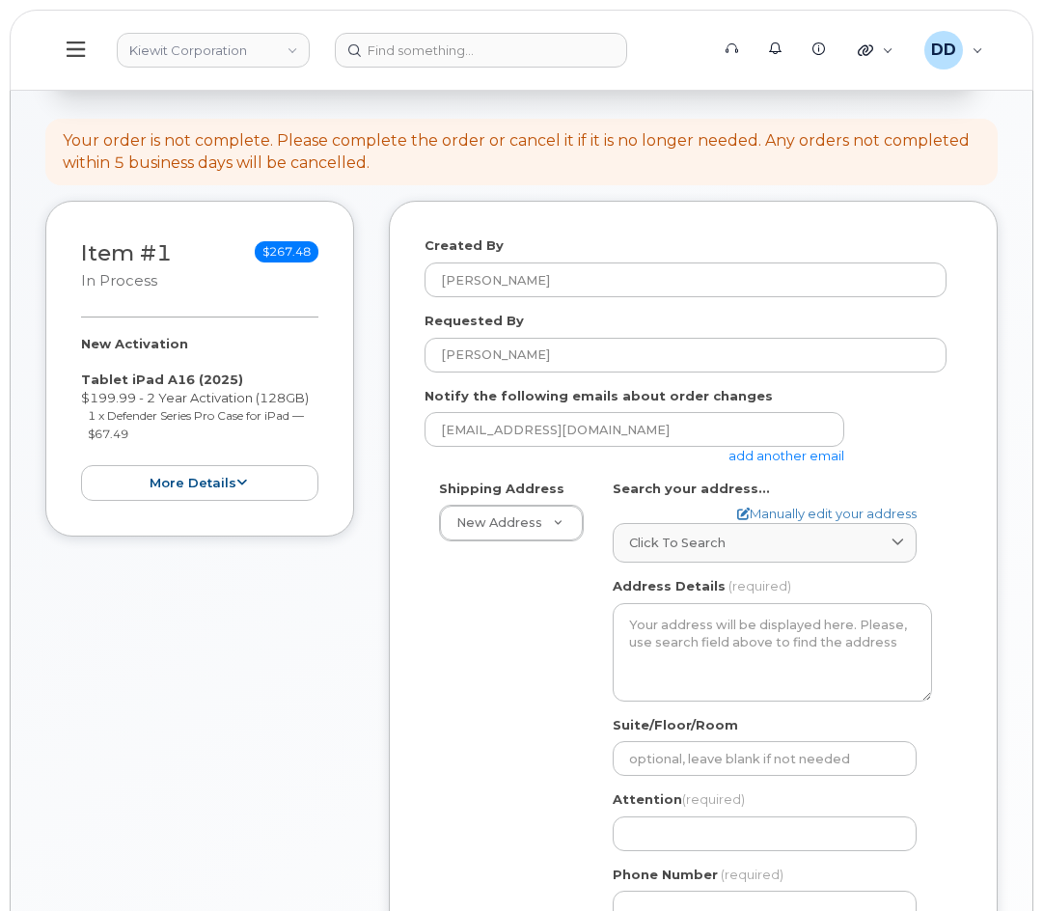
scroll to position [290, 0]
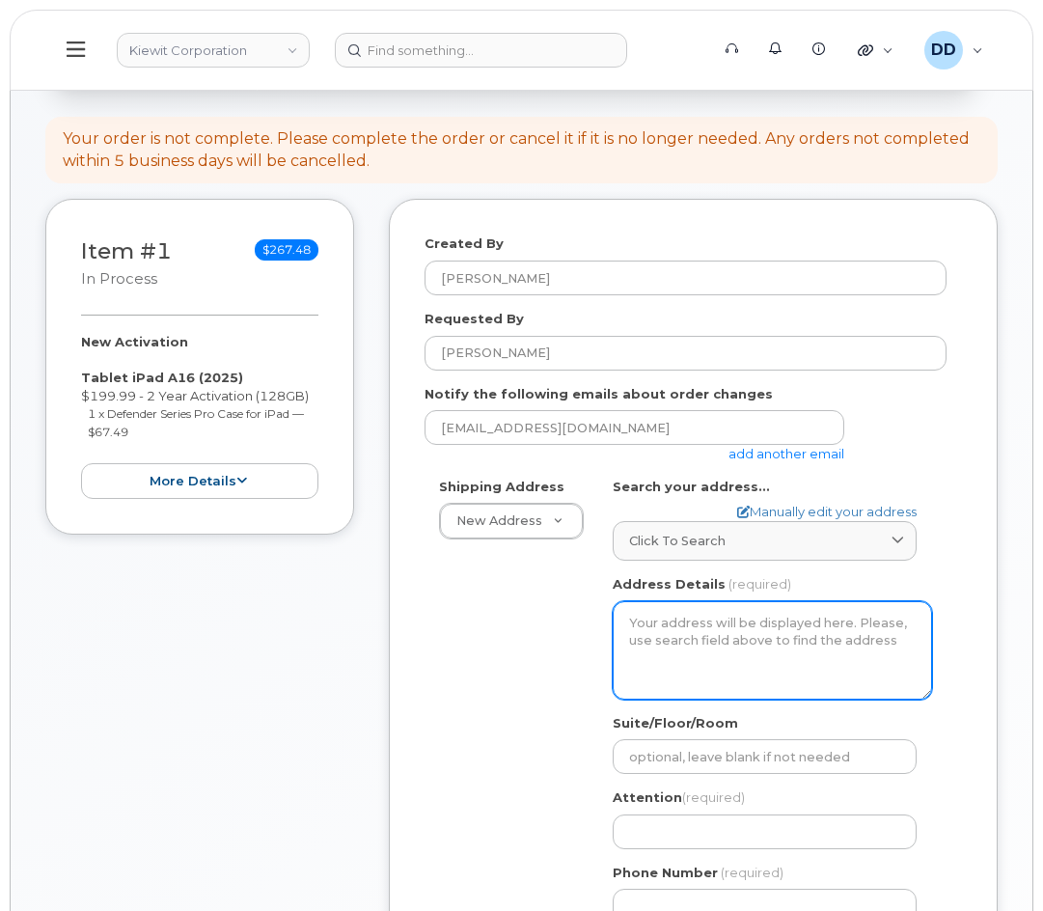
click at [737, 646] on textarea "Address Details" at bounding box center [772, 650] width 319 height 98
click at [637, 647] on textarea "Address Details" at bounding box center [772, 650] width 319 height 98
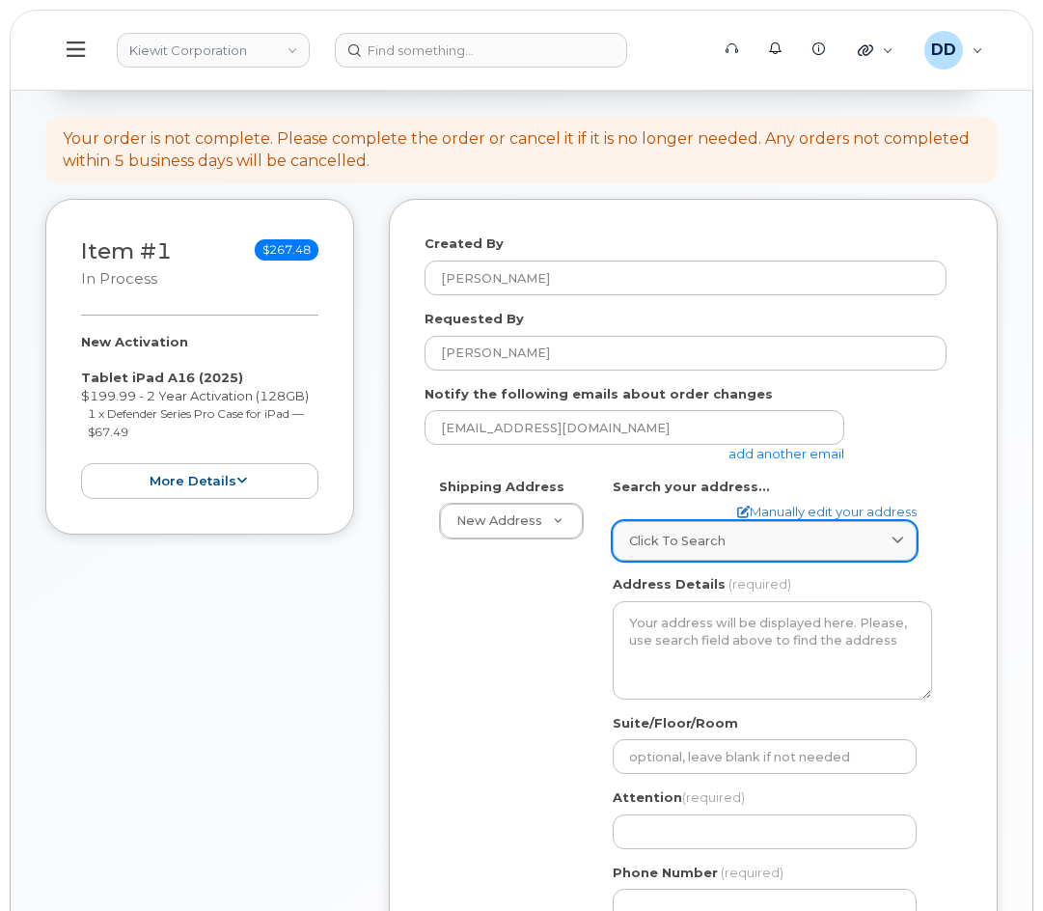
click at [679, 550] on span "Click to search" at bounding box center [677, 541] width 97 height 18
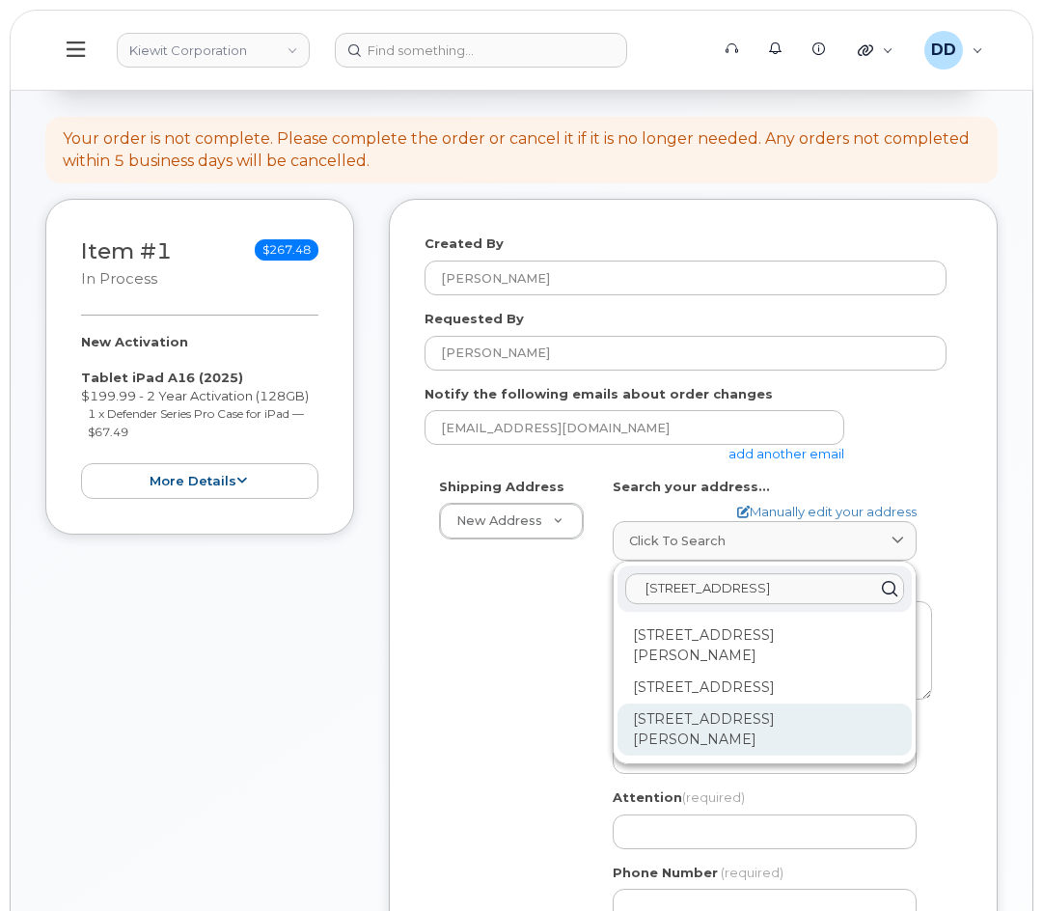
type input "[STREET_ADDRESS]"
click at [799, 756] on div "[STREET_ADDRESS][PERSON_NAME]" at bounding box center [765, 730] width 294 height 52
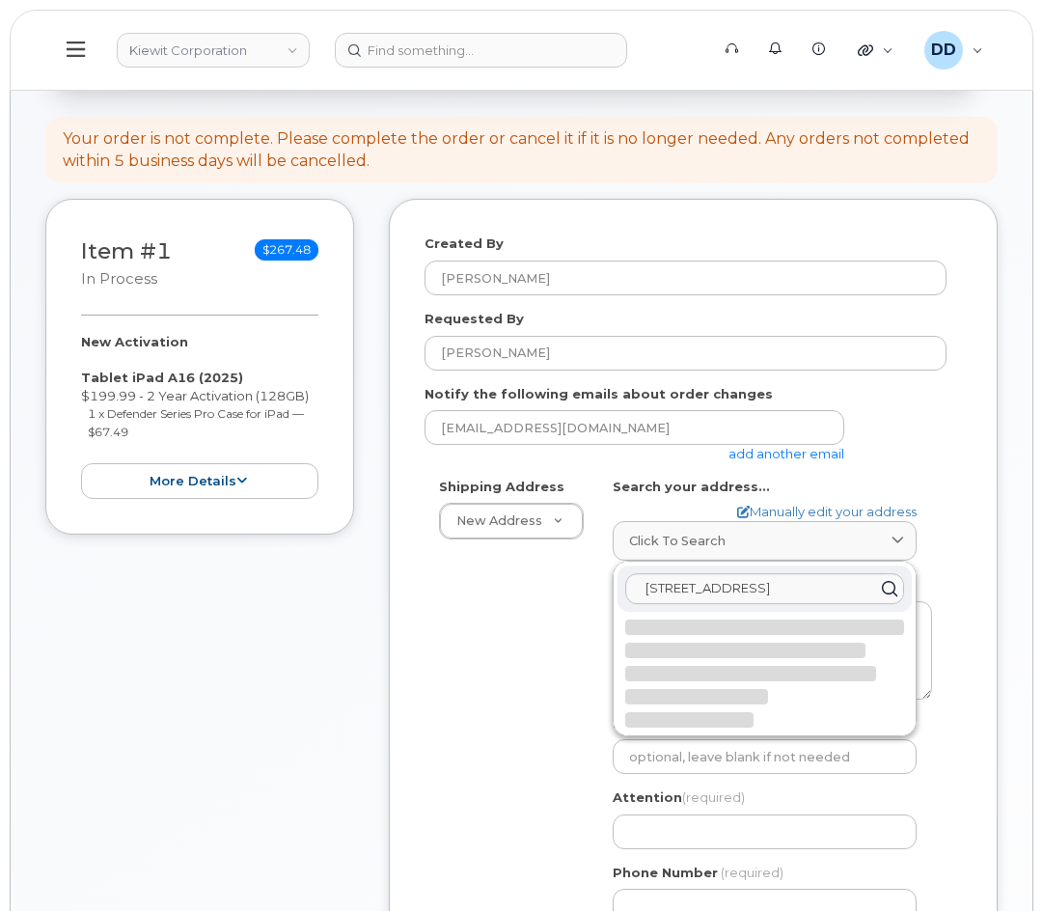
select select
type textarea "[STREET_ADDRESS][PERSON_NAME]"
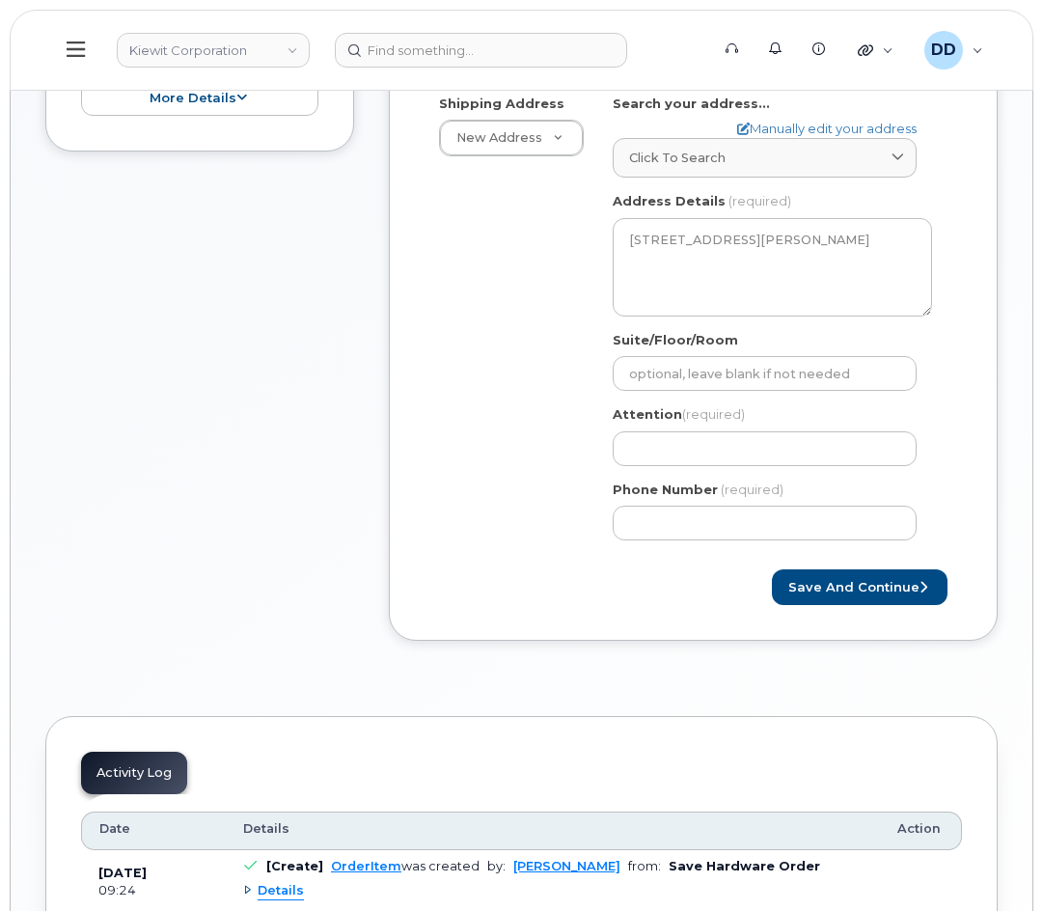
scroll to position [676, 0]
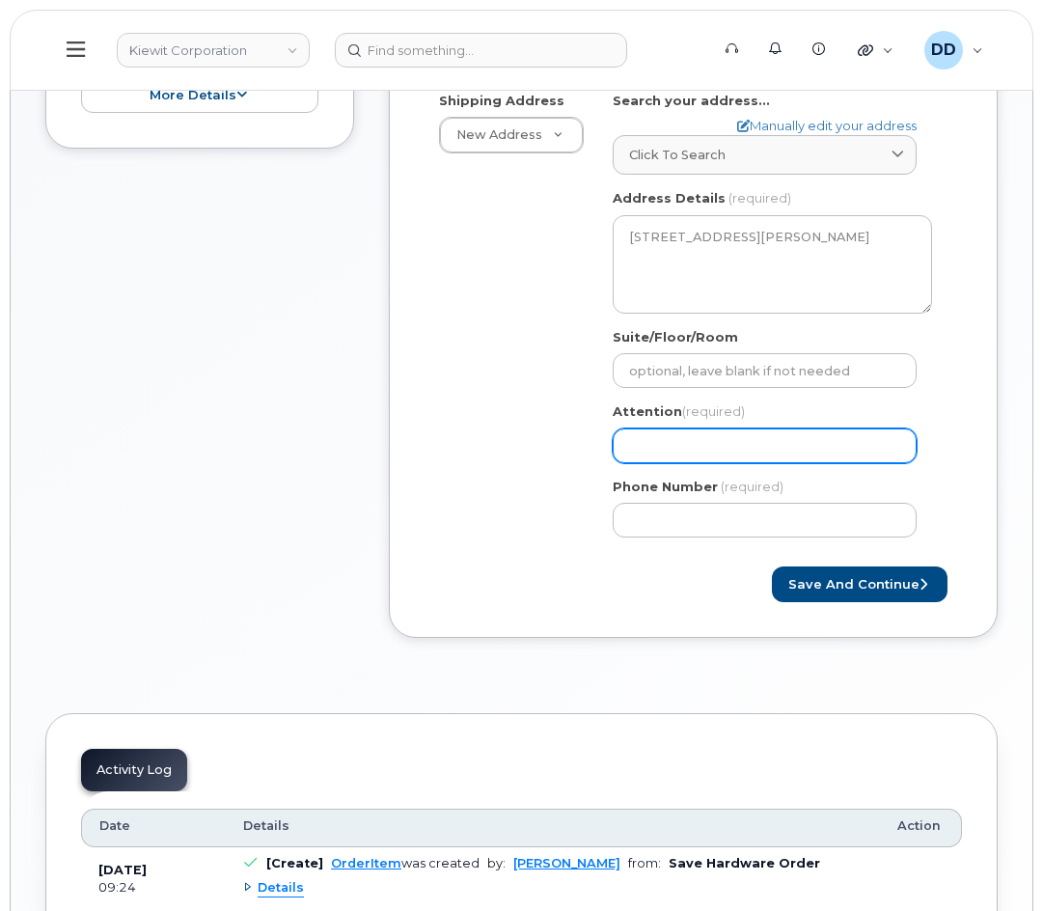
click at [686, 454] on input "Attention (required)" at bounding box center [765, 446] width 304 height 35
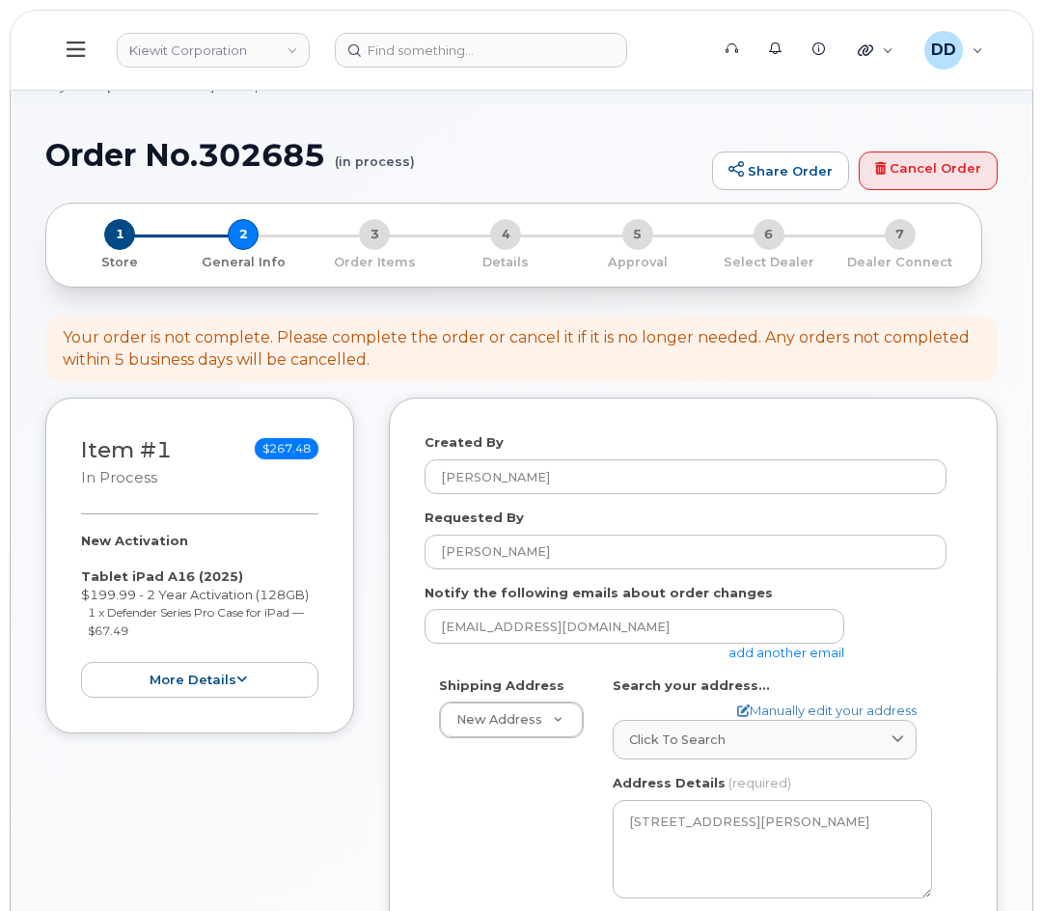
scroll to position [67, 0]
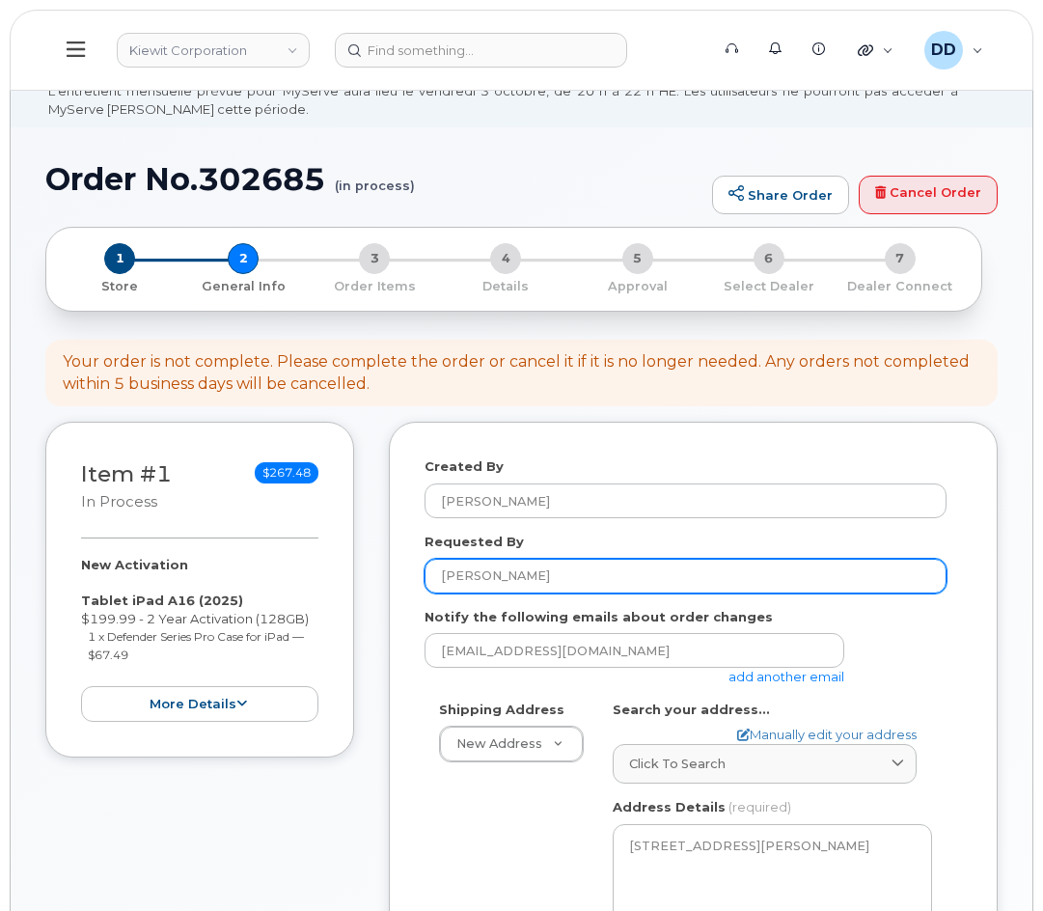
drag, startPoint x: 563, startPoint y: 597, endPoint x: 355, endPoint y: 596, distance: 207.5
click at [355, 596] on div "Item #1 in process $267.48 New Activation Tablet iPad A16 (2025) $199.99 - 2 Ye…" at bounding box center [521, 849] width 953 height 854
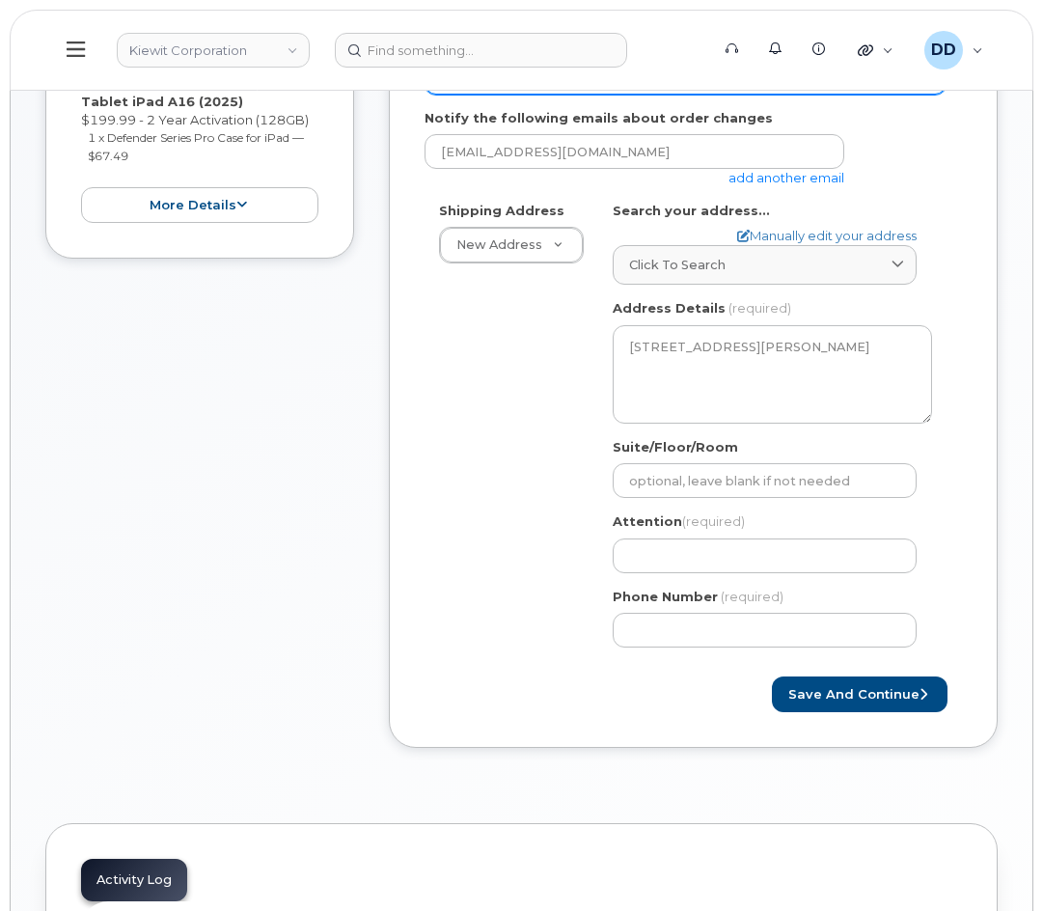
scroll to position [572, 0]
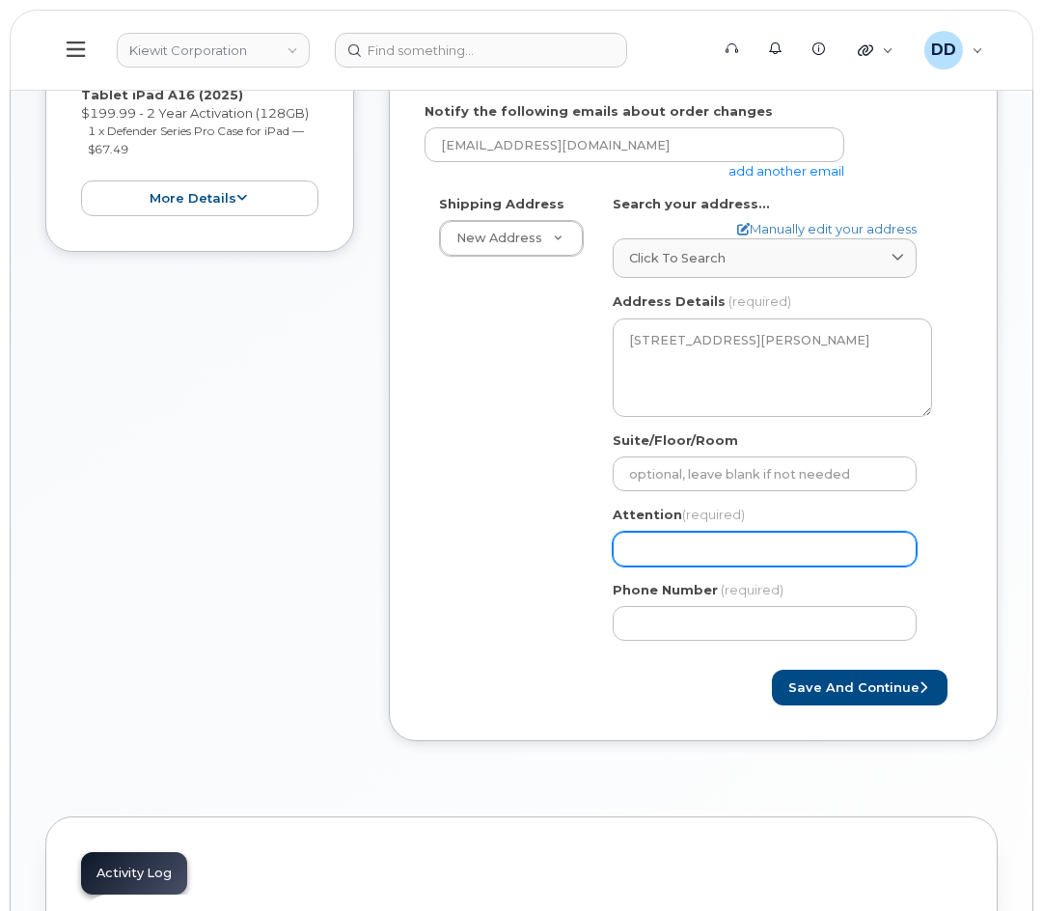
click at [680, 561] on input "Attention (required)" at bounding box center [765, 549] width 304 height 35
paste input "[PERSON_NAME]"
select select
type input "[PERSON_NAME]"
click at [514, 695] on div "Save and Continue" at bounding box center [694, 688] width 538 height 36
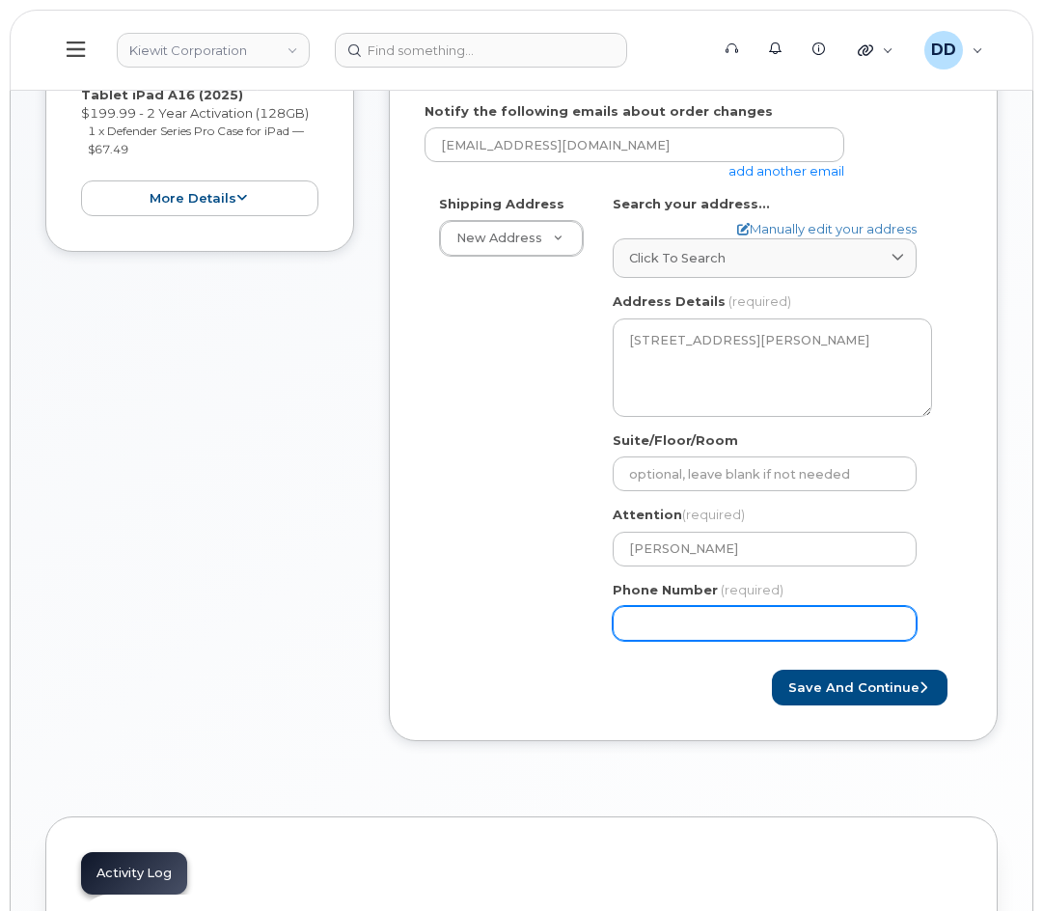
click at [661, 641] on input "Phone Number" at bounding box center [765, 623] width 304 height 35
click at [755, 640] on input "Phone Number" at bounding box center [765, 623] width 304 height 35
paste input "4806981354"
select select
type input "4806981354"
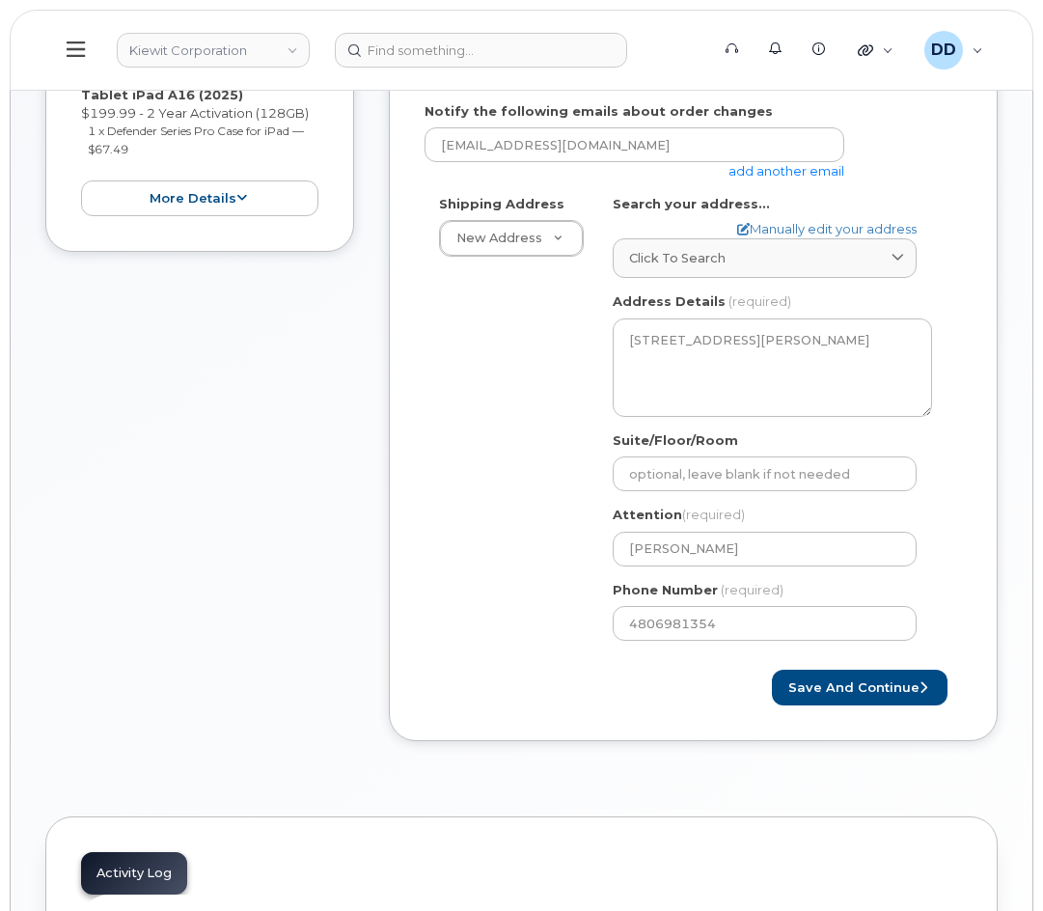
click at [548, 692] on div "Save and Continue" at bounding box center [694, 688] width 538 height 36
click at [884, 706] on button "Save and Continue" at bounding box center [860, 688] width 176 height 36
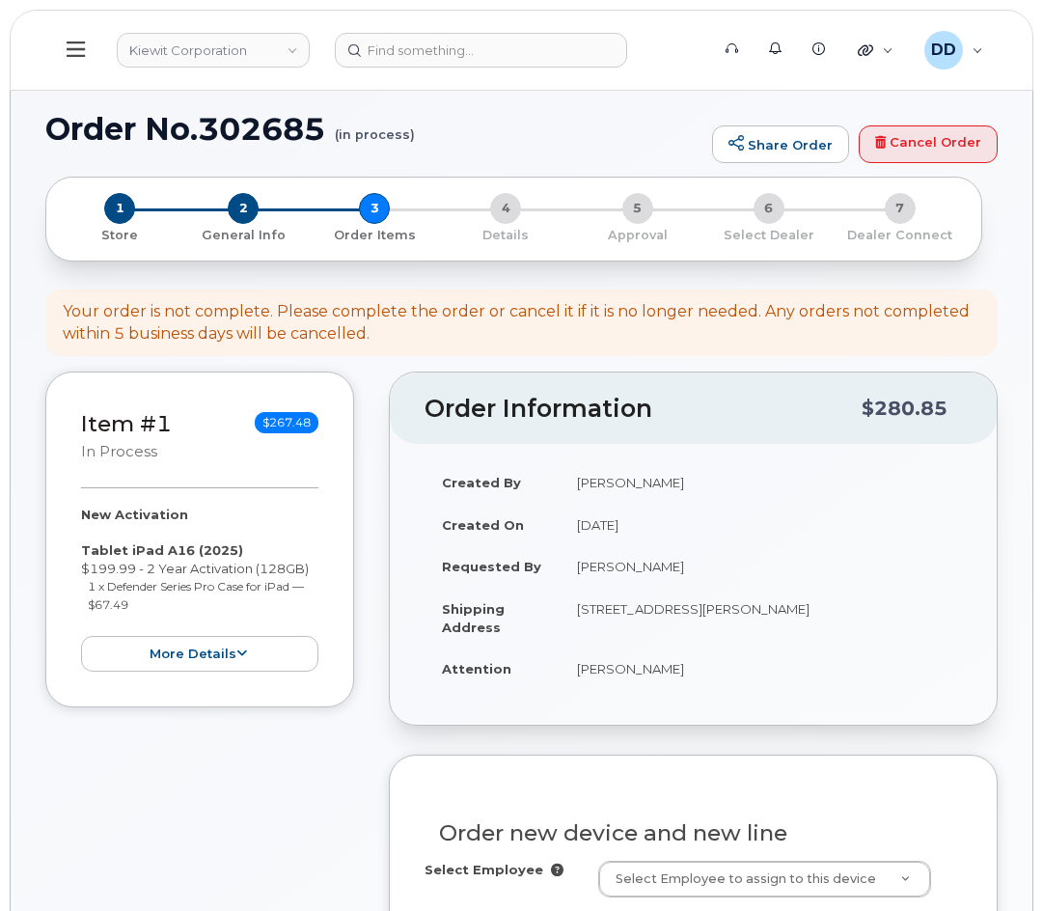
select select
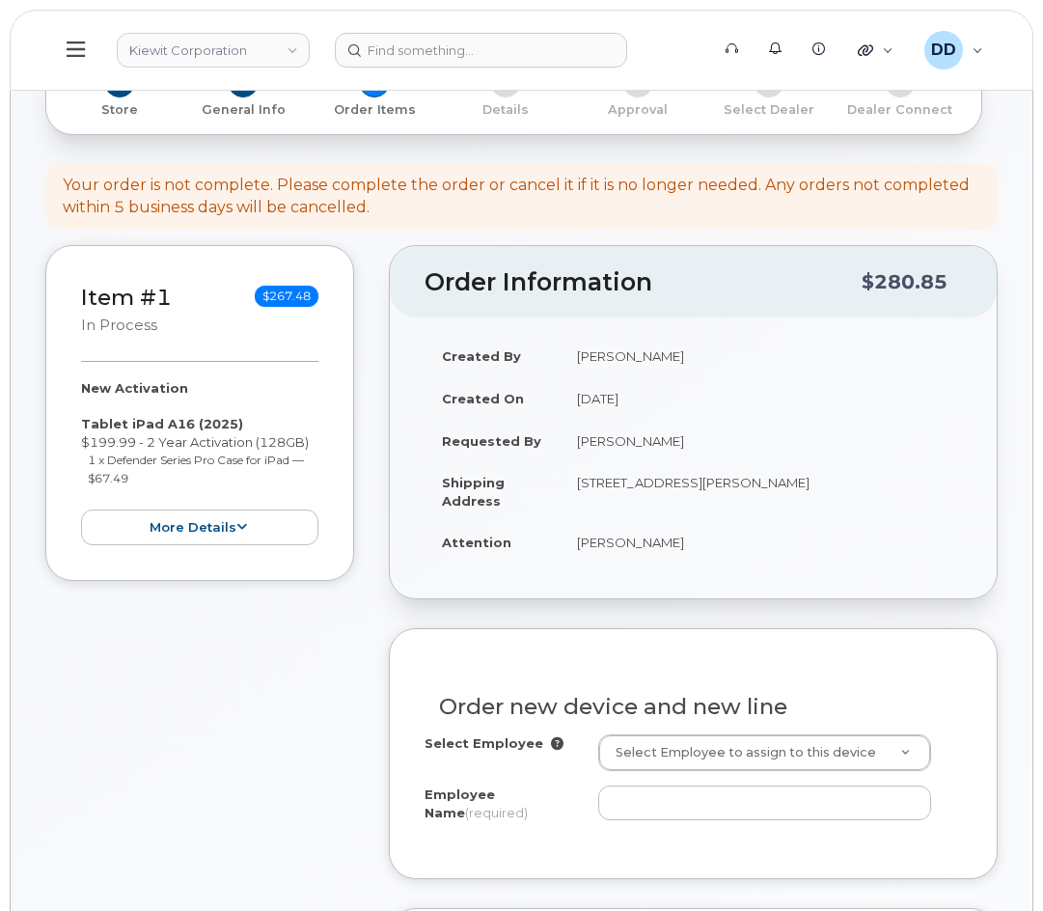
scroll to position [329, 0]
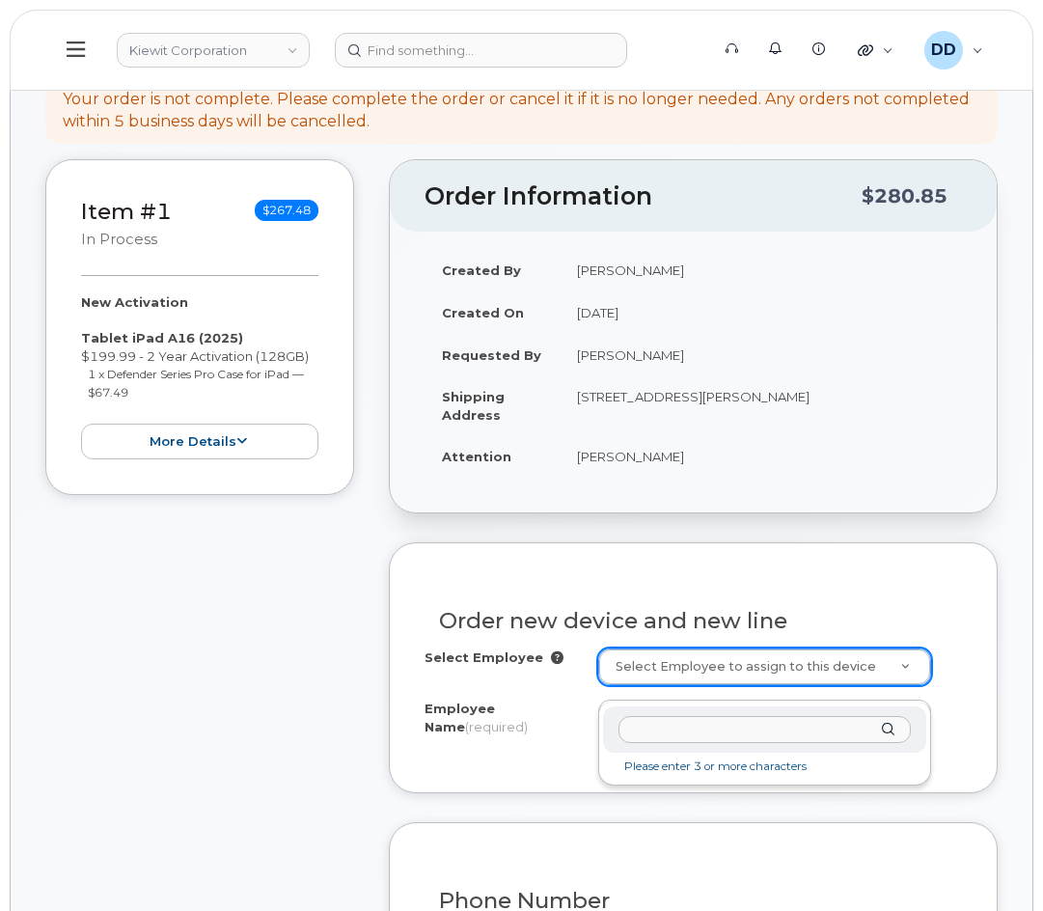
click at [763, 734] on input "text" at bounding box center [765, 730] width 292 height 28
paste input "[PERSON_NAME]"
type input "[PERSON_NAME]"
paste input "[PERSON_NAME]"
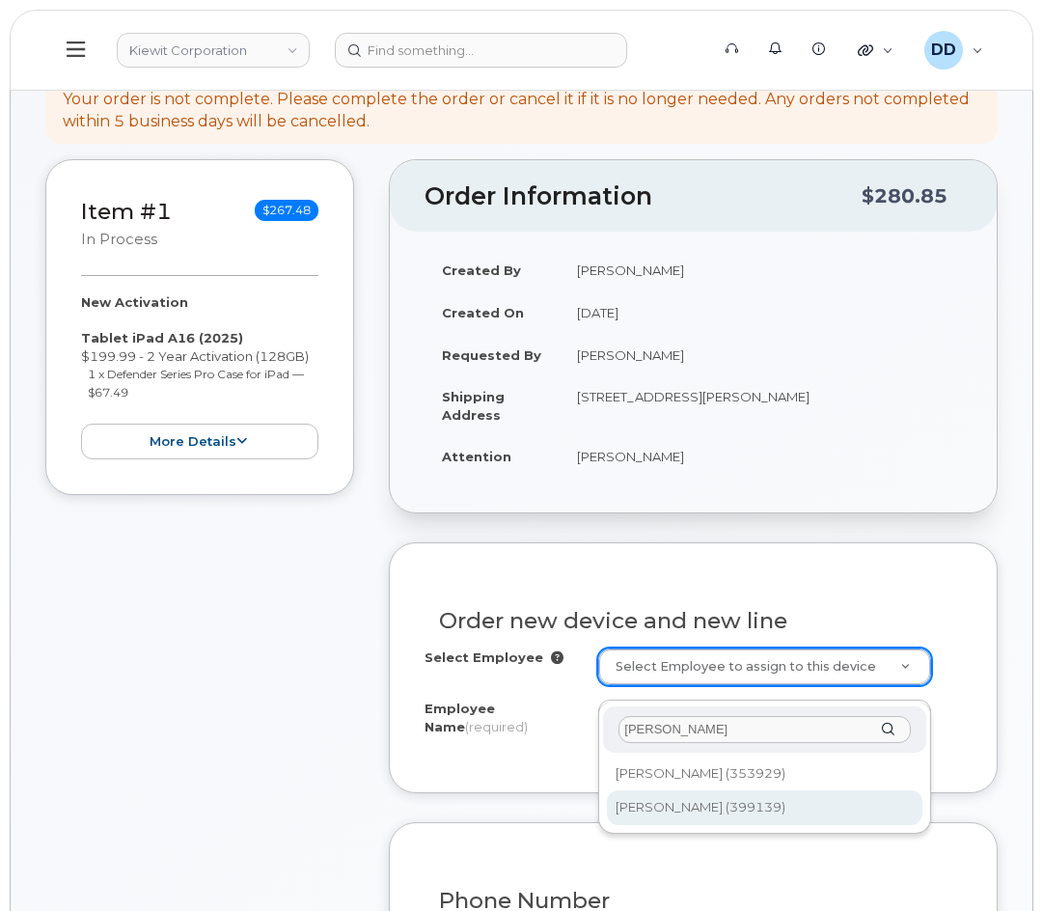
type input "[PERSON_NAME]"
type input "2227659"
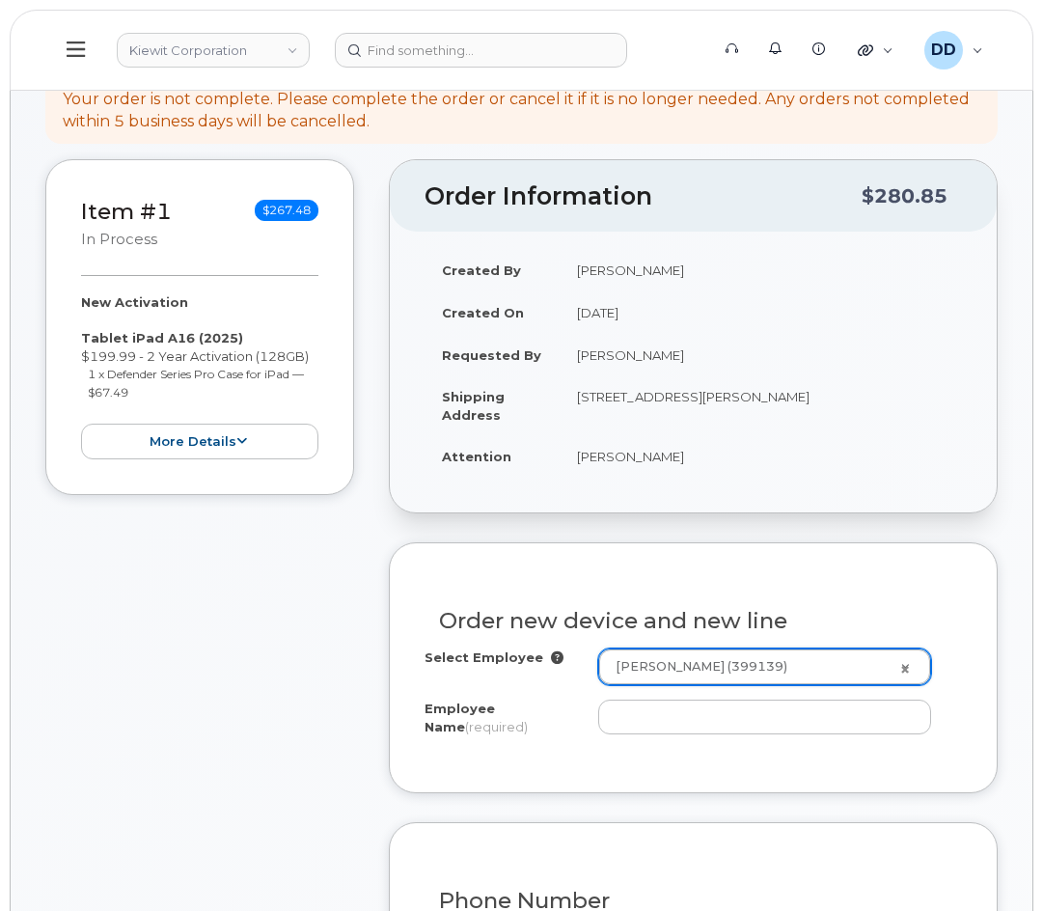
type input "[PERSON_NAME]"
type input "1750 Power Plant Rd"
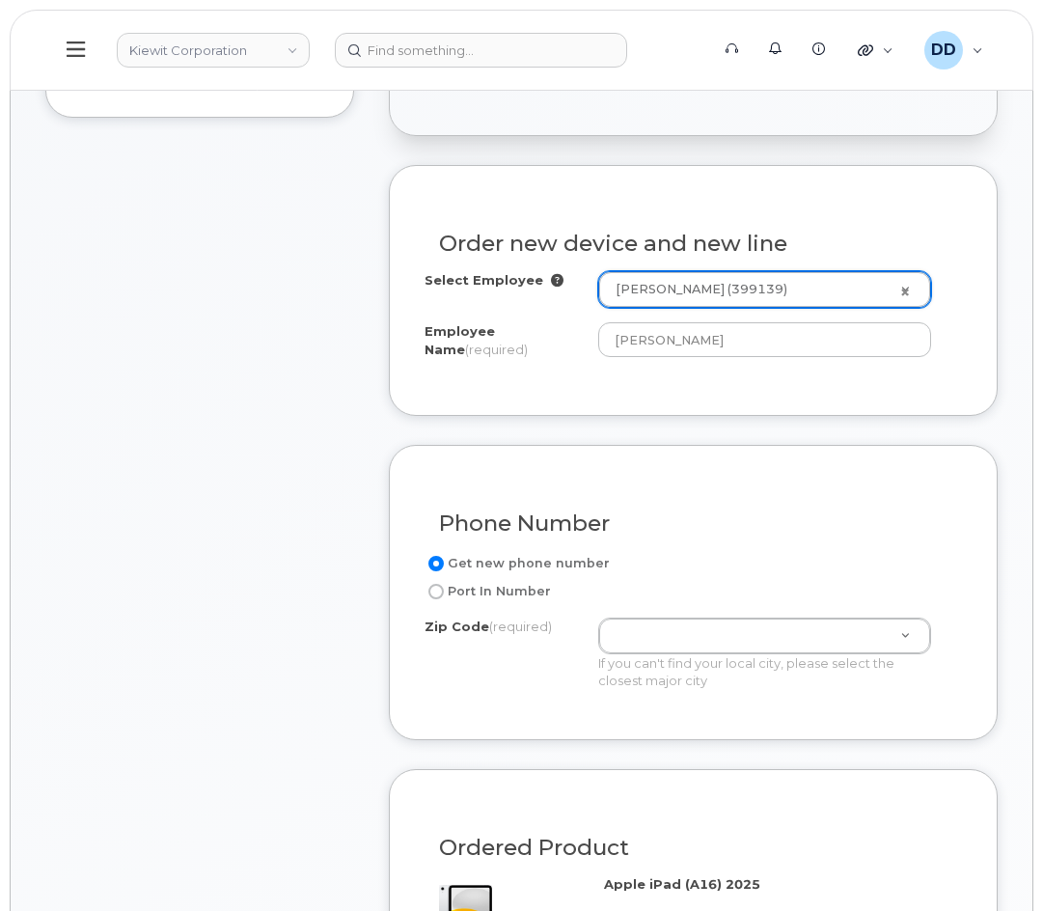
scroll to position [715, 0]
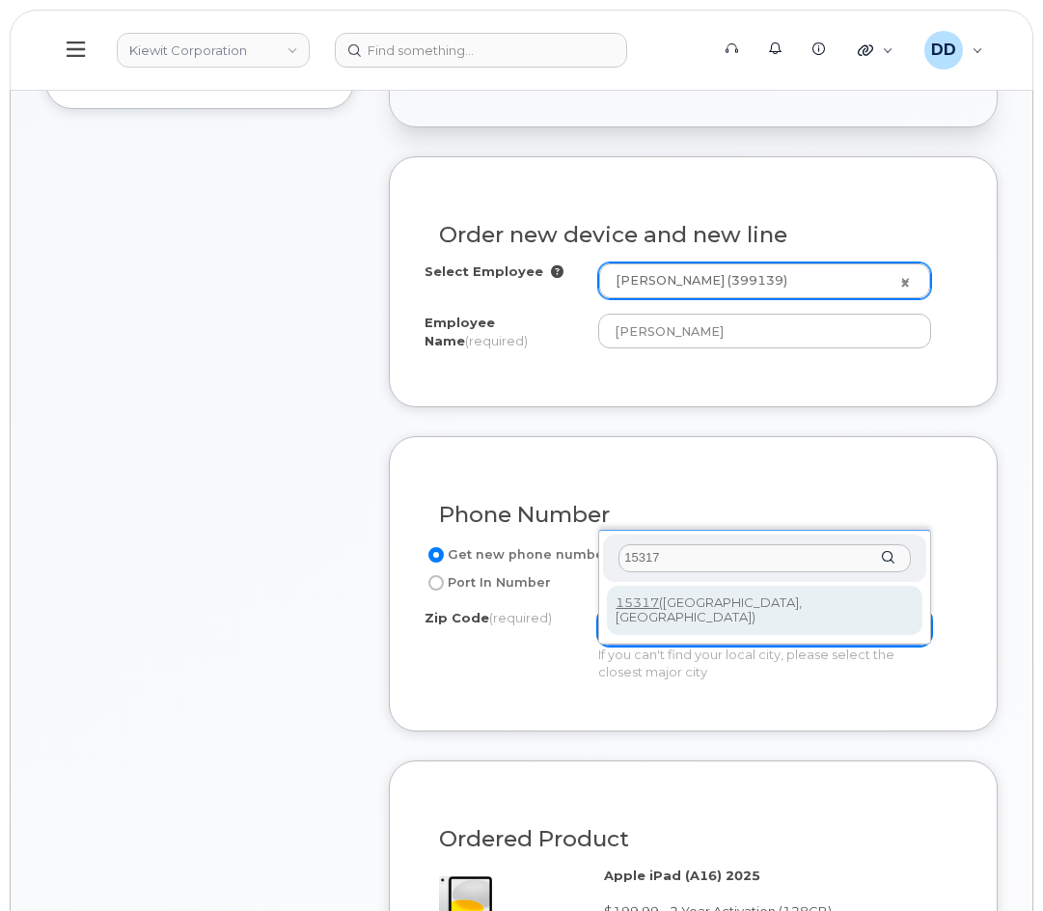
type input "15317"
type input "15317 (Canonsburg, PA)"
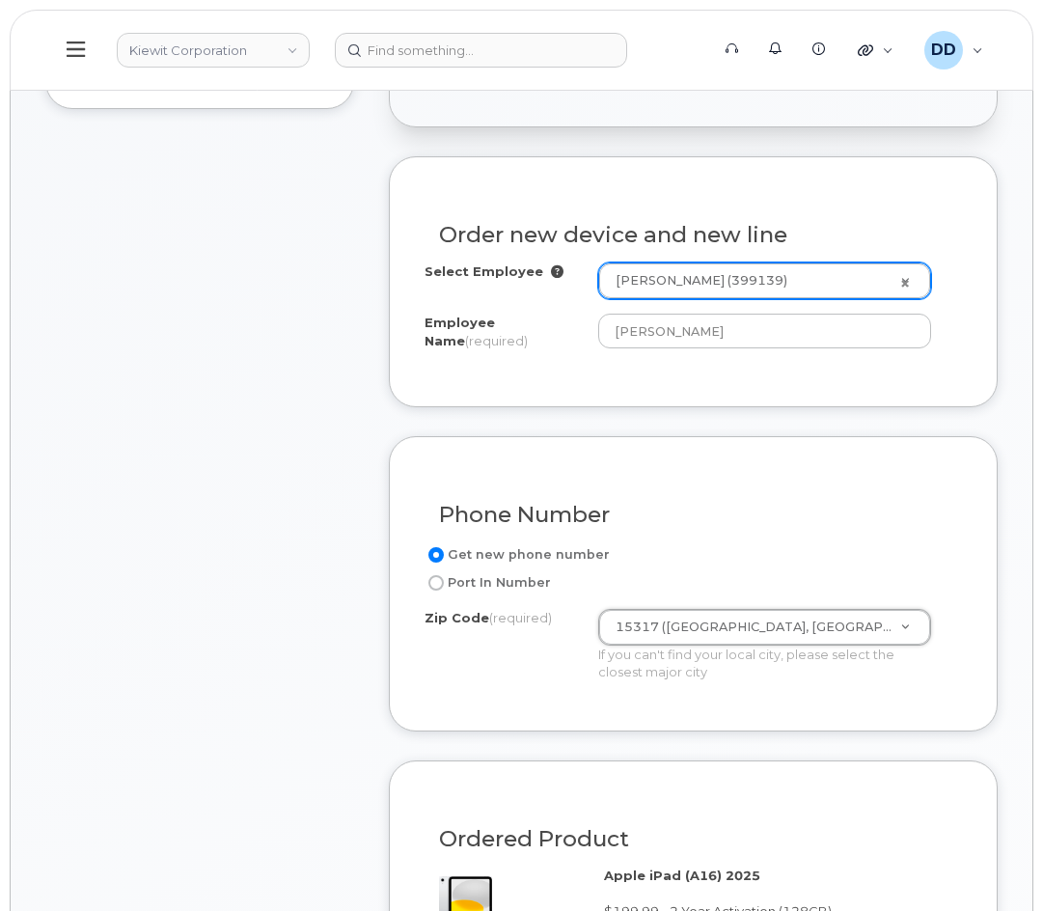
click at [961, 570] on div "Get new phone number Port In Number" at bounding box center [694, 568] width 538 height 51
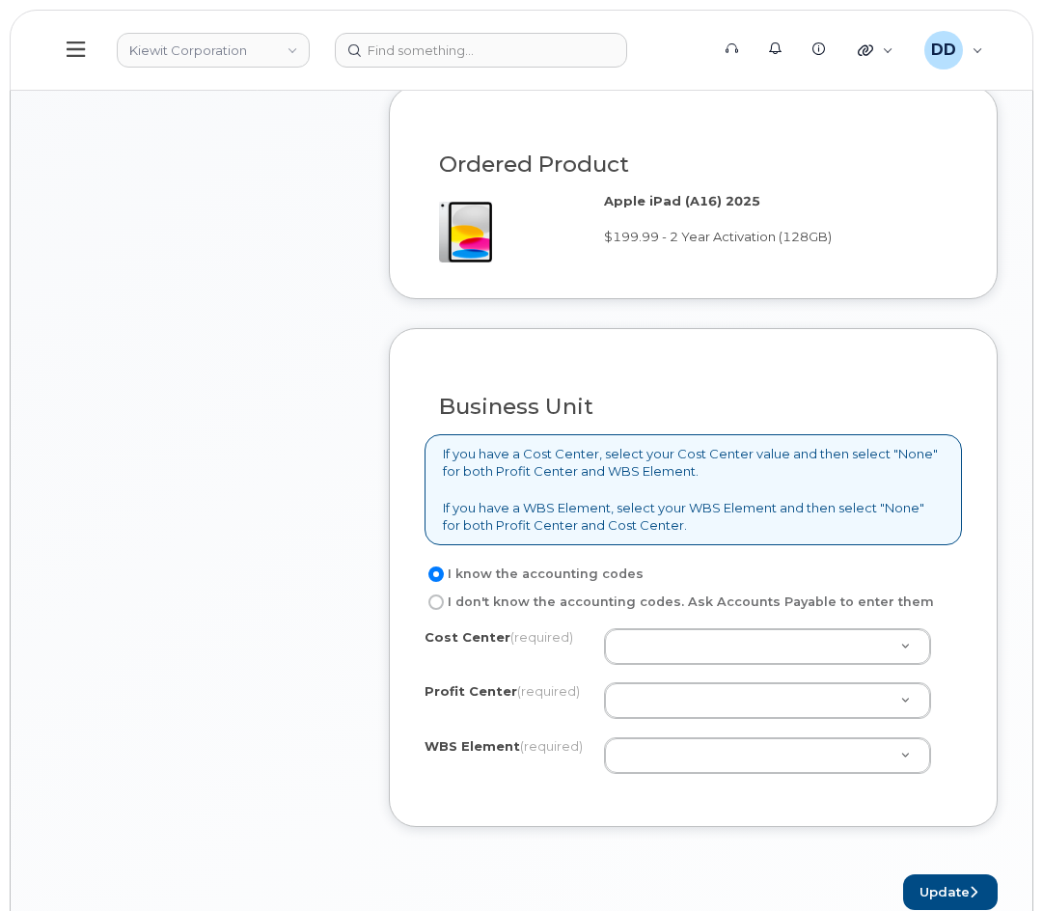
scroll to position [1391, 0]
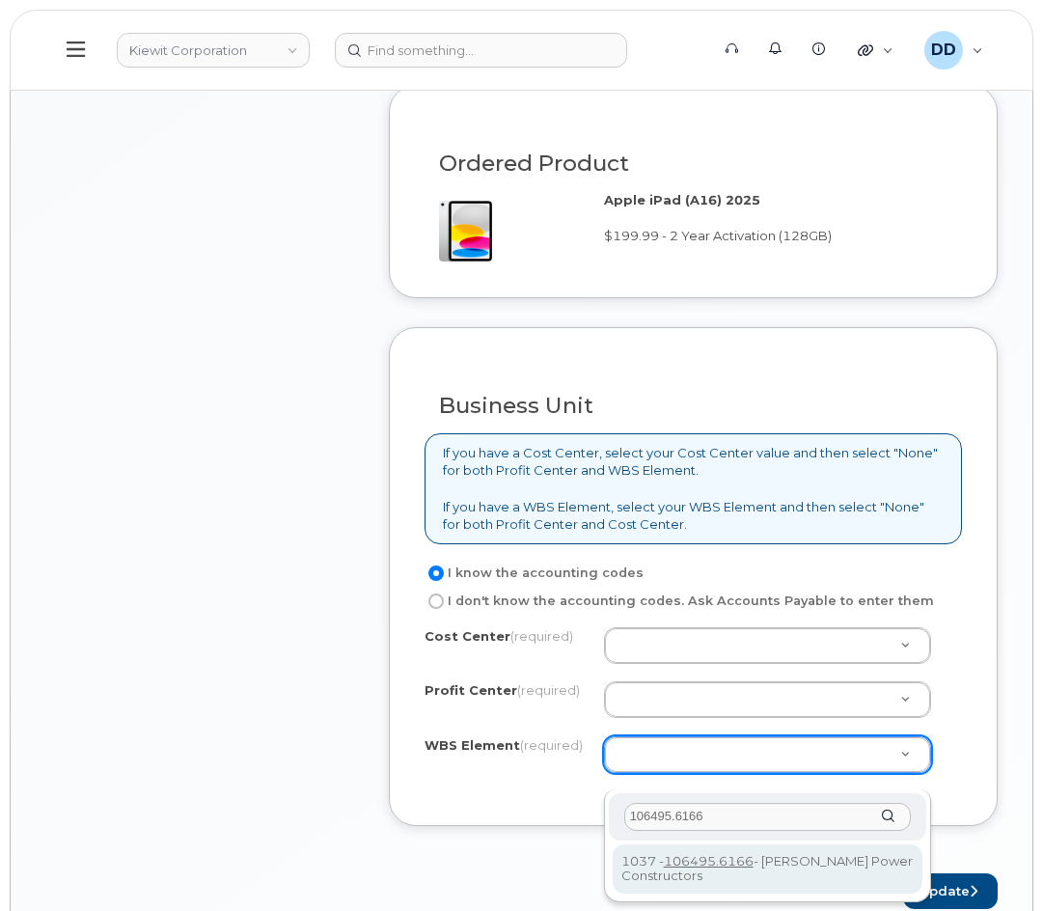
type input "106495.6166"
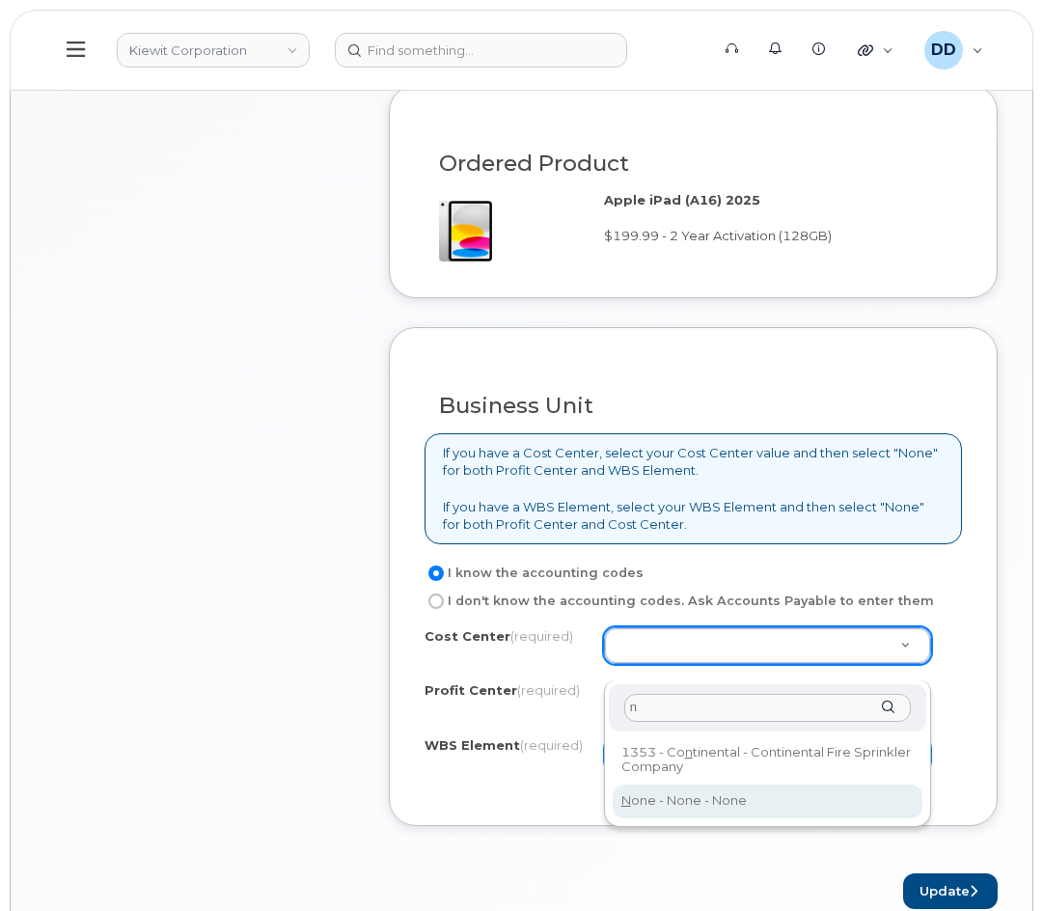
type input "n"
type input "None"
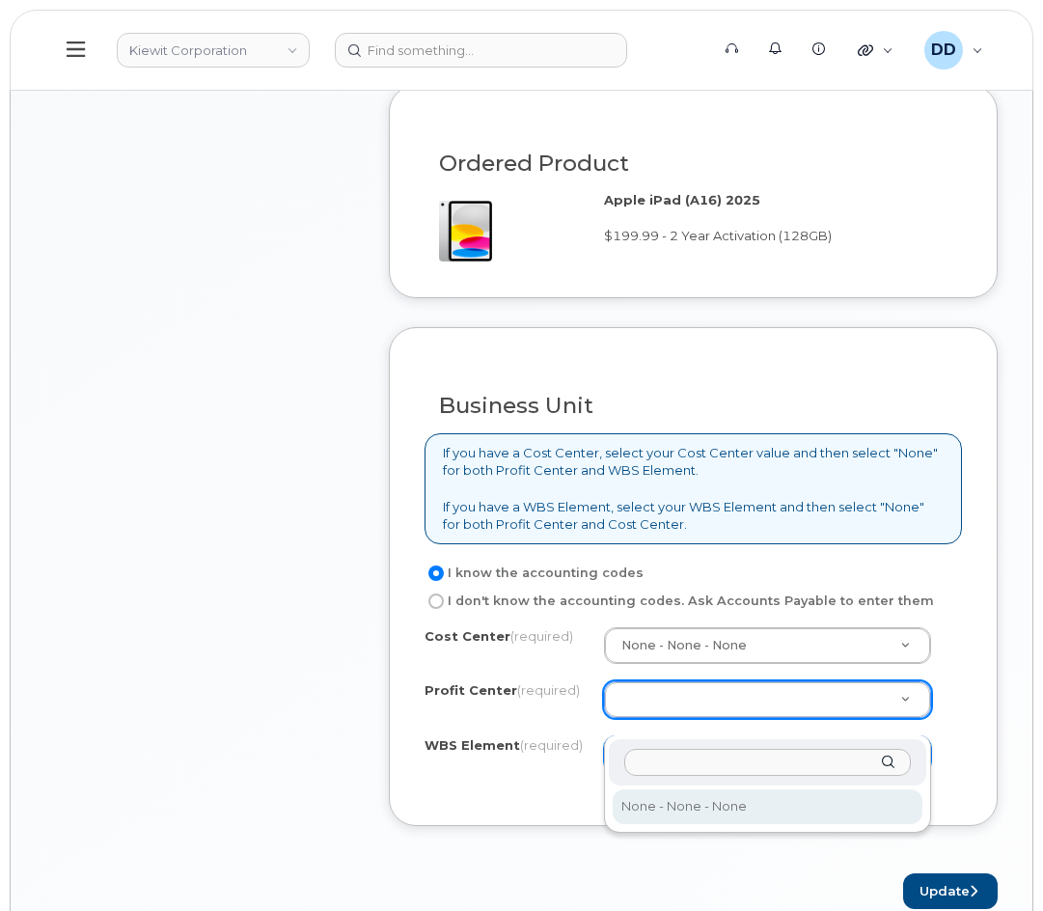
select select "None"
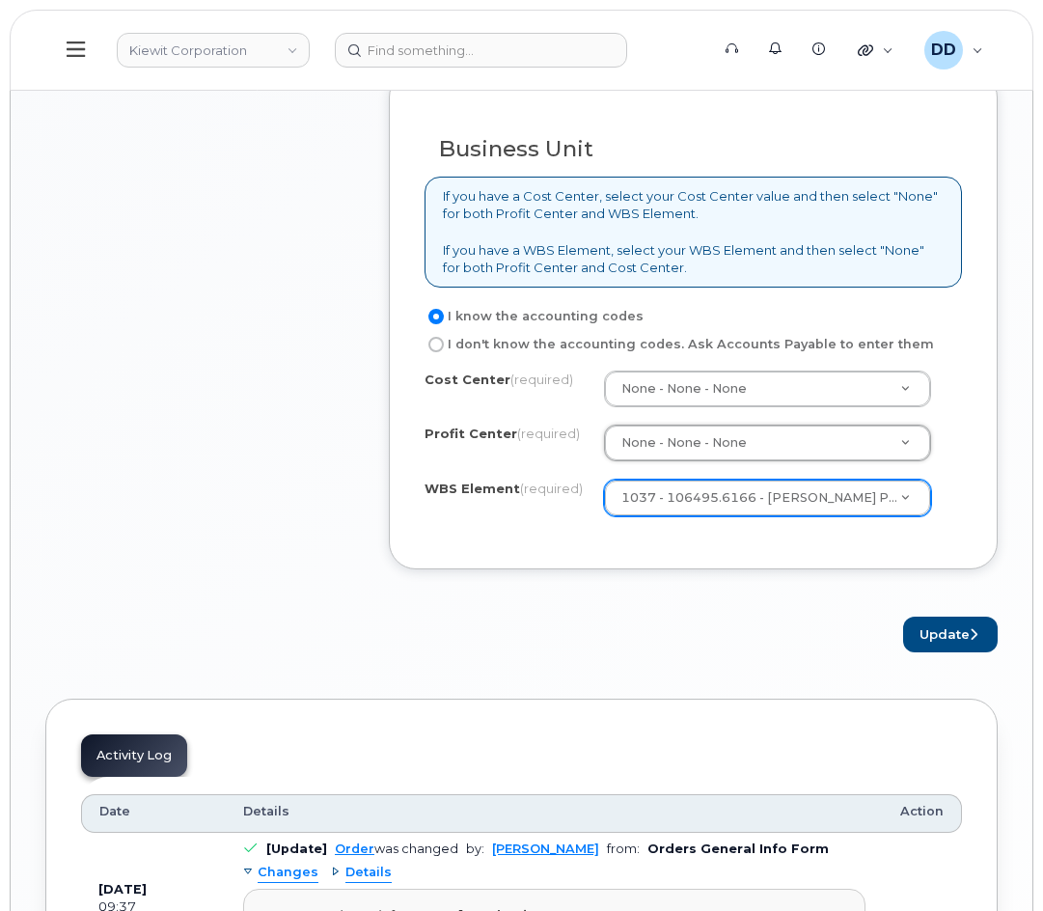
scroll to position [1650, 0]
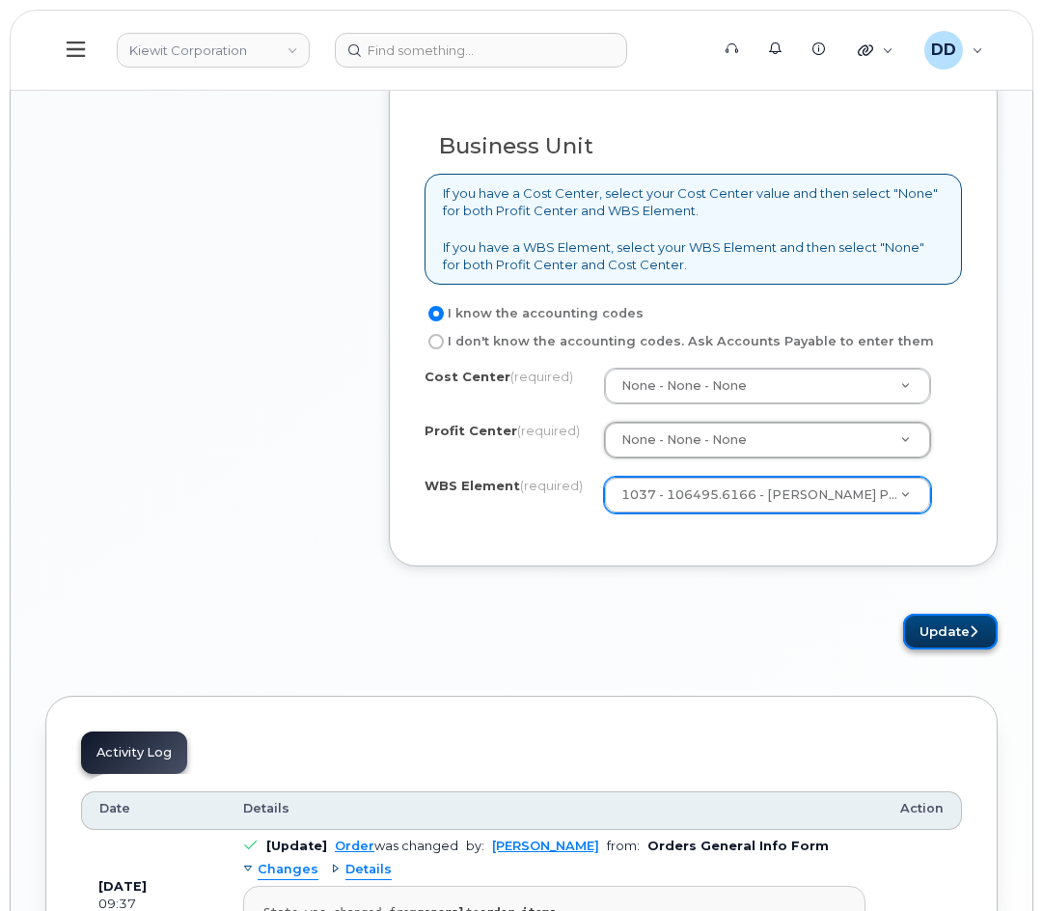
click at [949, 645] on button "Update" at bounding box center [950, 632] width 95 height 36
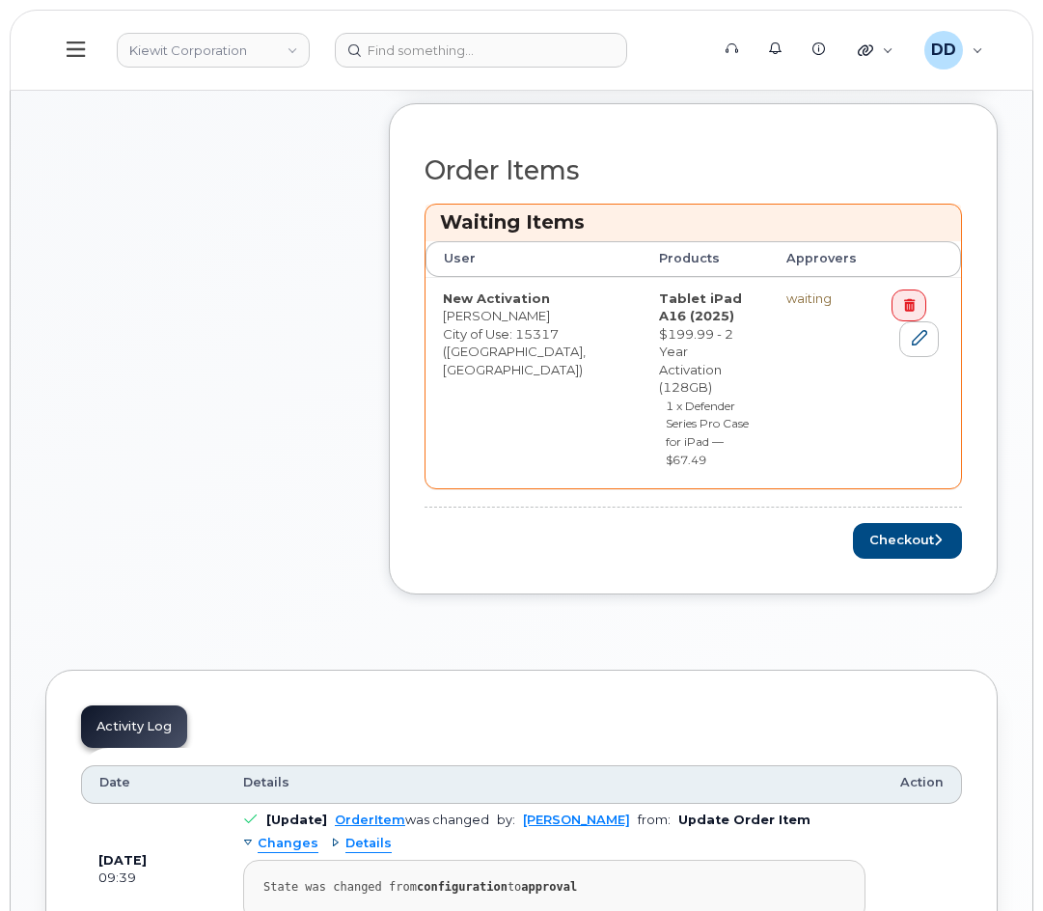
scroll to position [863, 0]
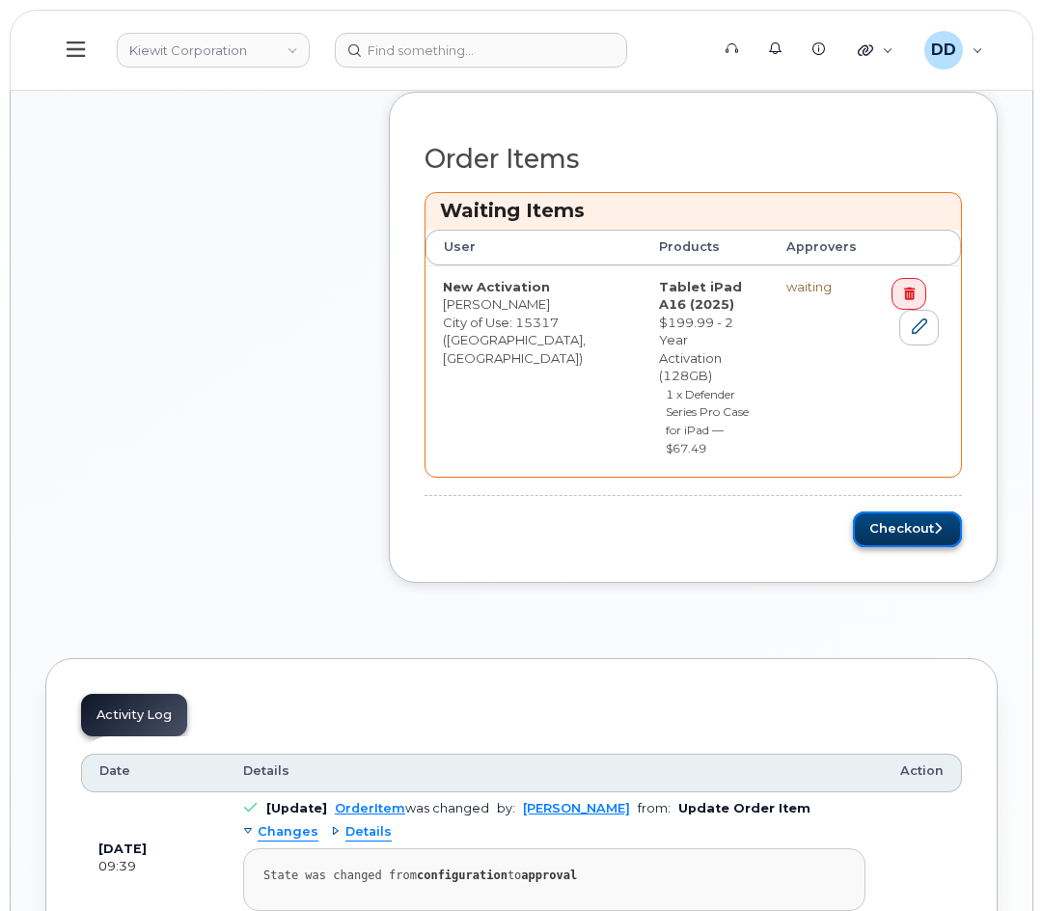
click at [916, 512] on button "Checkout" at bounding box center [907, 530] width 109 height 36
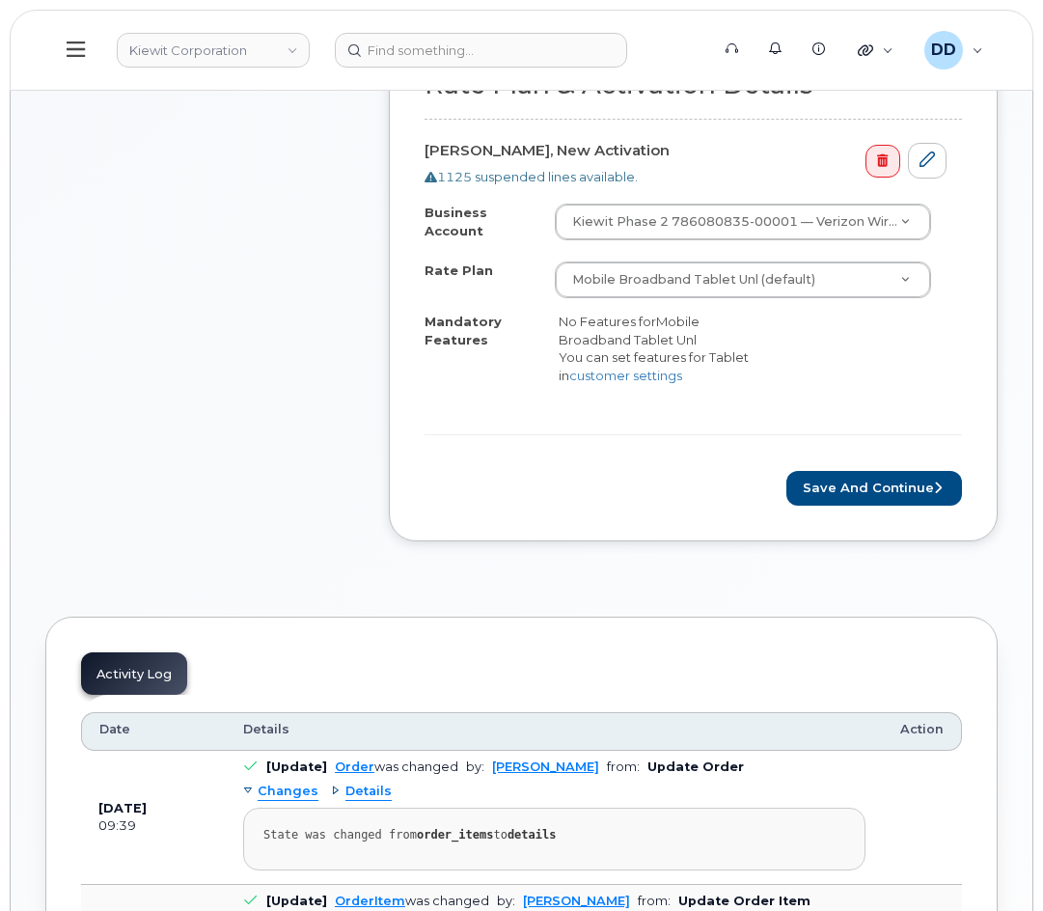
scroll to position [772, 0]
click at [883, 506] on button "Save and Continue" at bounding box center [875, 488] width 176 height 36
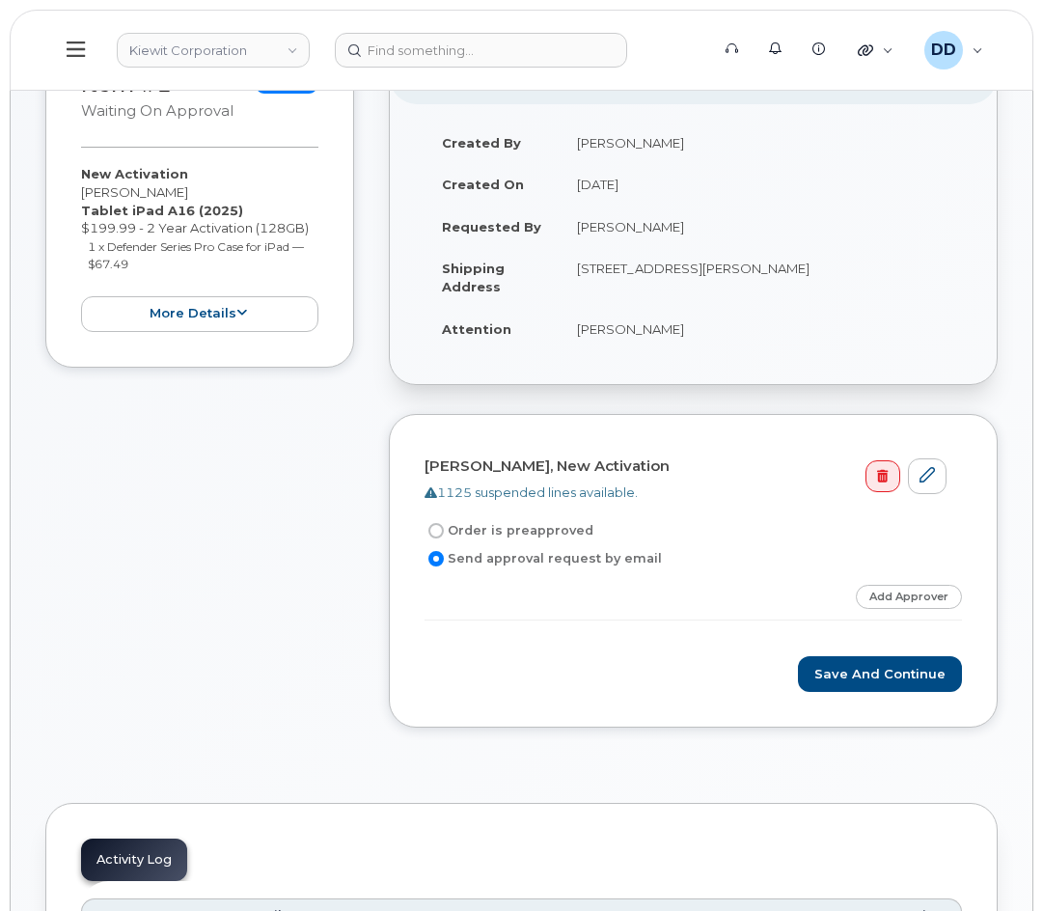
scroll to position [375, 0]
drag, startPoint x: 844, startPoint y: 679, endPoint x: 836, endPoint y: 707, distance: 29.0
click at [845, 680] on button "Save and Continue" at bounding box center [880, 673] width 164 height 36
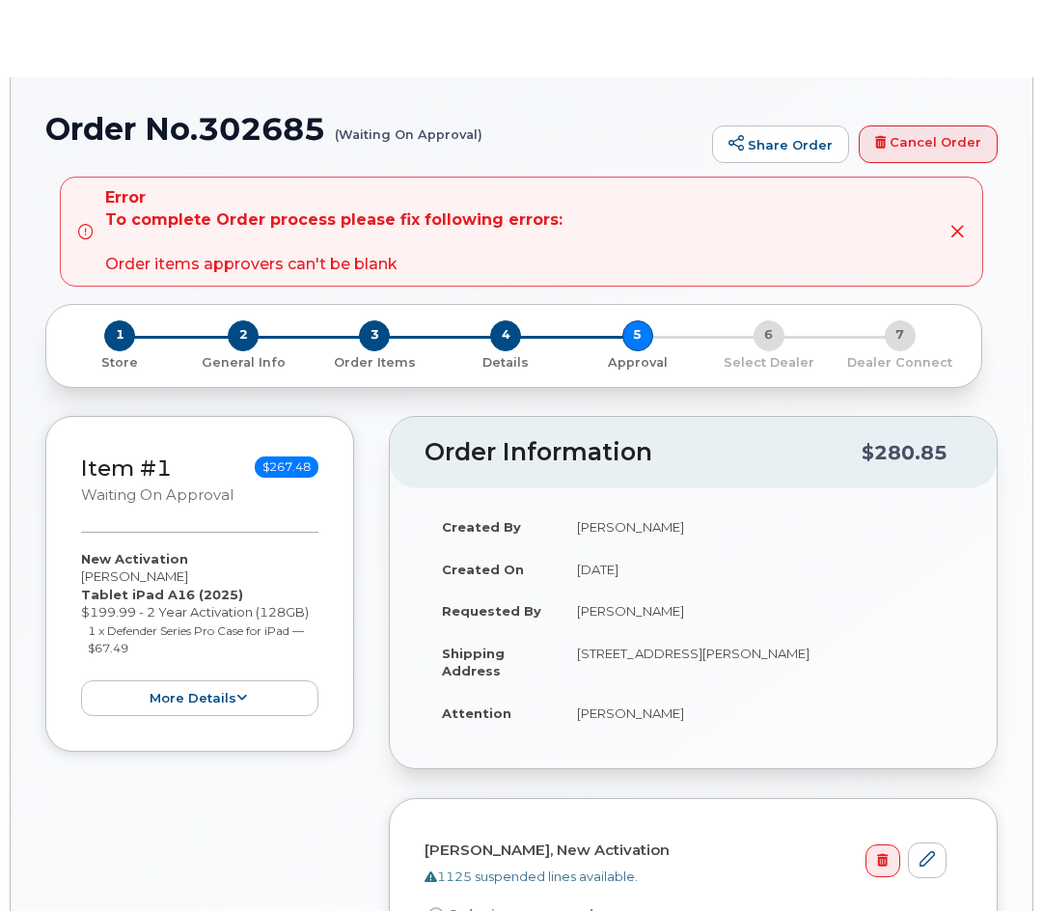
radio input "true"
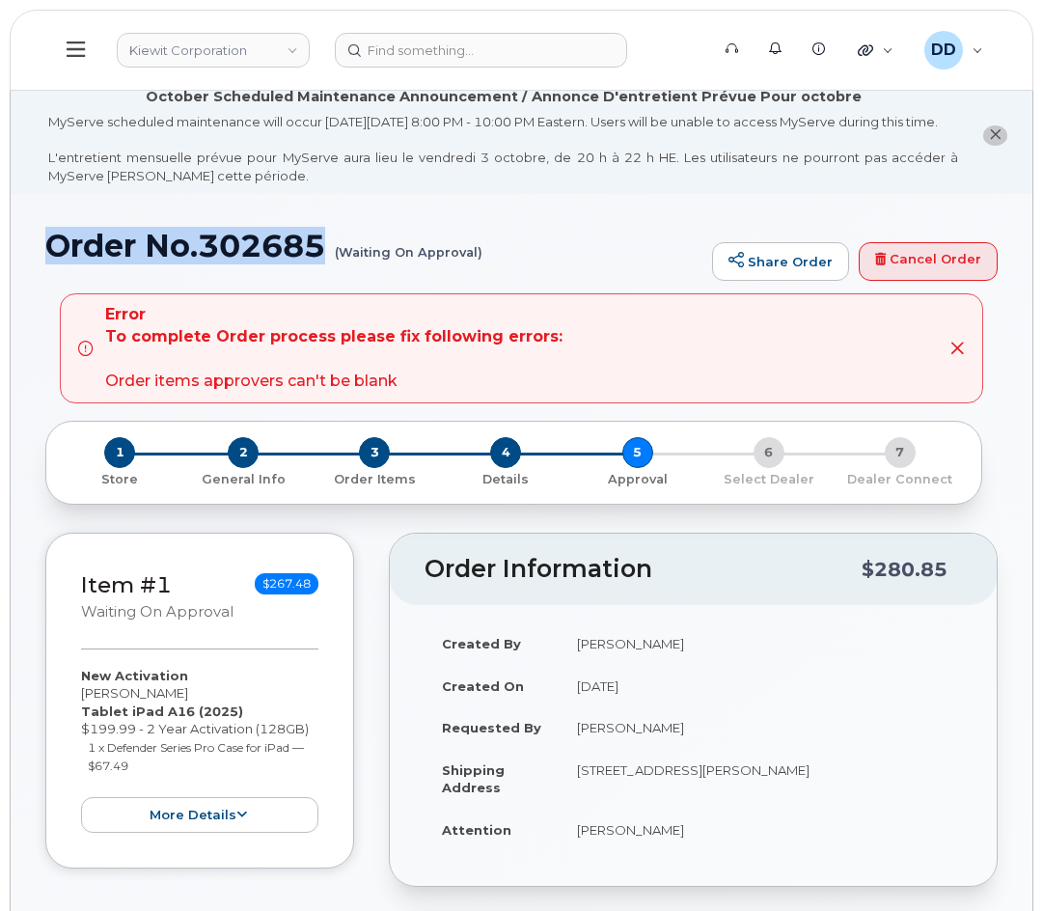
drag, startPoint x: 328, startPoint y: 263, endPoint x: 52, endPoint y: 260, distance: 276.1
click at [52, 260] on h1 "Order No.302685 (Waiting On Approval)" at bounding box center [373, 246] width 657 height 34
copy h1 "Order No.302685"
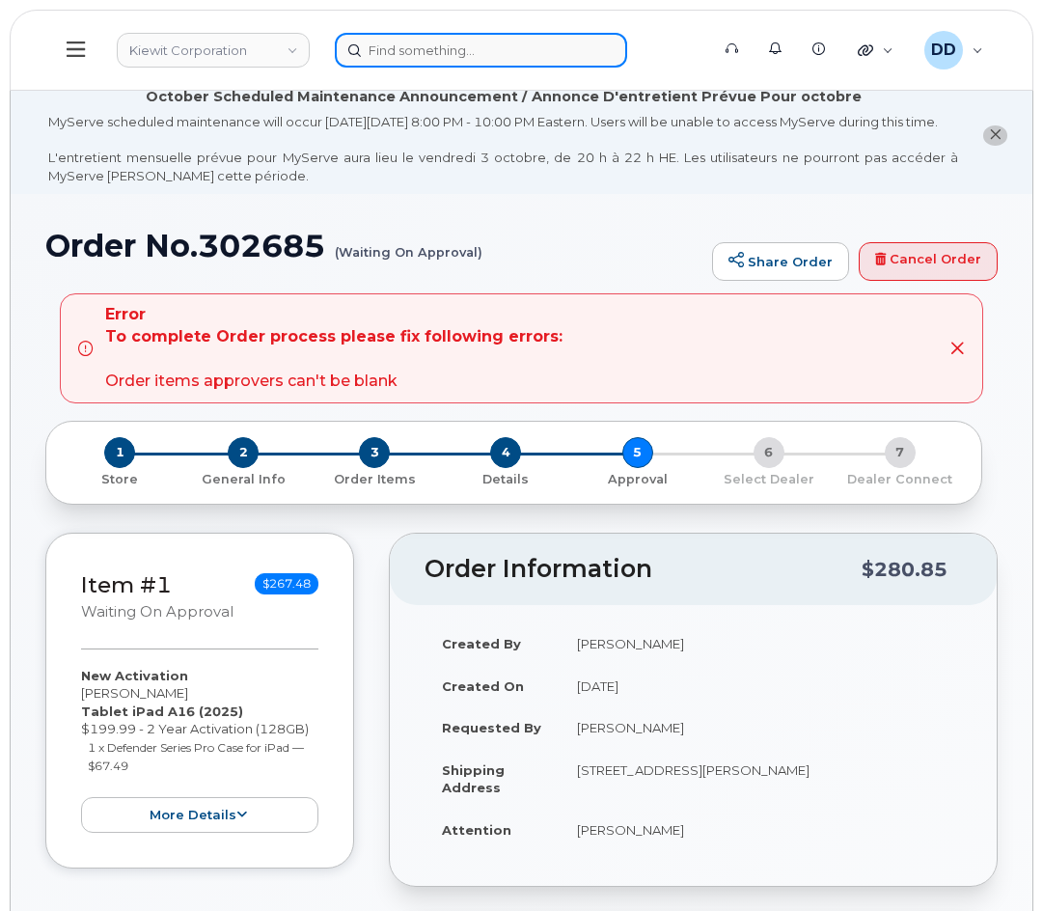
click at [491, 50] on input at bounding box center [481, 50] width 292 height 35
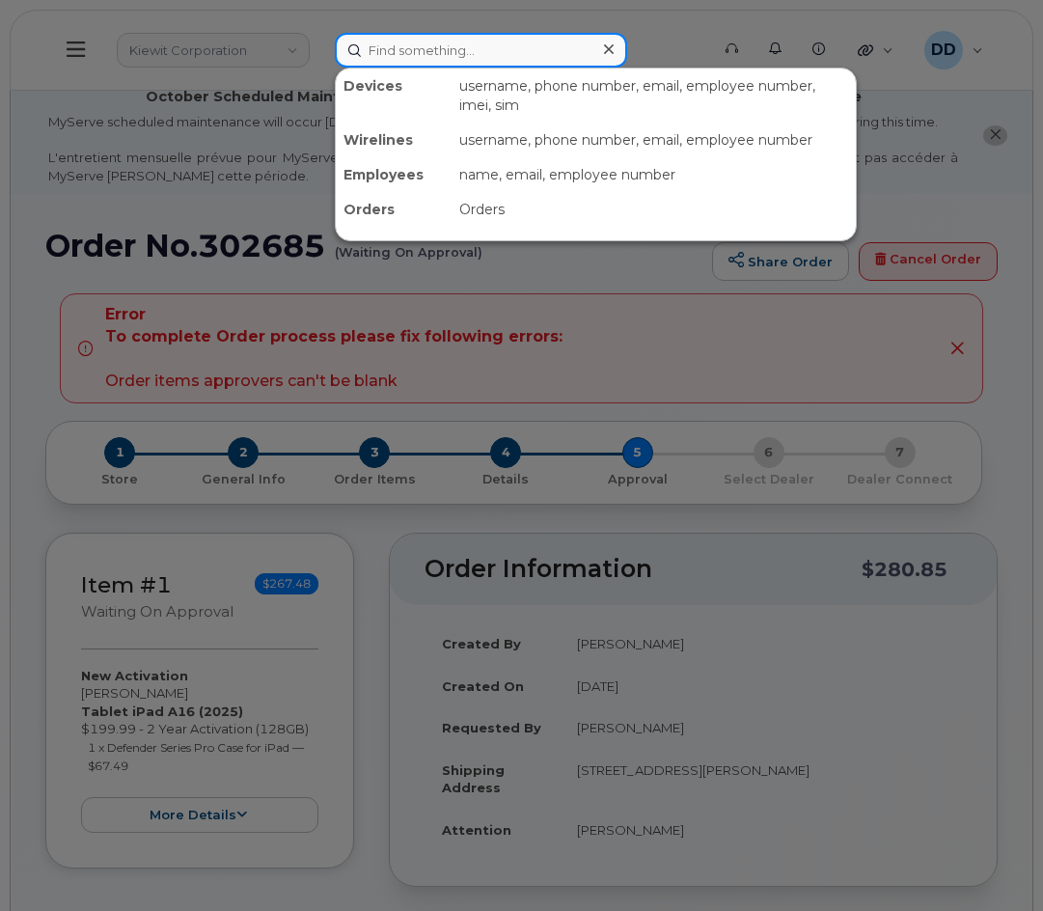
click at [478, 49] on input at bounding box center [481, 50] width 292 height 35
paste input "[PERSON_NAME]"
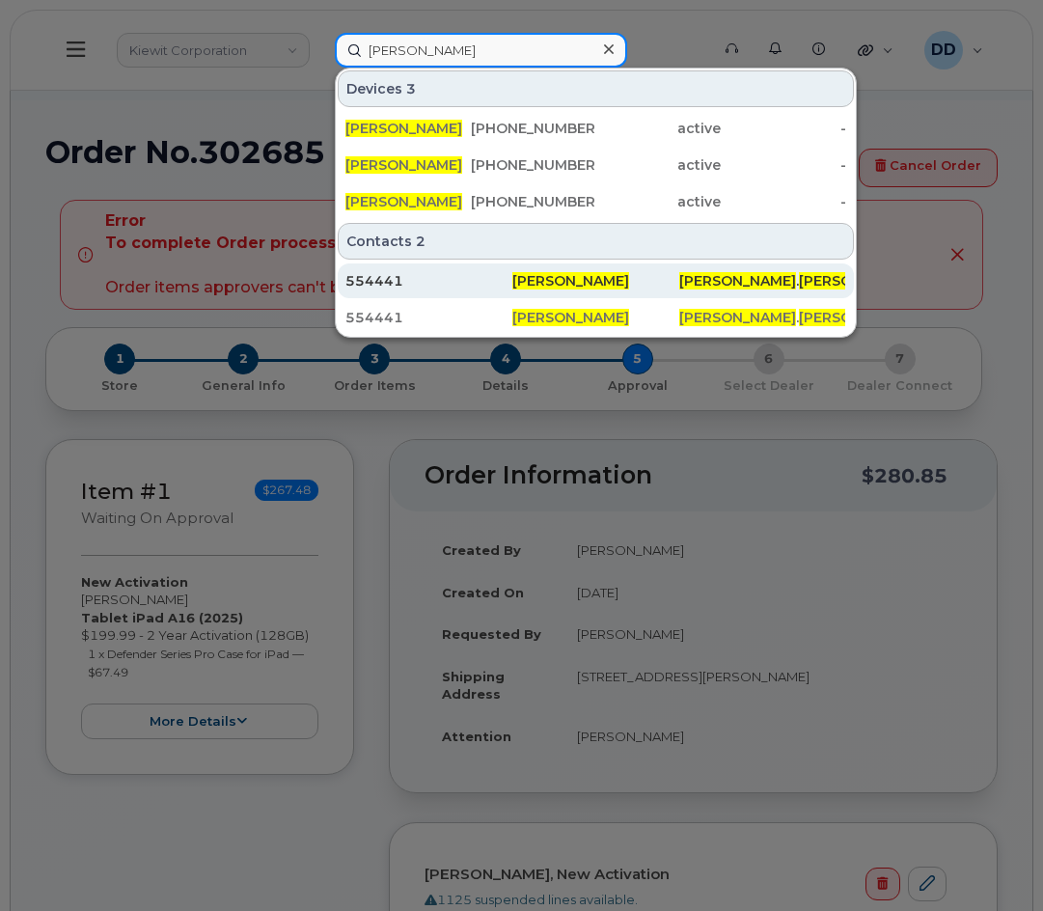
scroll to position [97, 0]
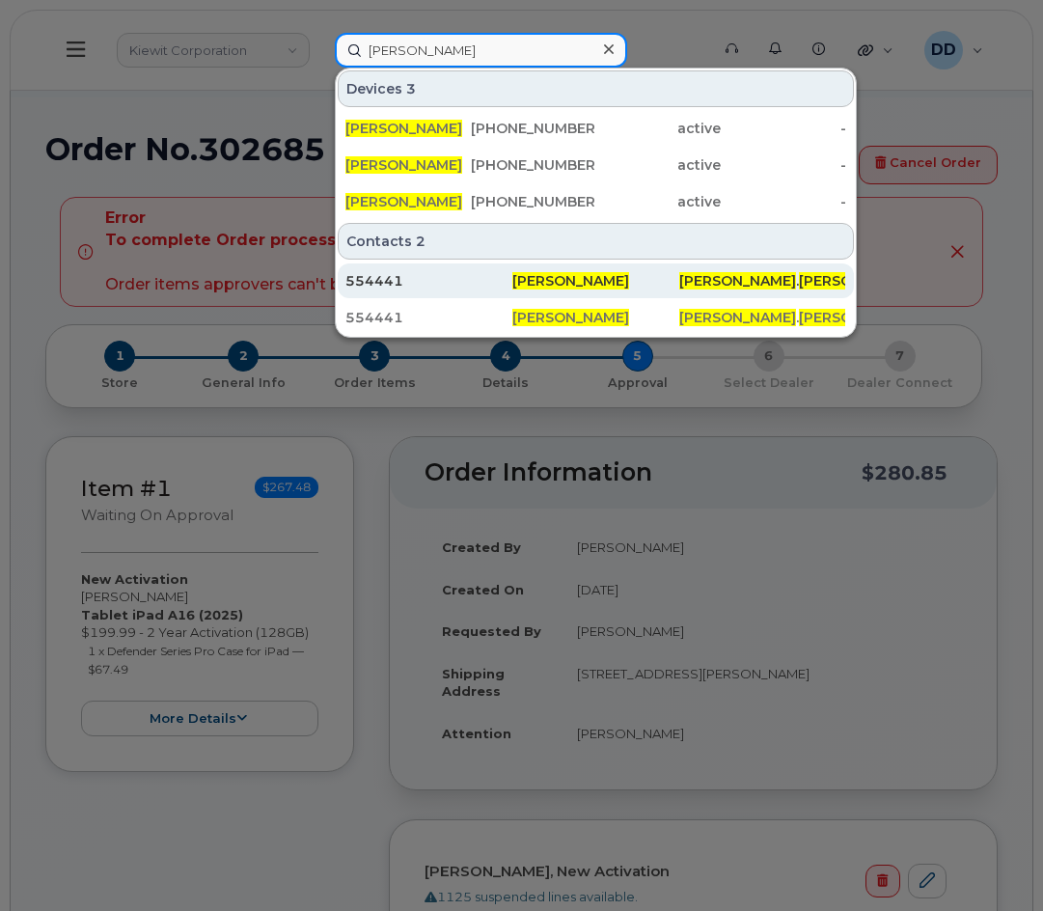
type input "[PERSON_NAME]"
click at [450, 282] on div "554441" at bounding box center [429, 280] width 167 height 19
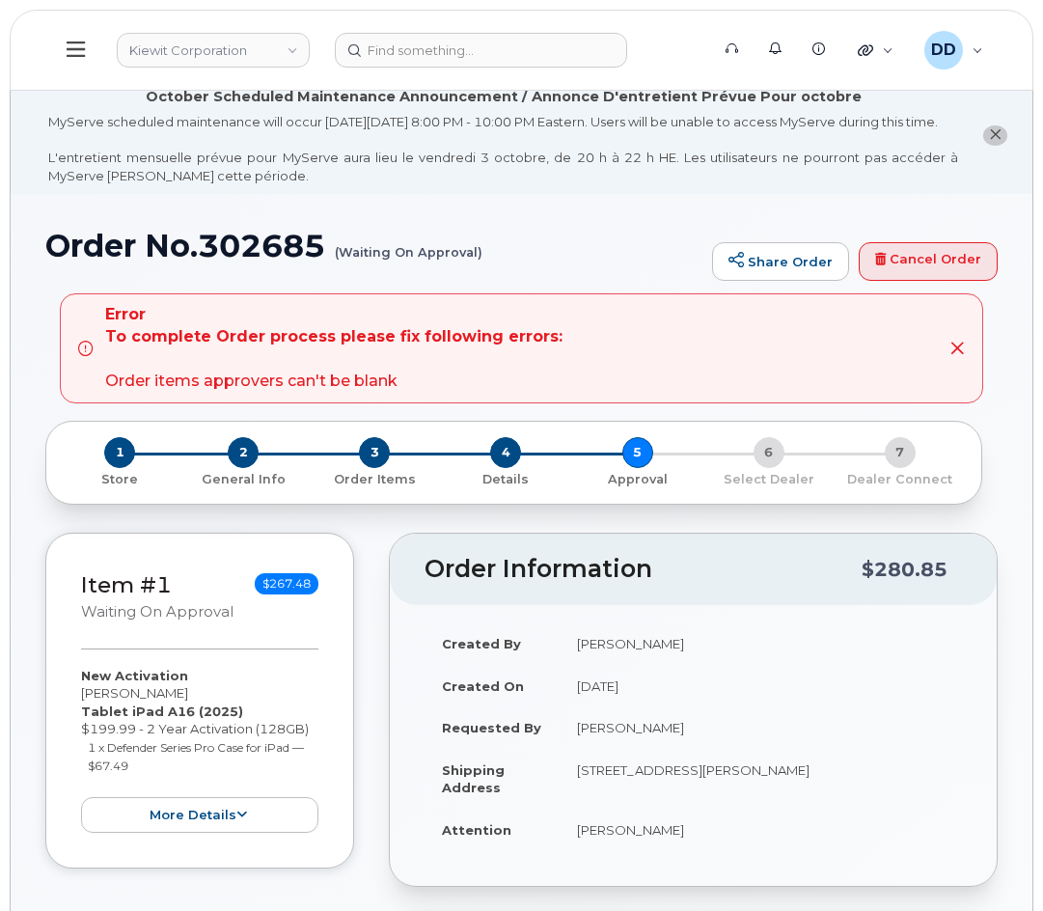
click at [77, 48] on icon at bounding box center [76, 49] width 18 height 21
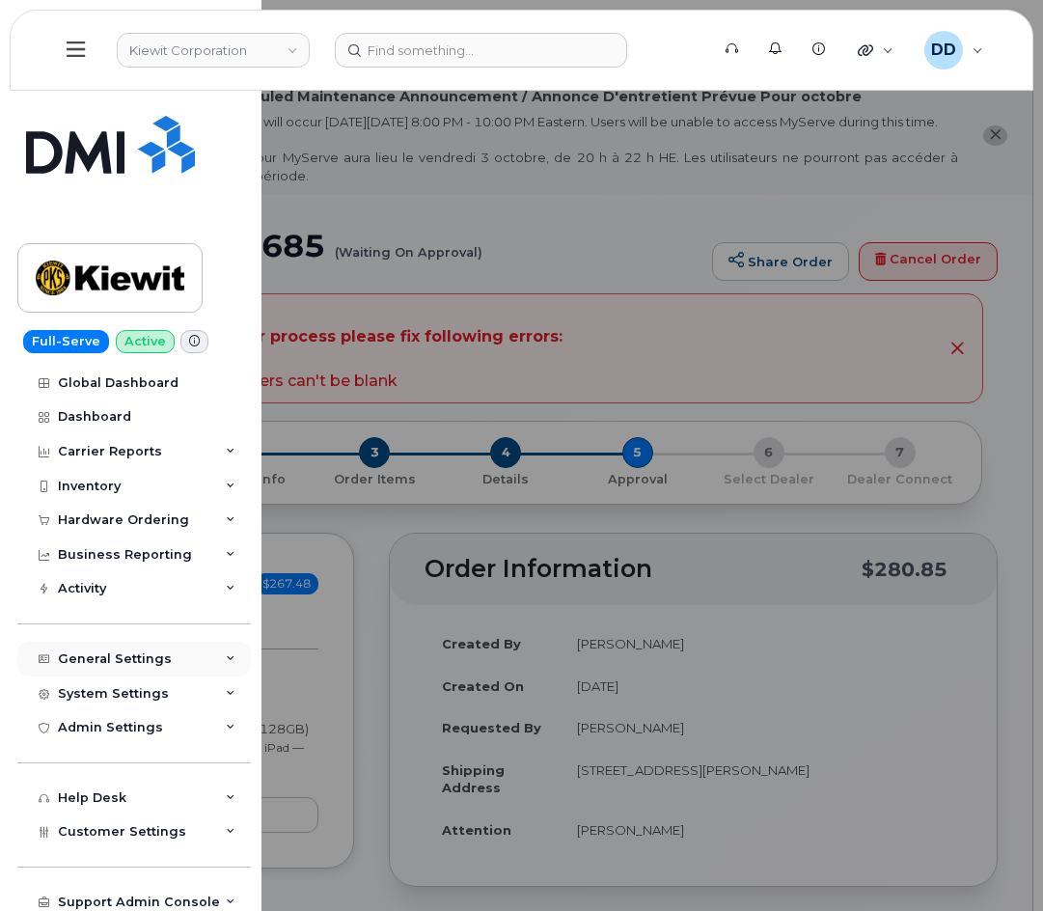
click at [130, 660] on div "General Settings" at bounding box center [115, 658] width 114 height 15
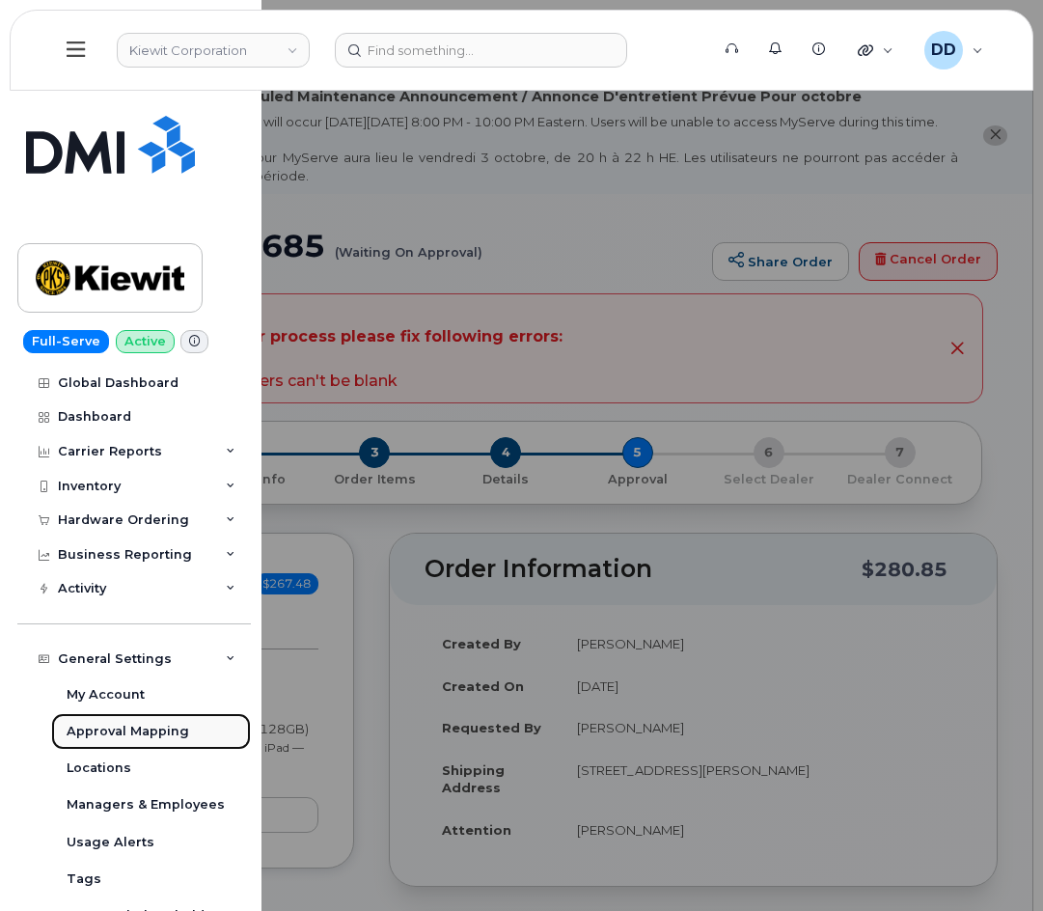
click at [132, 729] on div "Approval Mapping" at bounding box center [128, 731] width 123 height 17
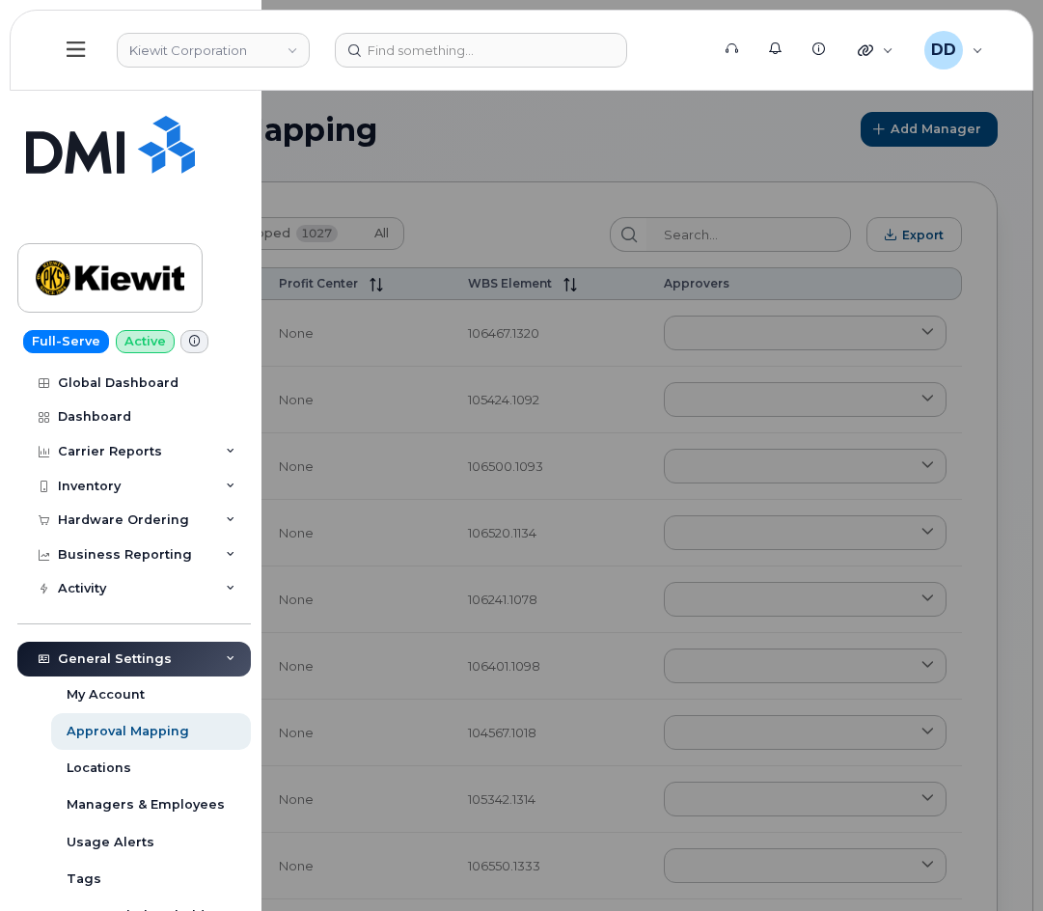
click at [735, 232] on div at bounding box center [521, 455] width 1043 height 911
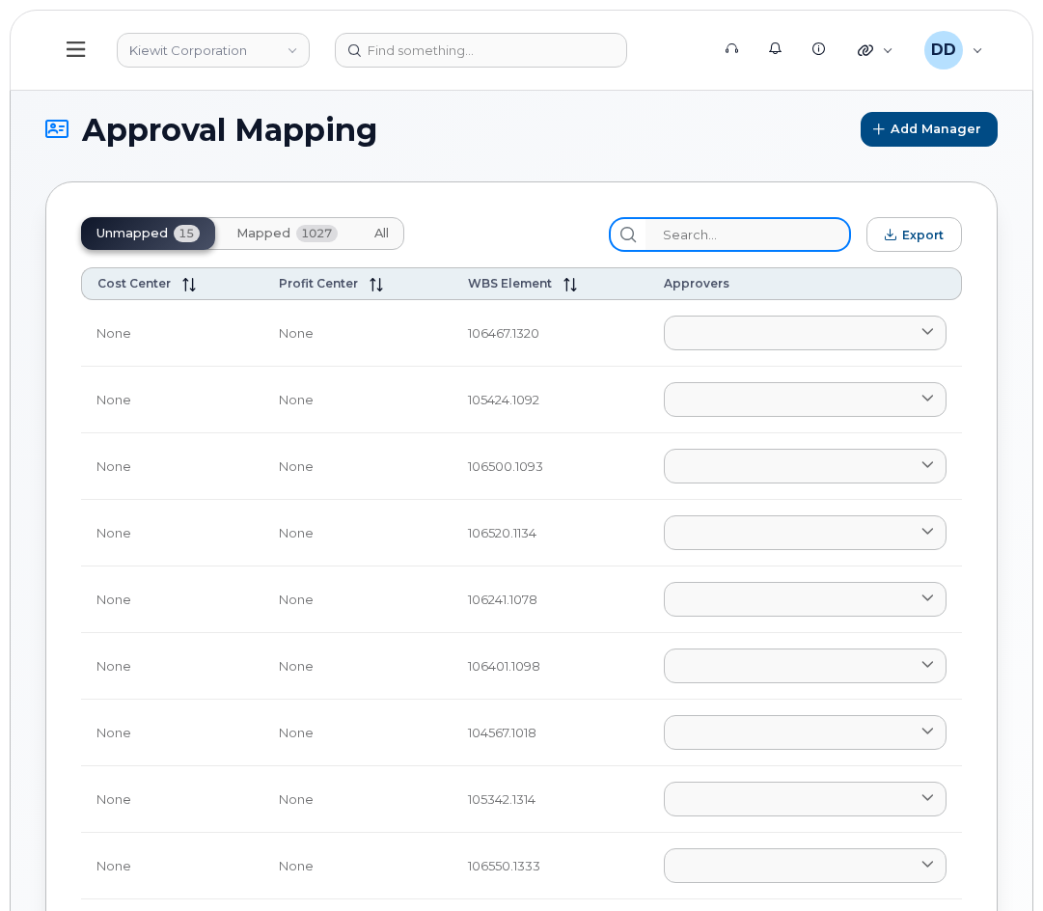
click at [711, 230] on input "search" at bounding box center [749, 234] width 206 height 35
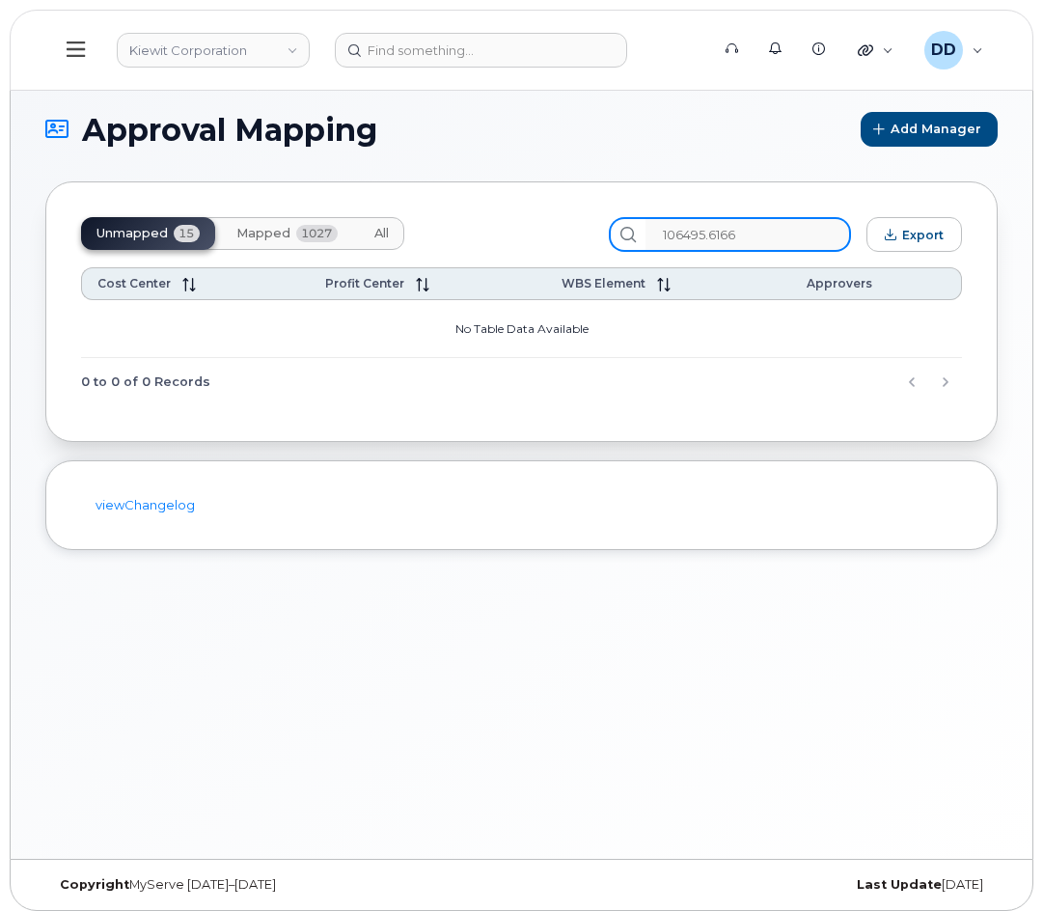
type input "106495.6166"
drag, startPoint x: 774, startPoint y: 230, endPoint x: 631, endPoint y: 230, distance: 142.8
click at [631, 230] on div "106495.6166" at bounding box center [730, 234] width 242 height 35
drag, startPoint x: 770, startPoint y: 234, endPoint x: 607, endPoint y: 234, distance: 163.1
click at [607, 234] on div "Unmapped 15 Mapped 1027 All 103468.2434 Export" at bounding box center [521, 234] width 881 height 35
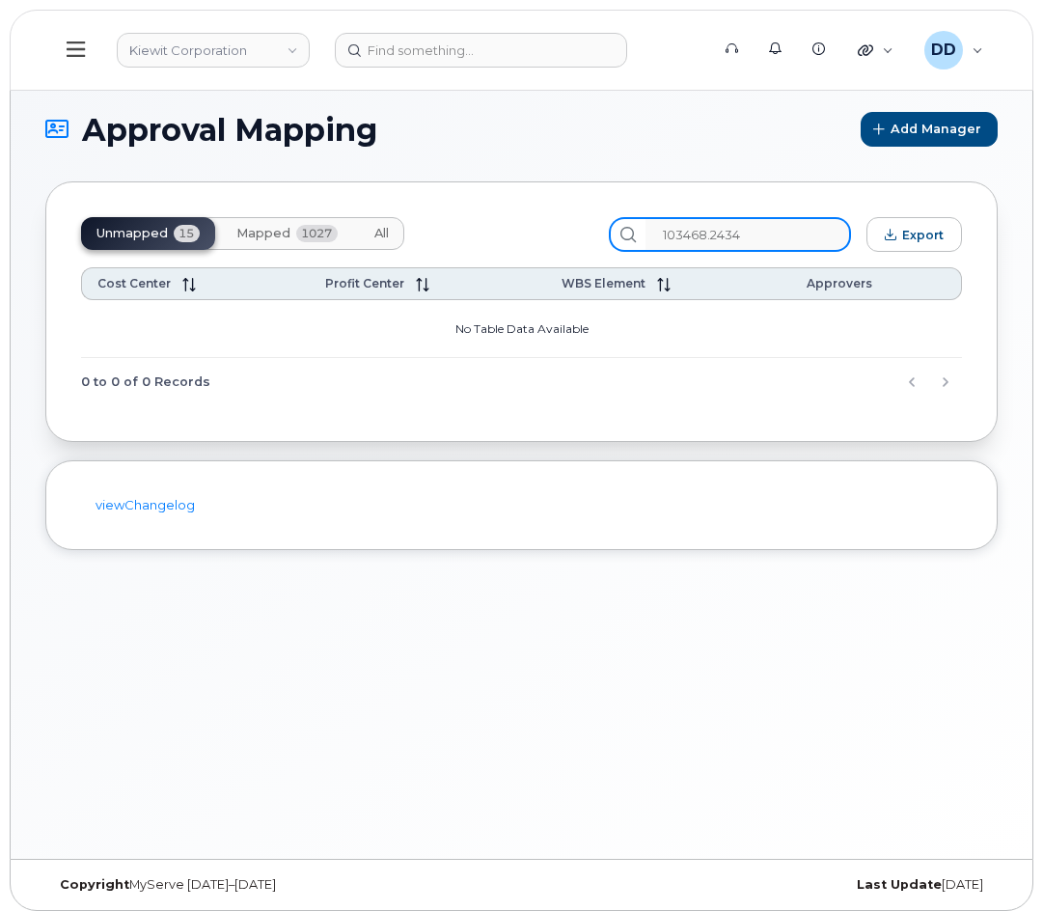
type input "103468.2434"
click at [694, 143] on h1 "Approval Mapping" at bounding box center [448, 130] width 806 height 34
drag, startPoint x: 786, startPoint y: 234, endPoint x: 541, endPoint y: 229, distance: 245.2
click at [541, 229] on div "Unmapped 15 Mapped 1027 All 103468.2434 Export" at bounding box center [521, 234] width 881 height 35
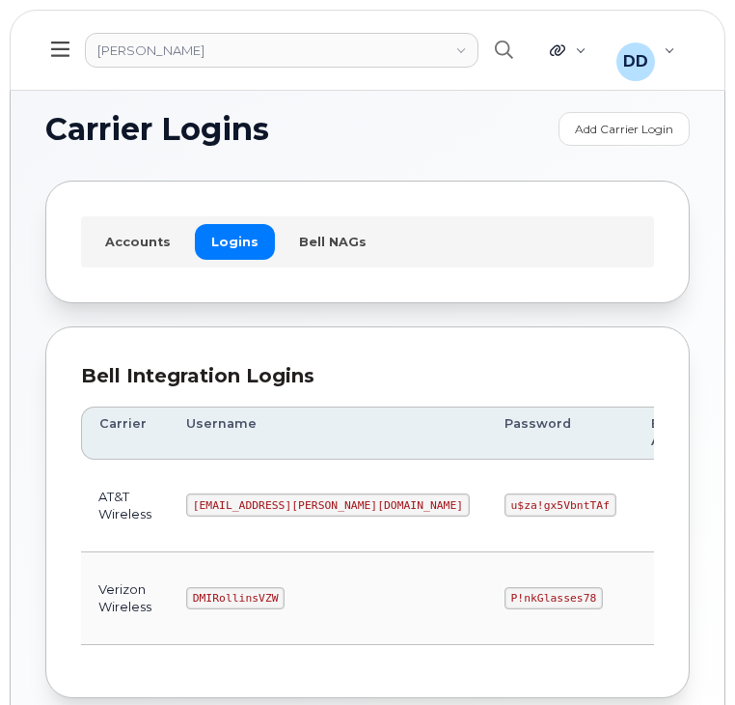
scroll to position [107, 0]
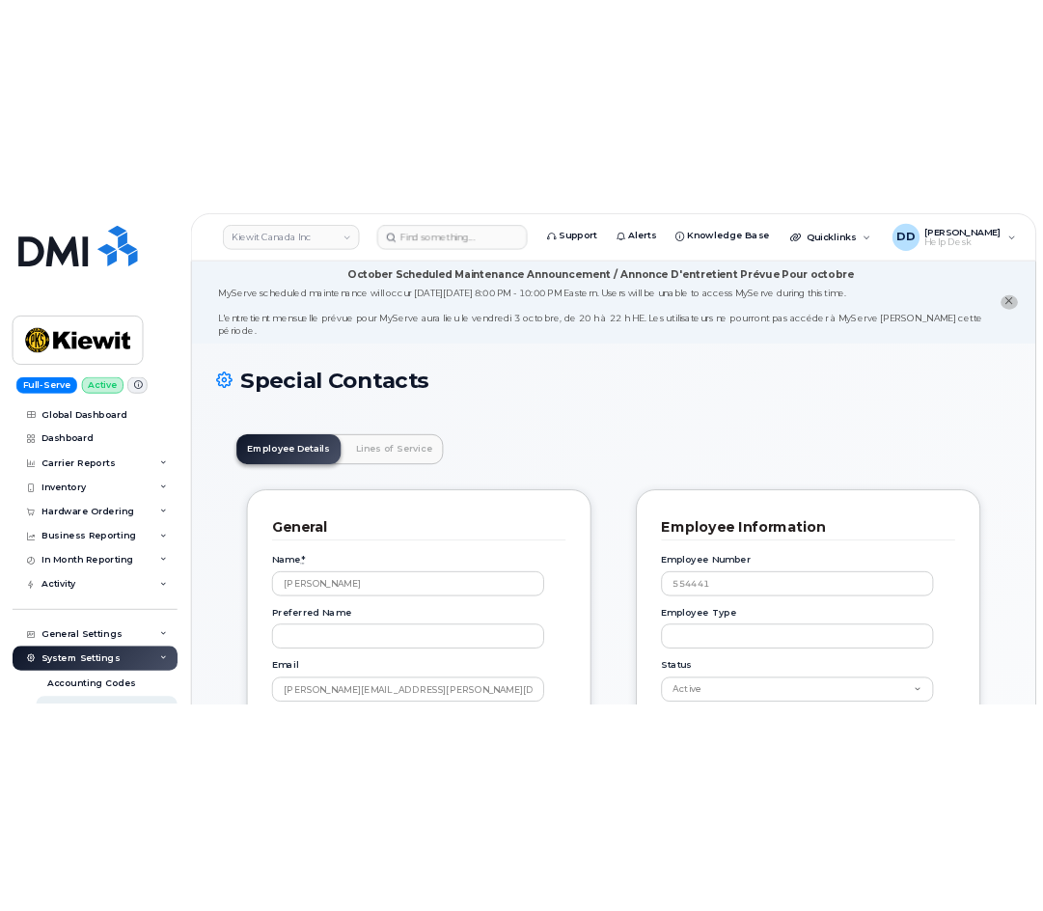
scroll to position [57, 0]
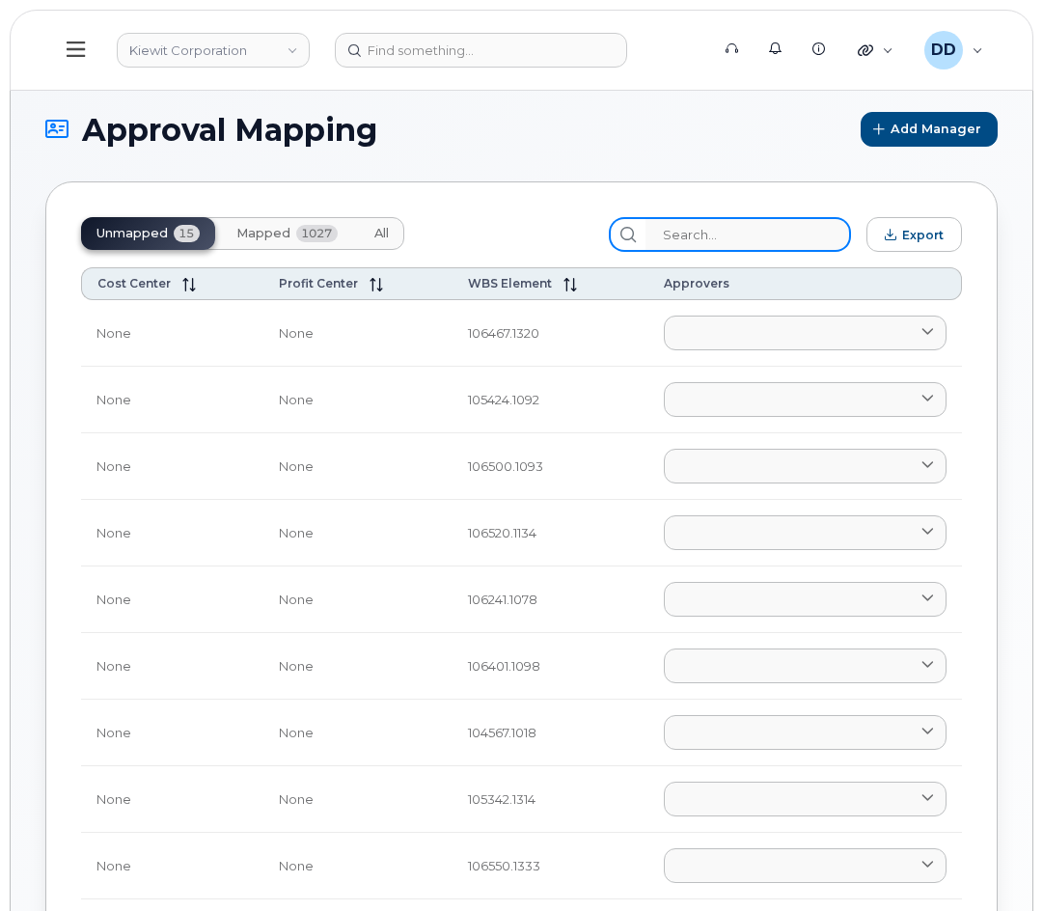
click at [735, 234] on input "search" at bounding box center [749, 234] width 206 height 35
paste input "103468.2434"
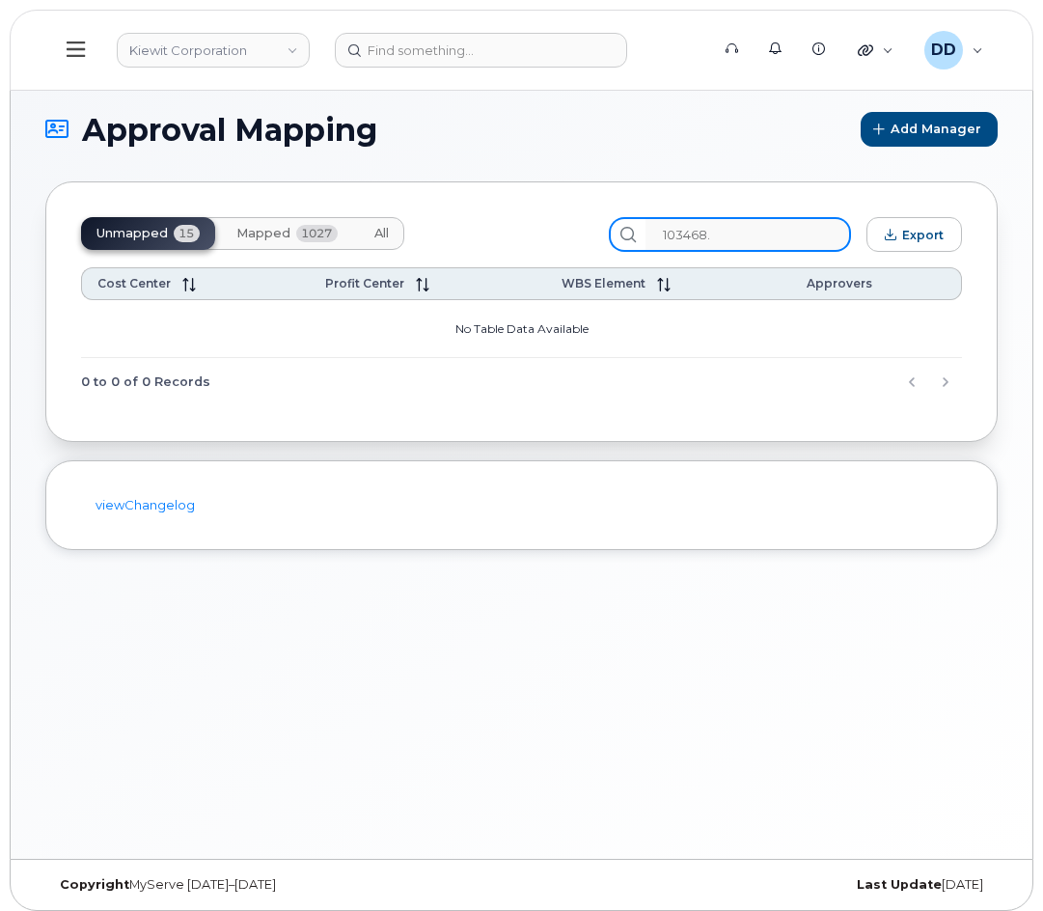
type input "103468"
drag, startPoint x: 753, startPoint y: 240, endPoint x: 554, endPoint y: 248, distance: 199.0
click at [554, 248] on div "Unmapped 15 Mapped 1027 All 103468 Export" at bounding box center [521, 234] width 881 height 35
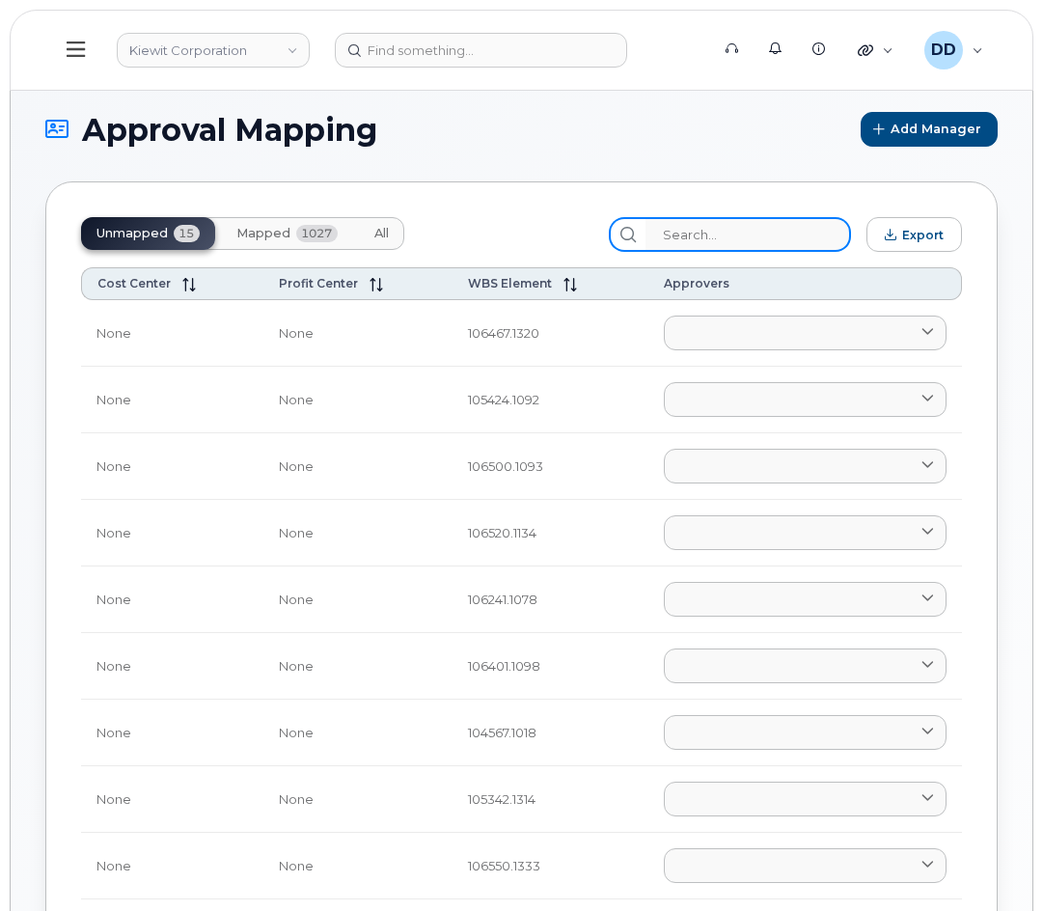
paste input "103468"
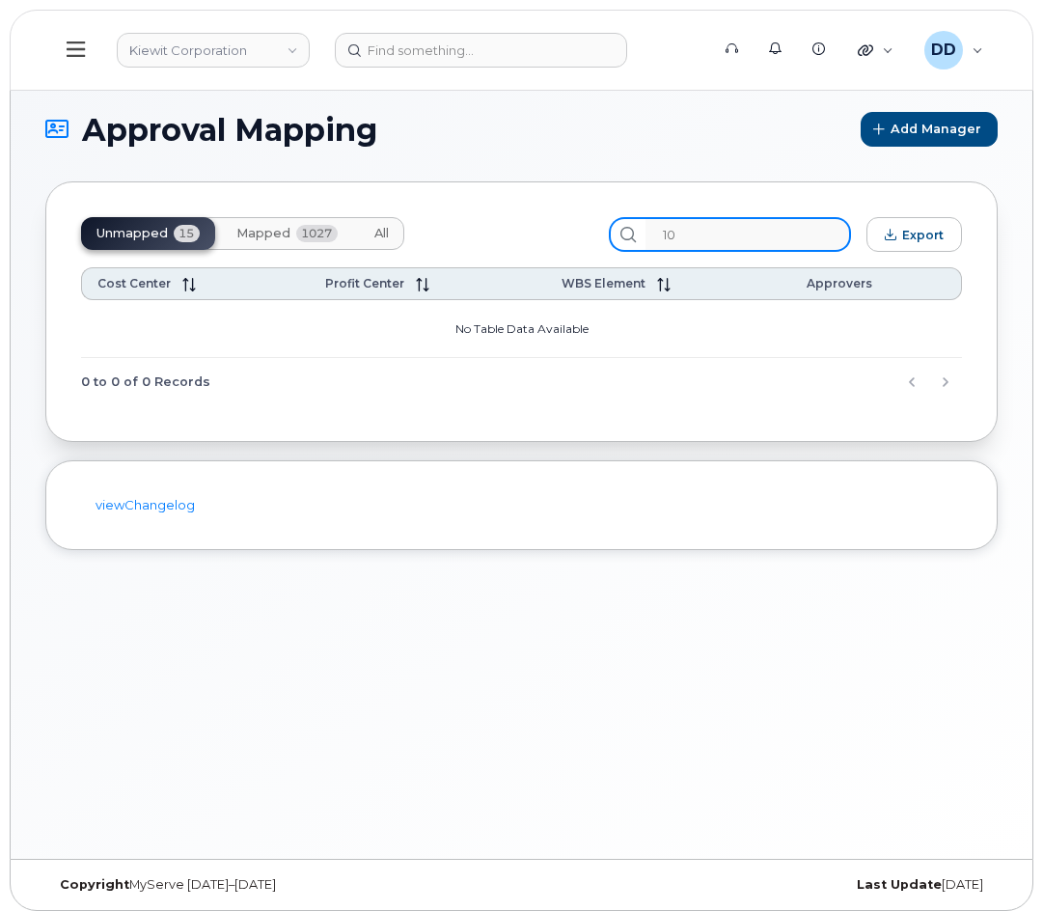
type input "1"
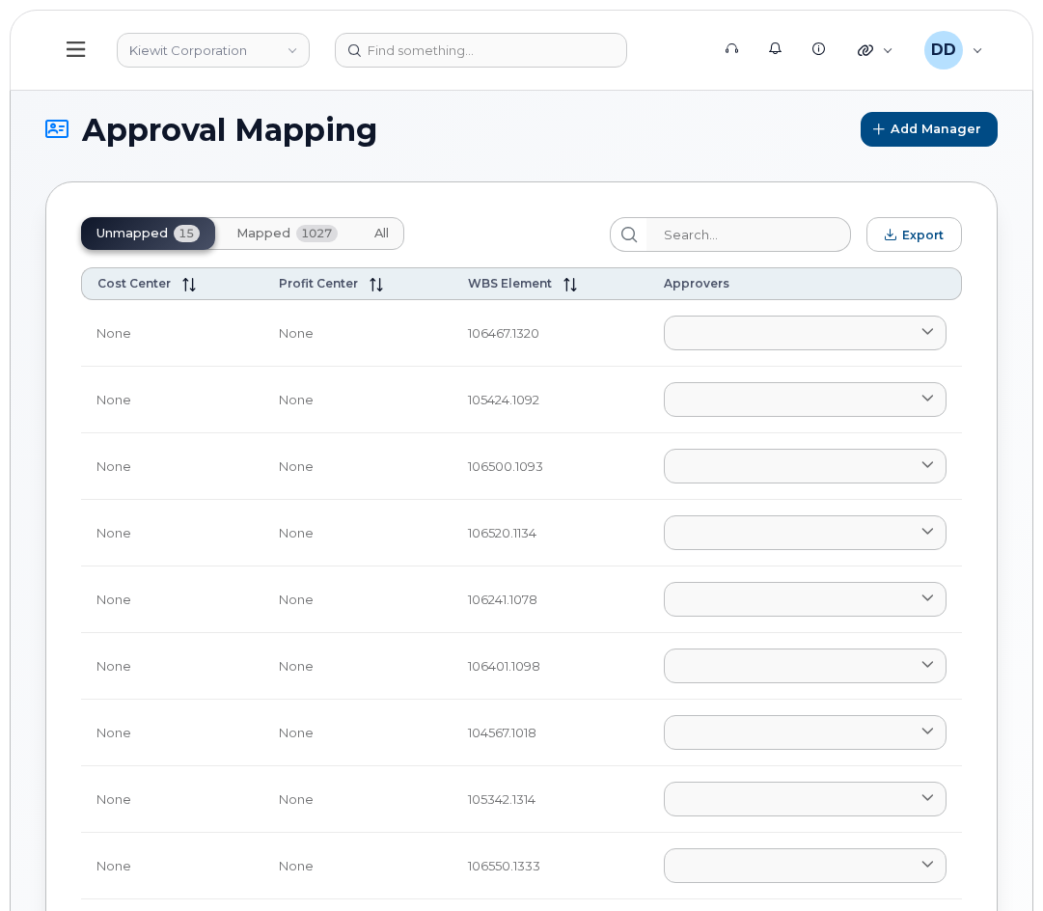
click at [273, 226] on span "Mapped" at bounding box center [263, 233] width 54 height 15
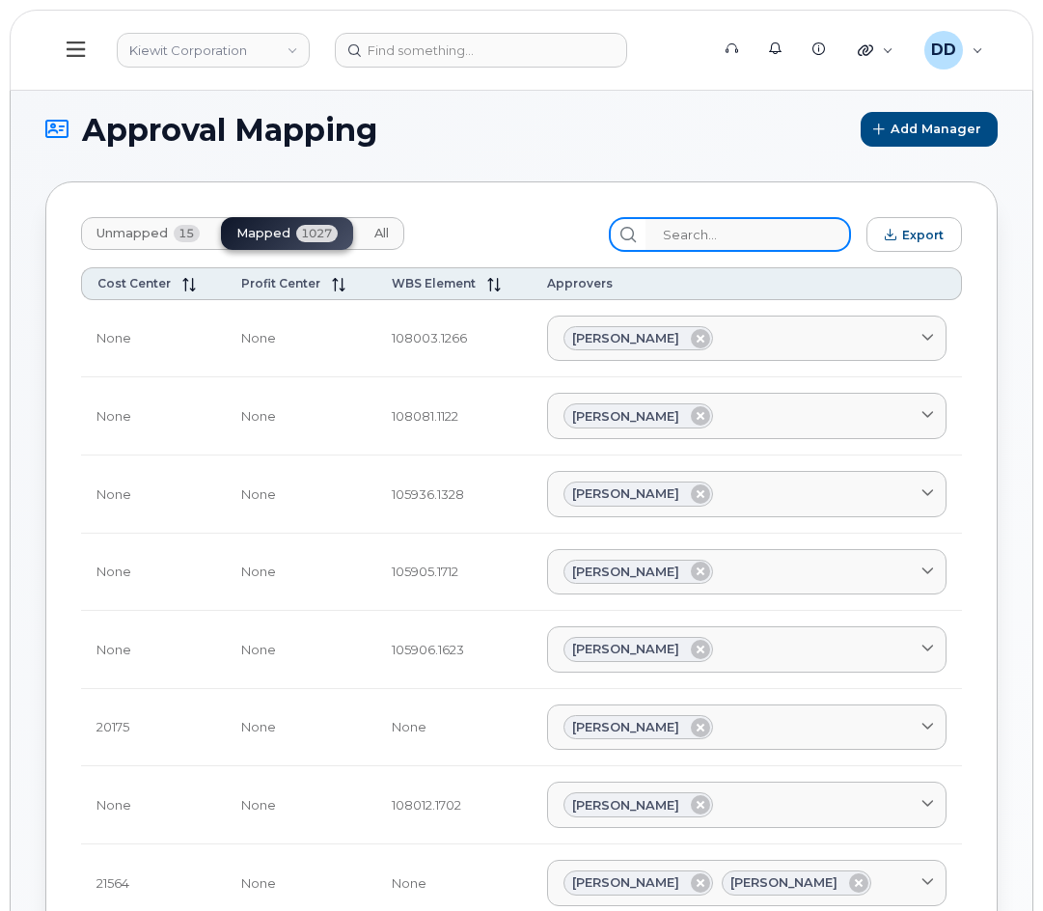
click at [750, 224] on input "search" at bounding box center [749, 234] width 206 height 35
paste input "103468.2434"
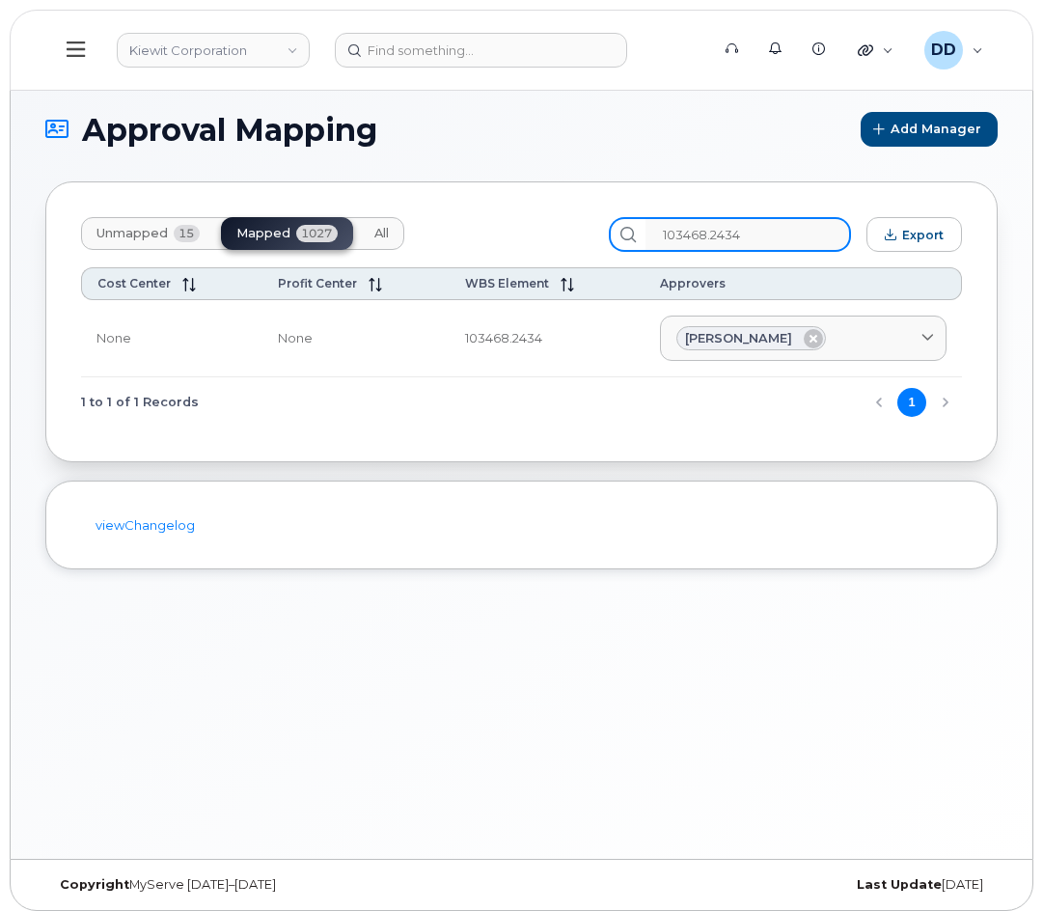
drag, startPoint x: 773, startPoint y: 233, endPoint x: 658, endPoint y: 259, distance: 117.8
click at [644, 234] on div "103468.2434" at bounding box center [730, 234] width 242 height 35
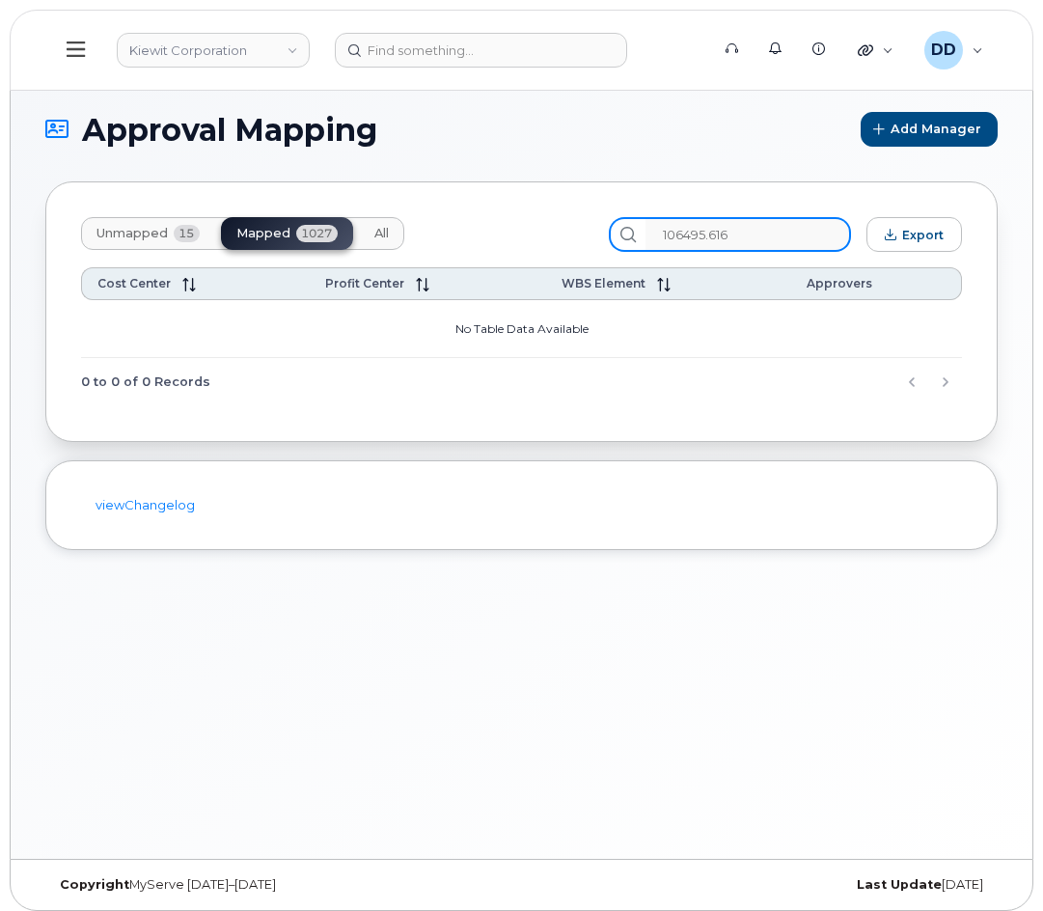
type input "106495.6166"
drag, startPoint x: 768, startPoint y: 238, endPoint x: 532, endPoint y: 258, distance: 237.3
click at [546, 249] on div "Unmapped 15 Mapped 1027 All 106495.6166 Export" at bounding box center [521, 234] width 881 height 35
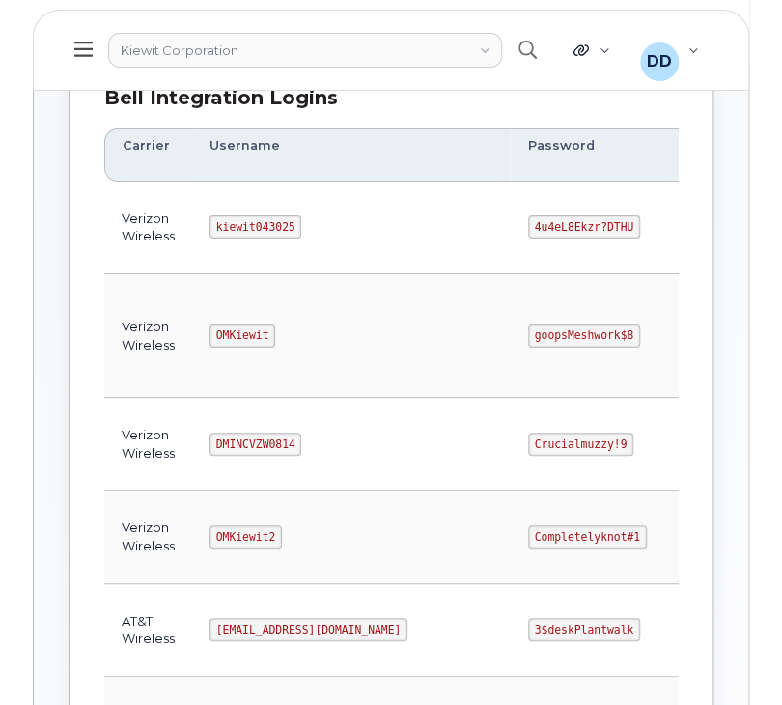
scroll to position [293, 0]
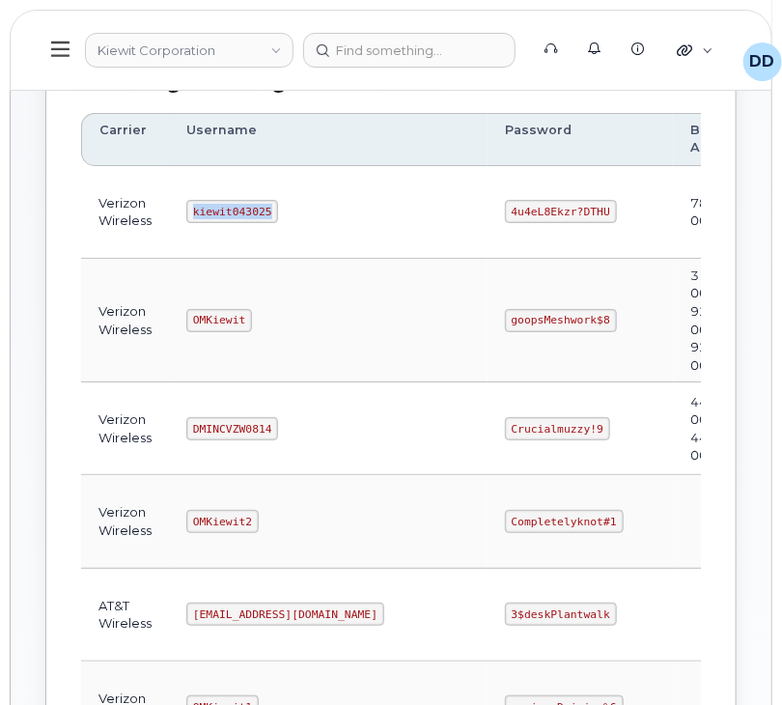
drag, startPoint x: 263, startPoint y: 211, endPoint x: 185, endPoint y: 209, distance: 77.2
click at [187, 209] on code "kiewit043025" at bounding box center [232, 211] width 92 height 23
copy code "kiewit043025"
drag, startPoint x: 513, startPoint y: 209, endPoint x: 414, endPoint y: 218, distance: 99.8
click at [505, 218] on code "4u4eL8Ekzr?DTHU" at bounding box center [561, 211] width 112 height 23
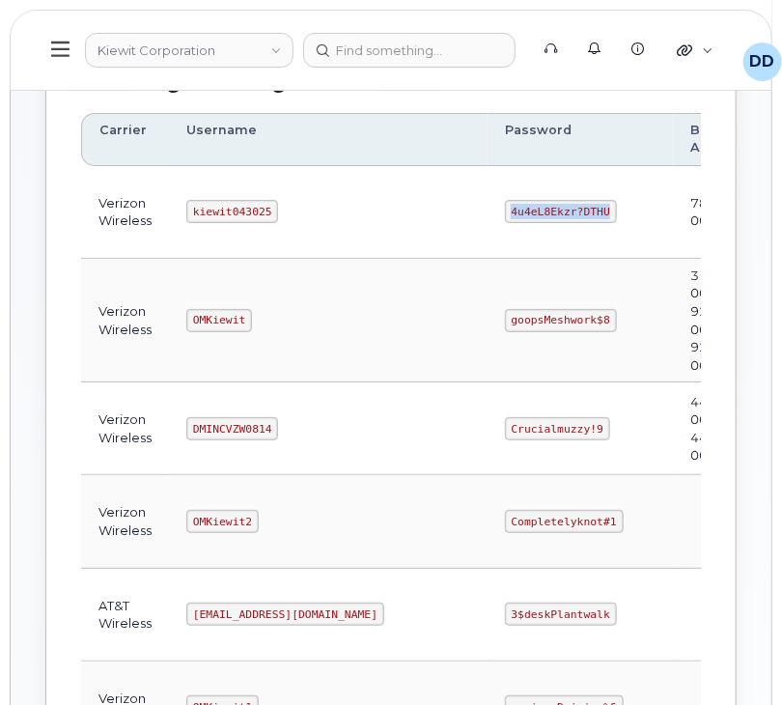
copy code "4u4eL8Ekzr?DTHU"
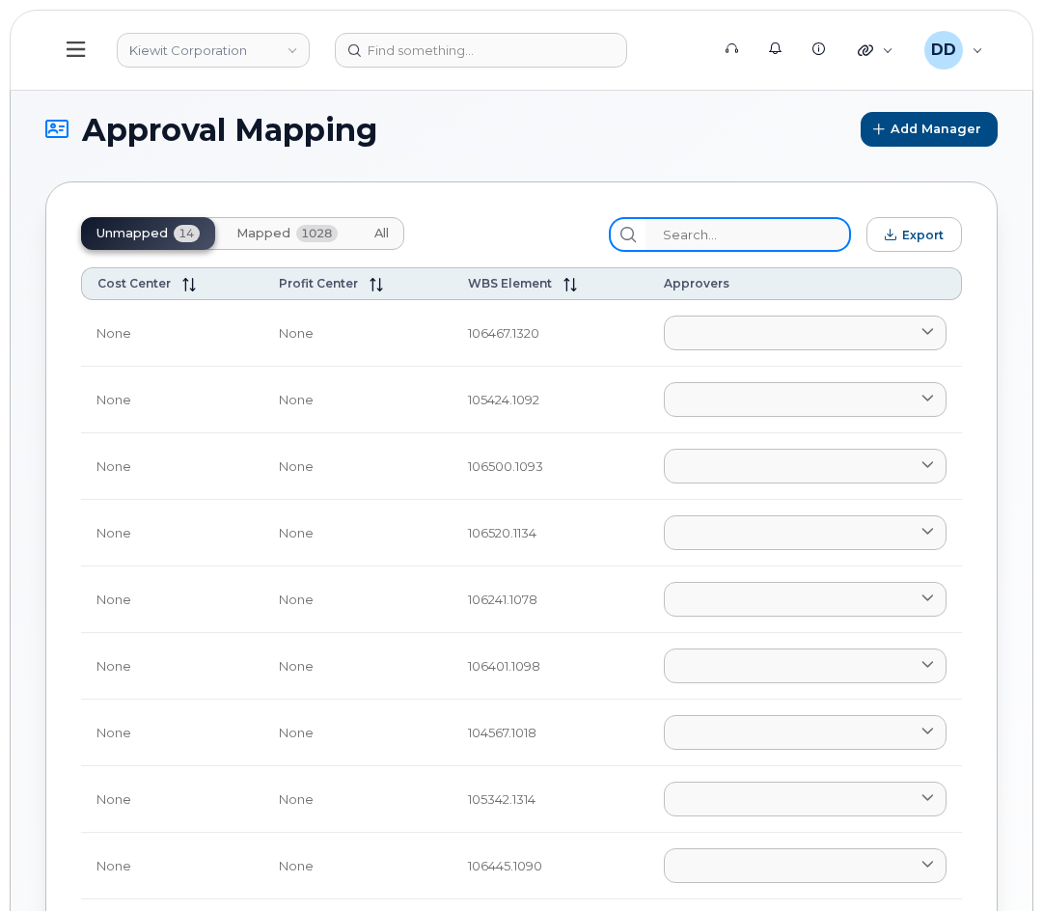
click at [722, 225] on input "search" at bounding box center [749, 234] width 206 height 35
paste input "106495.6166"
type input "1"
click at [262, 238] on span "Mapped" at bounding box center [263, 233] width 54 height 15
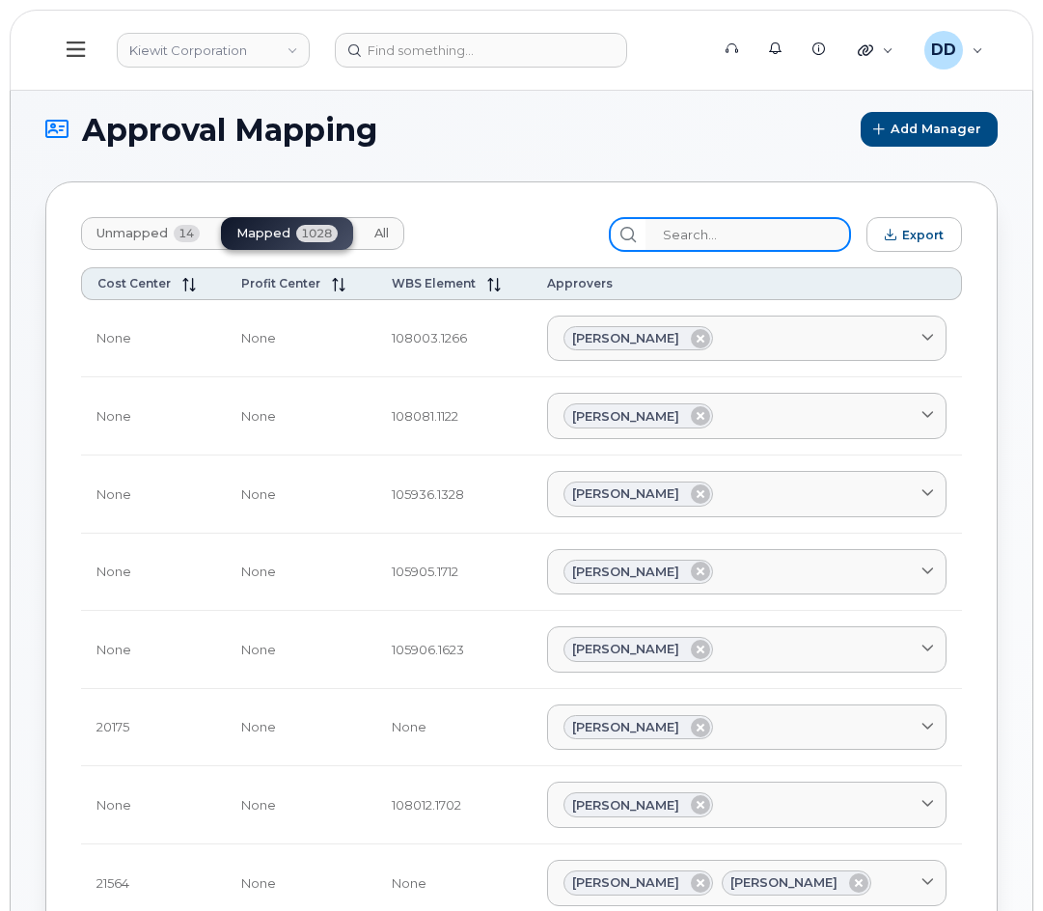
click at [746, 235] on input "search" at bounding box center [749, 234] width 206 height 35
paste input "106495.6166"
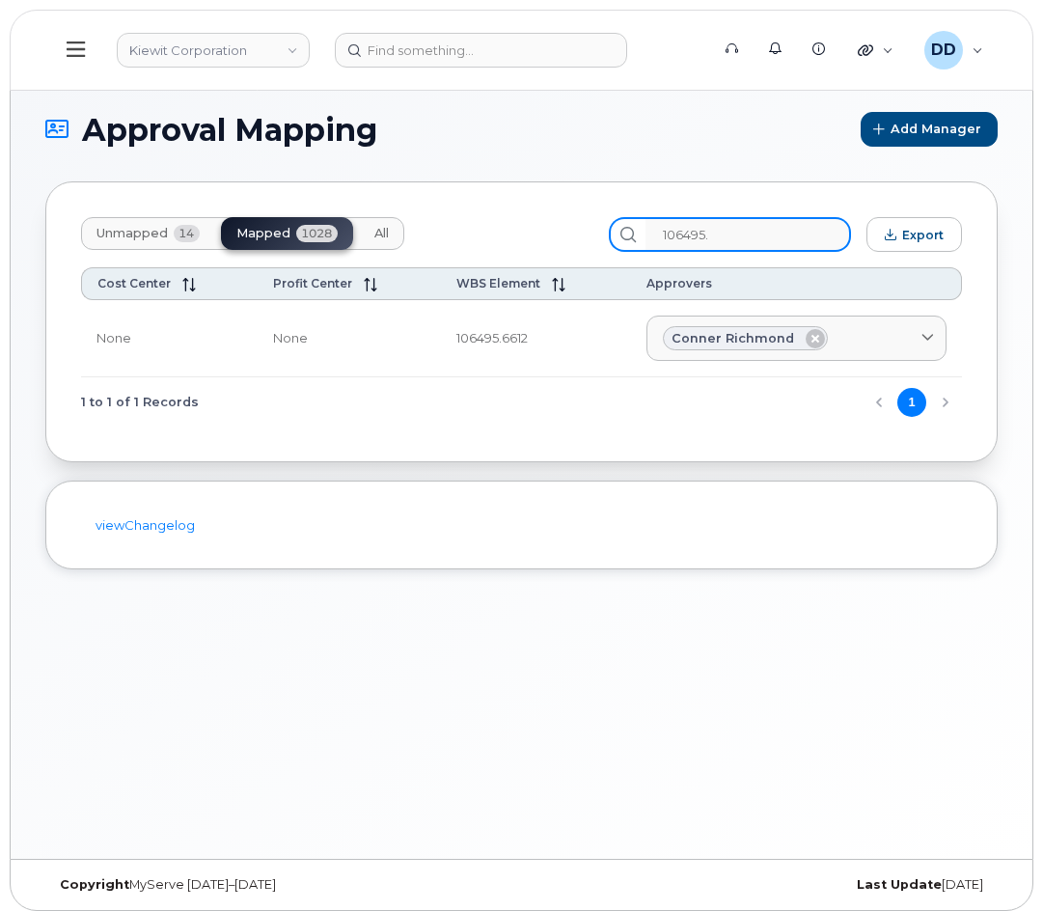
type input "106495."
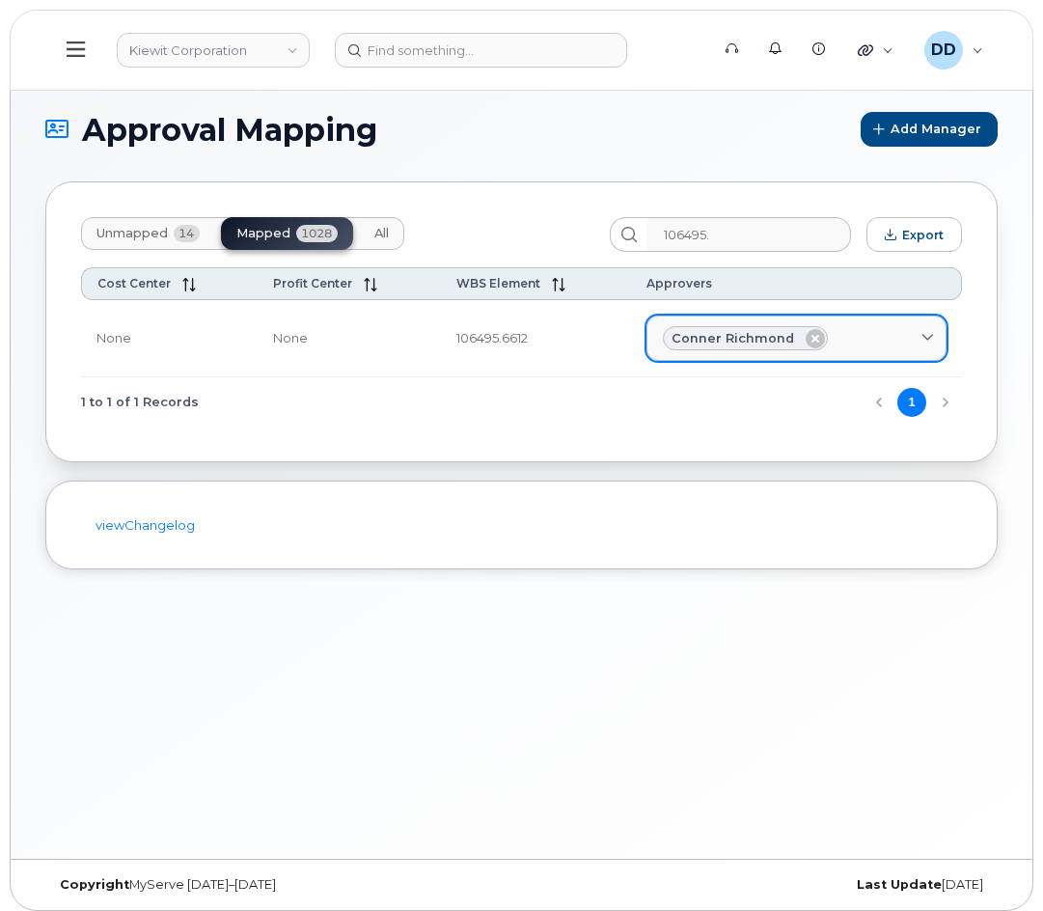
click at [762, 337] on span "Conner Richmond" at bounding box center [733, 338] width 123 height 18
drag, startPoint x: 794, startPoint y: 341, endPoint x: 731, endPoint y: 342, distance: 63.7
click at [731, 342] on div "Conner Richmond" at bounding box center [745, 338] width 165 height 25
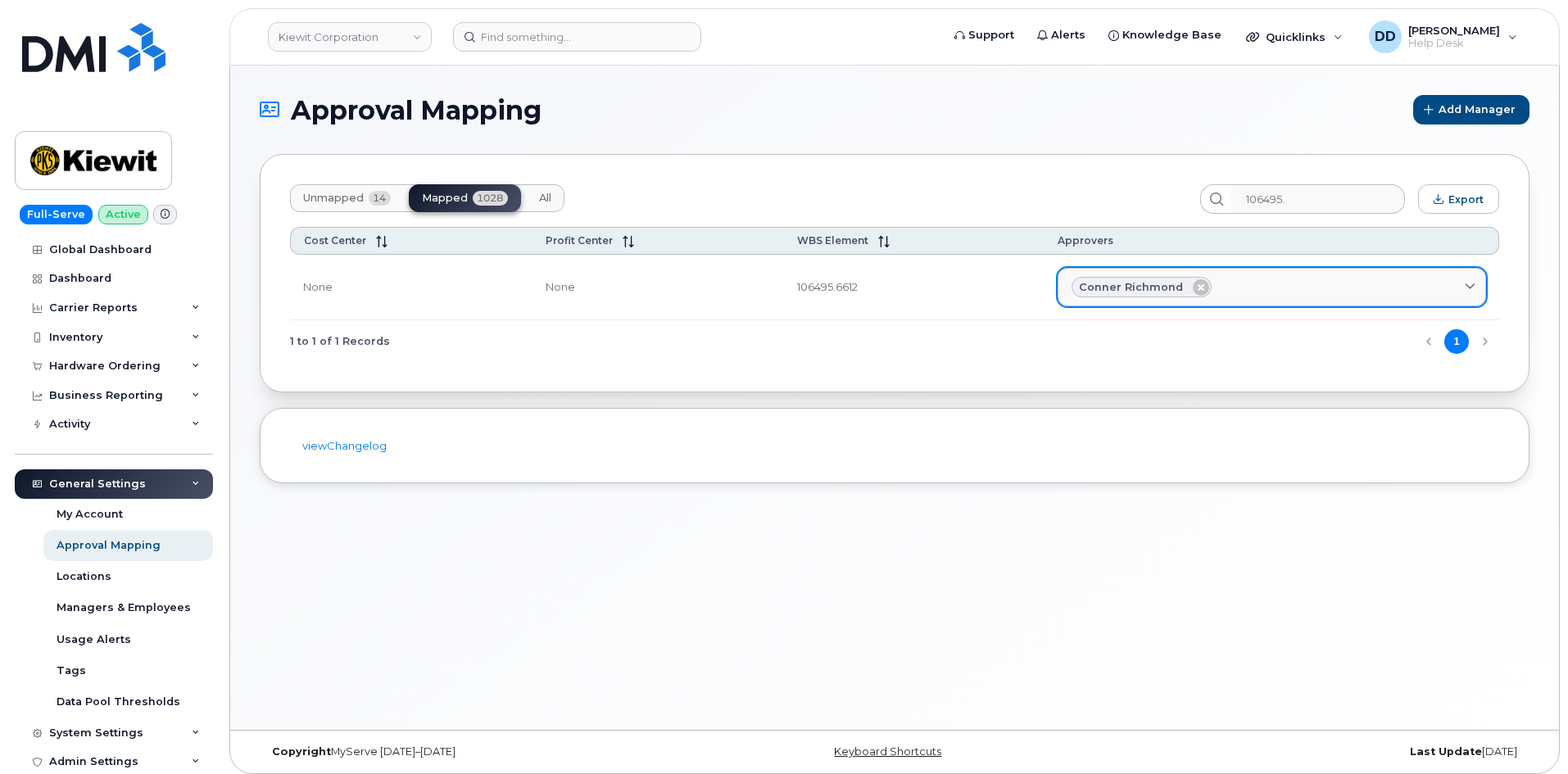
click at [885, 293] on span "Conner Richmond" at bounding box center [1131, 287] width 104 height 15
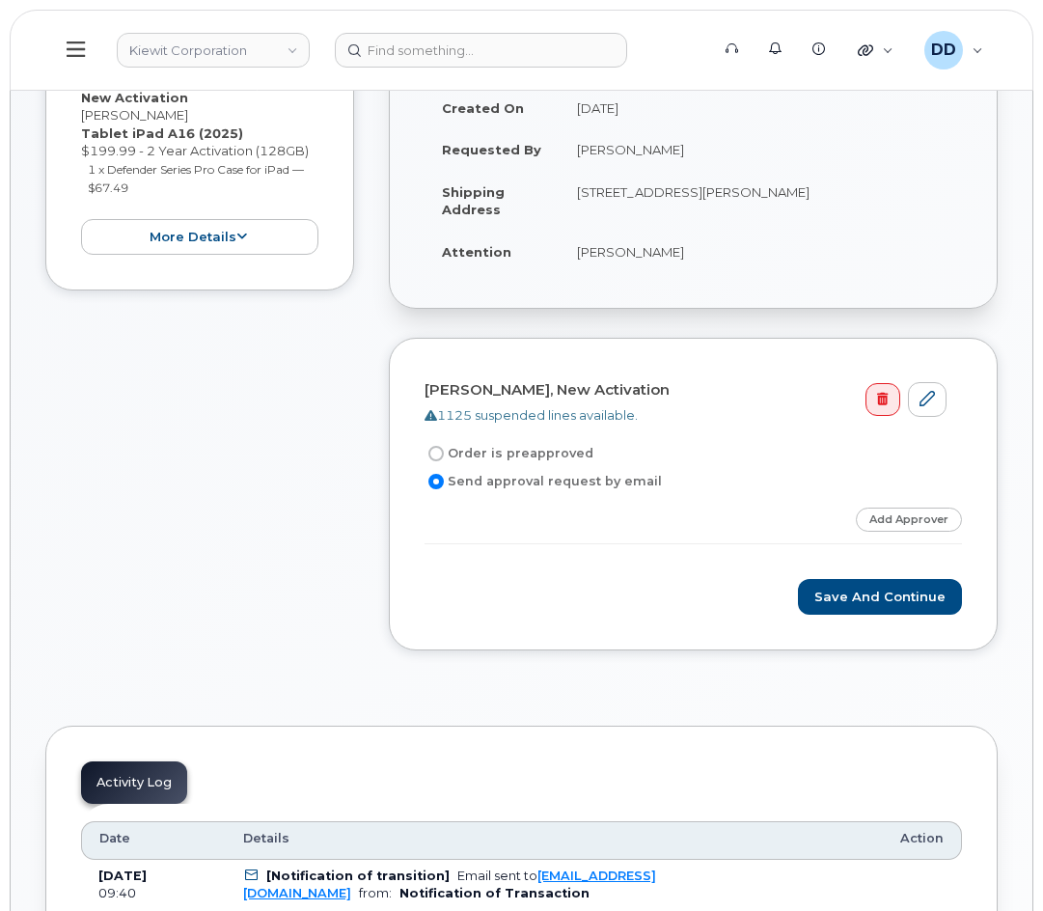
scroll to position [579, 0]
click at [937, 531] on link "Add Approver" at bounding box center [909, 519] width 106 height 24
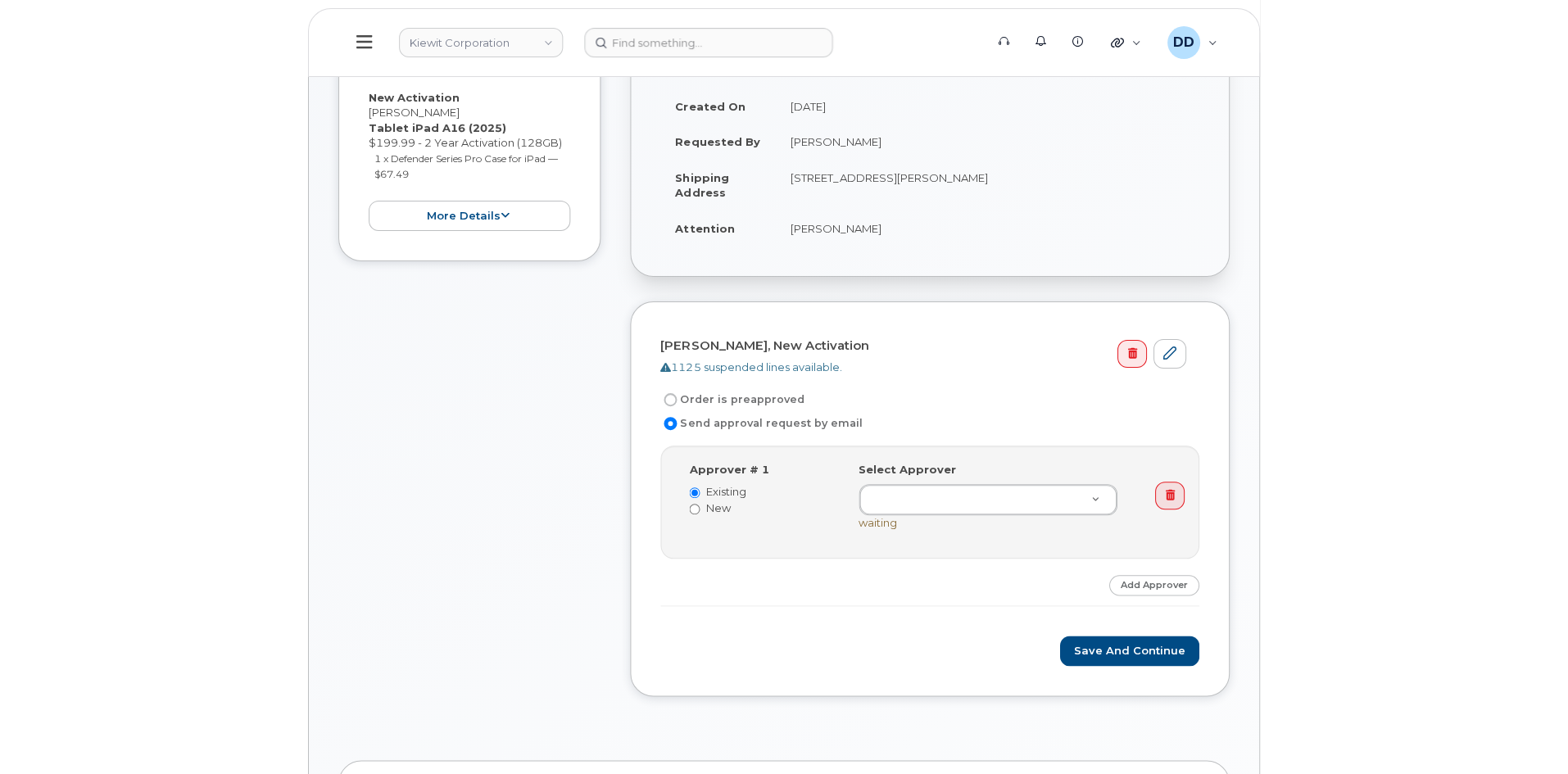
scroll to position [461, 0]
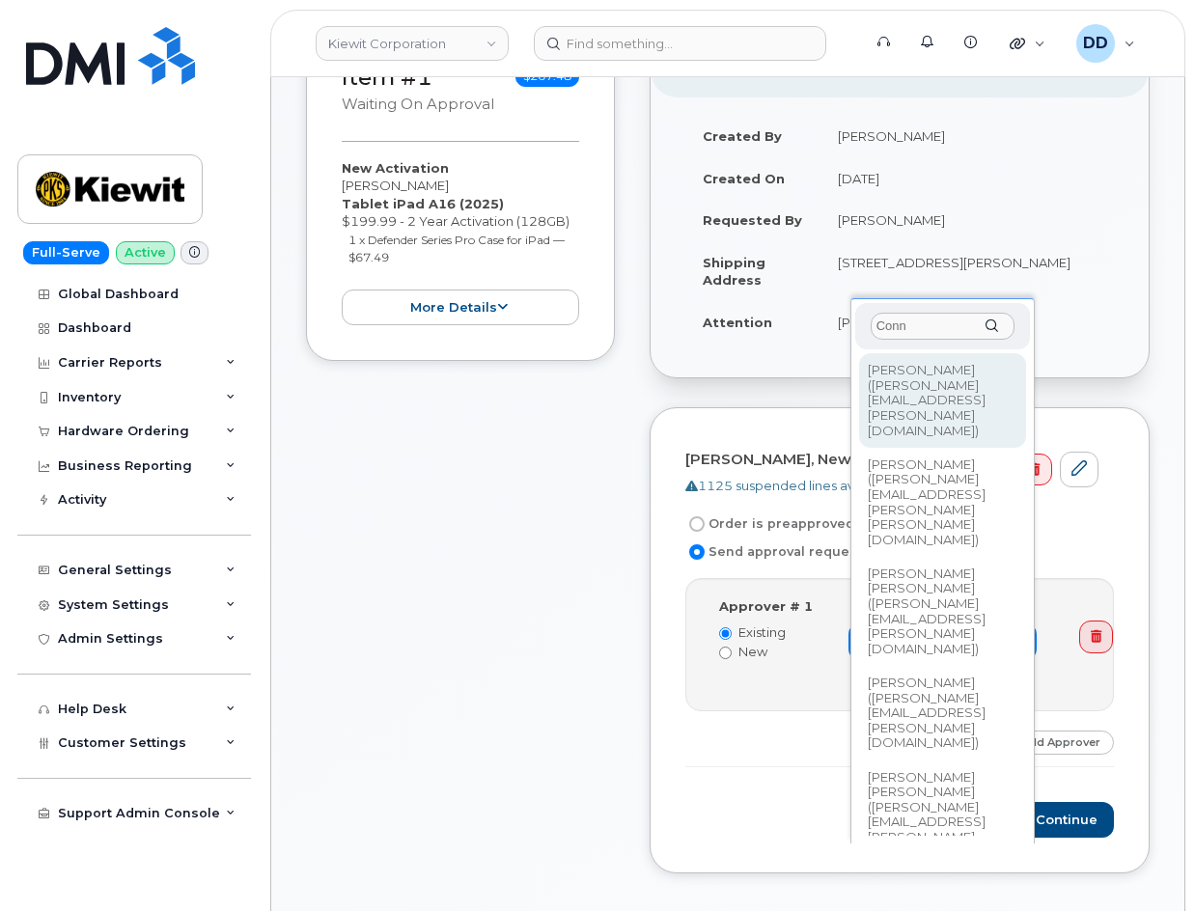
type input "Conn"
type input "2991861"
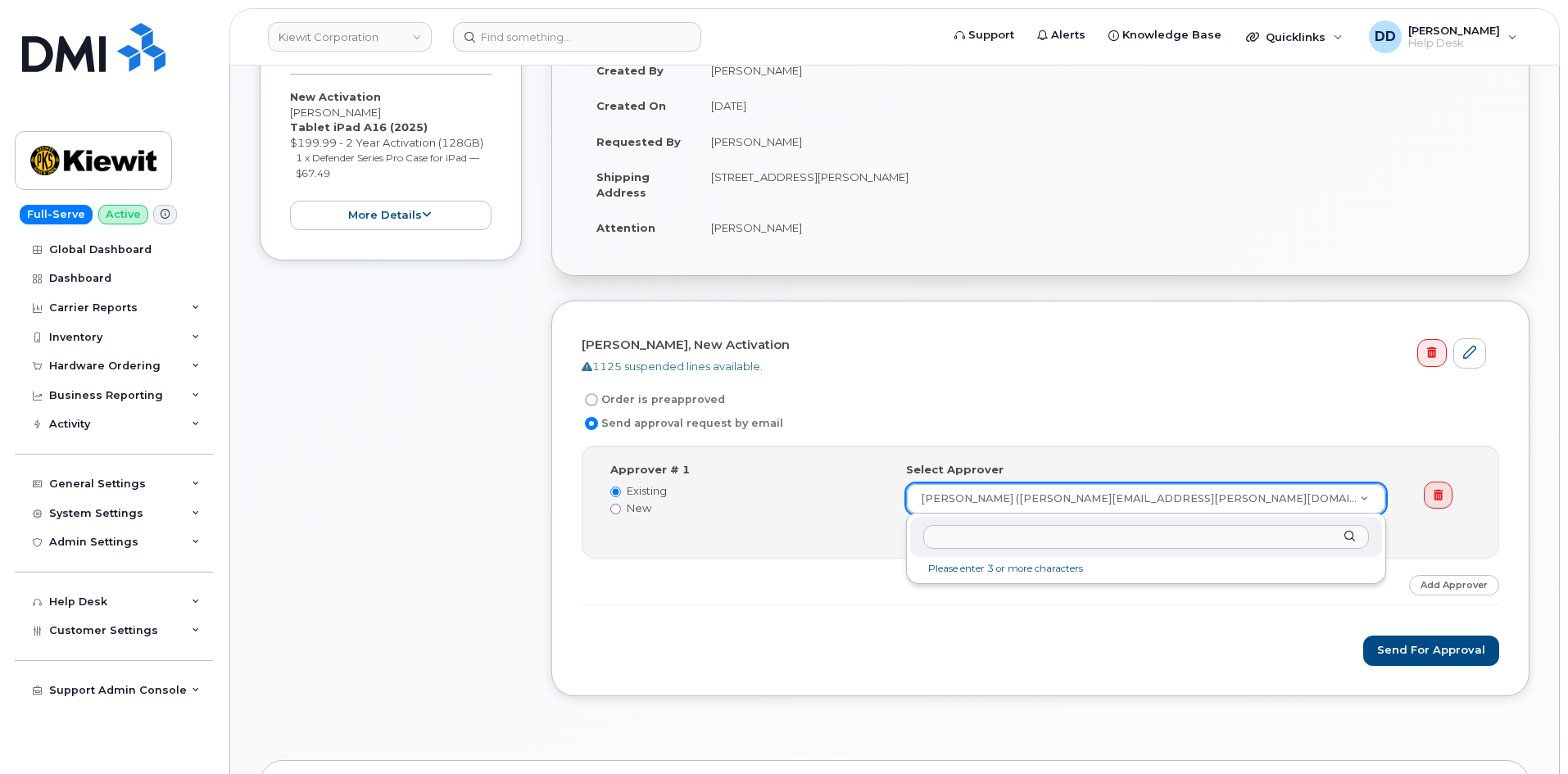
drag, startPoint x: 1235, startPoint y: 497, endPoint x: 1202, endPoint y: 500, distance: 33.1
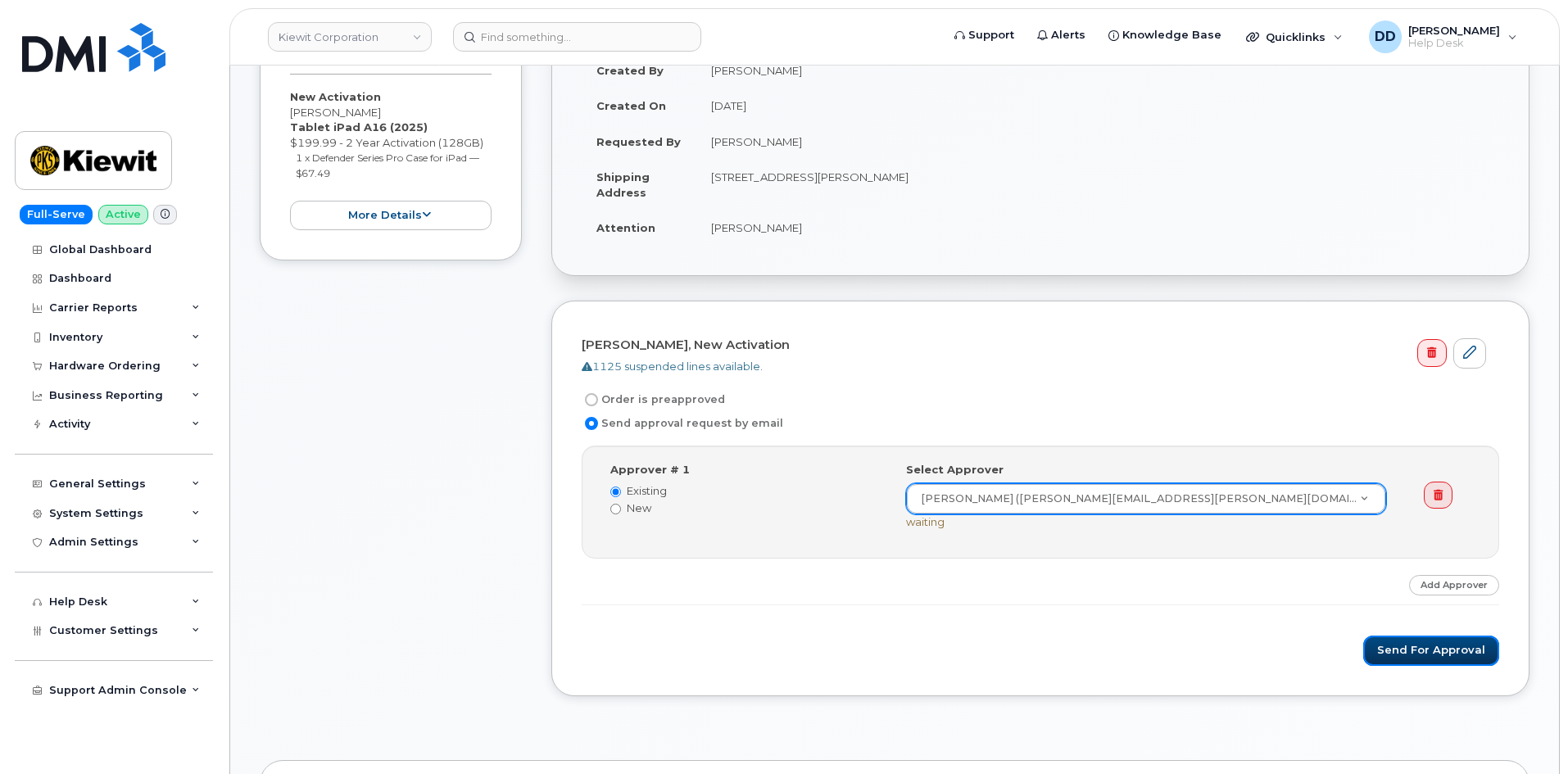
drag, startPoint x: 1400, startPoint y: 648, endPoint x: 1389, endPoint y: 666, distance: 21.1
click at [885, 648] on button "Send for Approval" at bounding box center [1431, 651] width 136 height 31
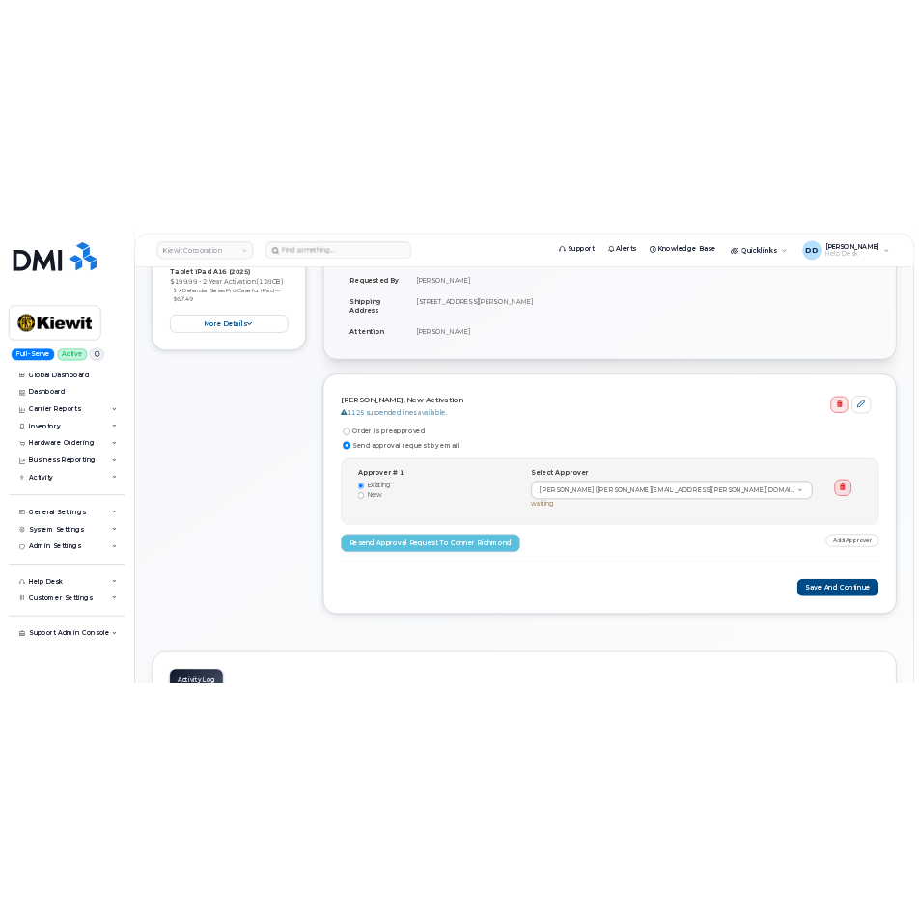
scroll to position [483, 0]
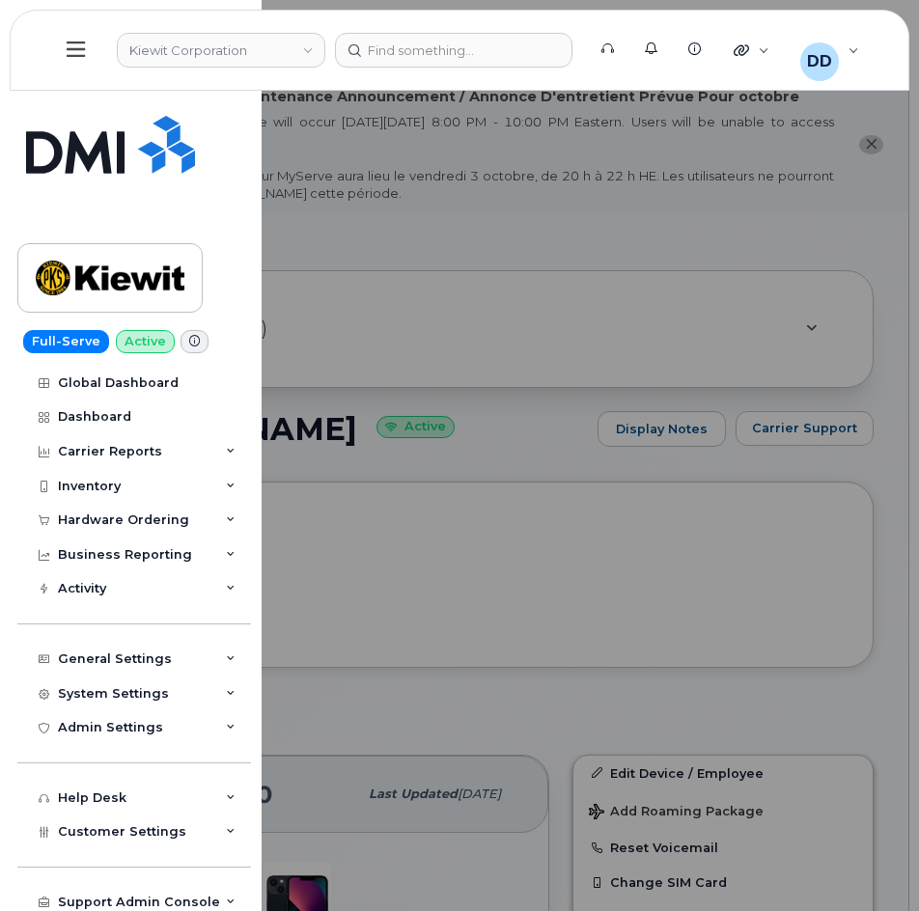
scroll to position [193, 0]
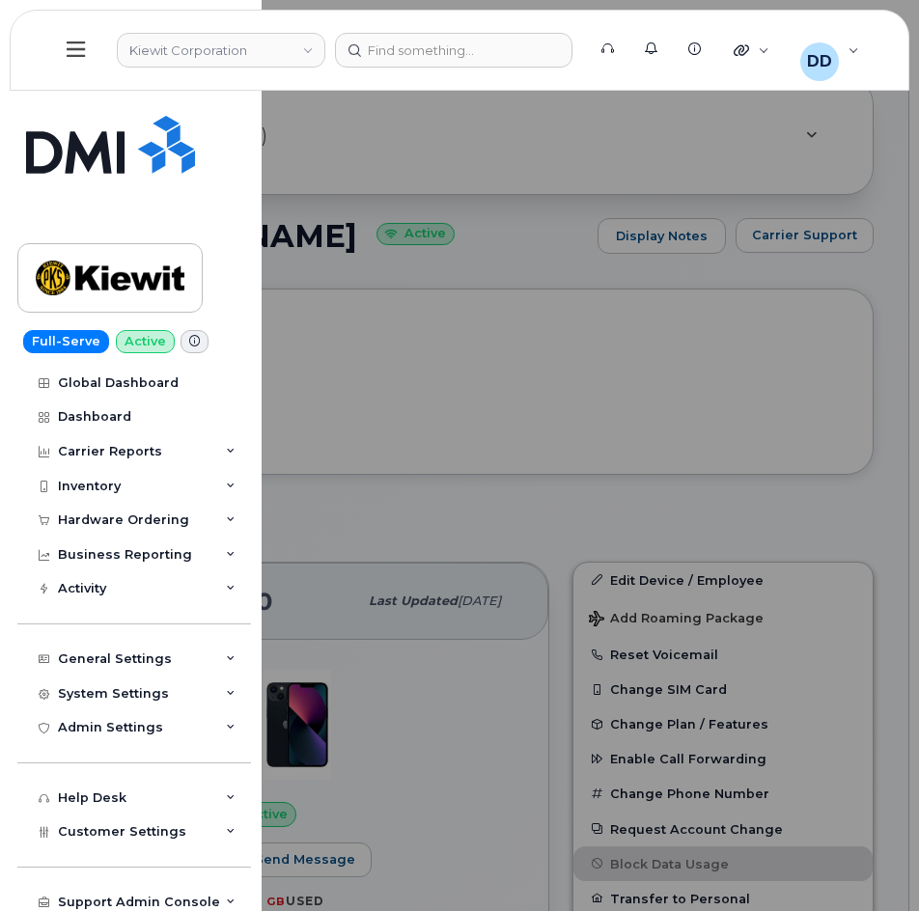
drag, startPoint x: 879, startPoint y: 513, endPoint x: 880, endPoint y: 583, distance: 69.5
click at [880, 513] on div at bounding box center [459, 455] width 919 height 911
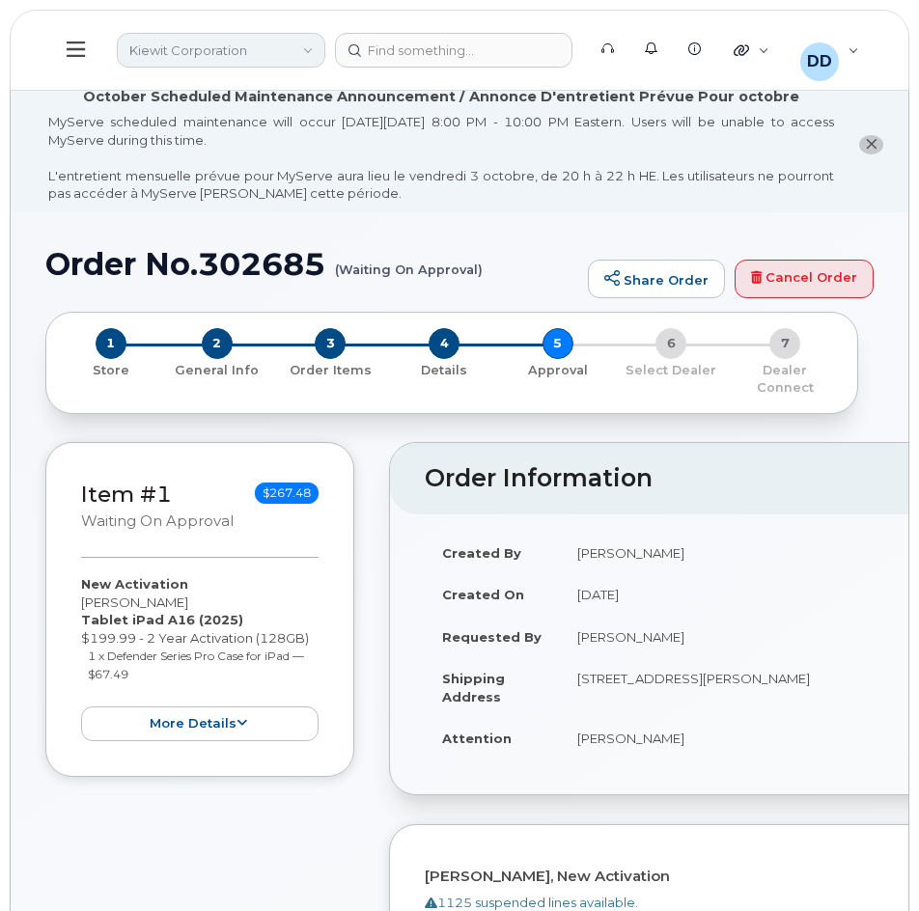
click at [309, 57] on link "Kiewit Corporation" at bounding box center [221, 50] width 208 height 35
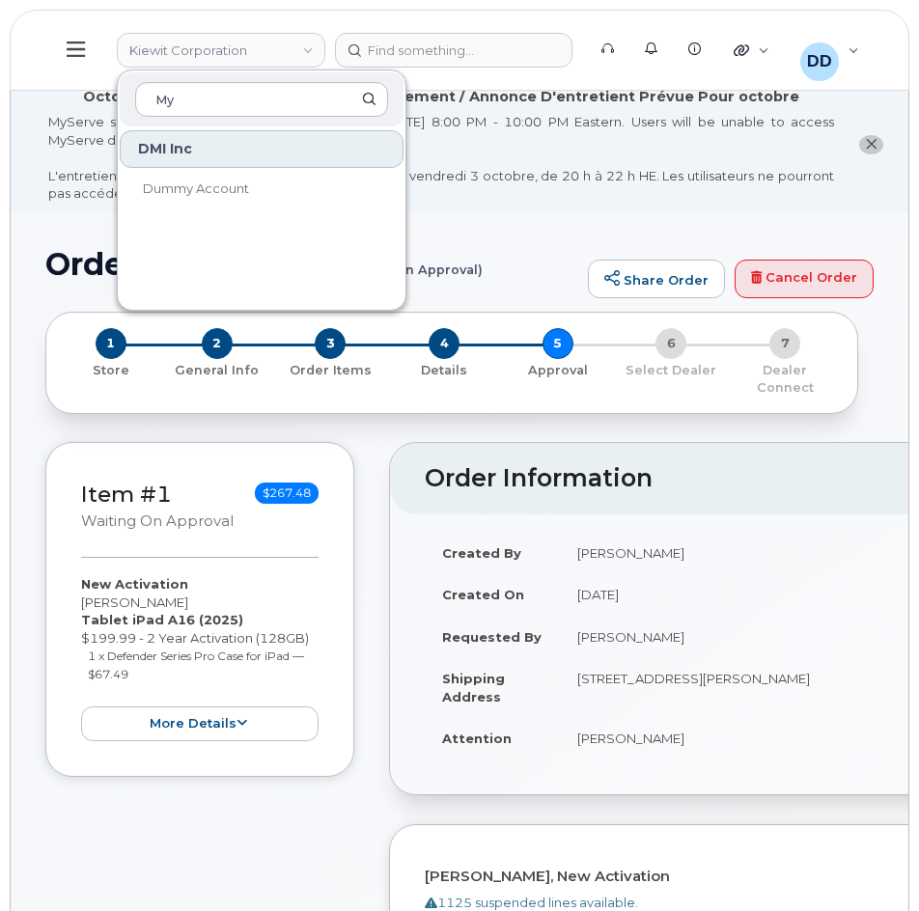
type input "M"
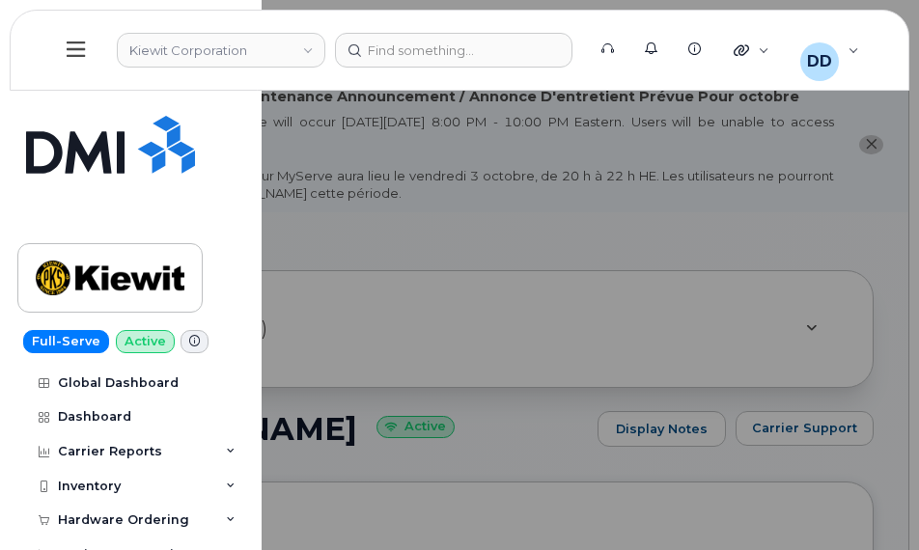
click at [900, 236] on div at bounding box center [459, 275] width 919 height 550
